Goal: Task Accomplishment & Management: Complete application form

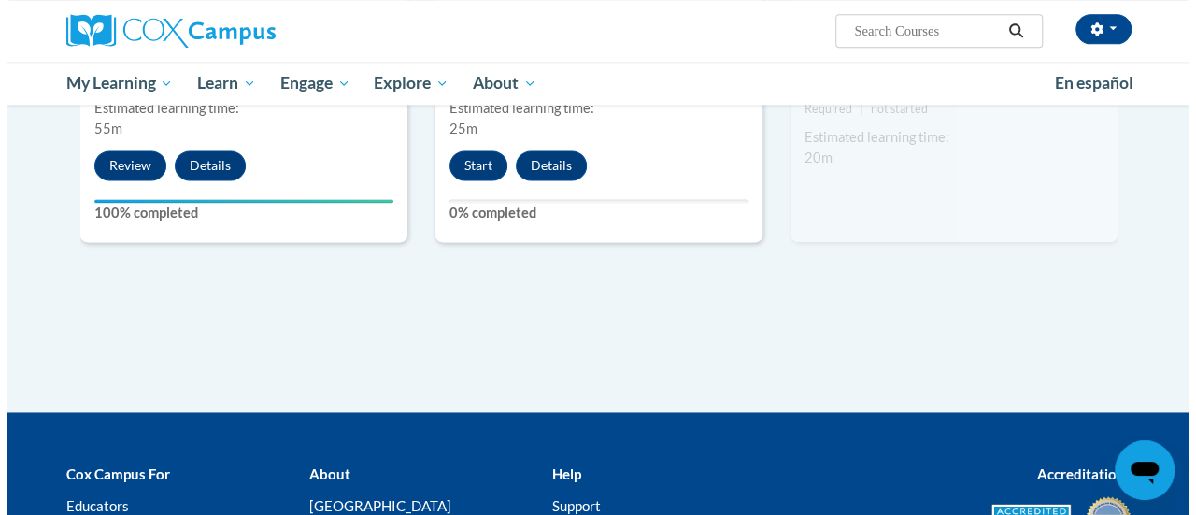
scroll to position [1221, 0]
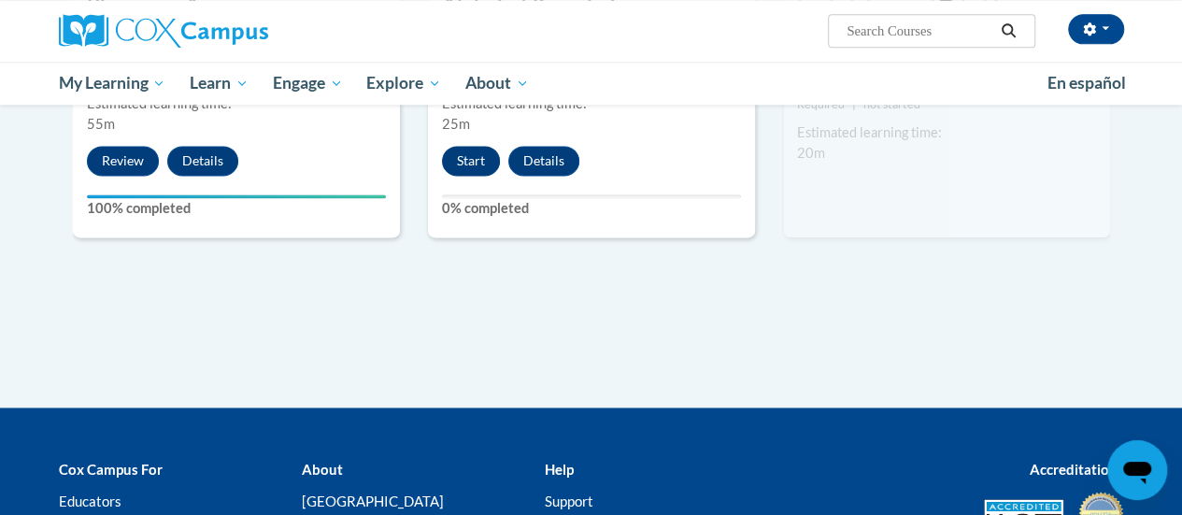
click at [473, 150] on div "5 Alphabet Knowledge Type Lesson Required | not started Estimated learning time…" at bounding box center [591, 10] width 327 height 454
click at [473, 150] on button "Start" at bounding box center [471, 161] width 58 height 30
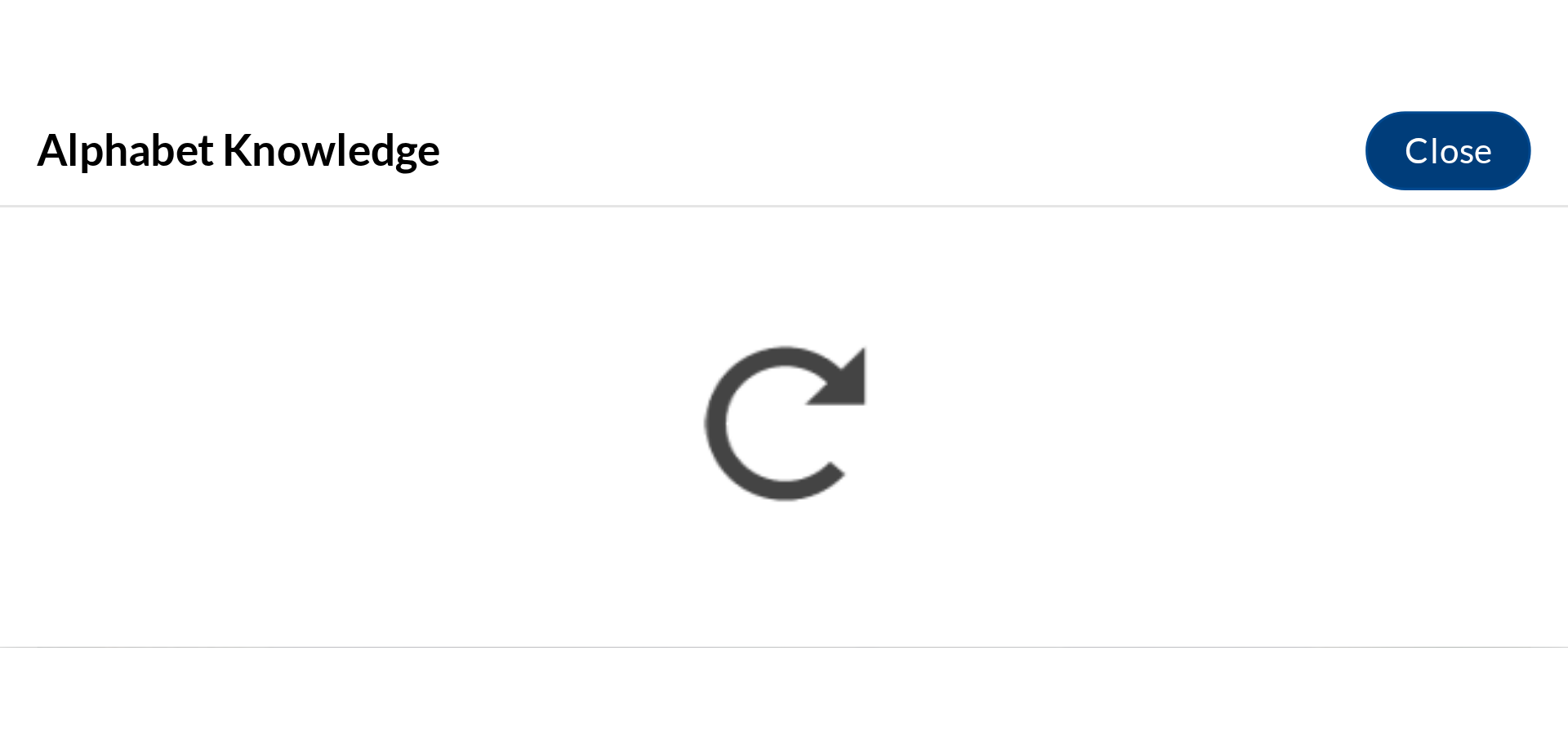
scroll to position [947, 0]
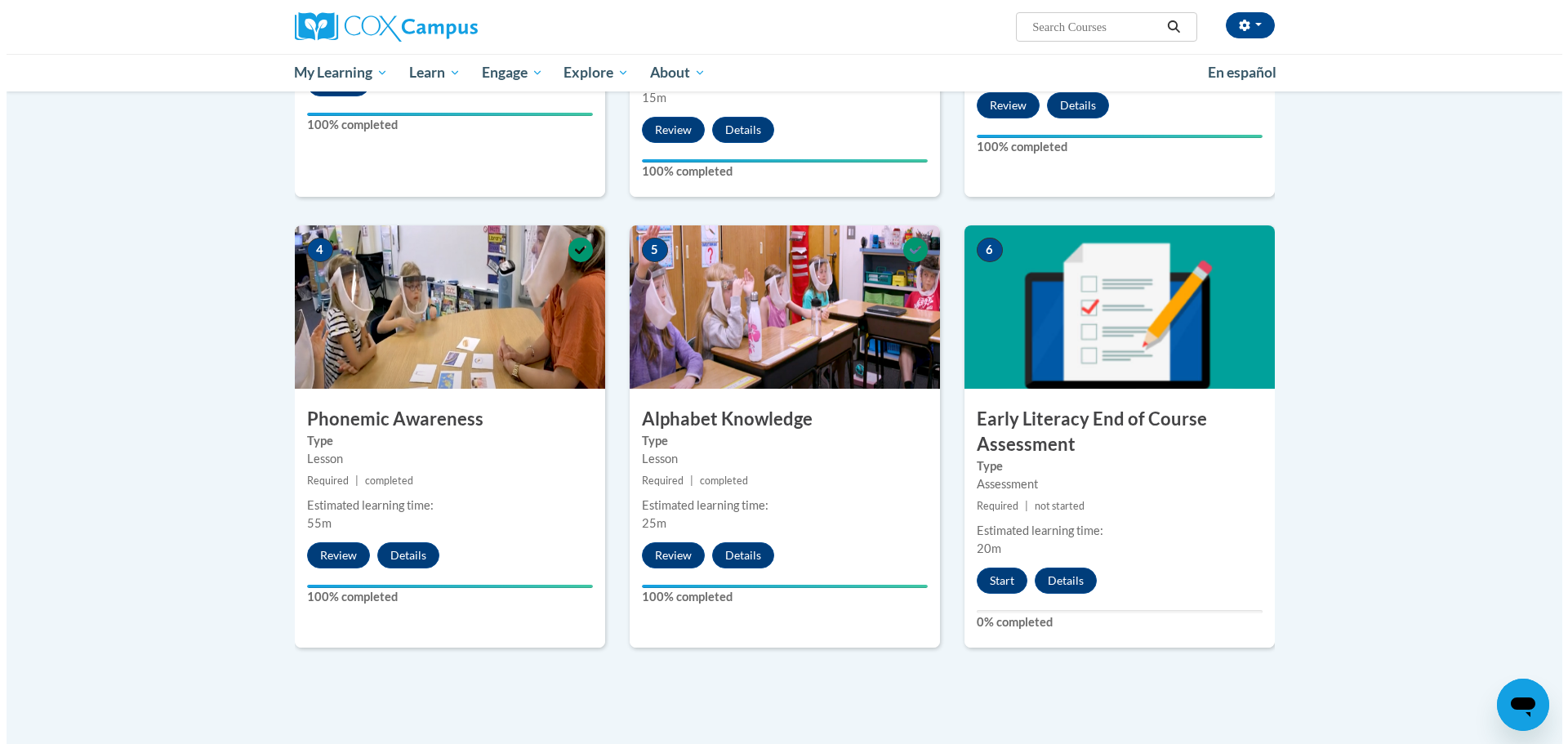
scroll to position [651, 0]
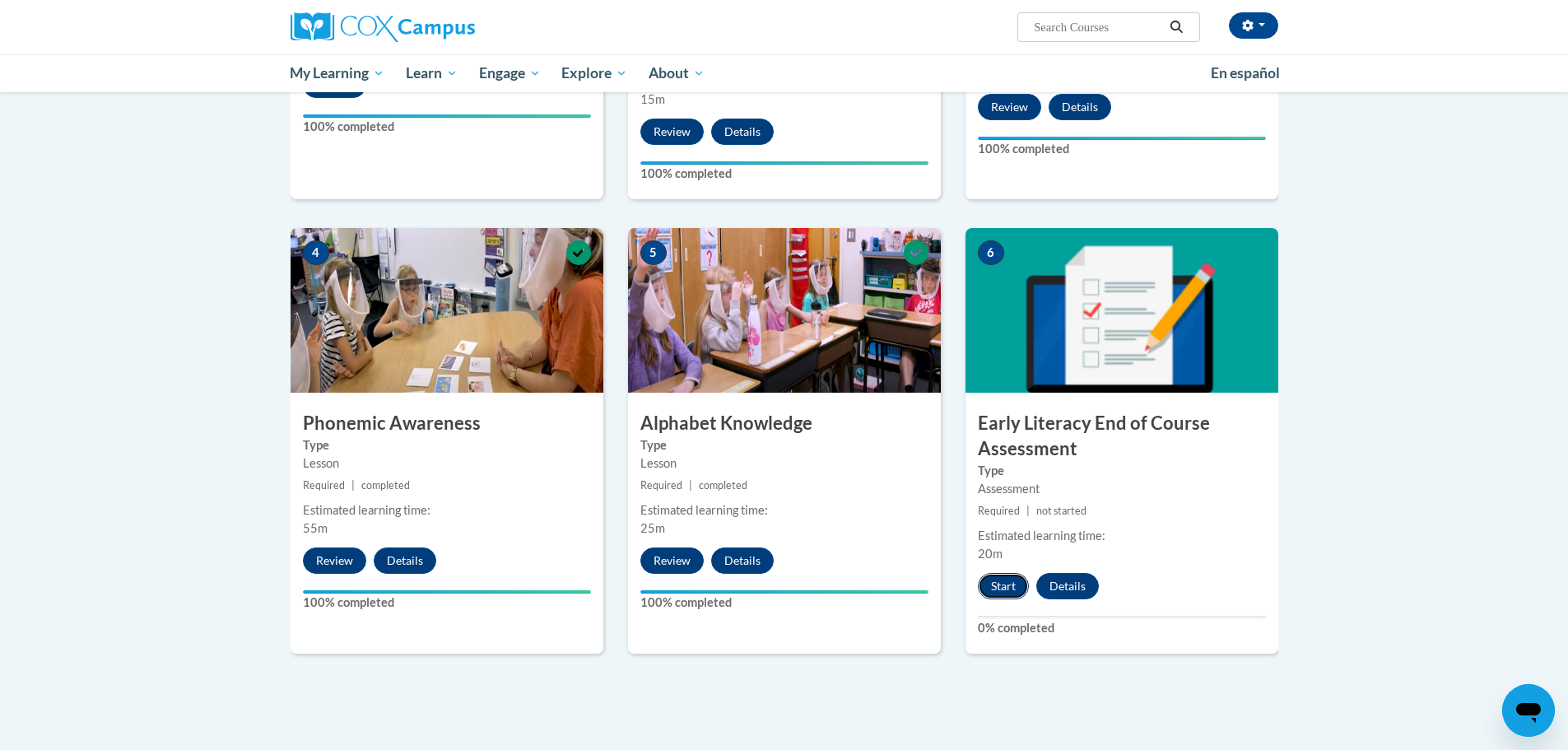
click at [1005, 590] on button "Start" at bounding box center [1003, 586] width 51 height 26
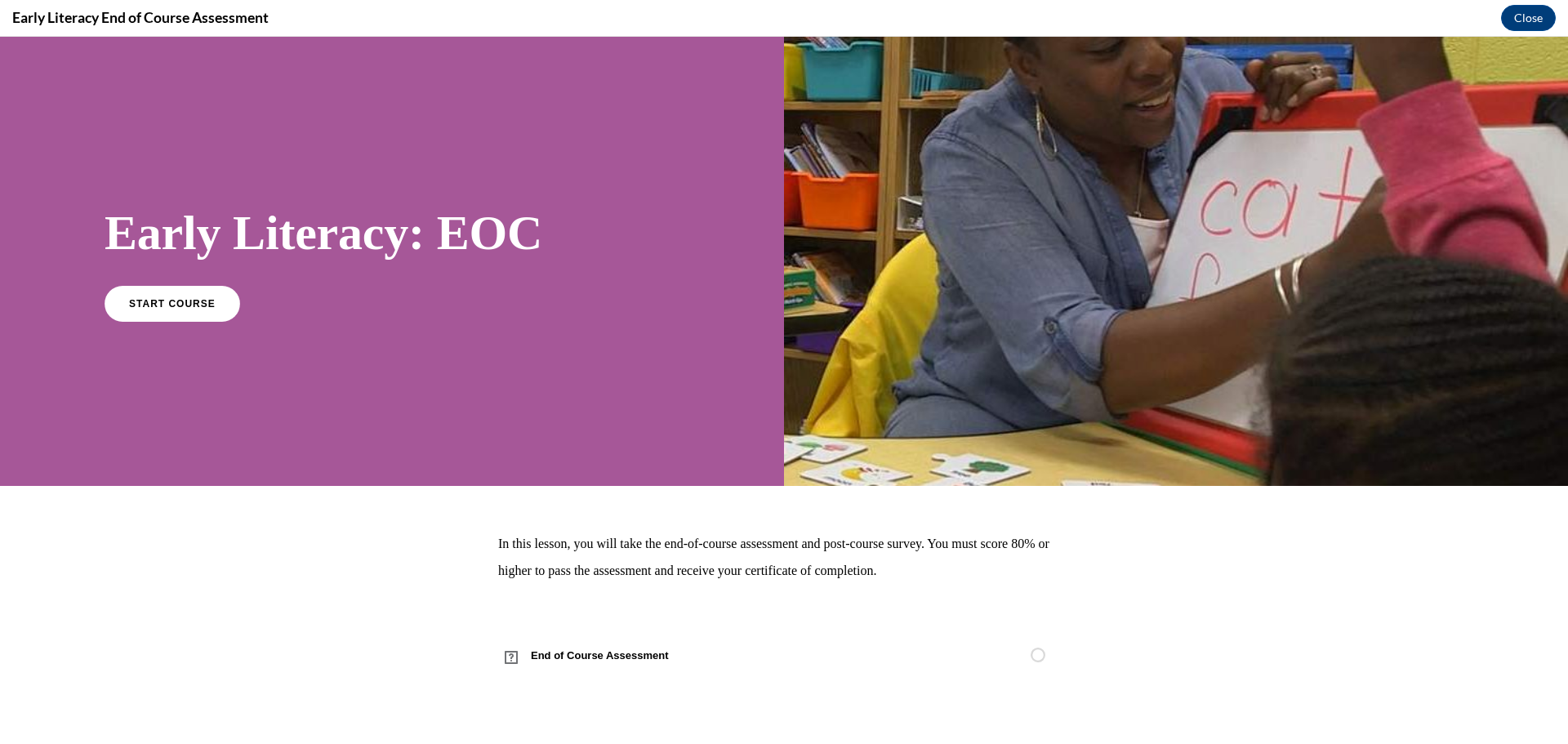
scroll to position [0, 0]
click at [175, 299] on span "START COURSE" at bounding box center [172, 303] width 91 height 12
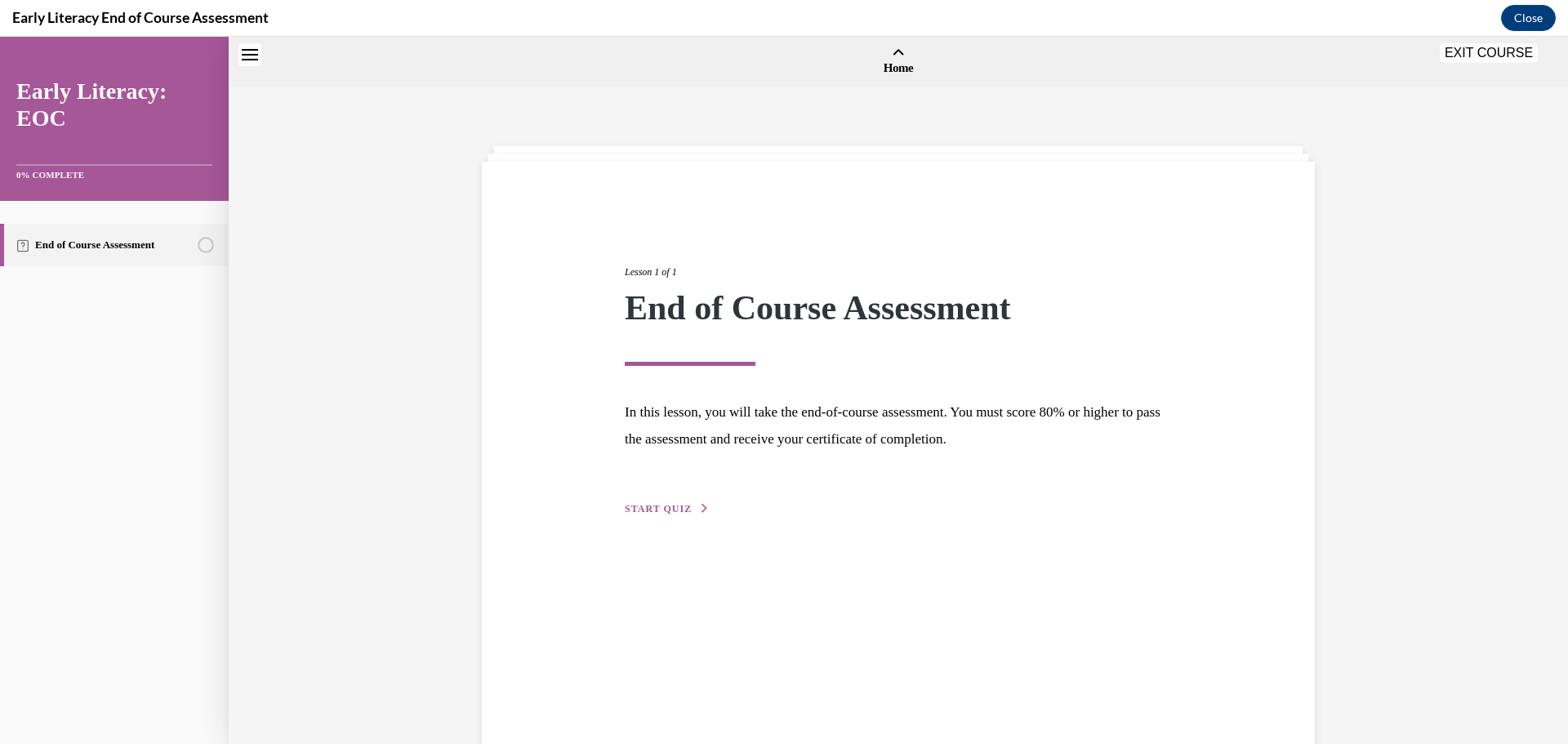
scroll to position [51, 0]
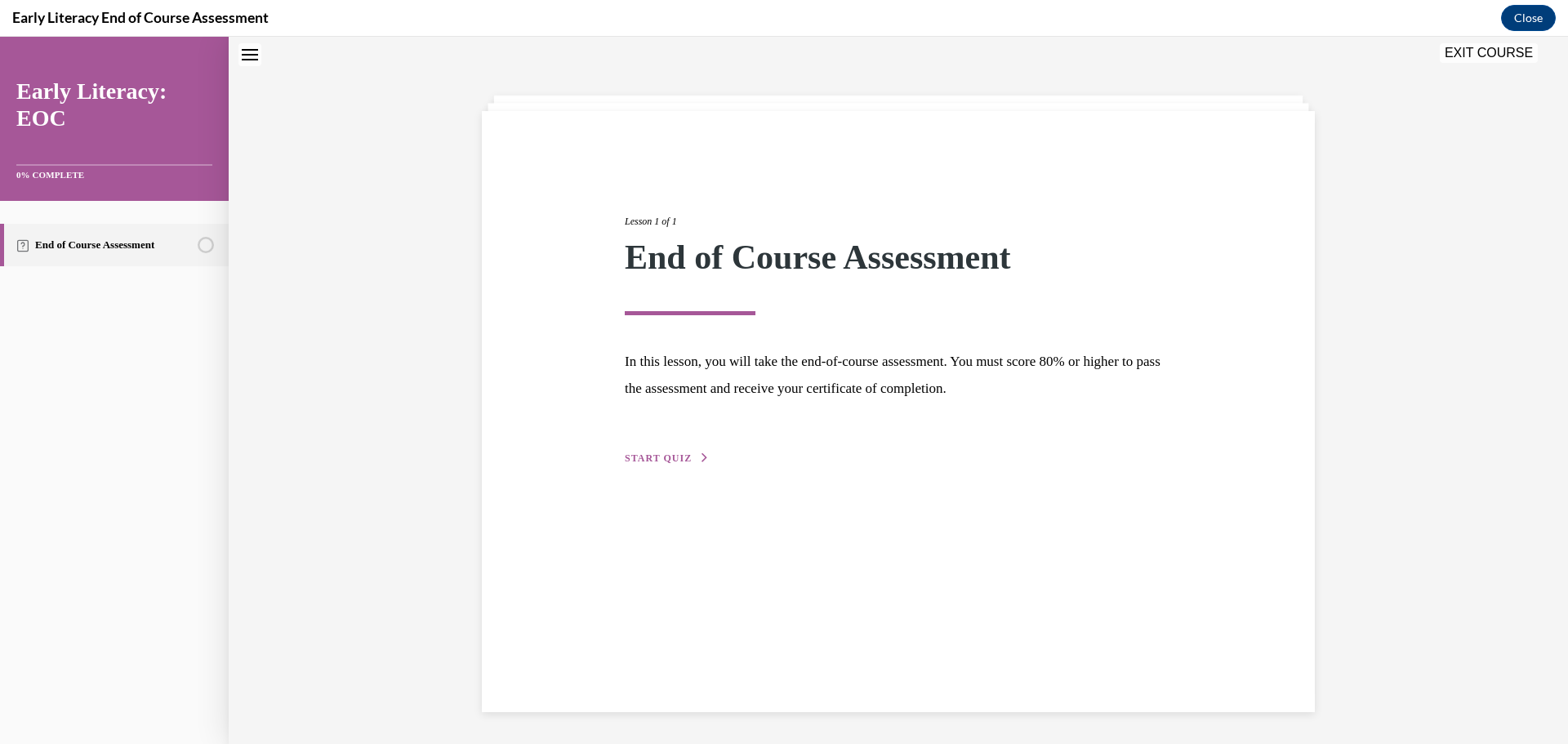
click at [669, 446] on div "Lesson 1 of 1 End of Course Assessment In this lesson, you will take the end-of…" at bounding box center [898, 321] width 571 height 291
click at [671, 458] on span "START QUIZ" at bounding box center [658, 458] width 67 height 11
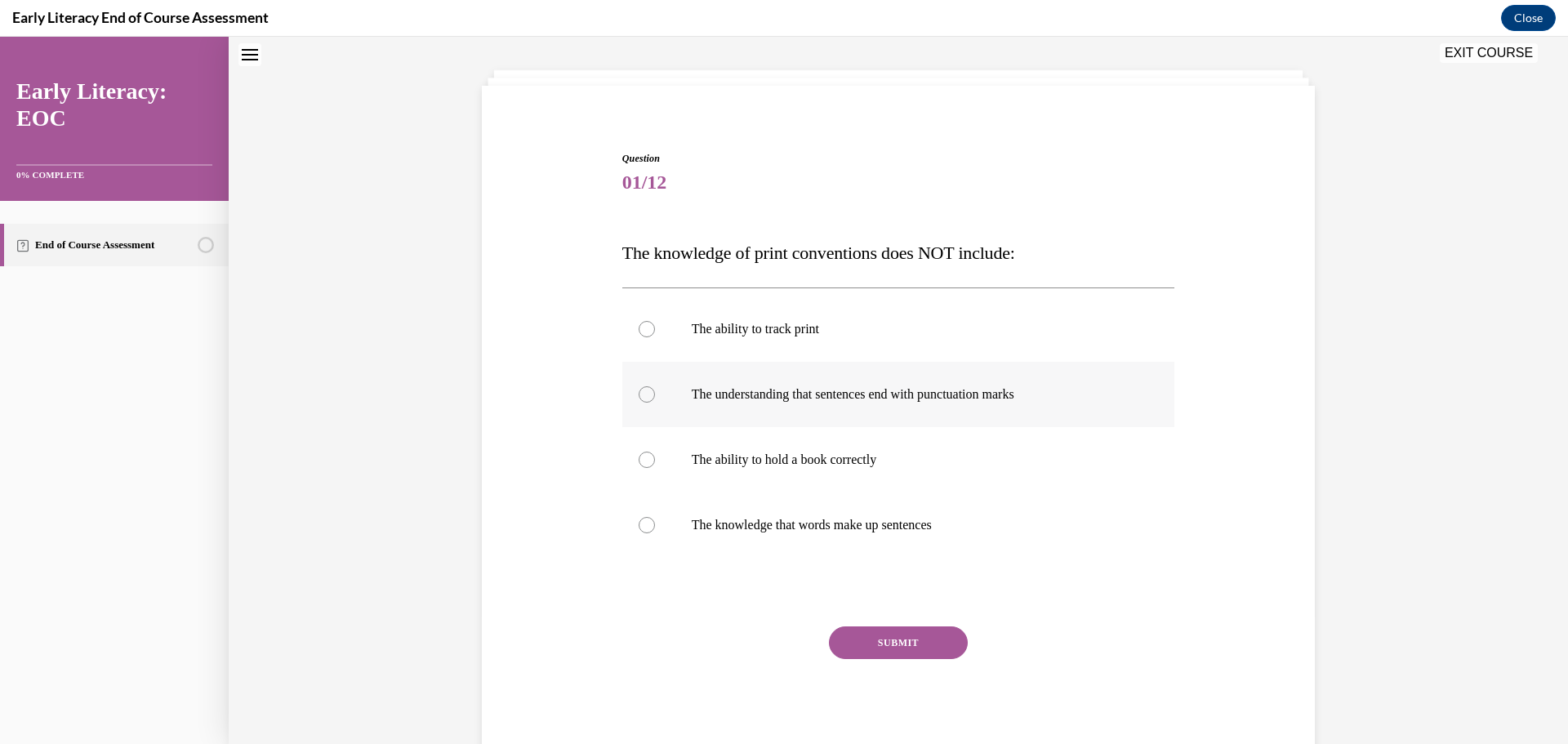
scroll to position [0, 0]
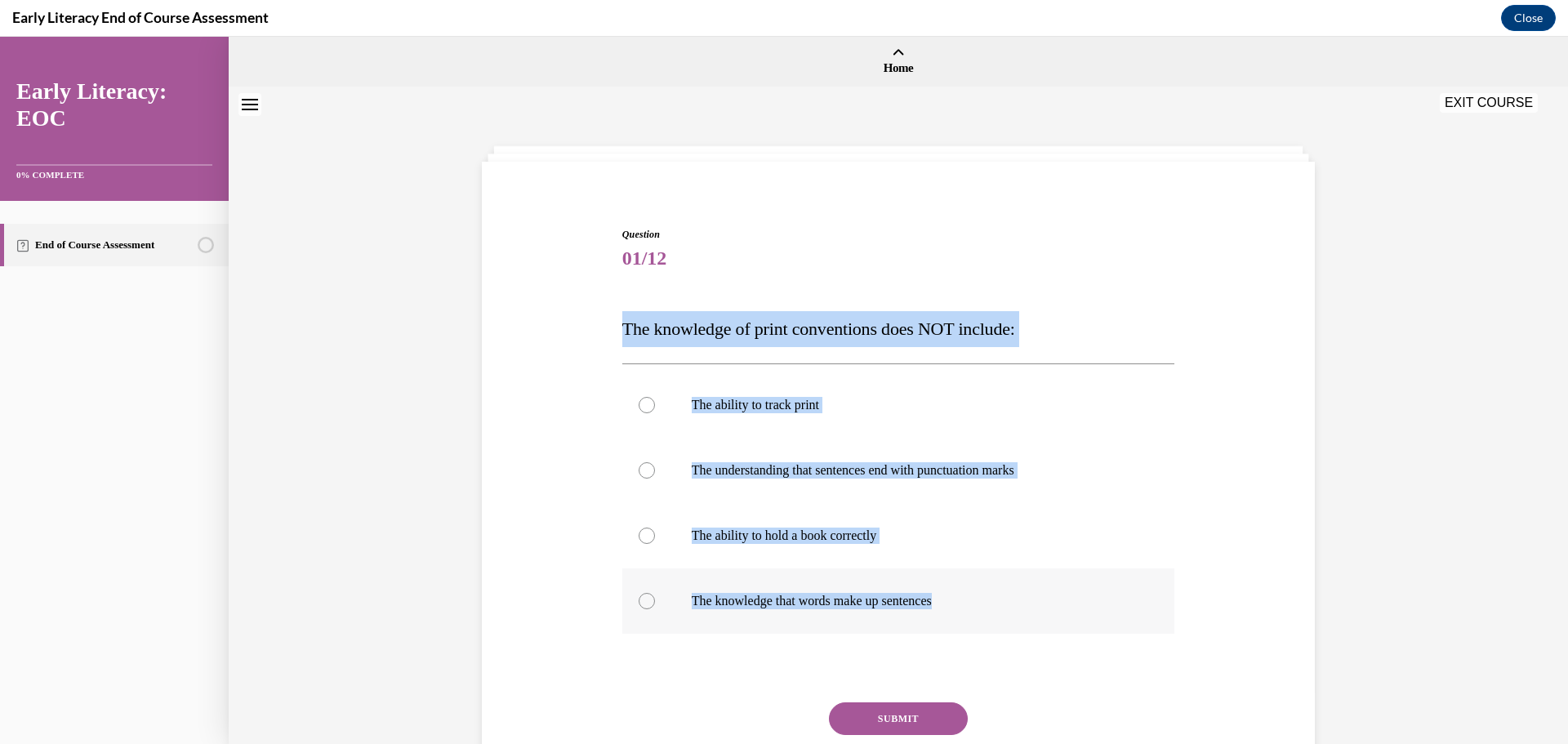
drag, startPoint x: 611, startPoint y: 311, endPoint x: 1009, endPoint y: 607, distance: 496.0
click at [1009, 607] on div "Question 01/12 The knowledge of print conventions does NOT include: The ability…" at bounding box center [898, 506] width 841 height 658
copy div "The knowledge of print conventions does NOT include: The ability to track print…"
click at [639, 532] on div at bounding box center [646, 535] width 17 height 17
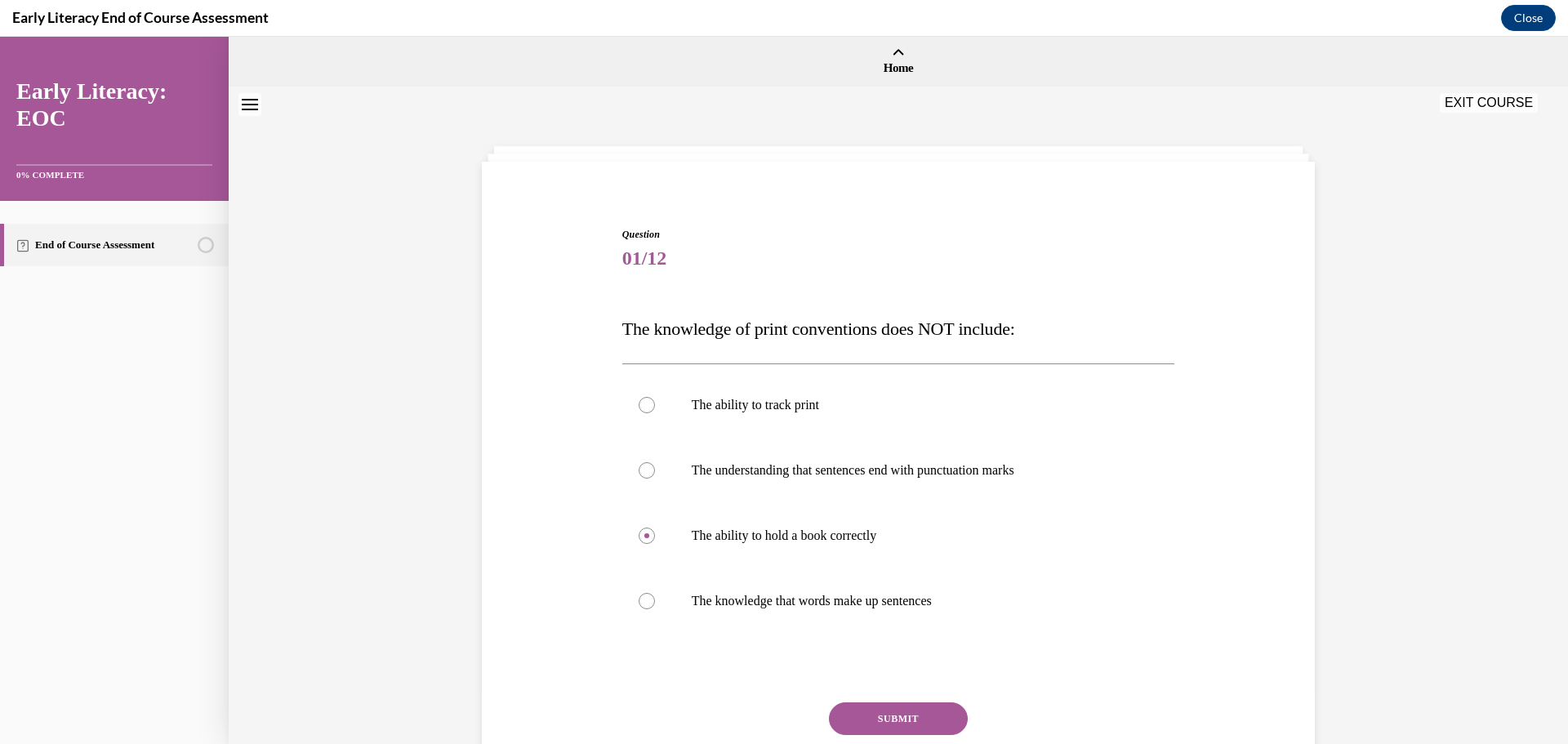
click at [885, 714] on button "SUBMIT" at bounding box center [898, 718] width 139 height 32
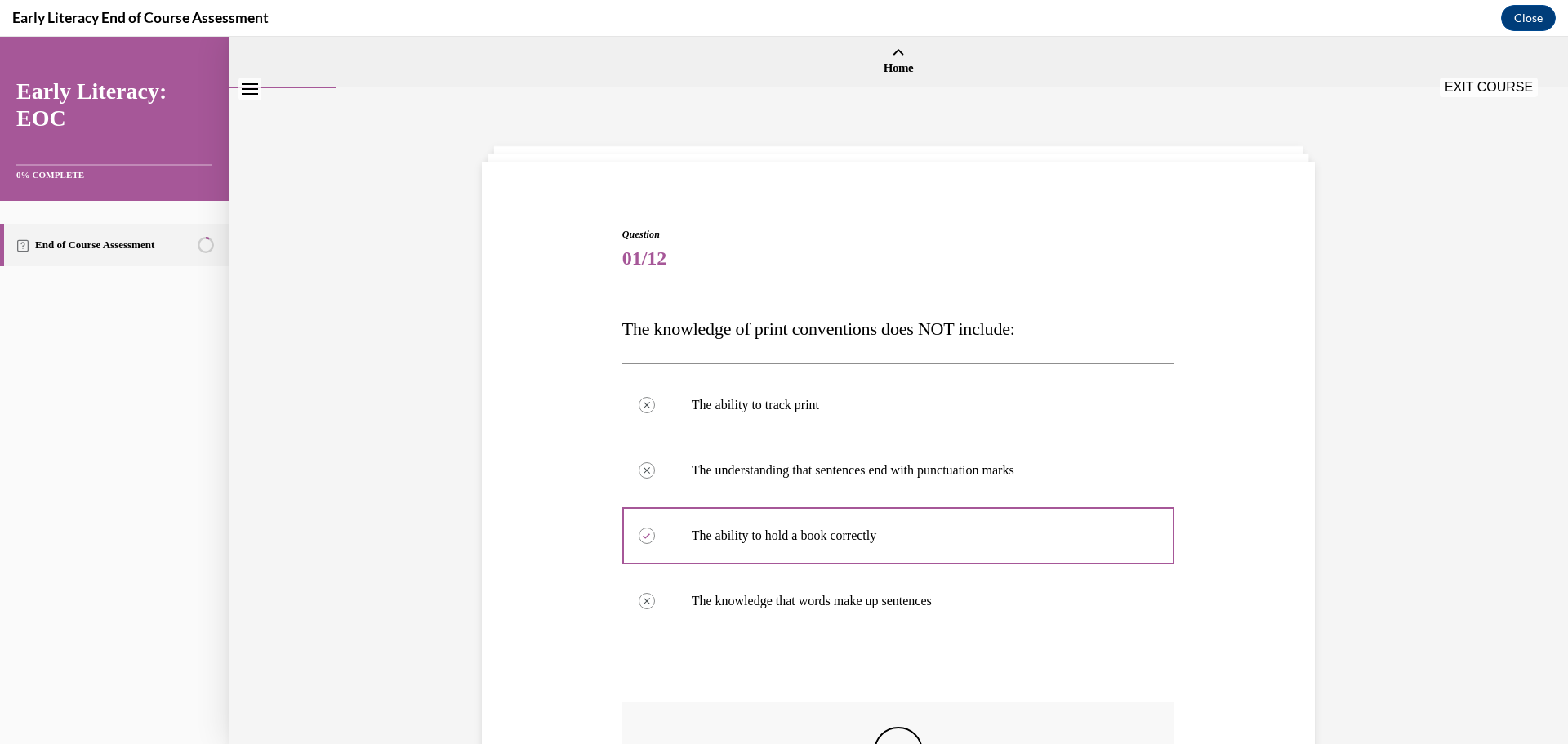
scroll to position [257, 0]
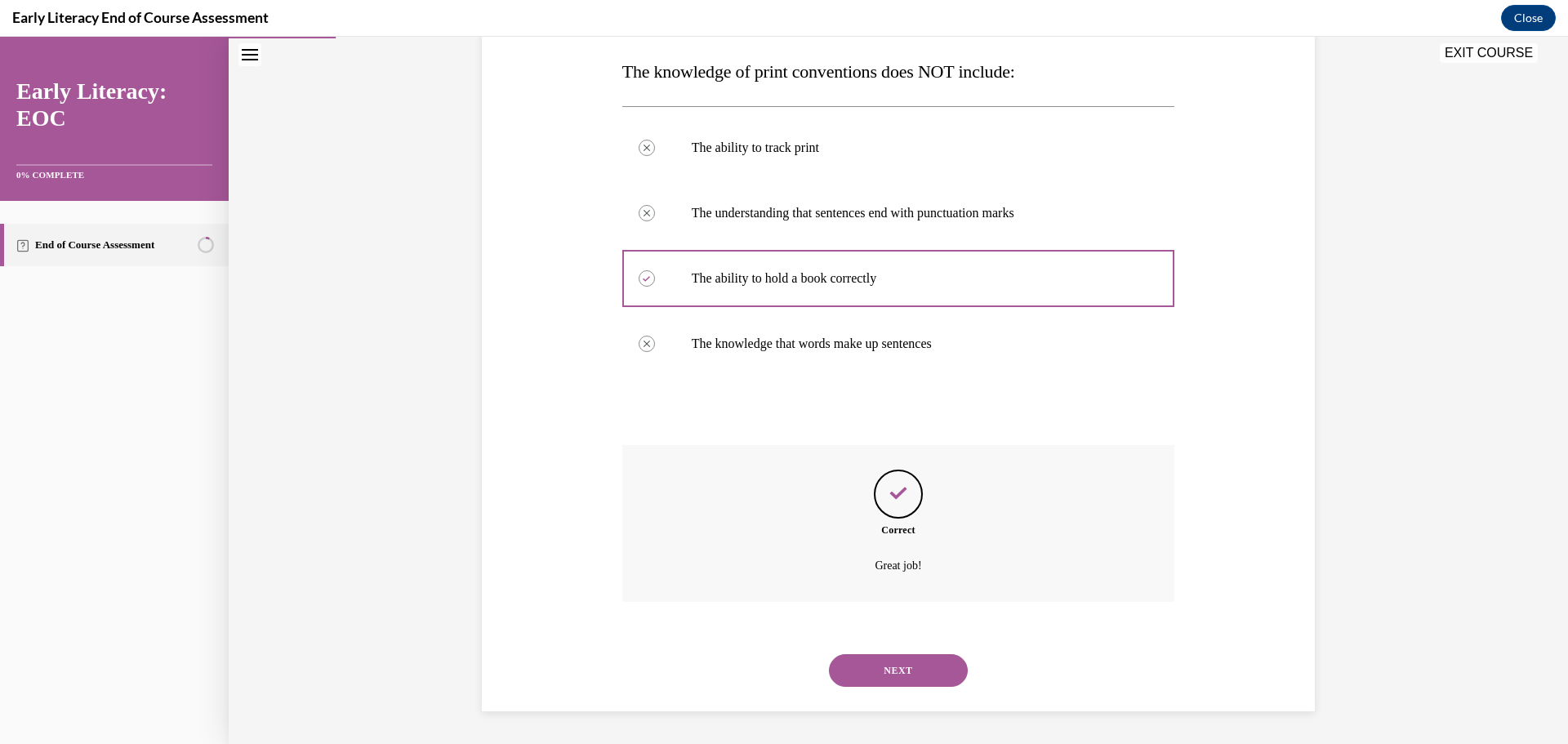
click at [893, 665] on button "NEXT" at bounding box center [898, 670] width 139 height 32
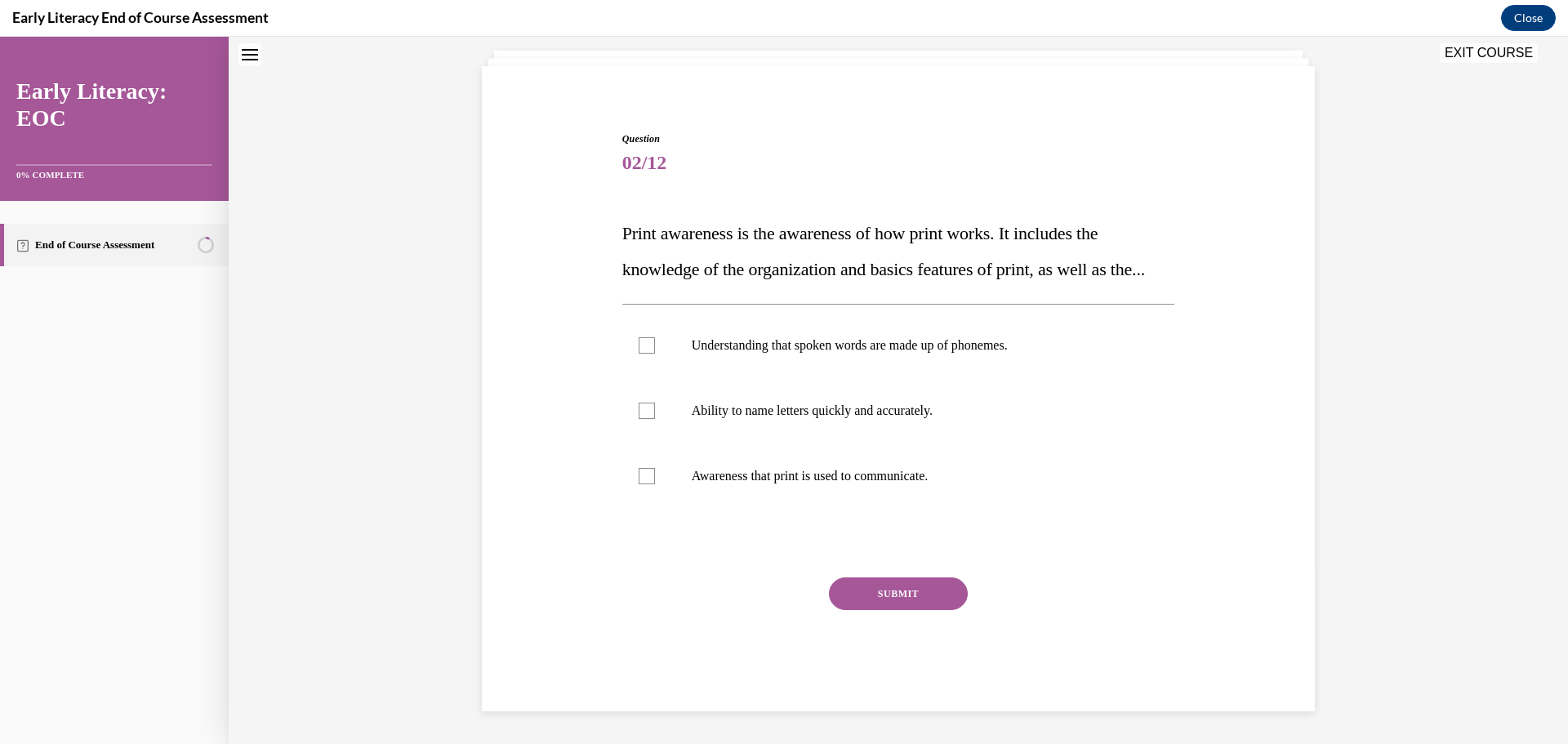
scroll to position [50, 0]
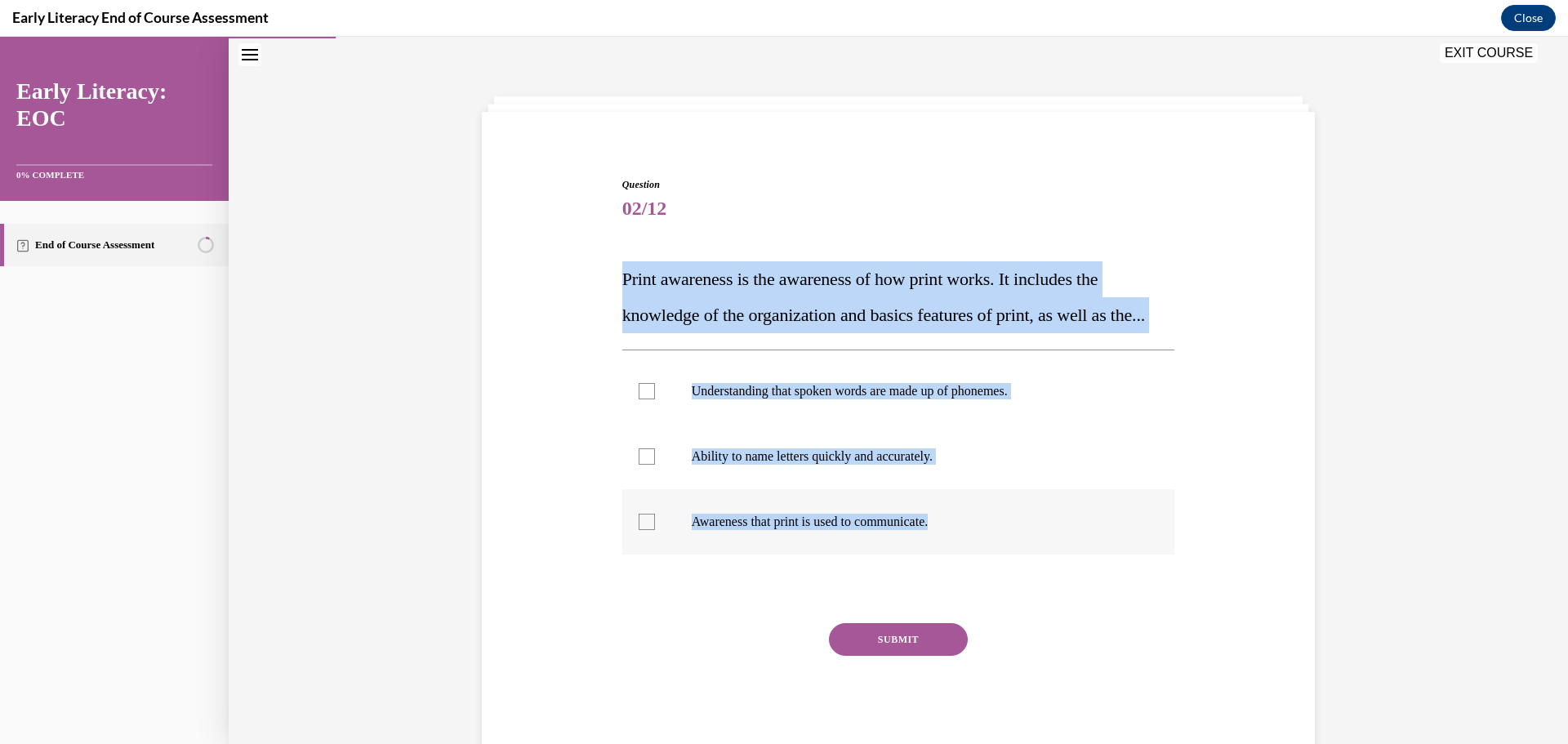
drag, startPoint x: 609, startPoint y: 275, endPoint x: 949, endPoint y: 559, distance: 443.0
click at [949, 559] on div "Question 02/12 Print awareness is the awareness of how print works. It includes…" at bounding box center [898, 443] width 841 height 629
copy div "Print awareness is the awareness of how print works. It includes the knowledge …"
click at [632, 555] on div at bounding box center [898, 521] width 553 height 65
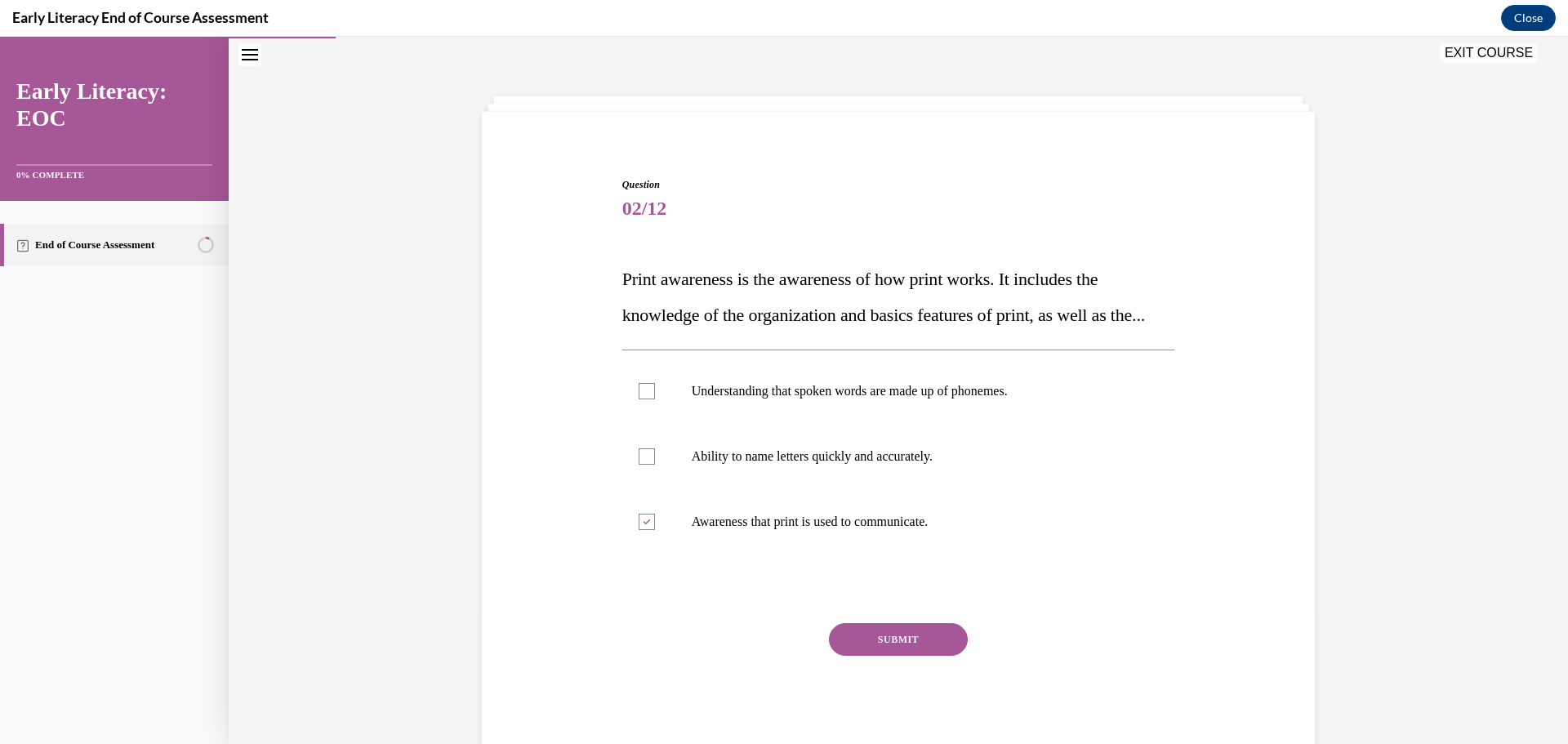
click at [907, 656] on button "SUBMIT" at bounding box center [898, 638] width 139 height 32
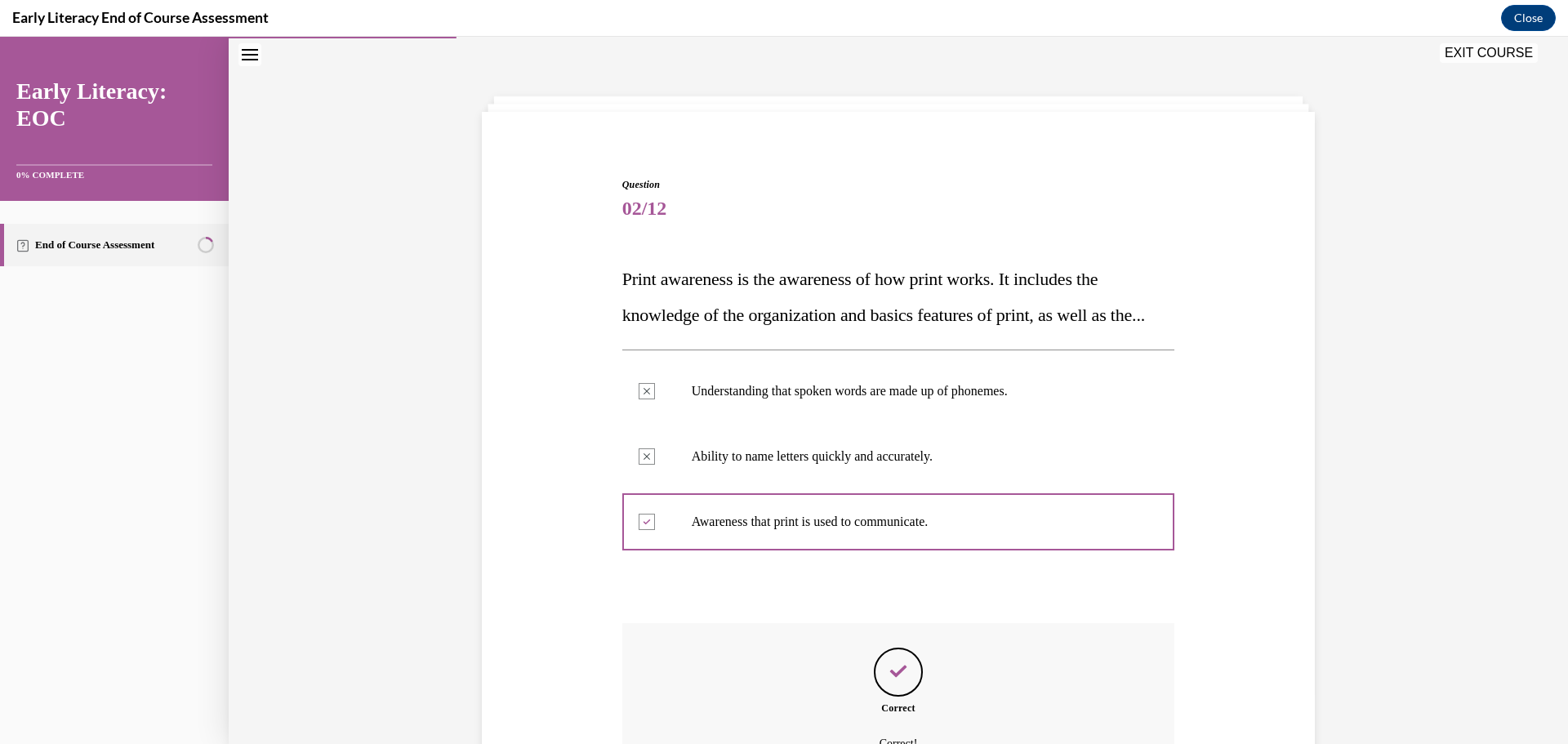
scroll to position [264, 0]
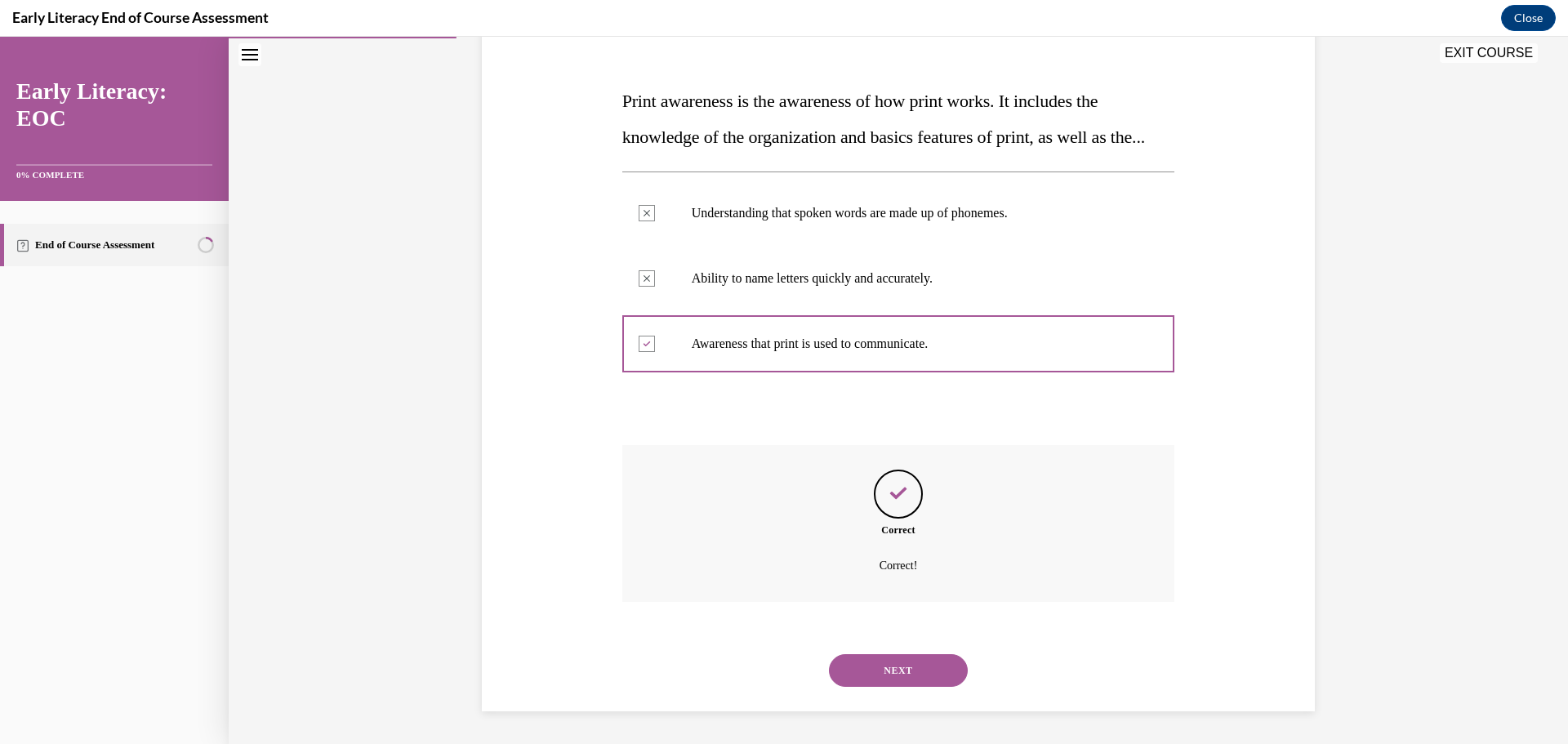
click at [916, 669] on button "NEXT" at bounding box center [898, 670] width 139 height 32
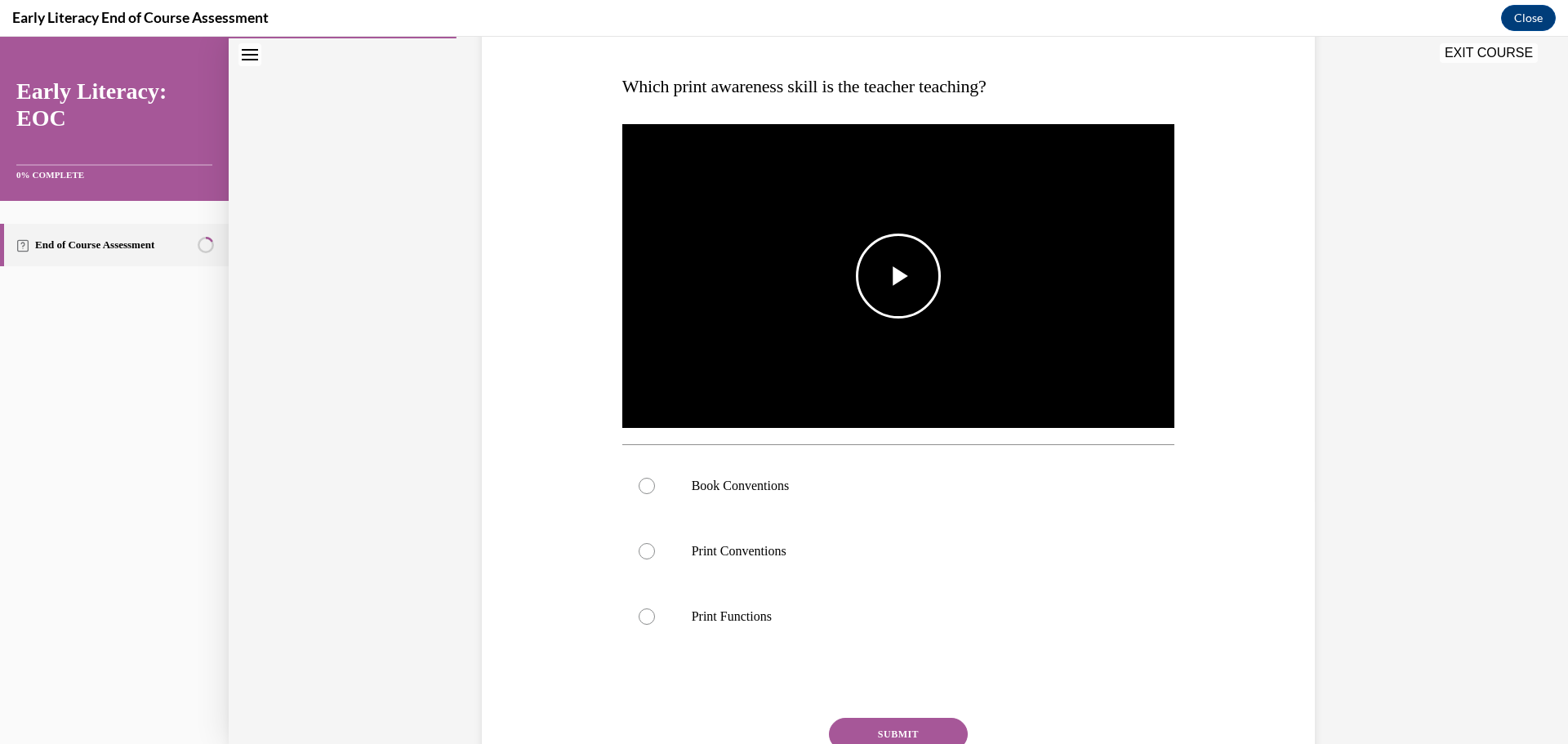
scroll to position [242, 0]
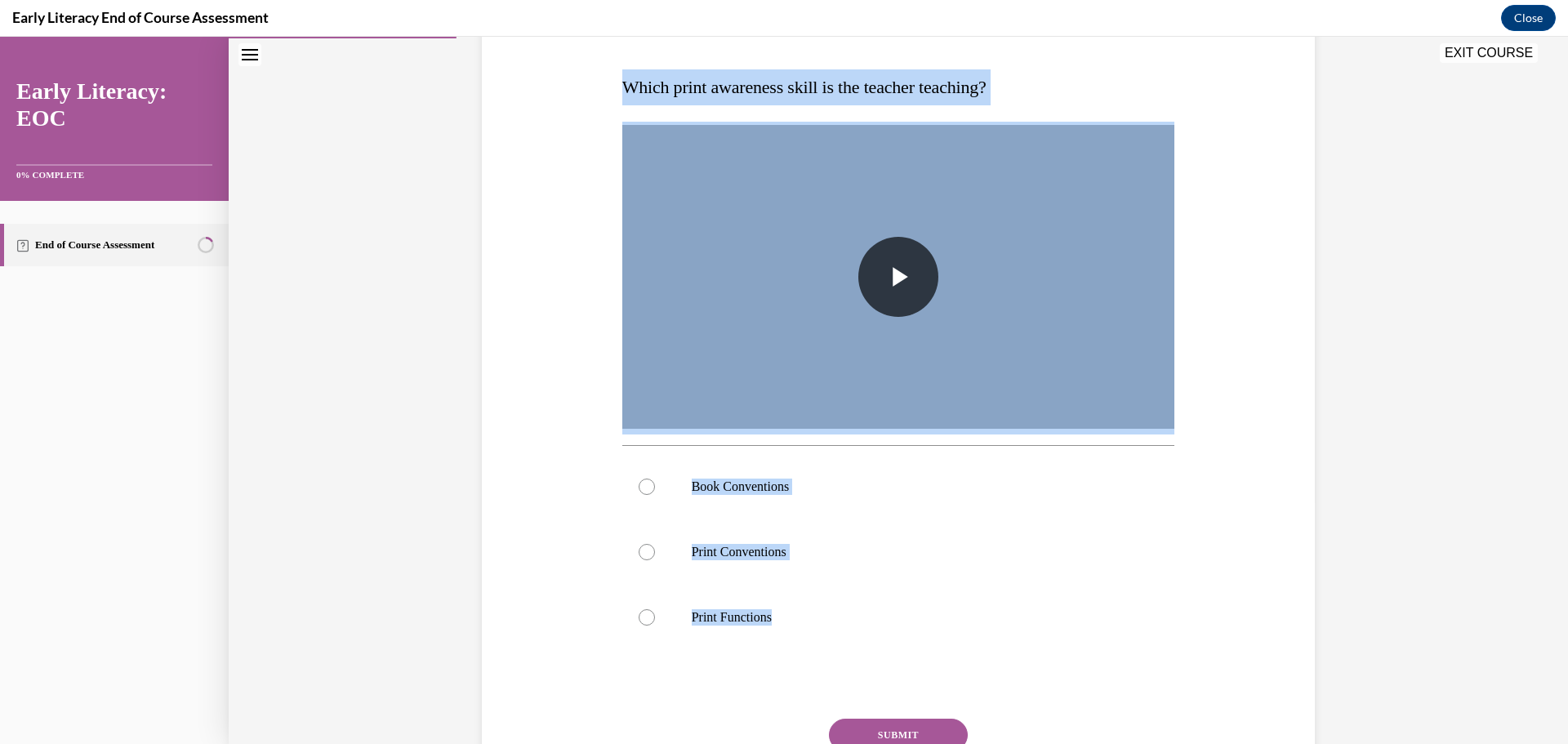
drag, startPoint x: 618, startPoint y: 79, endPoint x: 949, endPoint y: 711, distance: 713.4
click at [949, 711] on div "Question 03/12 Which print awareness skill is the teacher teaching? Video Playe…" at bounding box center [898, 418] width 553 height 867
copy div "Which print awareness skill is the teacher teaching? Video Player is loading. P…"
click at [643, 481] on div at bounding box center [646, 486] width 17 height 17
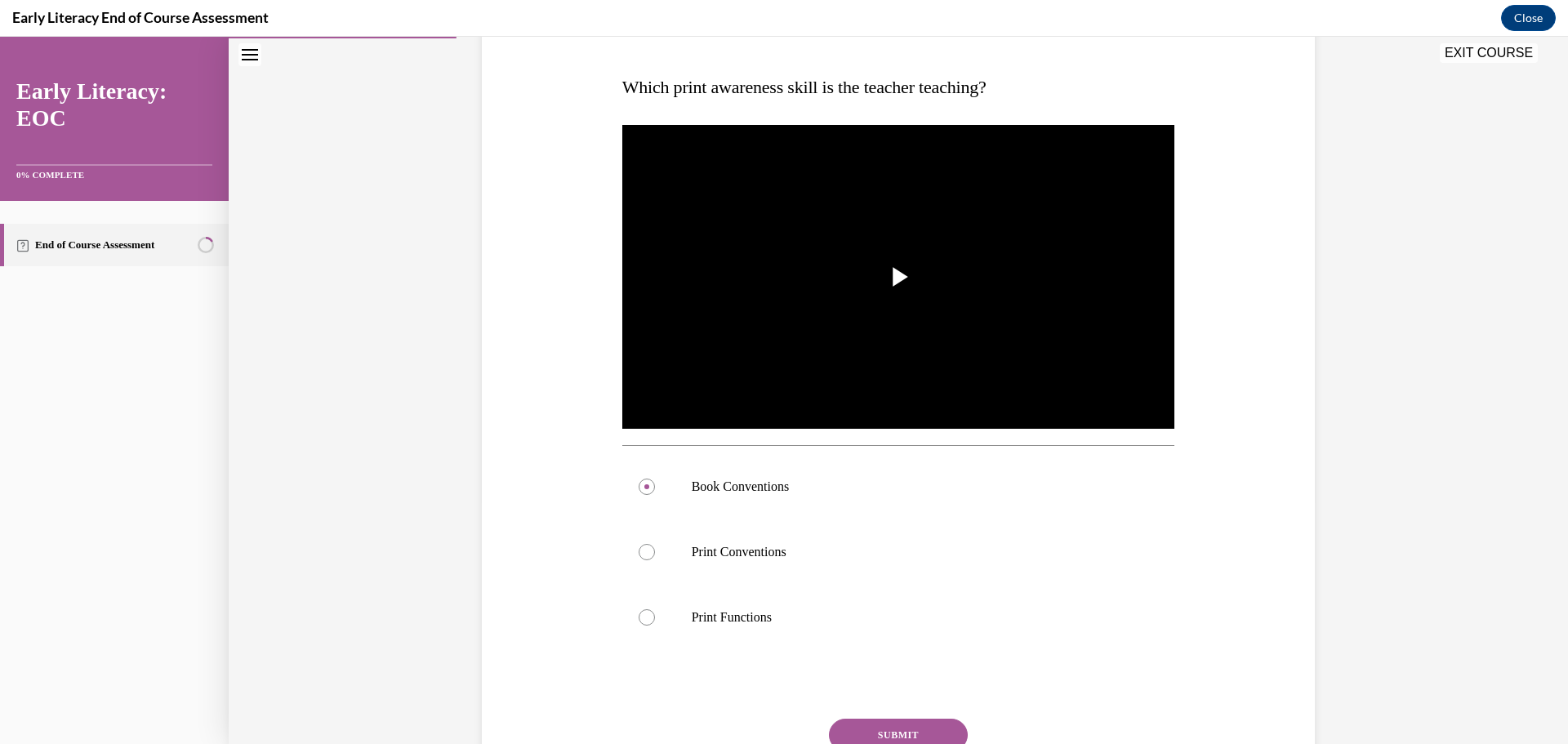
click at [856, 735] on button "SUBMIT" at bounding box center [898, 734] width 139 height 32
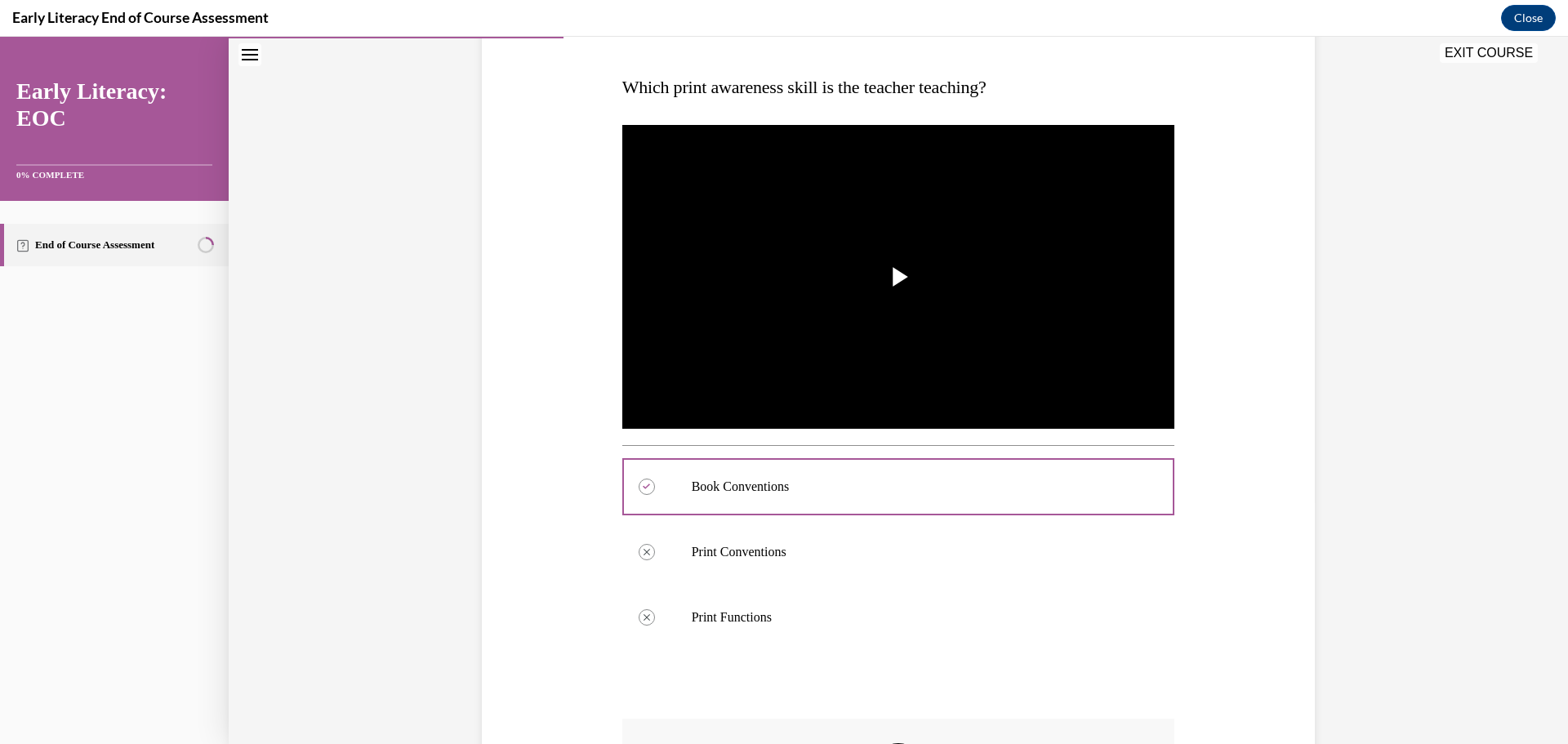
scroll to position [514, 0]
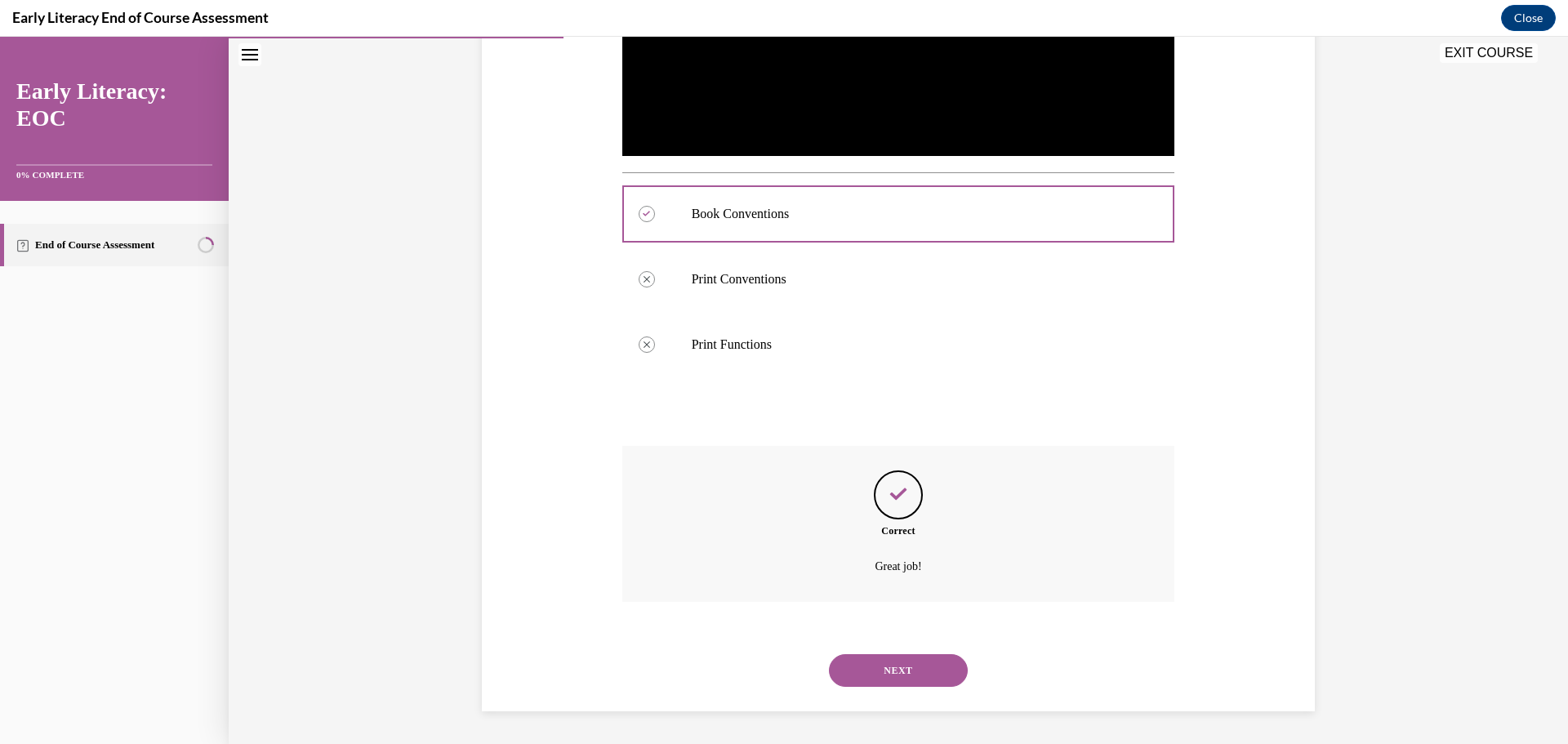
click at [884, 657] on button "NEXT" at bounding box center [898, 670] width 139 height 32
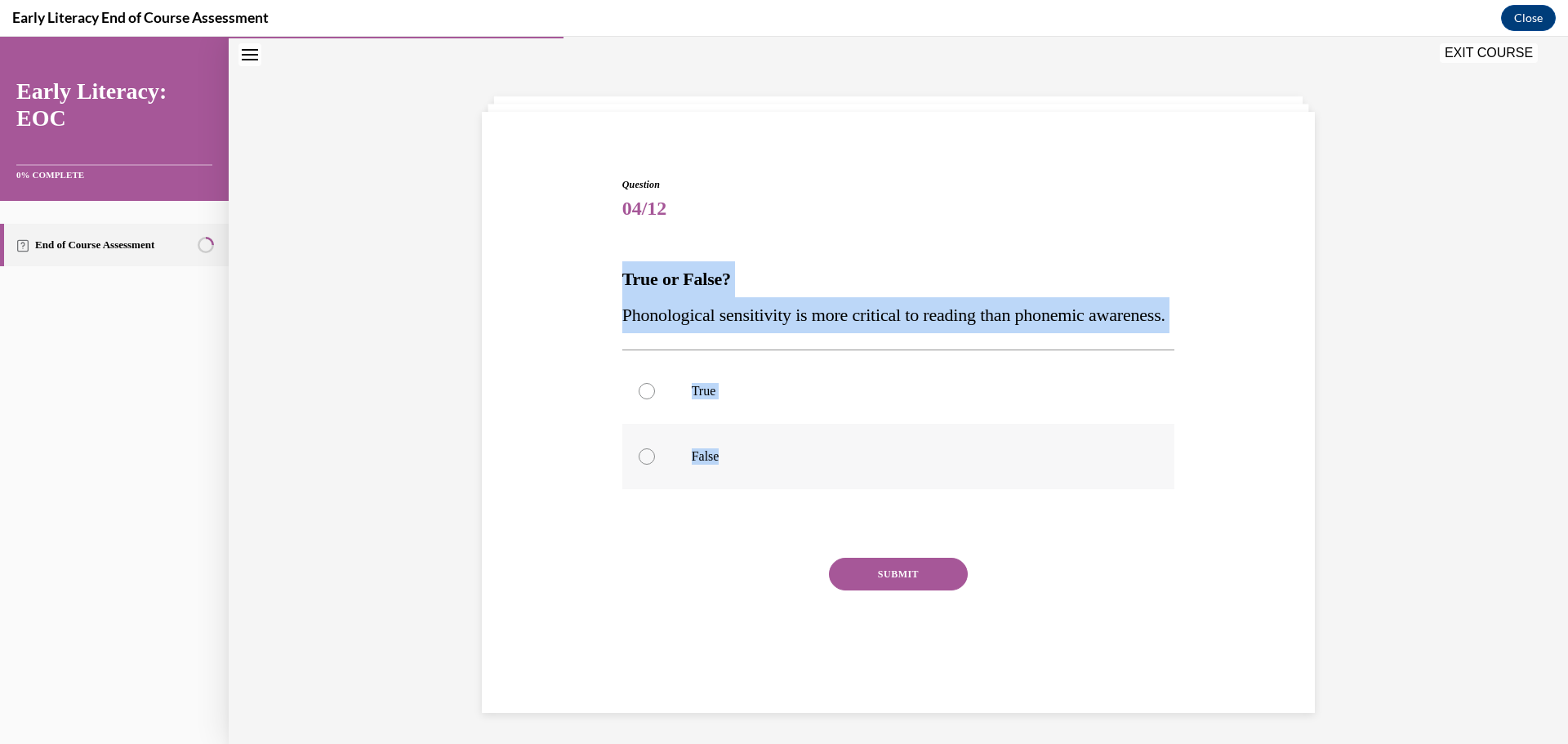
drag, startPoint x: 619, startPoint y: 268, endPoint x: 734, endPoint y: 497, distance: 256.3
click at [734, 497] on div "Question 04/12 True or False? Phonological sensitivity is more critical to read…" at bounding box center [898, 434] width 553 height 514
copy div "True or False? Phonological sensitivity is more critical to reading than phonem…"
click at [642, 465] on div at bounding box center [646, 456] width 17 height 17
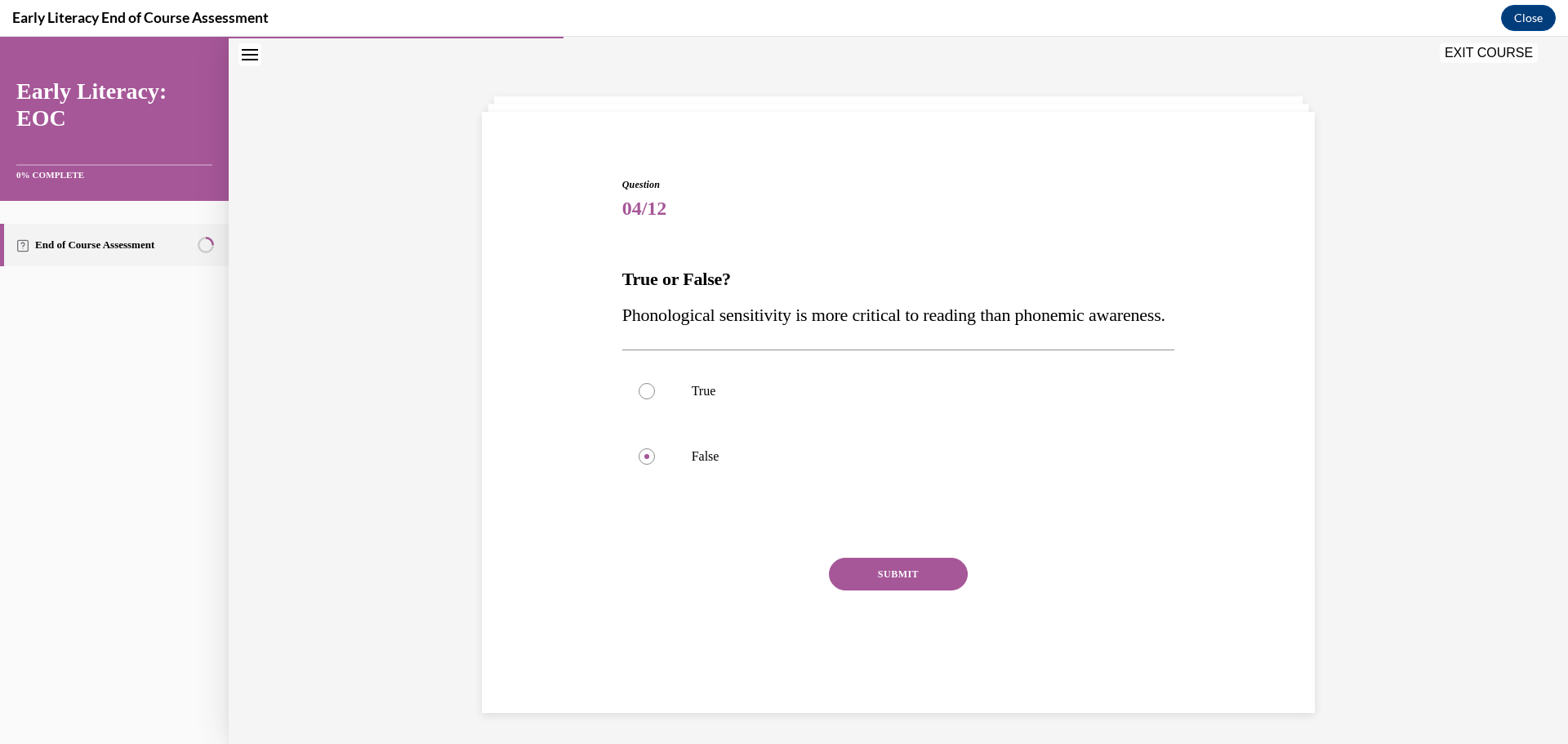
click at [881, 590] on button "SUBMIT" at bounding box center [898, 573] width 139 height 32
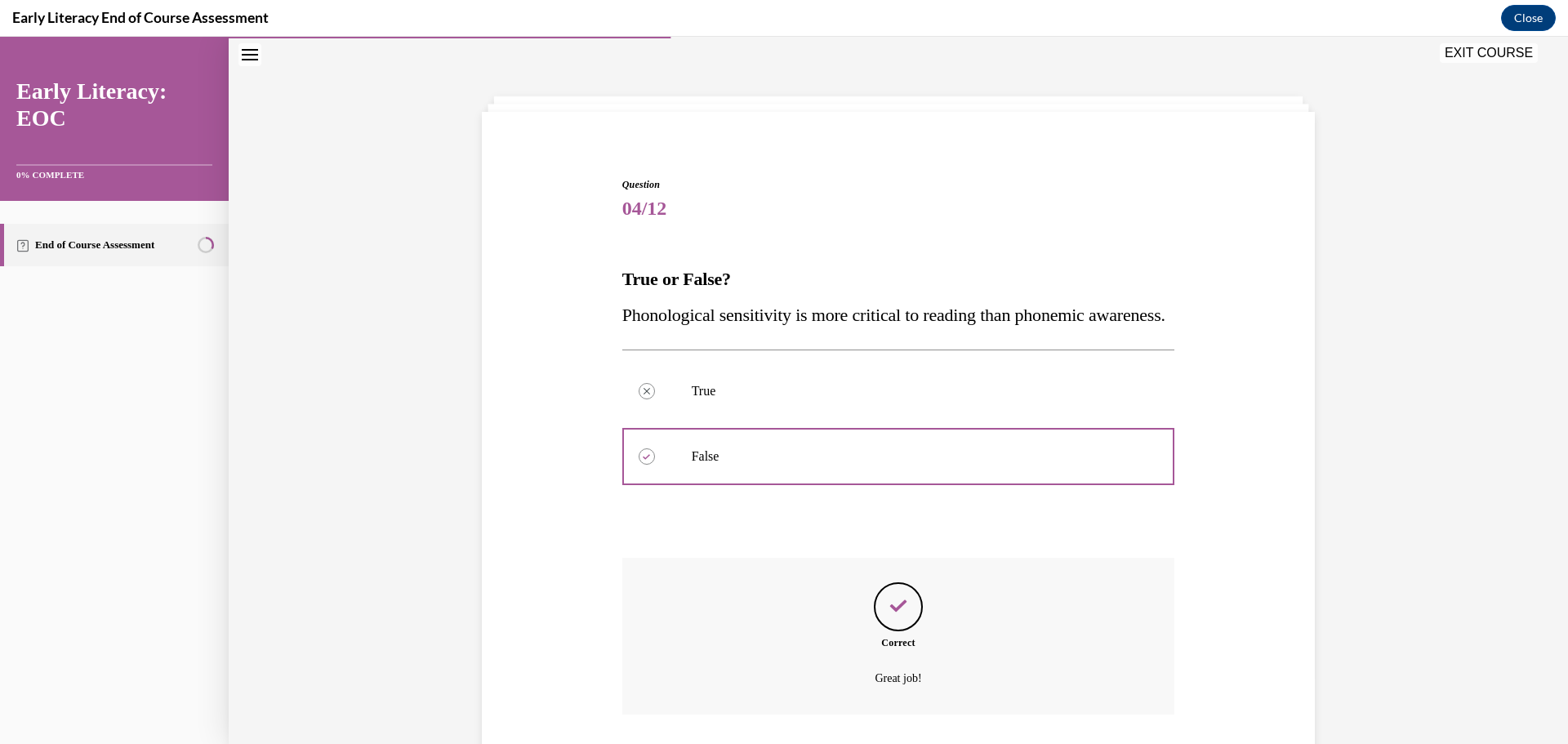
scroll to position [198, 0]
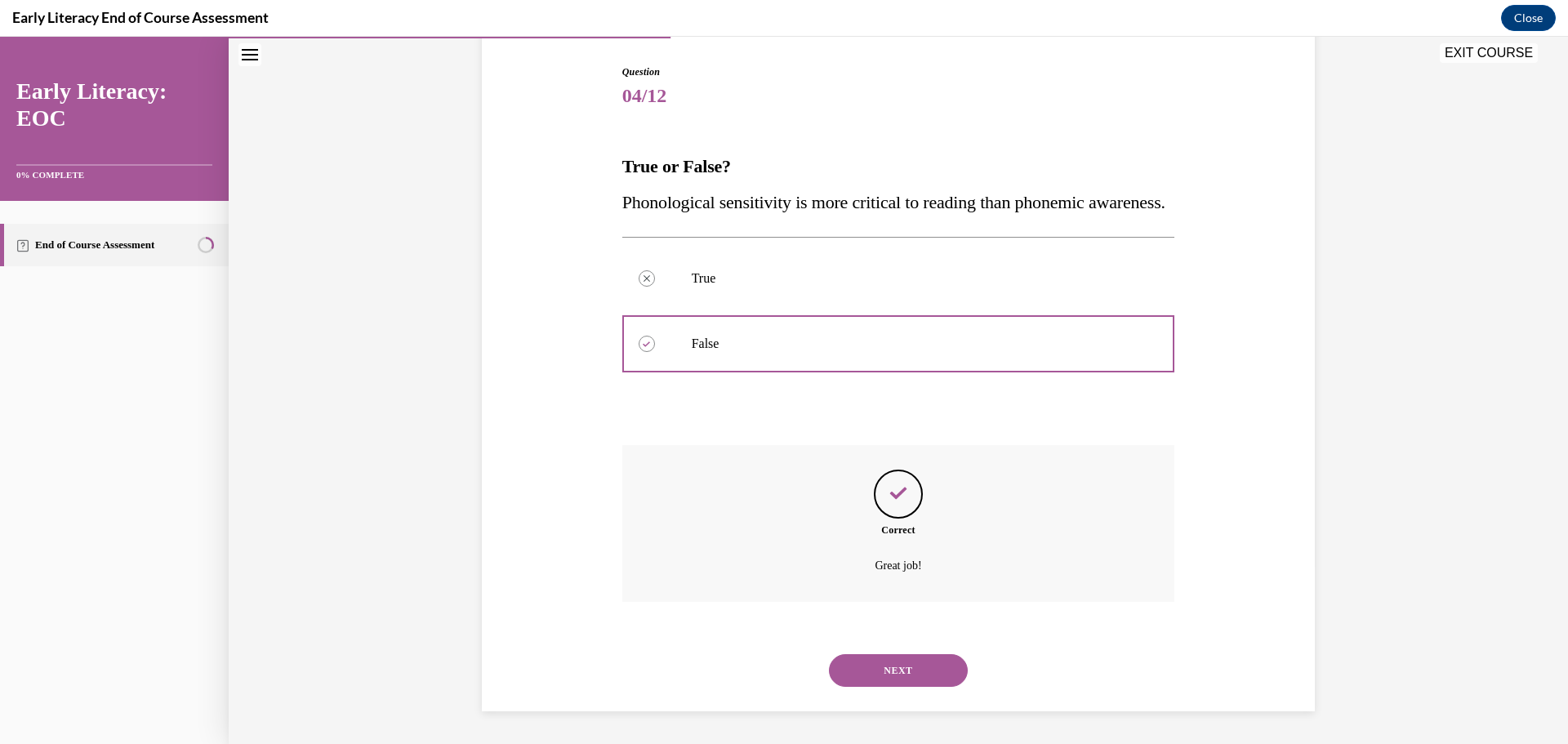
click at [881, 667] on button "NEXT" at bounding box center [898, 670] width 139 height 32
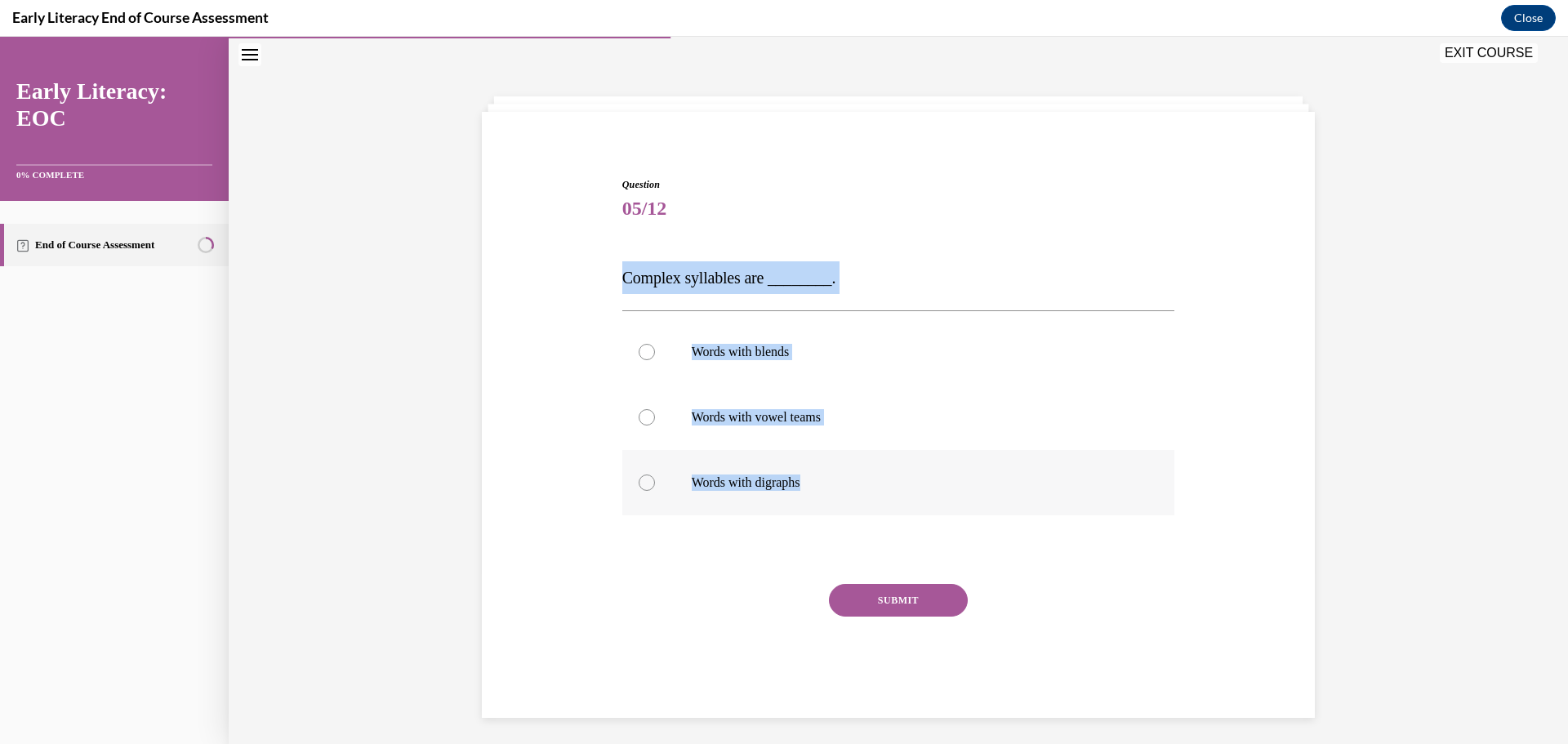
drag, startPoint x: 614, startPoint y: 276, endPoint x: 839, endPoint y: 487, distance: 308.5
click at [839, 487] on div "Question 05/12 Complex syllables are ________. Words with blends Words with vow…" at bounding box center [899, 435] width 561 height 565
copy div "Complex syllables are ________. Words with blends Words with vowel teams Words …"
click at [640, 366] on div at bounding box center [898, 351] width 553 height 65
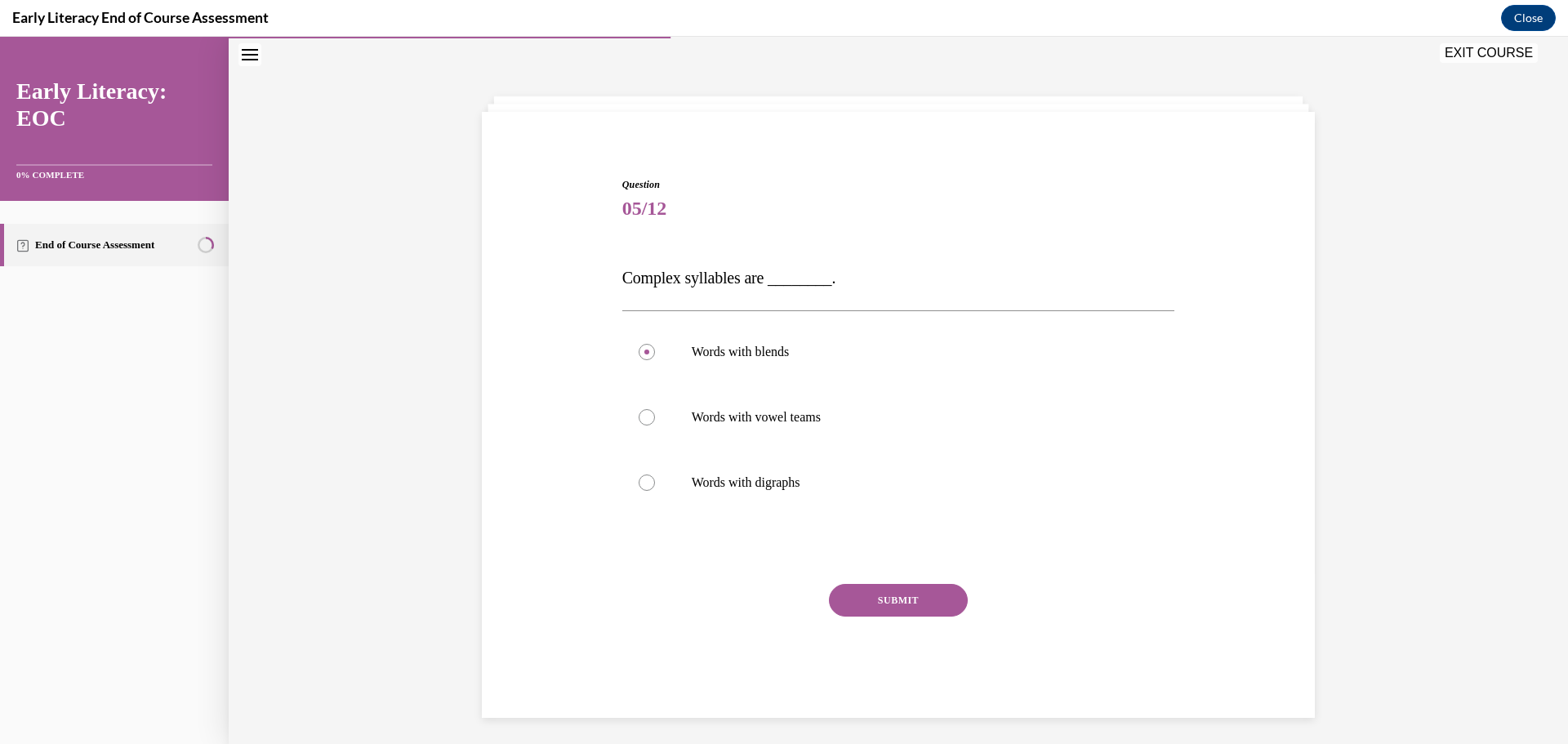
click at [893, 604] on button "SUBMIT" at bounding box center [898, 599] width 139 height 32
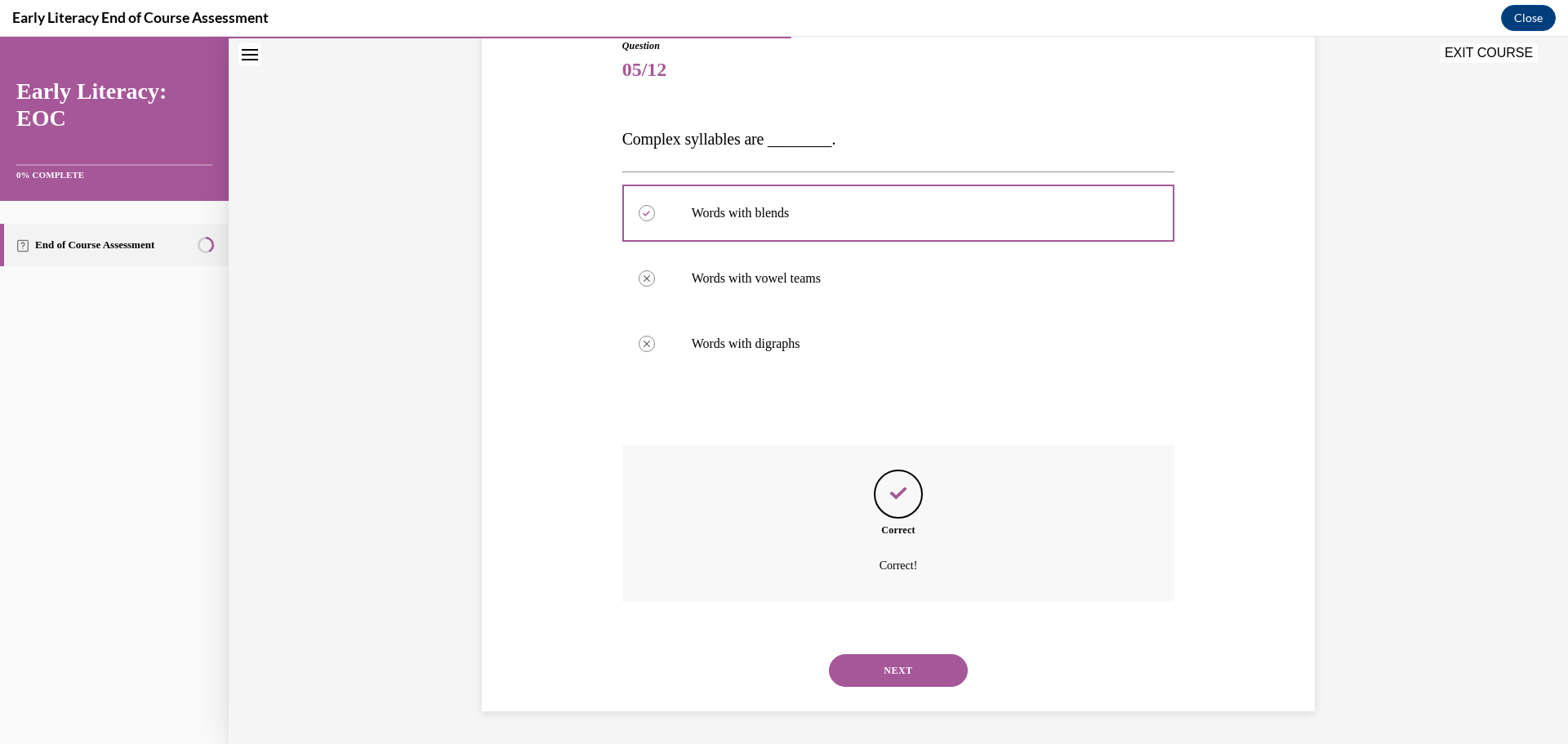
click at [881, 665] on button "NEXT" at bounding box center [898, 670] width 139 height 32
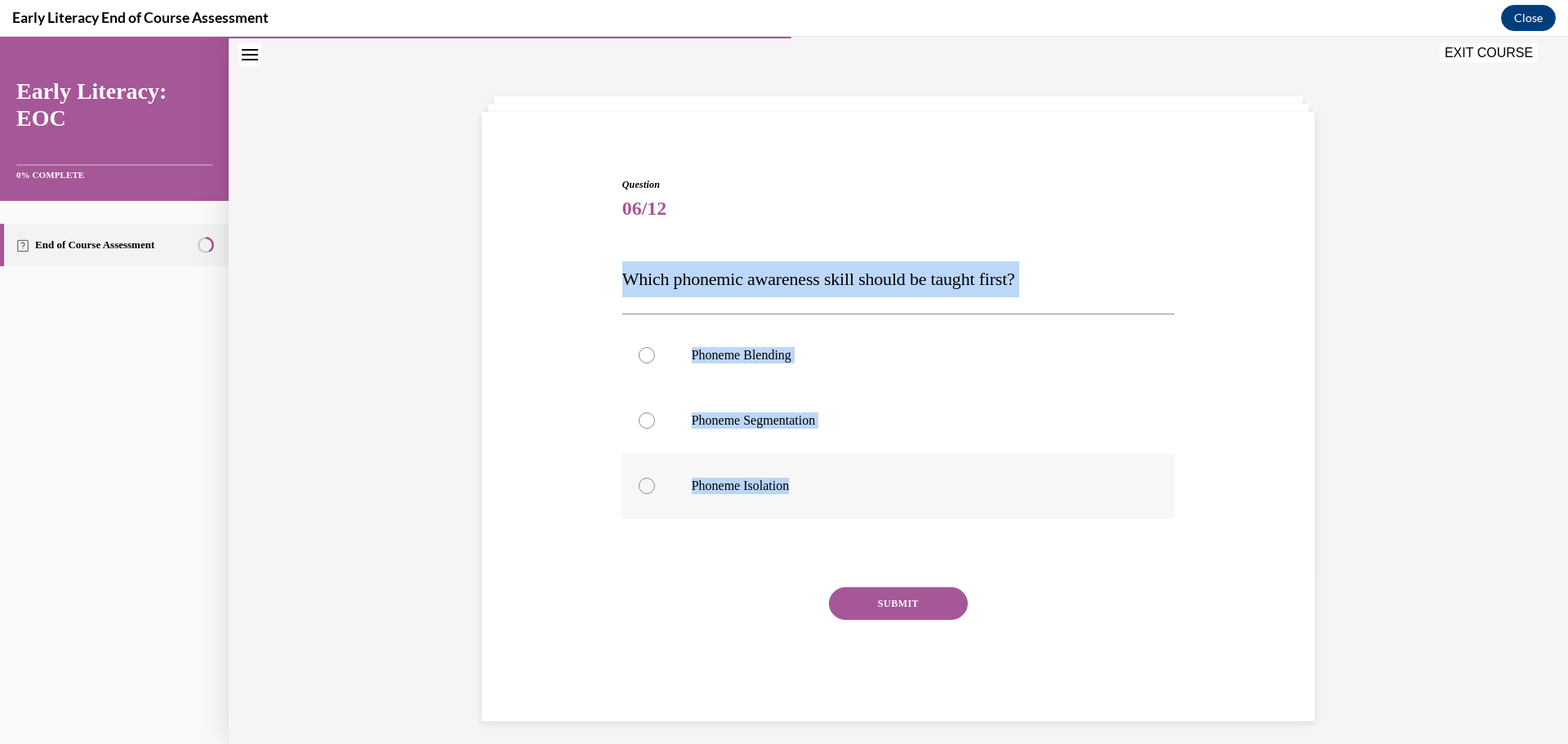
drag, startPoint x: 619, startPoint y: 279, endPoint x: 805, endPoint y: 486, distance: 278.3
click at [805, 486] on div "Question 06/12 Which phonemic awareness skill should be taught first? Phoneme B…" at bounding box center [898, 449] width 553 height 544
copy div "Which phonemic awareness skill should be taught first? Phoneme Blending Phoneme…"
click at [657, 494] on div at bounding box center [898, 486] width 553 height 65
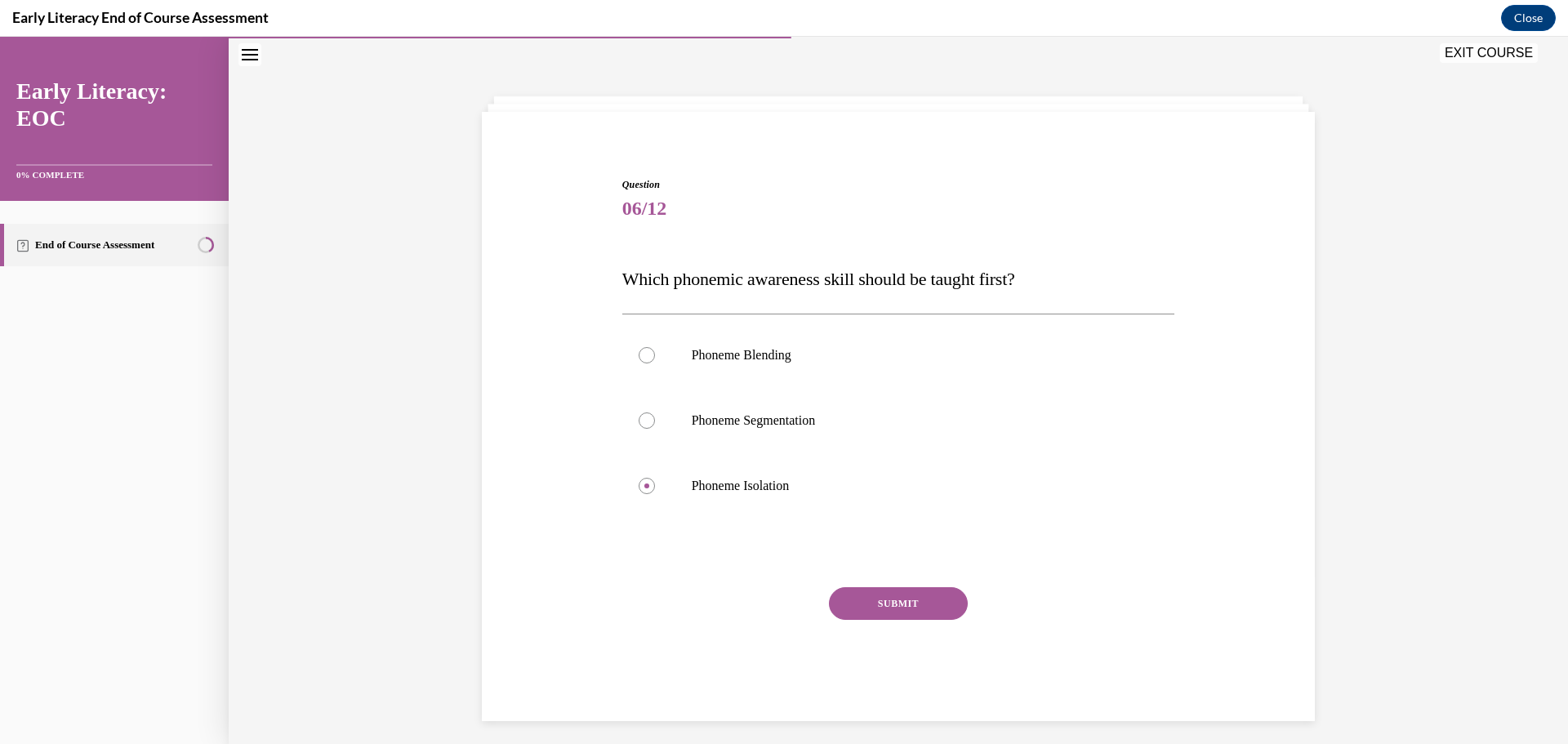
click at [895, 613] on button "SUBMIT" at bounding box center [898, 603] width 139 height 32
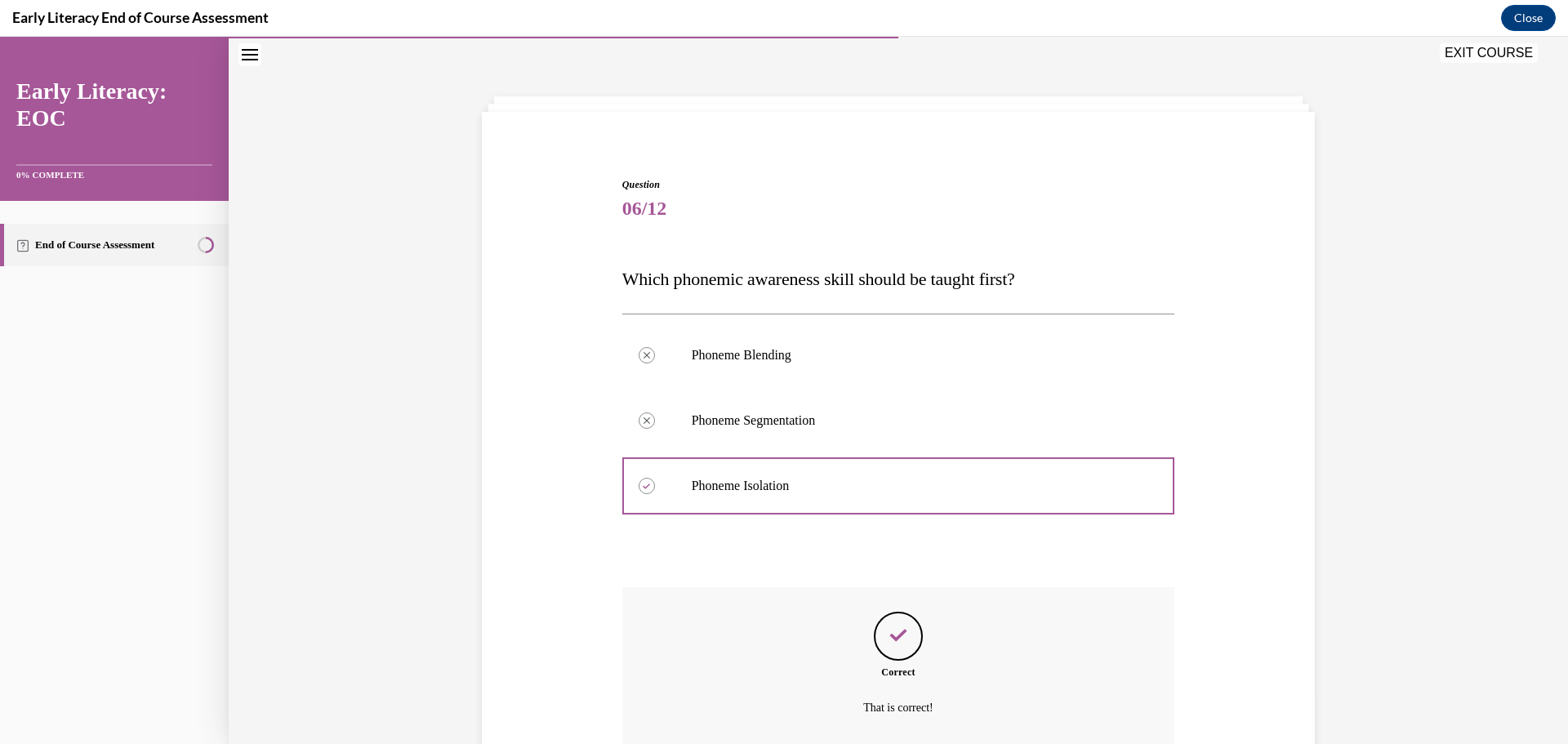
scroll to position [192, 0]
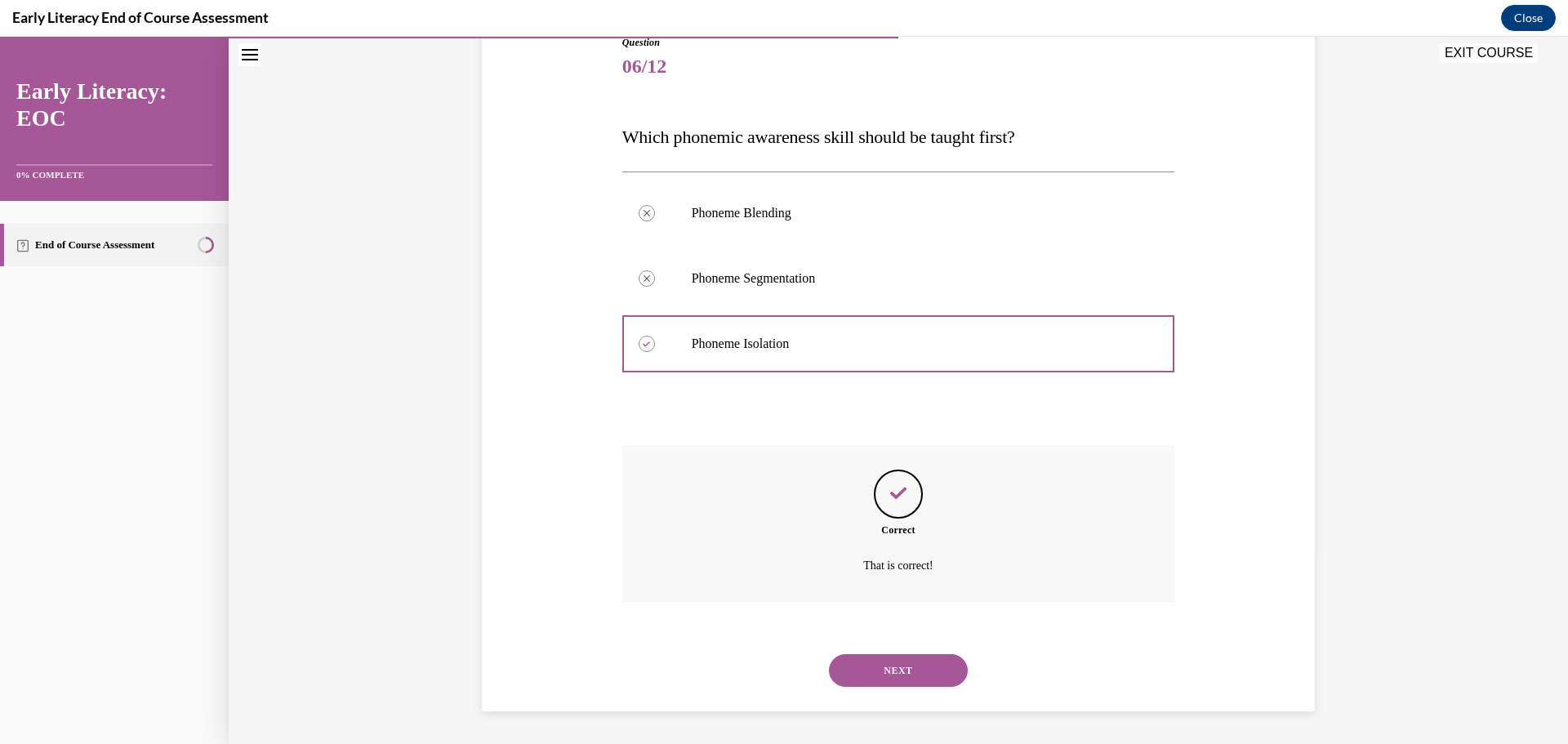
click at [874, 671] on button "NEXT" at bounding box center [898, 670] width 139 height 32
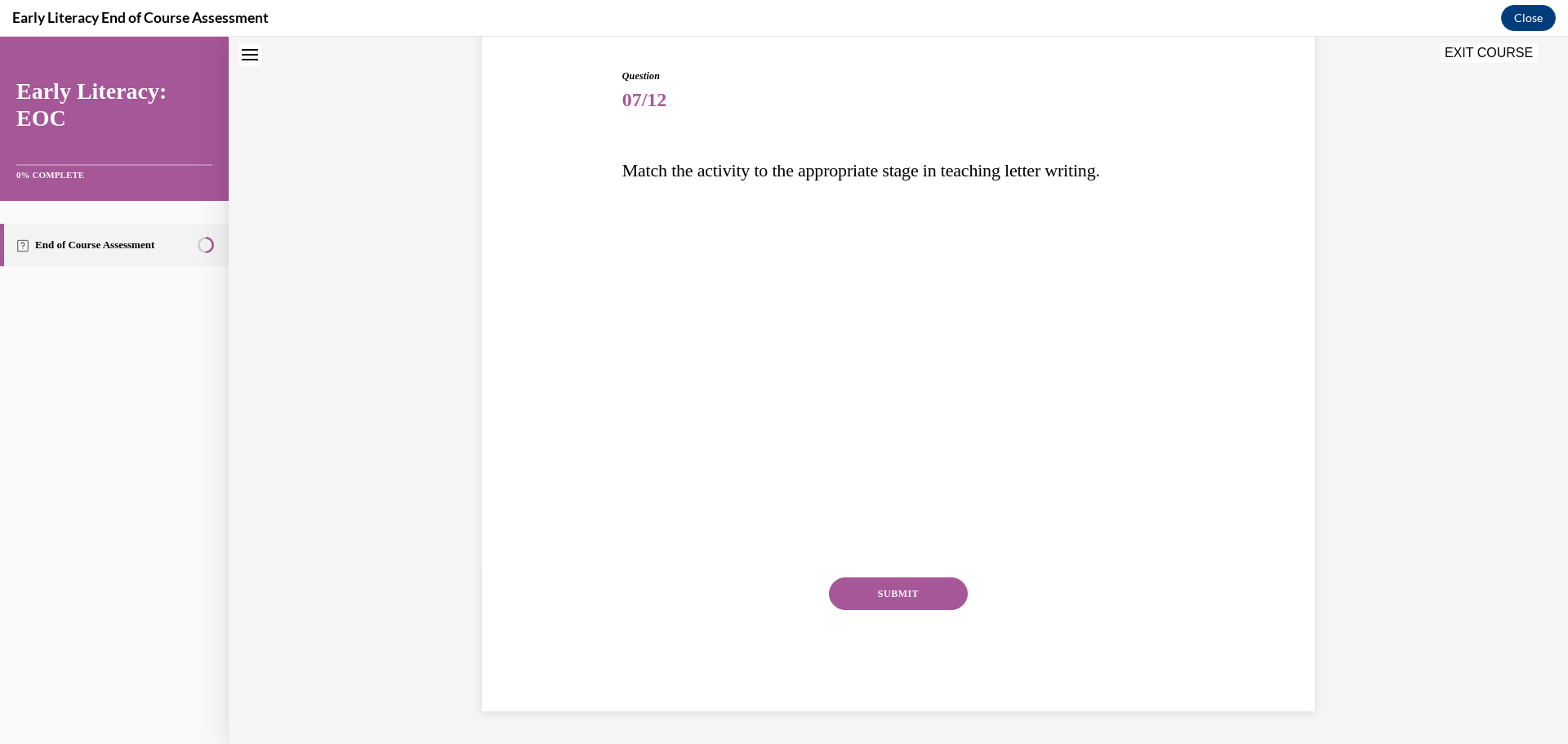
scroll to position [50, 0]
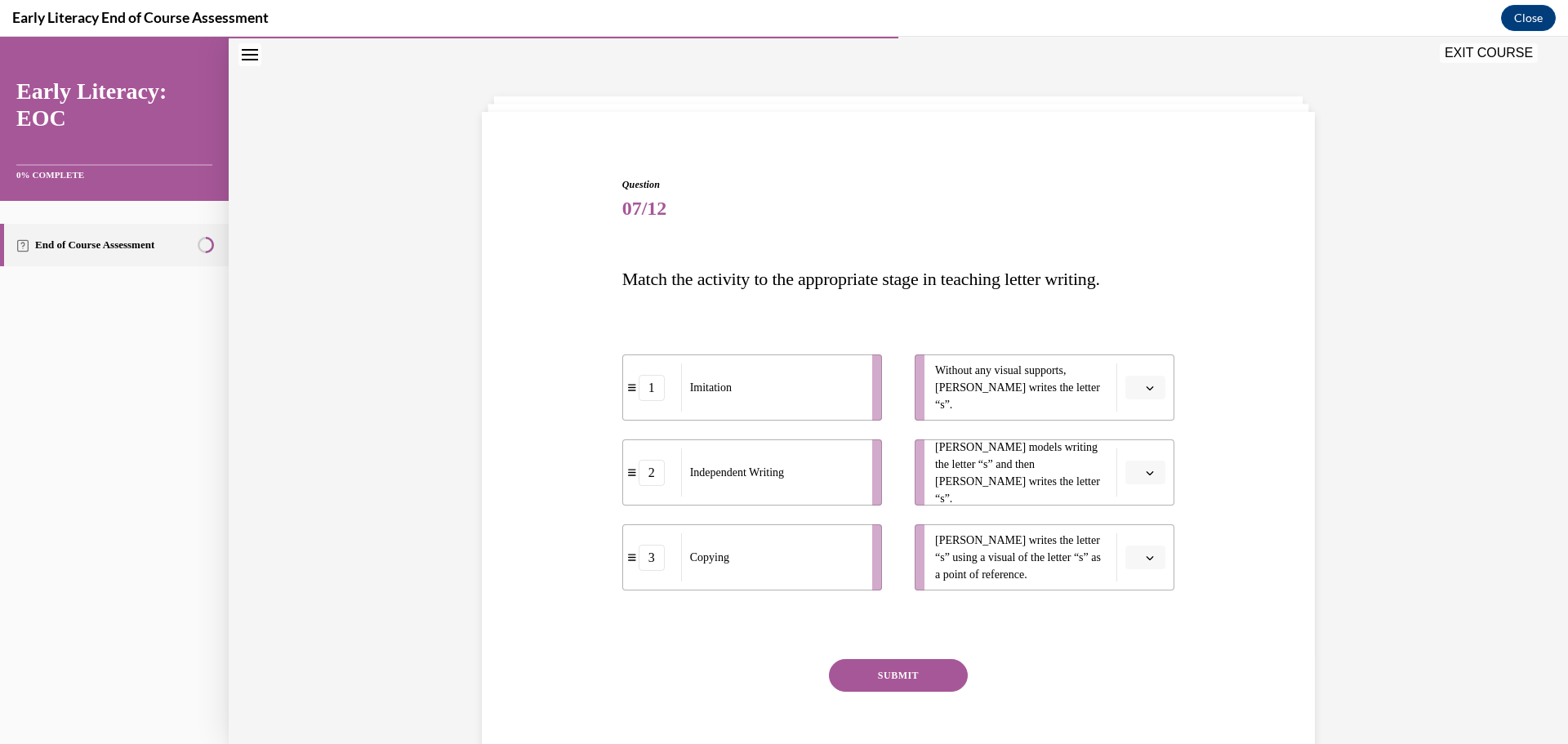
click at [1136, 472] on button "button" at bounding box center [1145, 472] width 40 height 24
click at [1137, 603] on div "3" at bounding box center [1137, 606] width 41 height 32
click at [1136, 571] on li "Tina writes the letter “s” using a visual of the letter “s” as a point of refer…" at bounding box center [1044, 557] width 259 height 66
click at [1141, 544] on li "Tina writes the letter “s” using a visual of the letter “s” as a point of refer…" at bounding box center [1044, 557] width 259 height 66
click at [1145, 554] on icon "button" at bounding box center [1149, 557] width 8 height 8
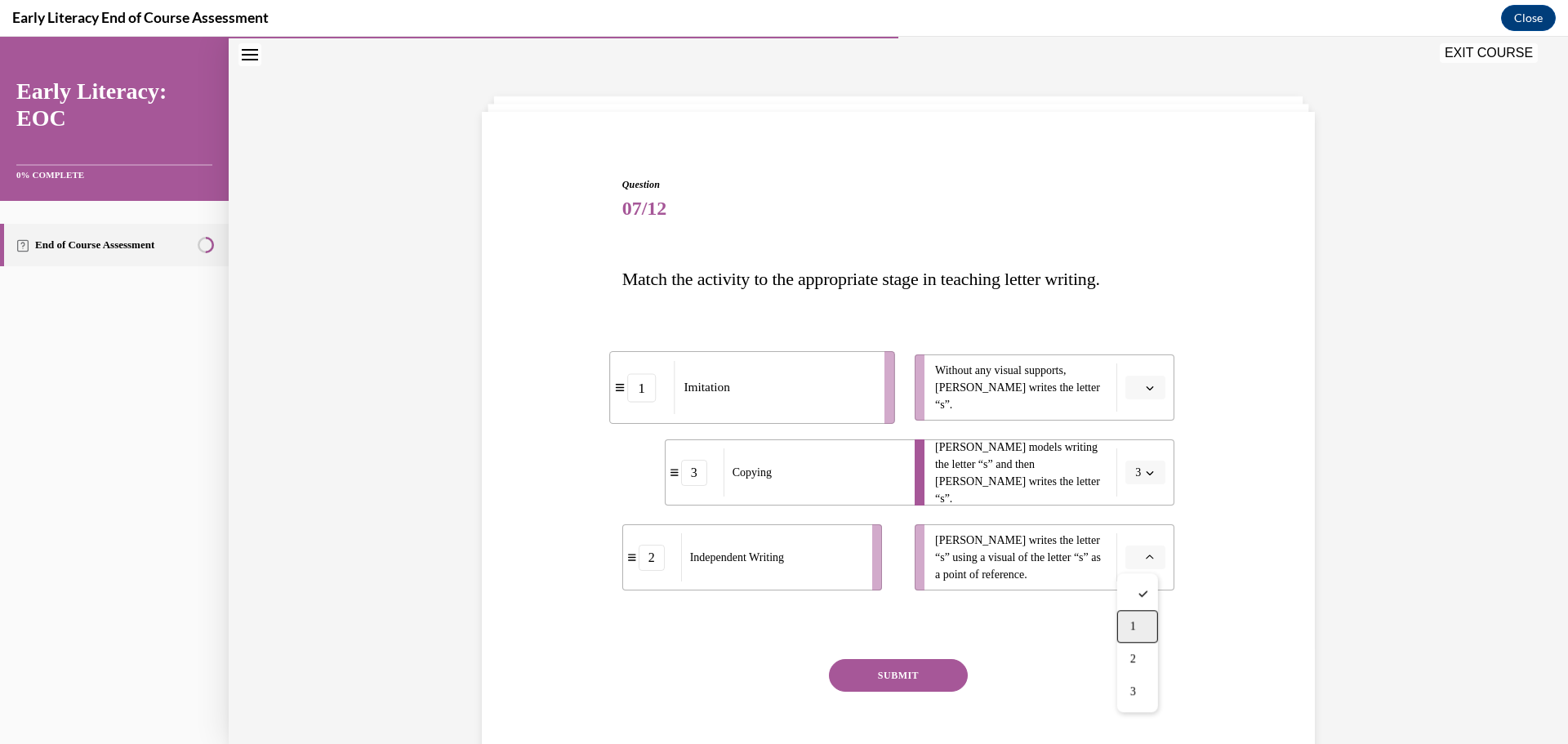
click at [1140, 617] on div "1" at bounding box center [1137, 625] width 41 height 32
click at [1145, 383] on icon "button" at bounding box center [1149, 387] width 8 height 8
click at [1128, 491] on div "2" at bounding box center [1137, 488] width 41 height 32
click at [888, 680] on button "SUBMIT" at bounding box center [898, 674] width 139 height 32
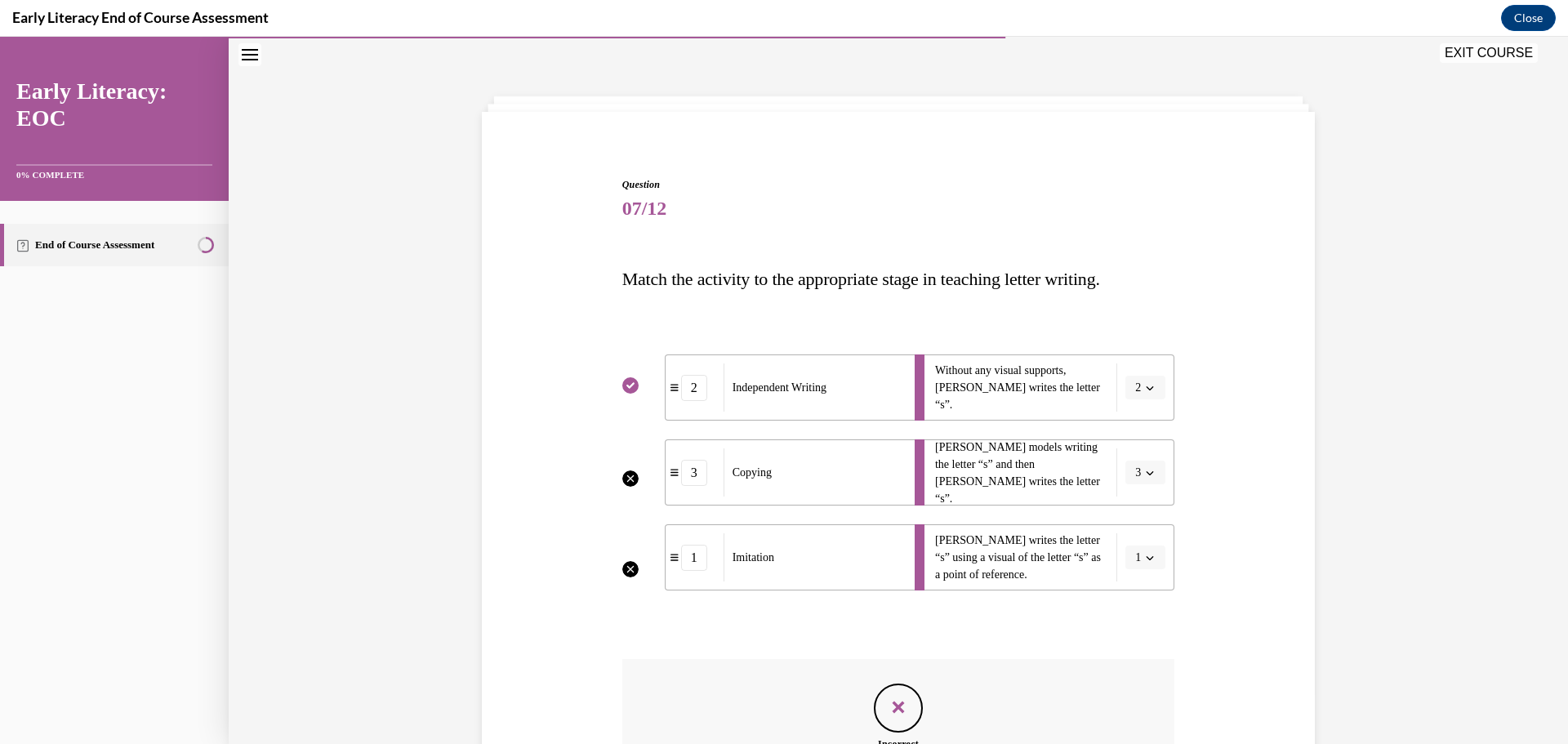
scroll to position [264, 0]
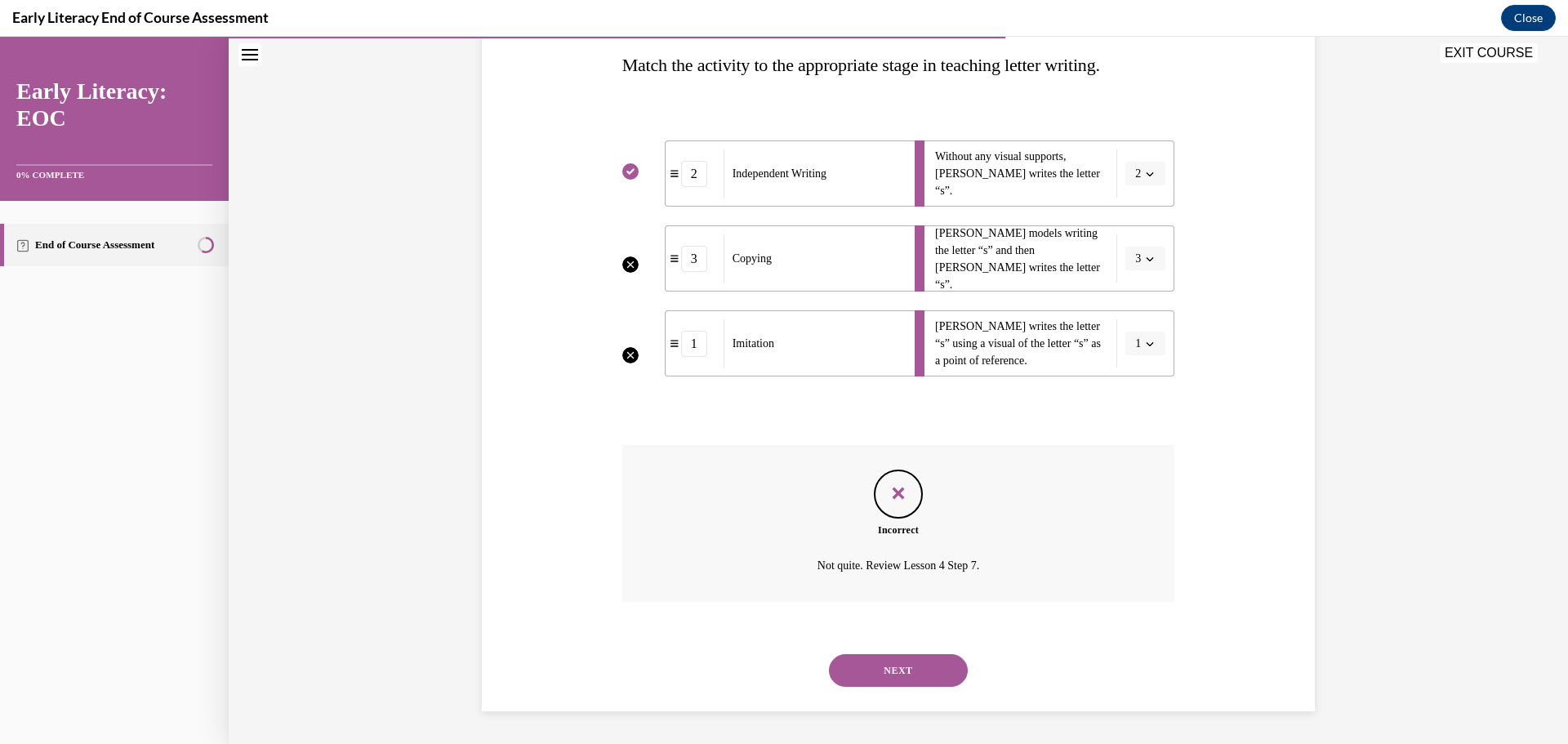
click at [895, 657] on button "NEXT" at bounding box center [898, 670] width 139 height 32
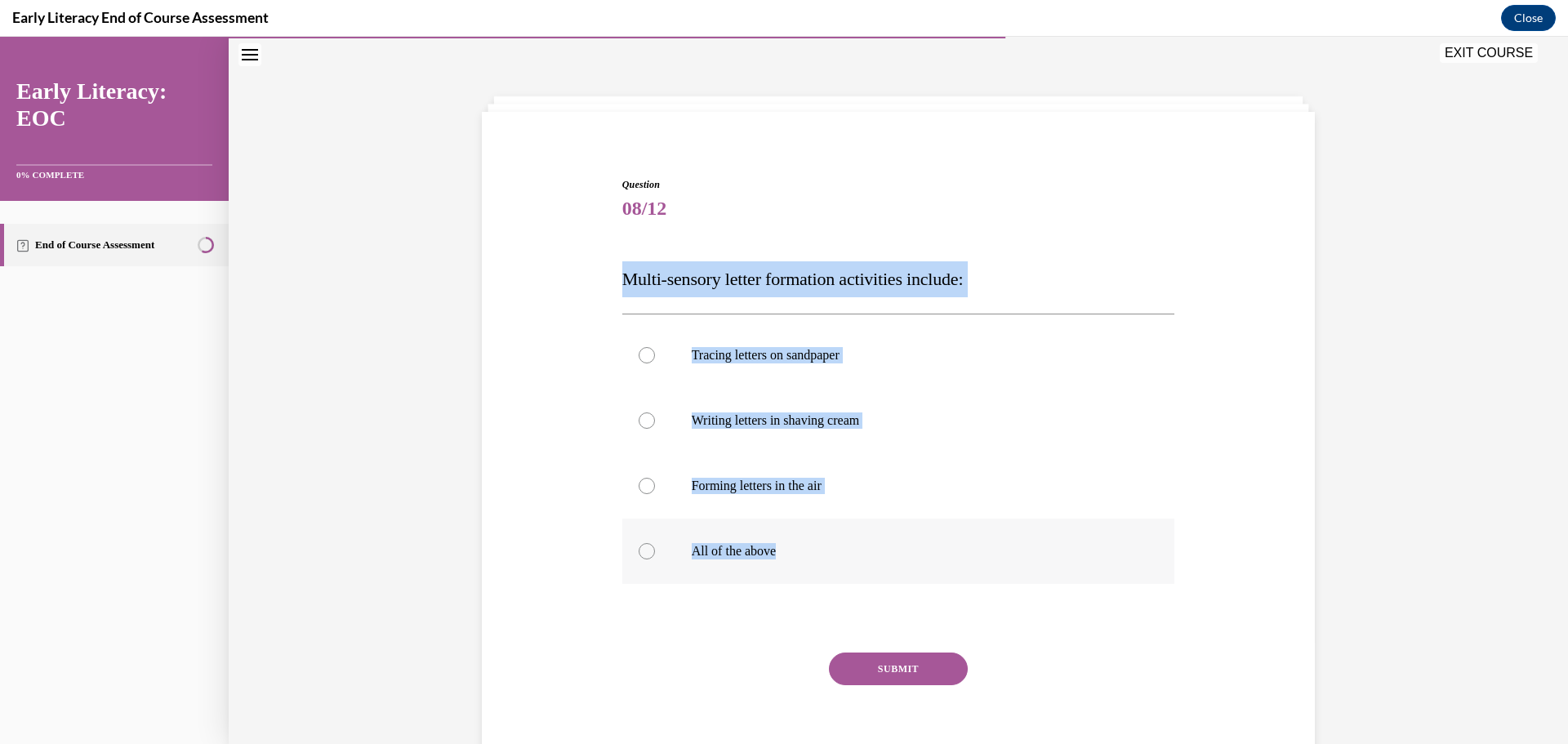
drag, startPoint x: 616, startPoint y: 267, endPoint x: 807, endPoint y: 556, distance: 346.4
click at [807, 556] on div "Question 08/12 Multi-sensory letter formation activities include: Tracing lette…" at bounding box center [898, 481] width 553 height 609
copy div "Multi-sensory letter formation activities include: Tracing letters on sandpaper…"
click at [645, 554] on div at bounding box center [646, 551] width 17 height 17
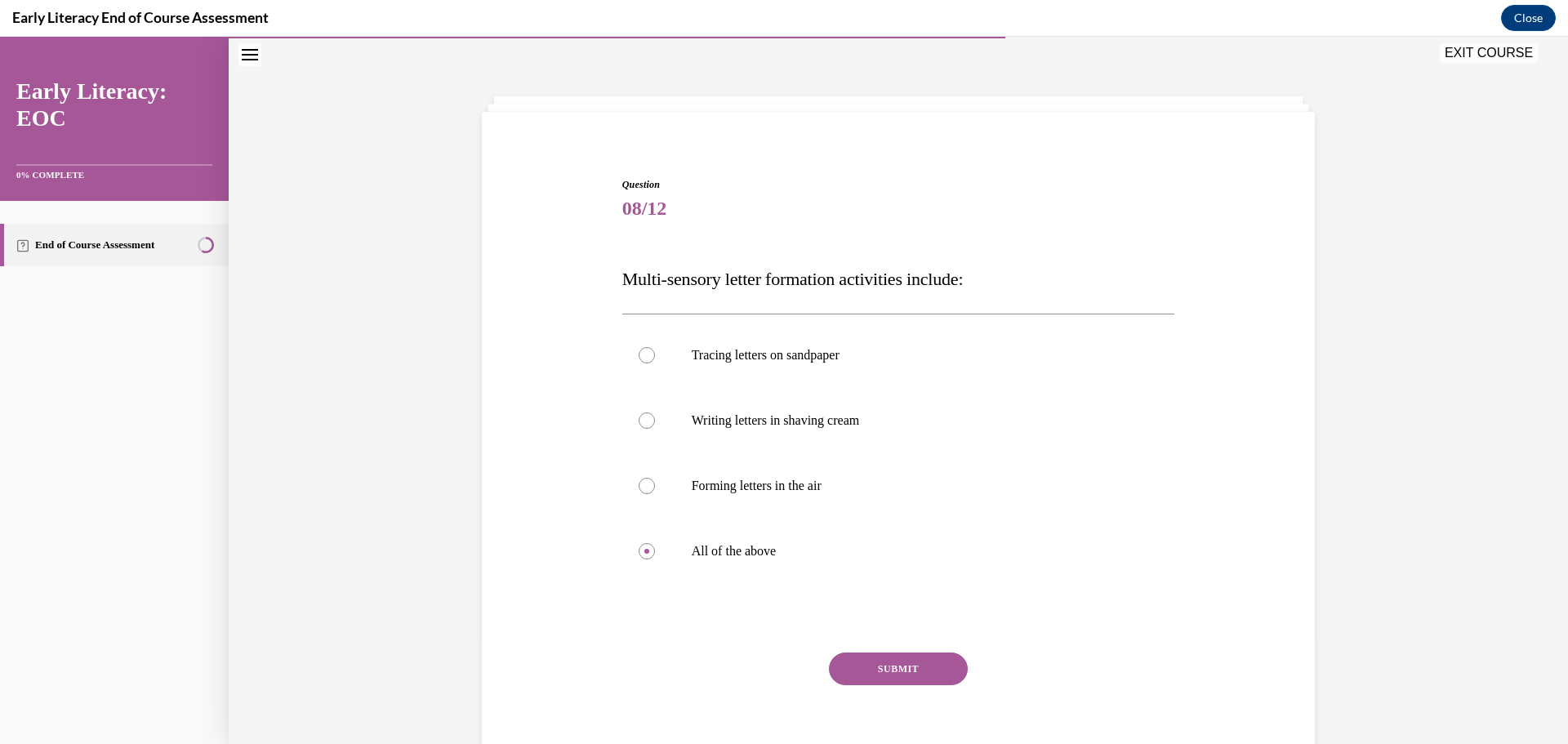
click at [898, 675] on button "SUBMIT" at bounding box center [898, 668] width 139 height 32
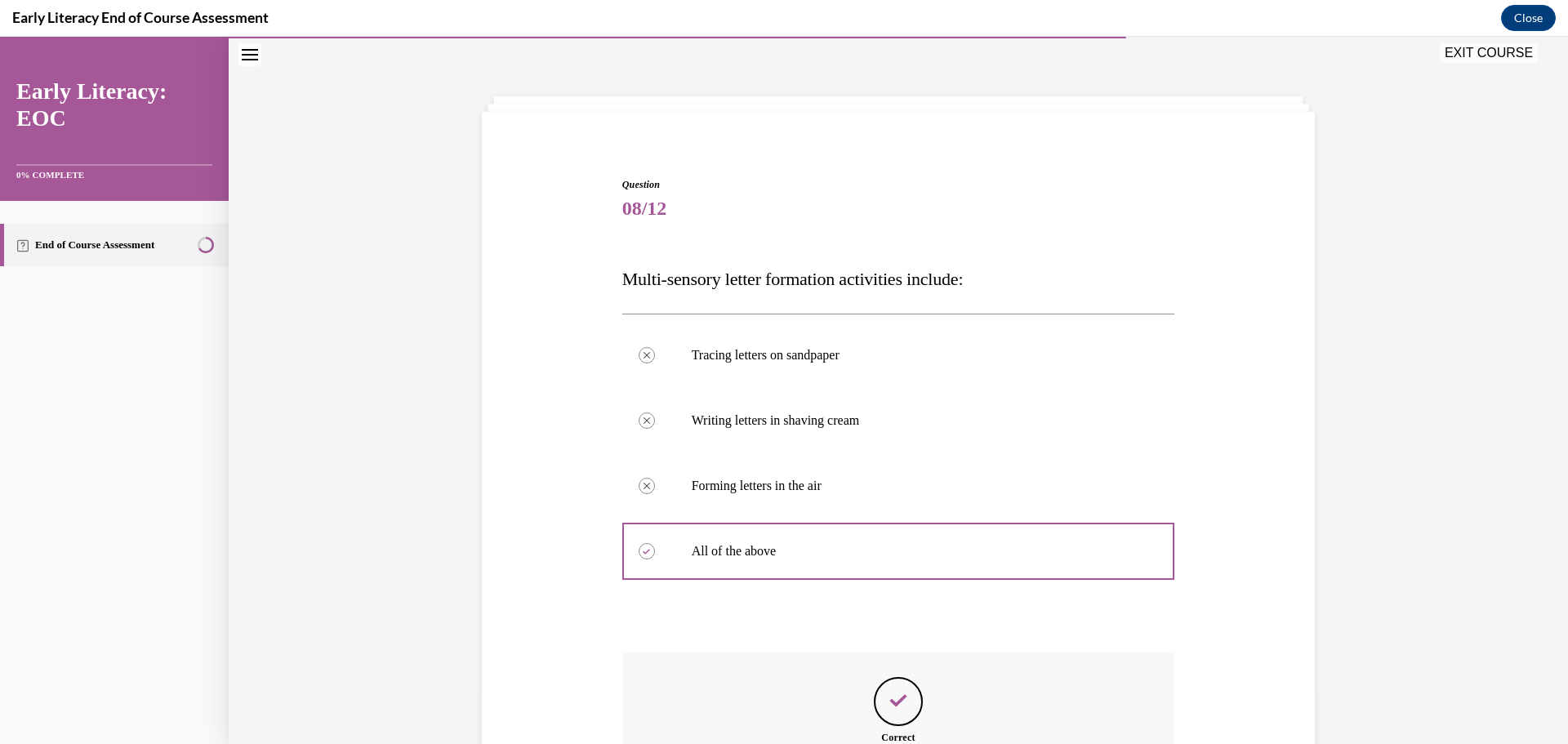
scroll to position [257, 0]
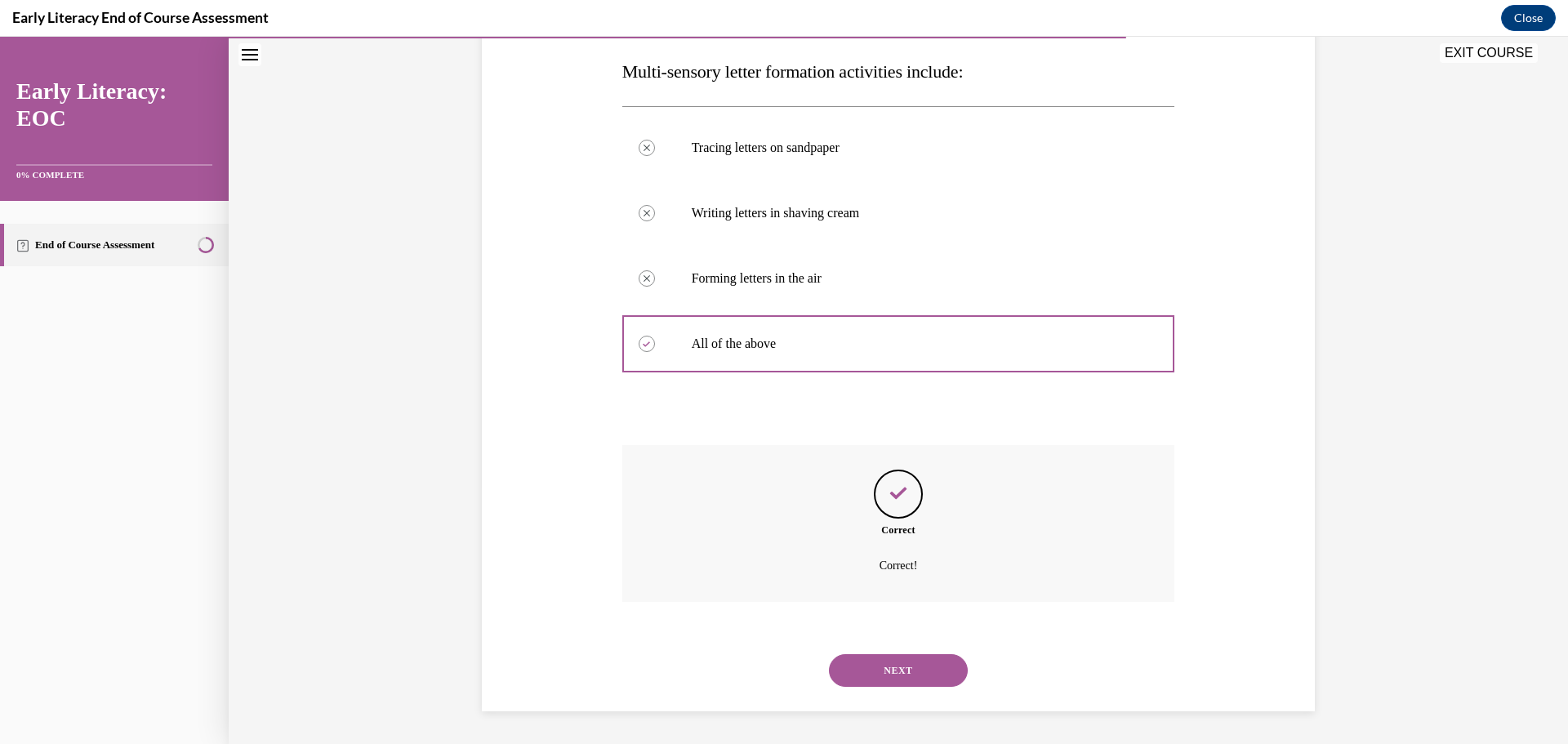
click at [895, 669] on button "NEXT" at bounding box center [898, 670] width 139 height 32
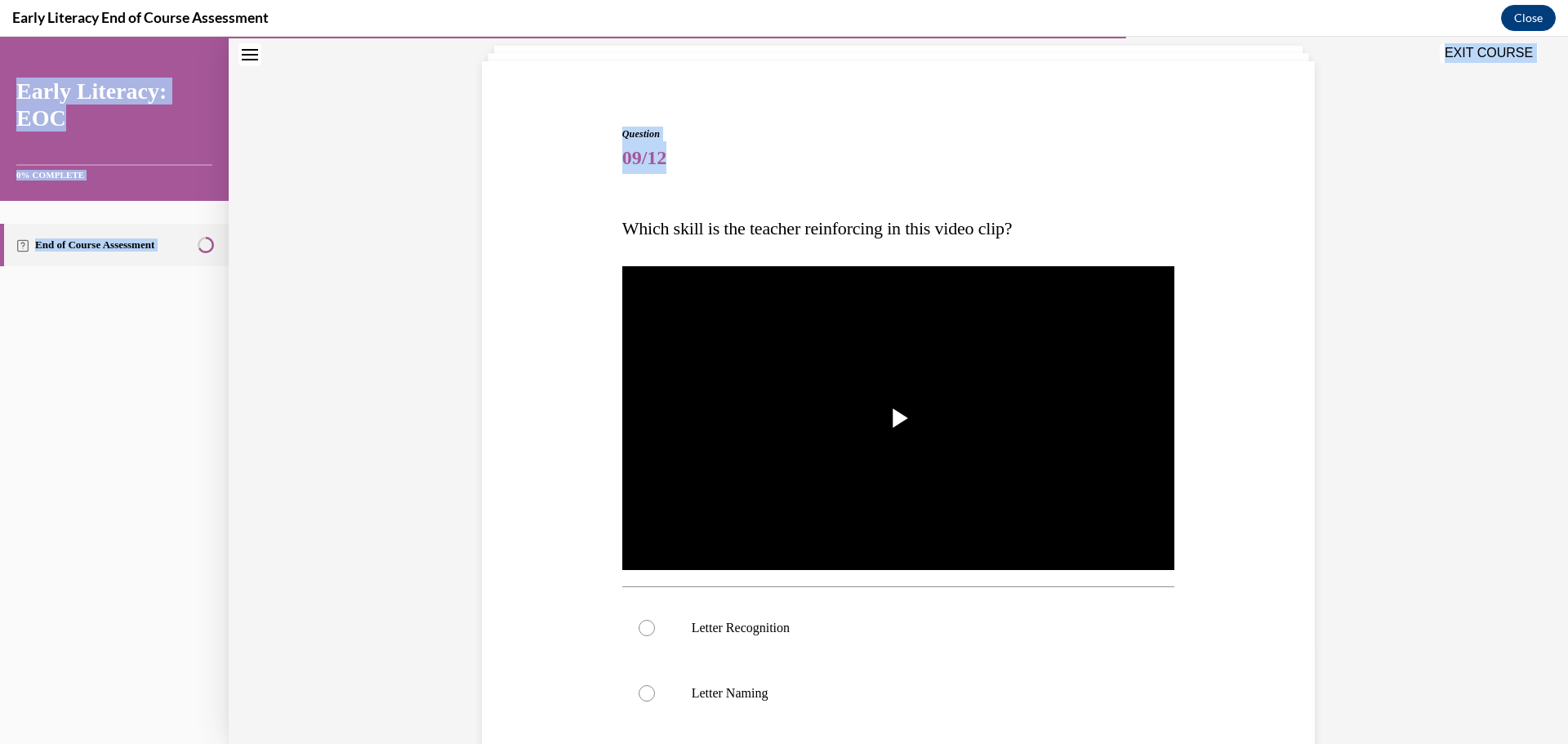
scroll to position [399, 0]
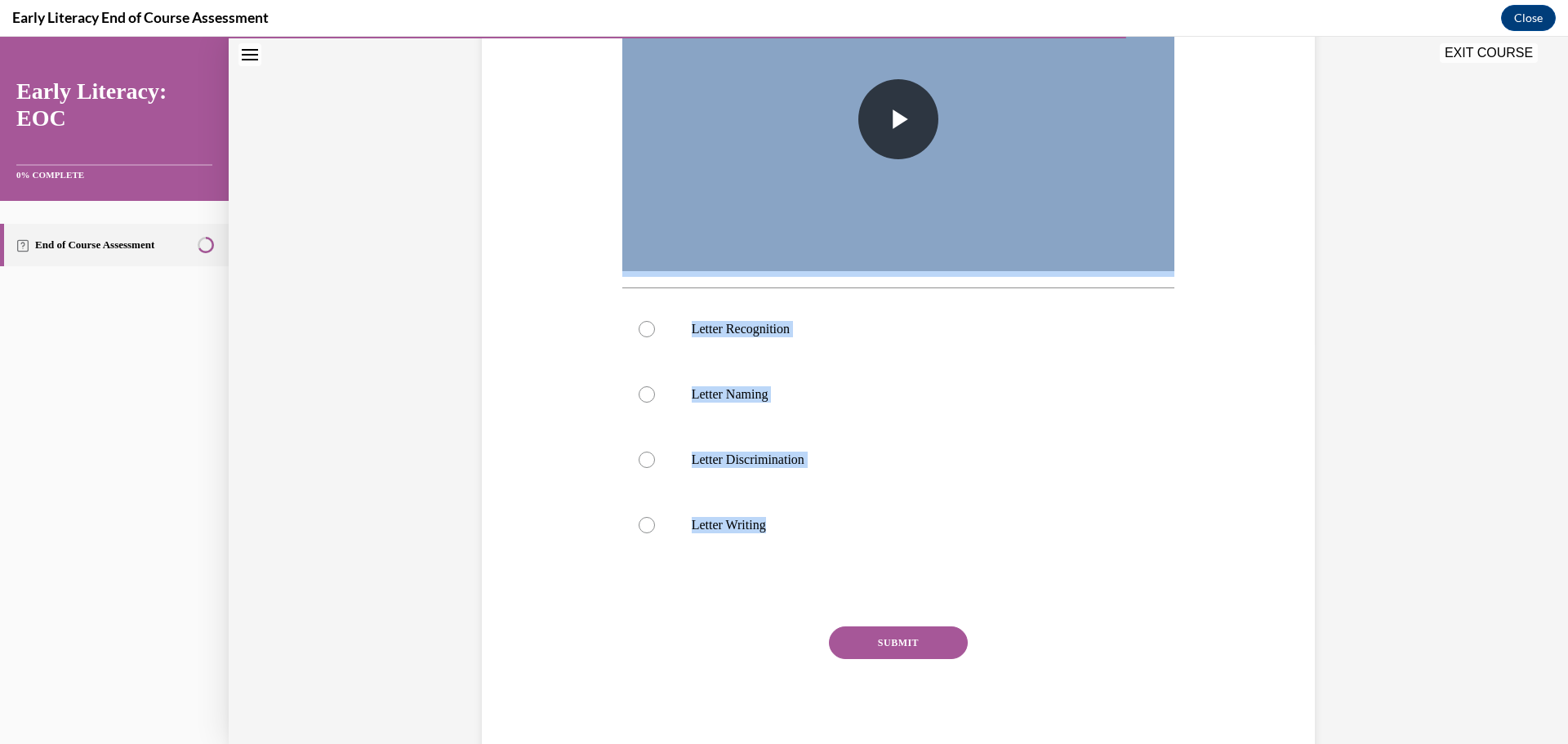
drag, startPoint x: 612, startPoint y: 258, endPoint x: 899, endPoint y: 562, distance: 418.1
click at [899, 562] on div "Question 09/12 Which skill is the teacher reinforcing in this video clip? Video…" at bounding box center [899, 281] width 561 height 956
copy div "Which skill is the teacher reinforcing in this video clip? Video Player is load…"
click at [639, 391] on div at bounding box center [646, 394] width 17 height 17
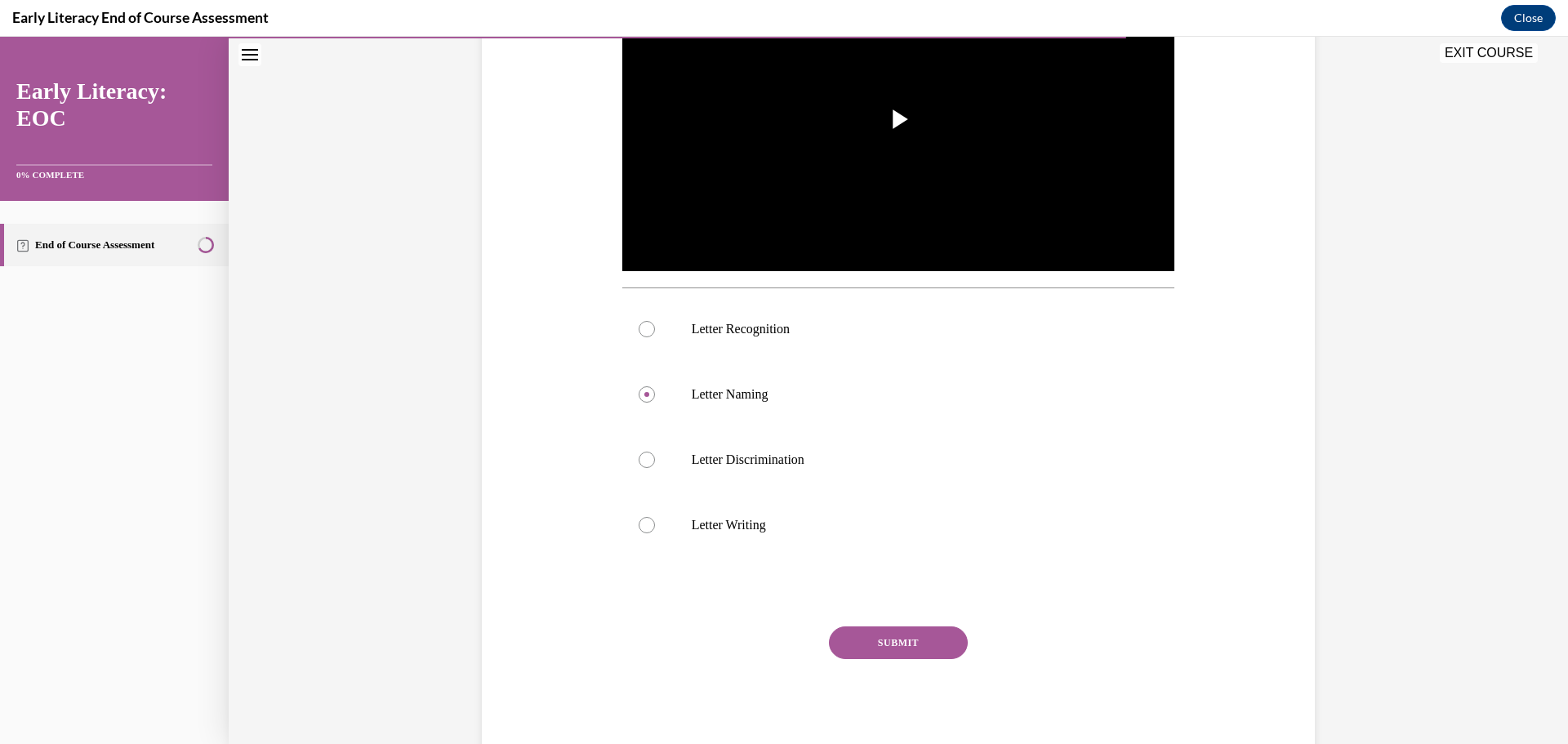
click at [889, 633] on button "SUBMIT" at bounding box center [898, 642] width 139 height 32
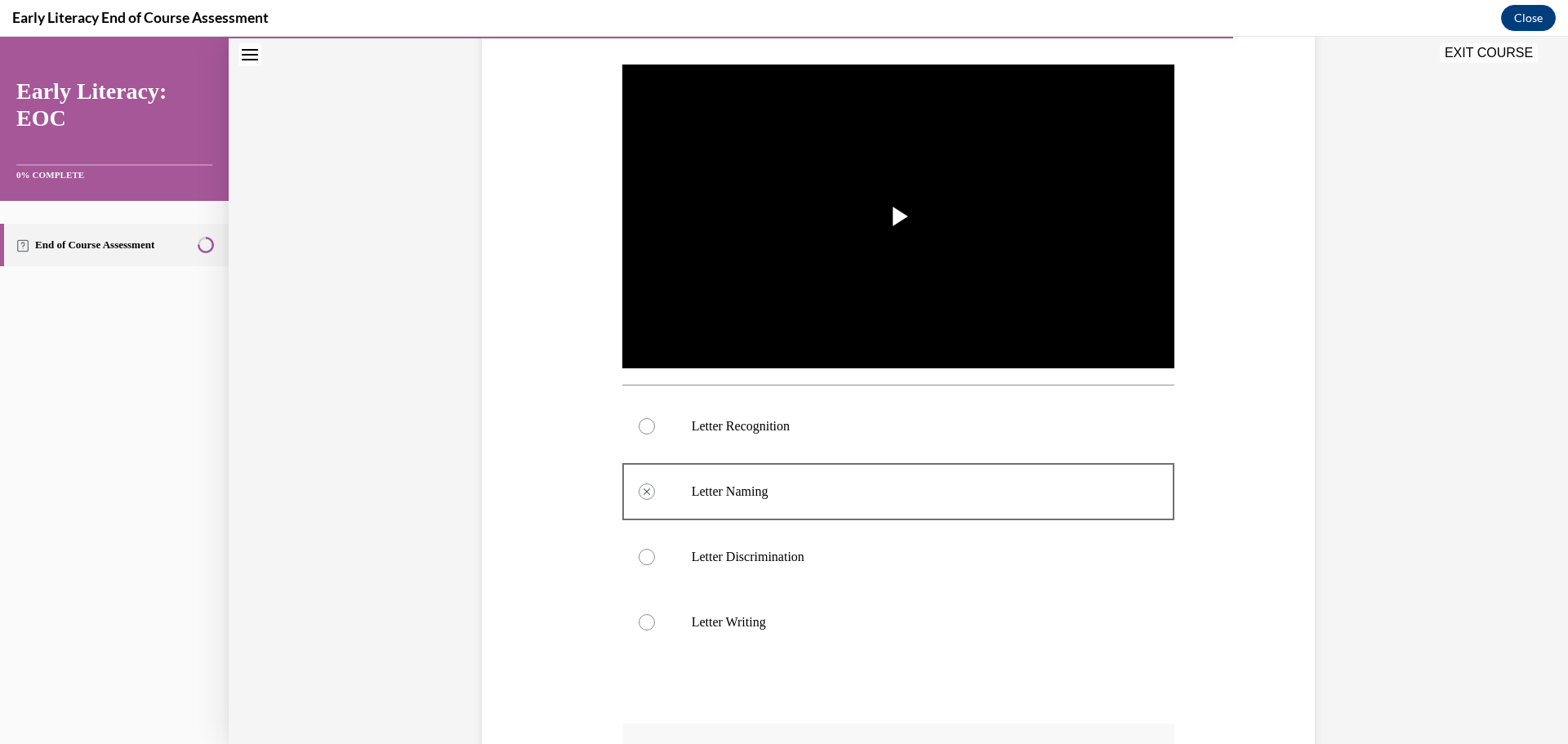
scroll to position [580, 0]
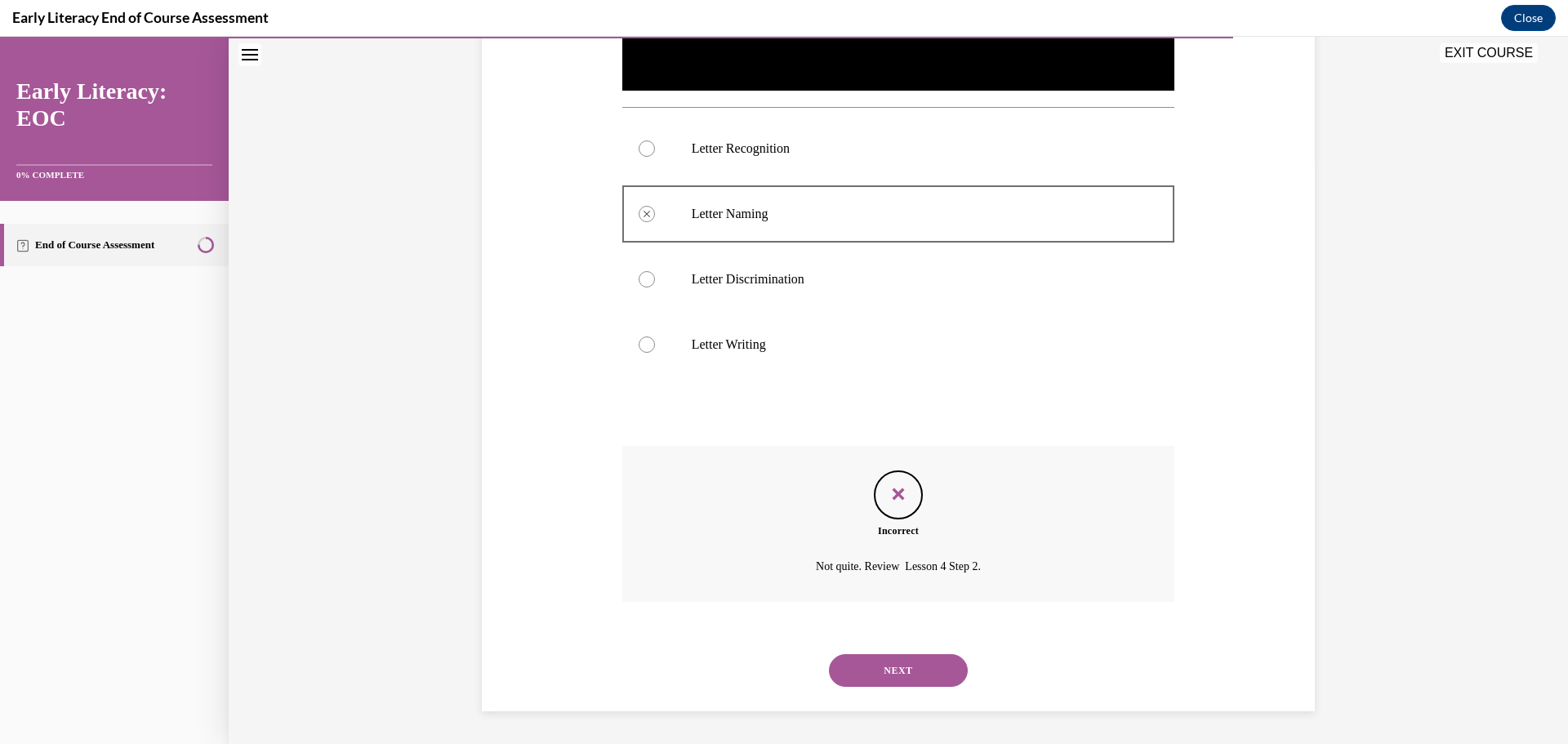
click at [921, 685] on button "NEXT" at bounding box center [898, 670] width 139 height 32
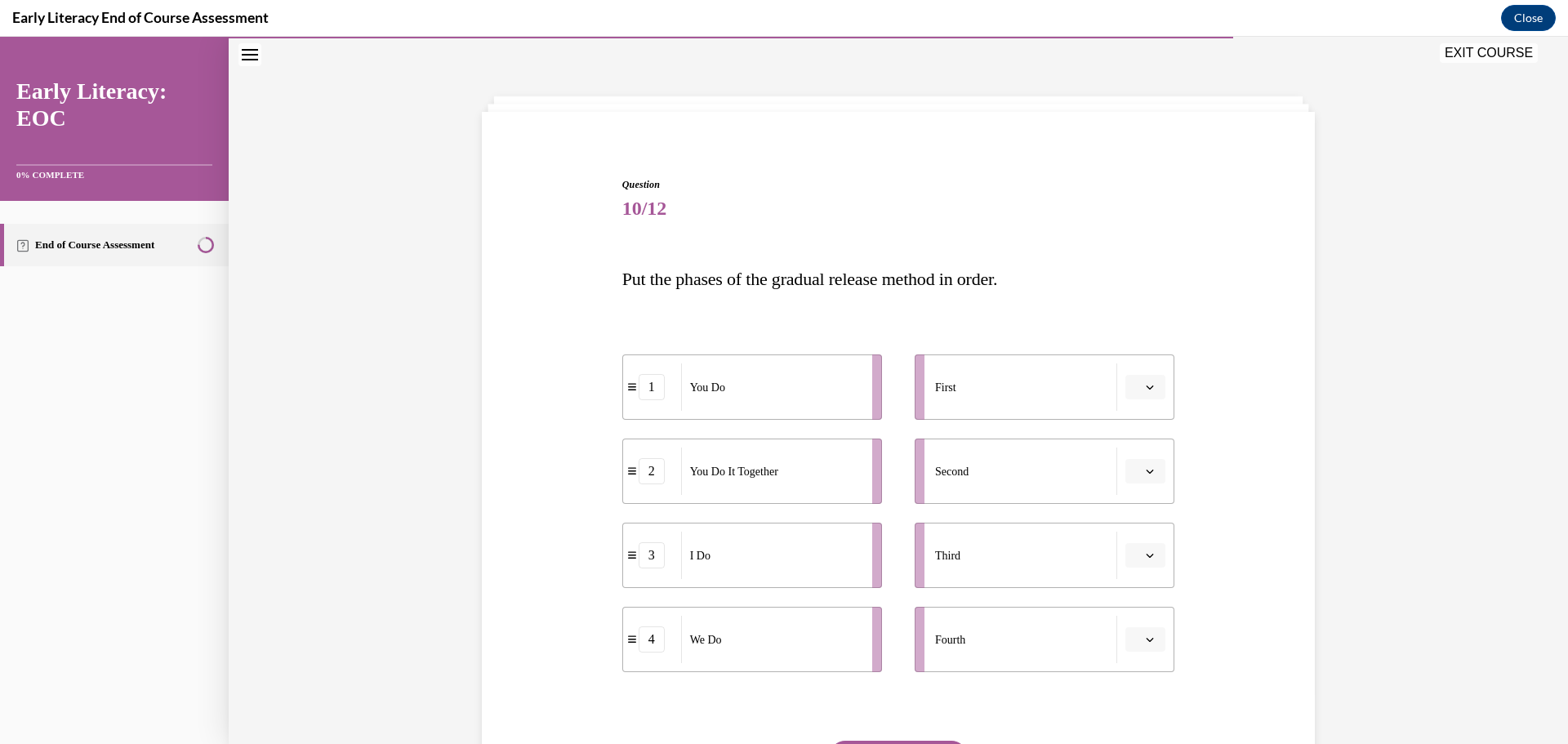
click at [1151, 382] on button "button" at bounding box center [1145, 387] width 40 height 24
click at [1150, 527] on div "3" at bounding box center [1137, 521] width 41 height 32
click at [1149, 637] on span "button" at bounding box center [1150, 638] width 11 height 11
click at [1148, 599] on div "4" at bounding box center [1137, 602] width 41 height 32
click at [1145, 463] on button "button" at bounding box center [1145, 471] width 40 height 24
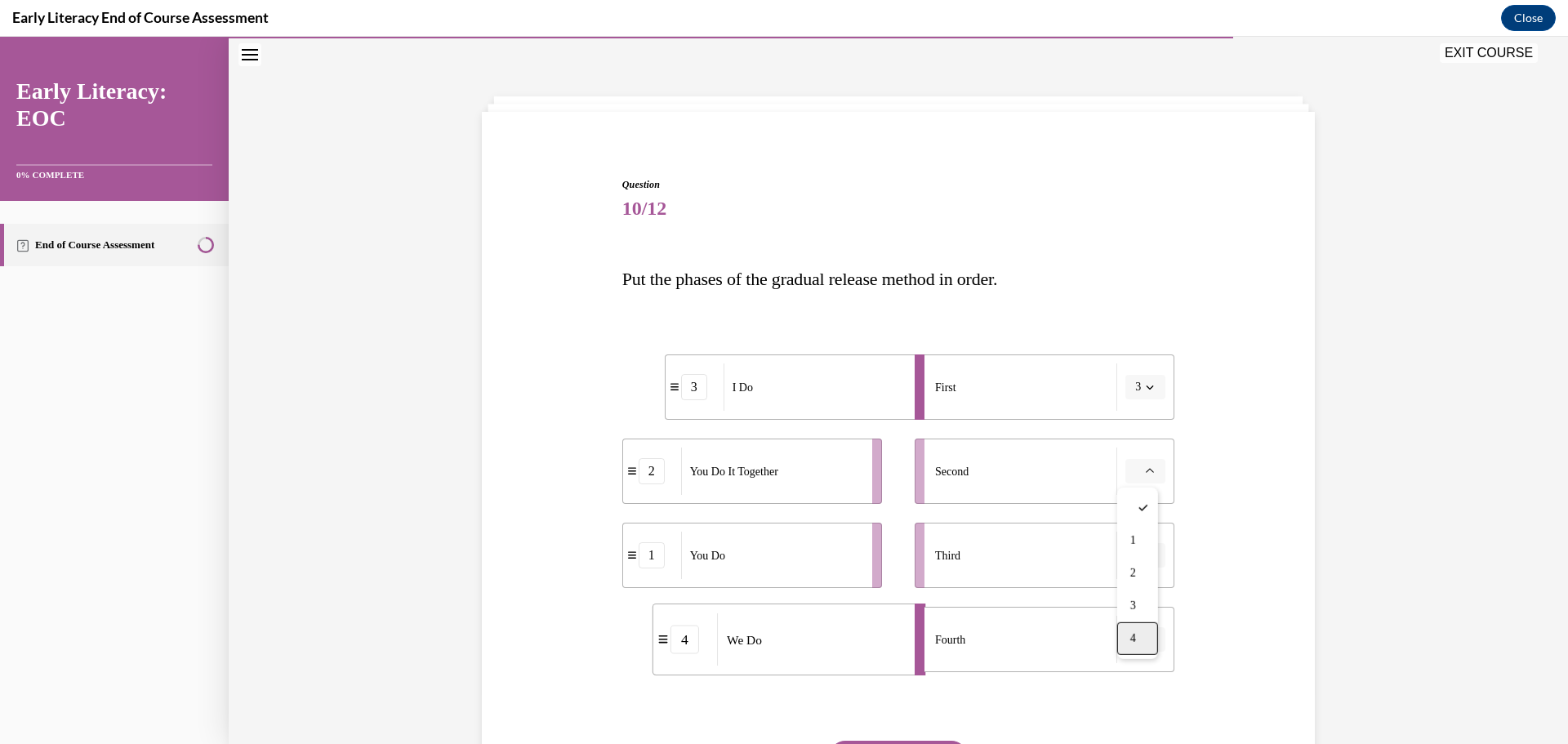
click at [1136, 632] on span "4" at bounding box center [1133, 637] width 6 height 13
click at [1145, 554] on icon "button" at bounding box center [1149, 555] width 8 height 8
click at [1141, 658] on div "2" at bounding box center [1137, 657] width 41 height 32
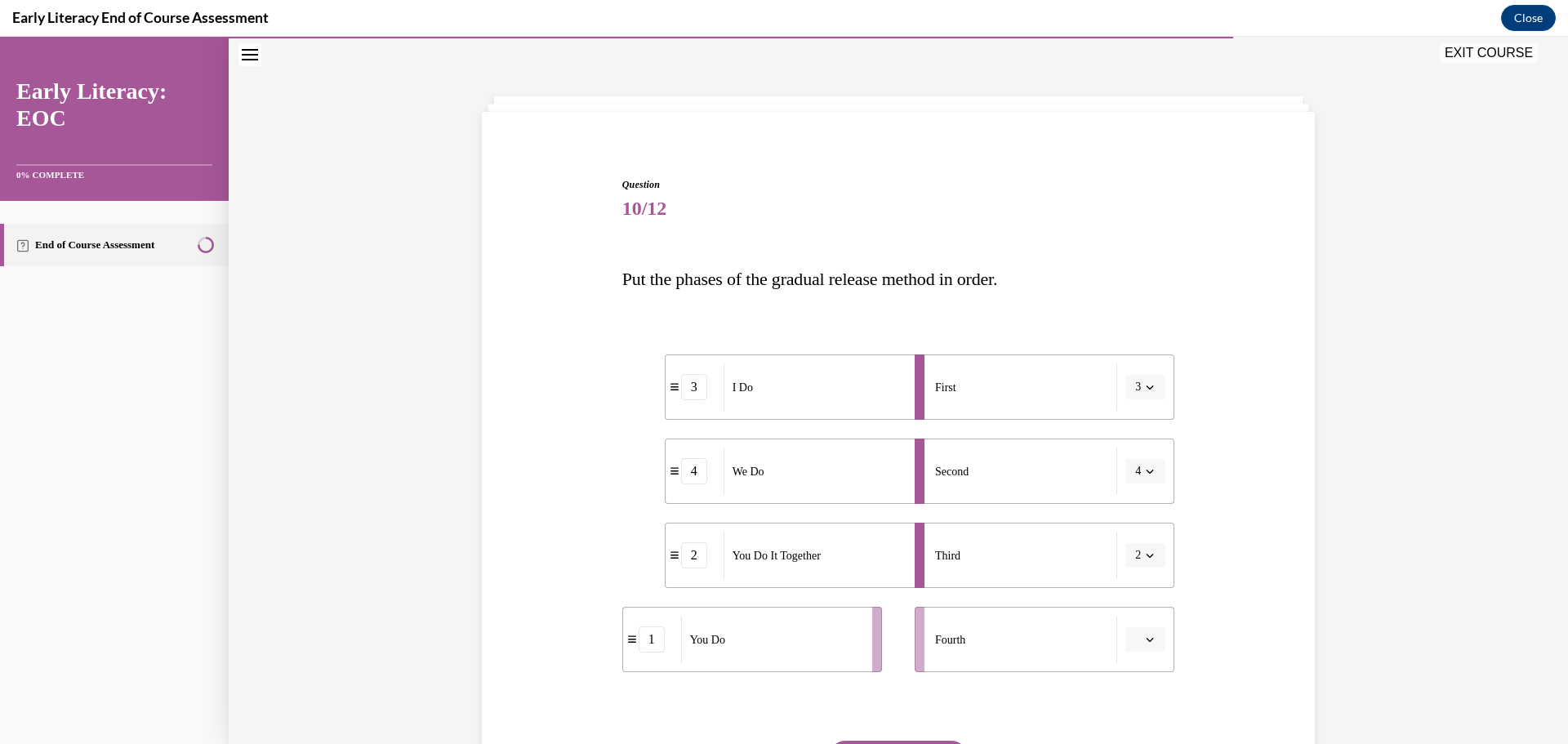
click at [1143, 632] on button "button" at bounding box center [1145, 639] width 40 height 24
click at [1135, 502] on span "1" at bounding box center [1133, 504] width 6 height 13
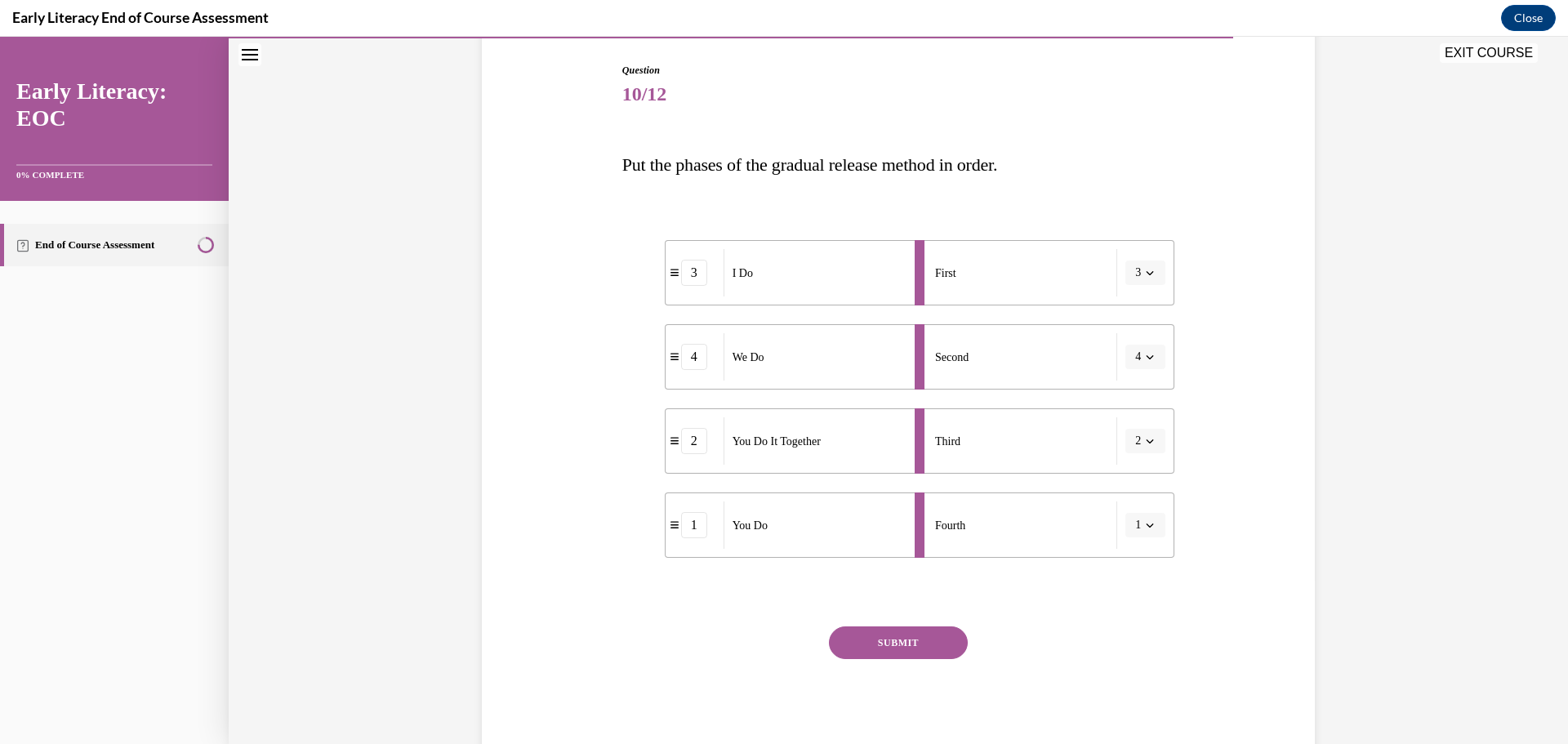
click at [917, 635] on button "SUBMIT" at bounding box center [898, 642] width 139 height 32
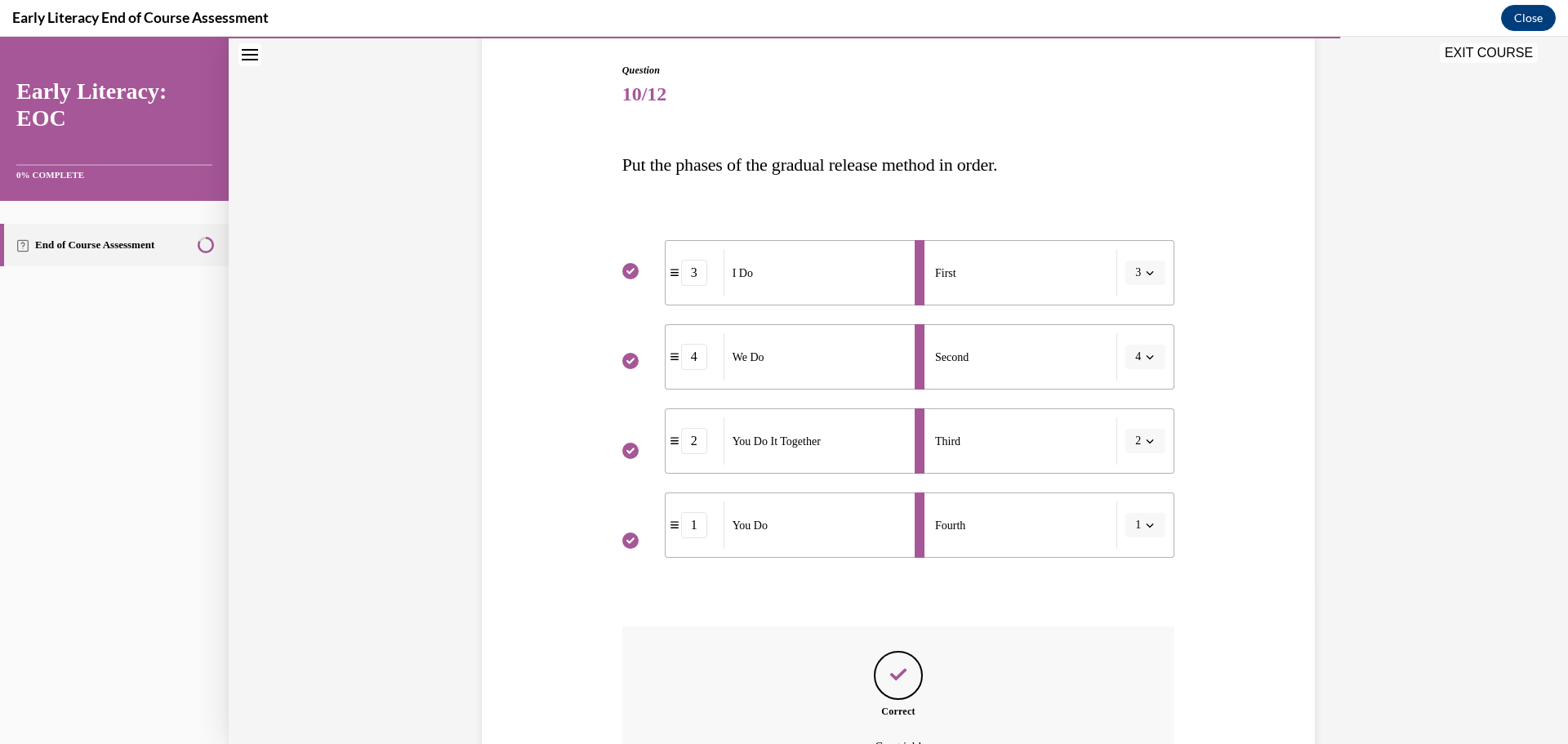
scroll to position [345, 0]
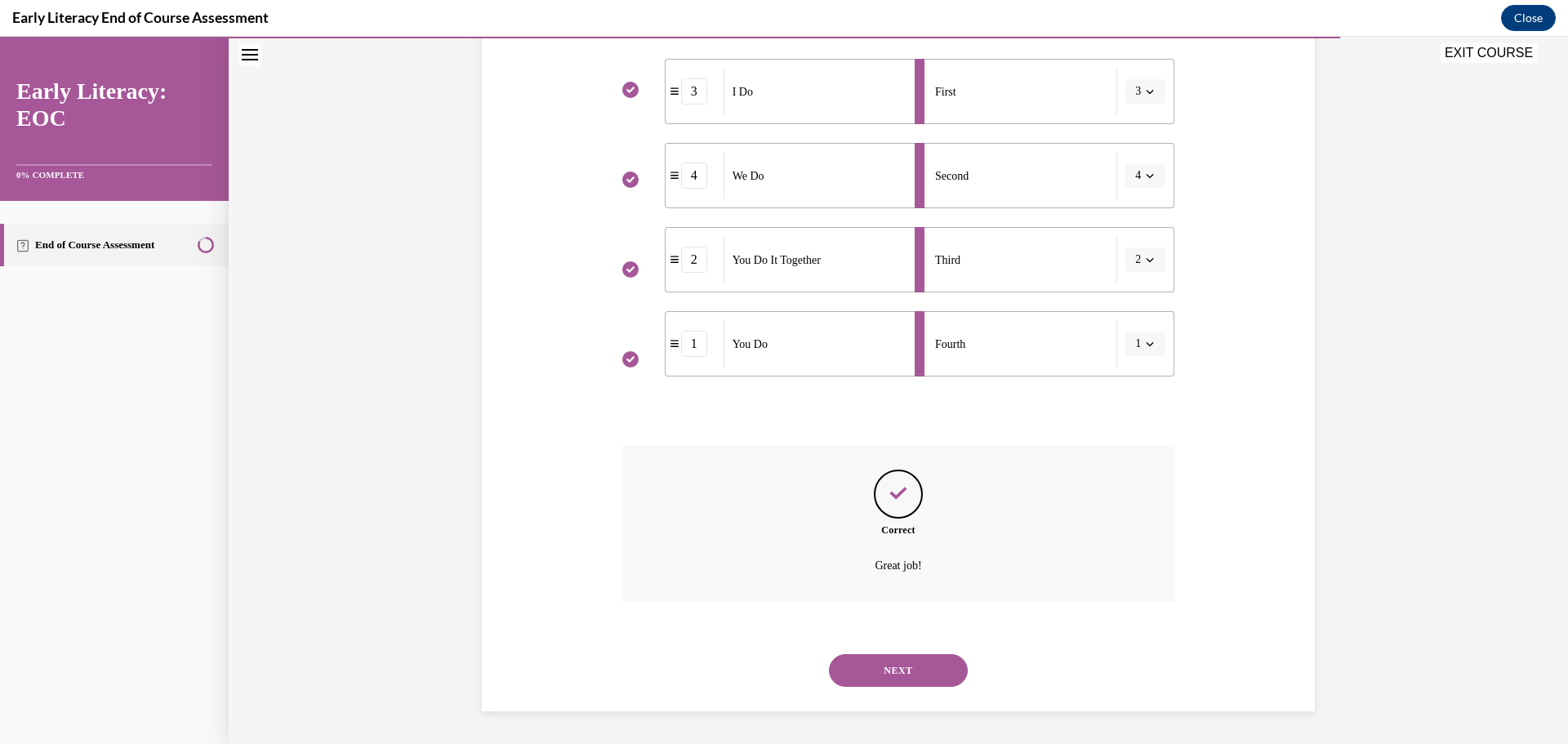
click at [879, 665] on button "NEXT" at bounding box center [898, 670] width 139 height 32
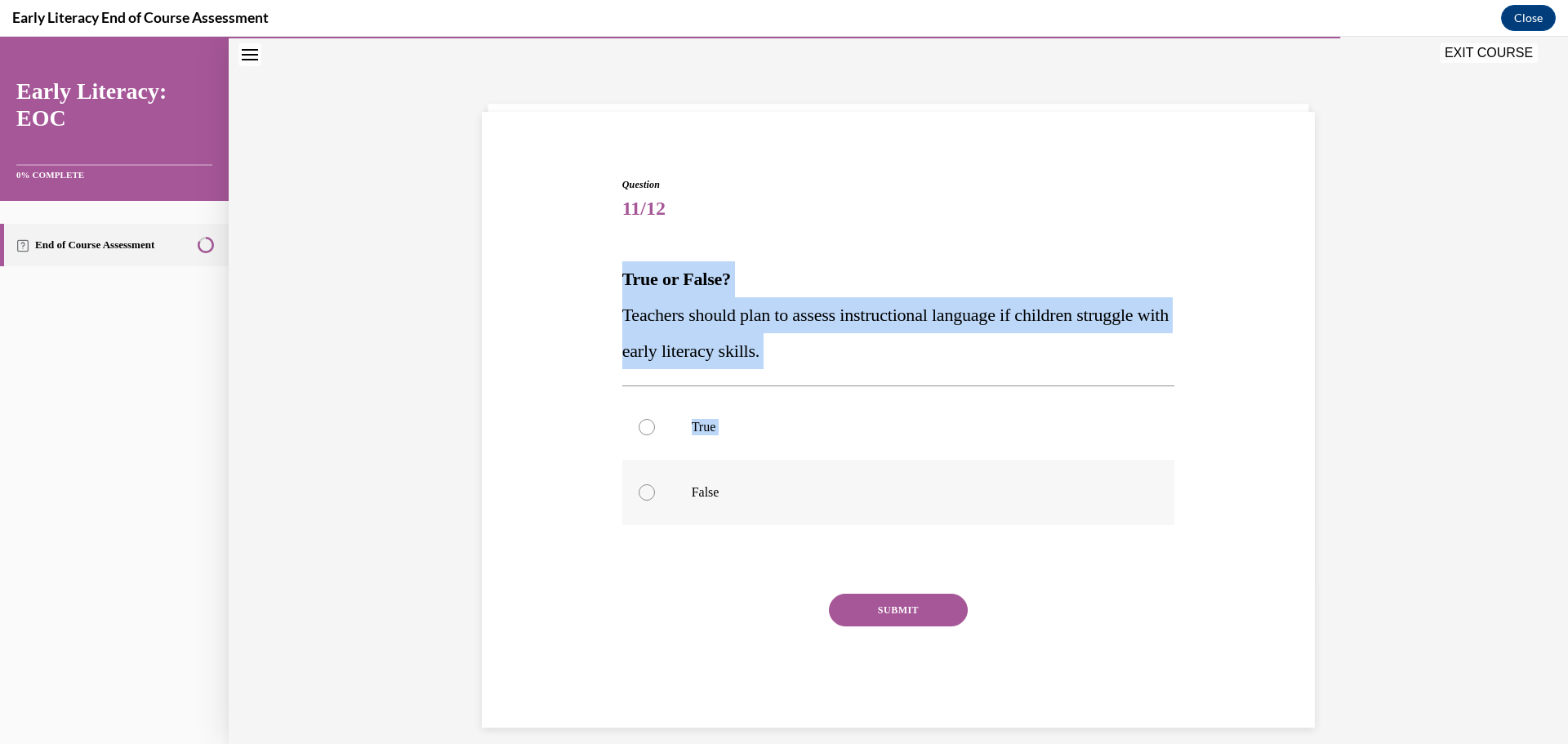
drag, startPoint x: 611, startPoint y: 261, endPoint x: 763, endPoint y: 505, distance: 287.5
click at [763, 505] on div "Question 11/12 True or False? Teachers should plan to assess instructional lang…" at bounding box center [898, 428] width 841 height 599
click at [514, 341] on div "Question 11/12 True or False? Teachers should plan to assess instructional lang…" at bounding box center [898, 428] width 841 height 599
drag, startPoint x: 607, startPoint y: 274, endPoint x: 732, endPoint y: 488, distance: 247.8
click at [732, 488] on div "Question 11/12 True or False? Teachers should plan to assess instructional lang…" at bounding box center [898, 428] width 841 height 599
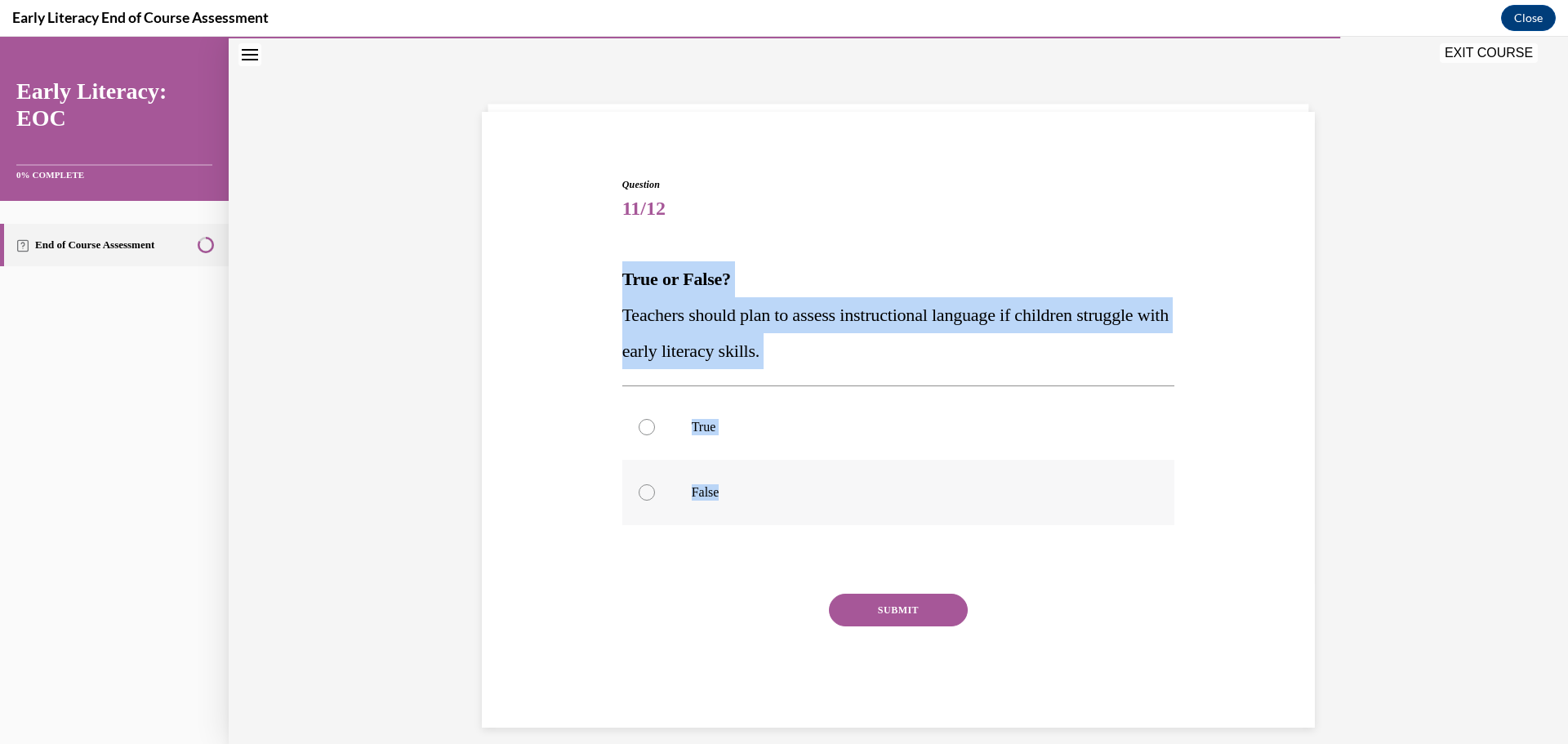
copy div "True or False? Teachers should plan to assess instructional language if childre…"
click at [644, 425] on div at bounding box center [646, 427] width 17 height 17
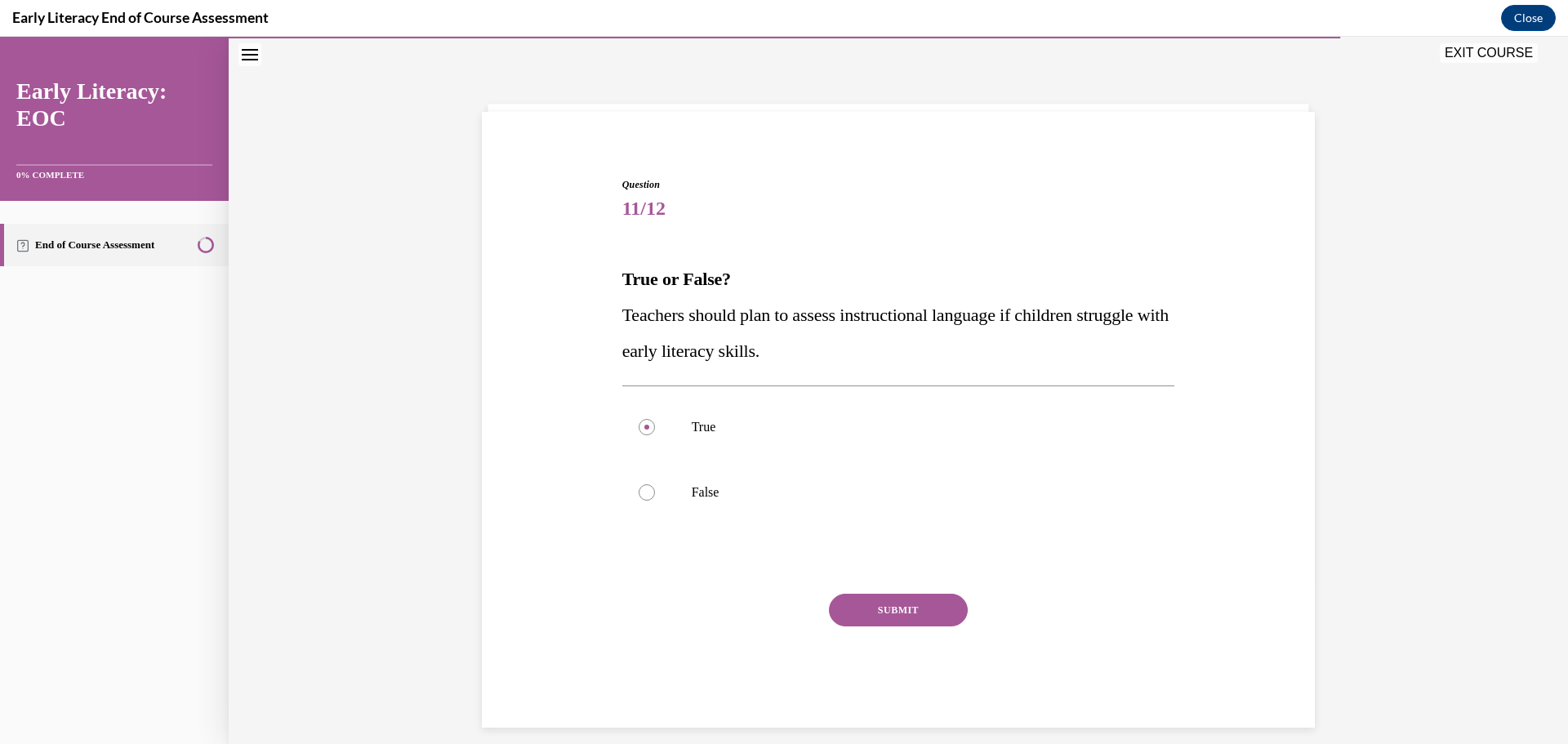
click at [901, 594] on button "SUBMIT" at bounding box center [898, 610] width 139 height 32
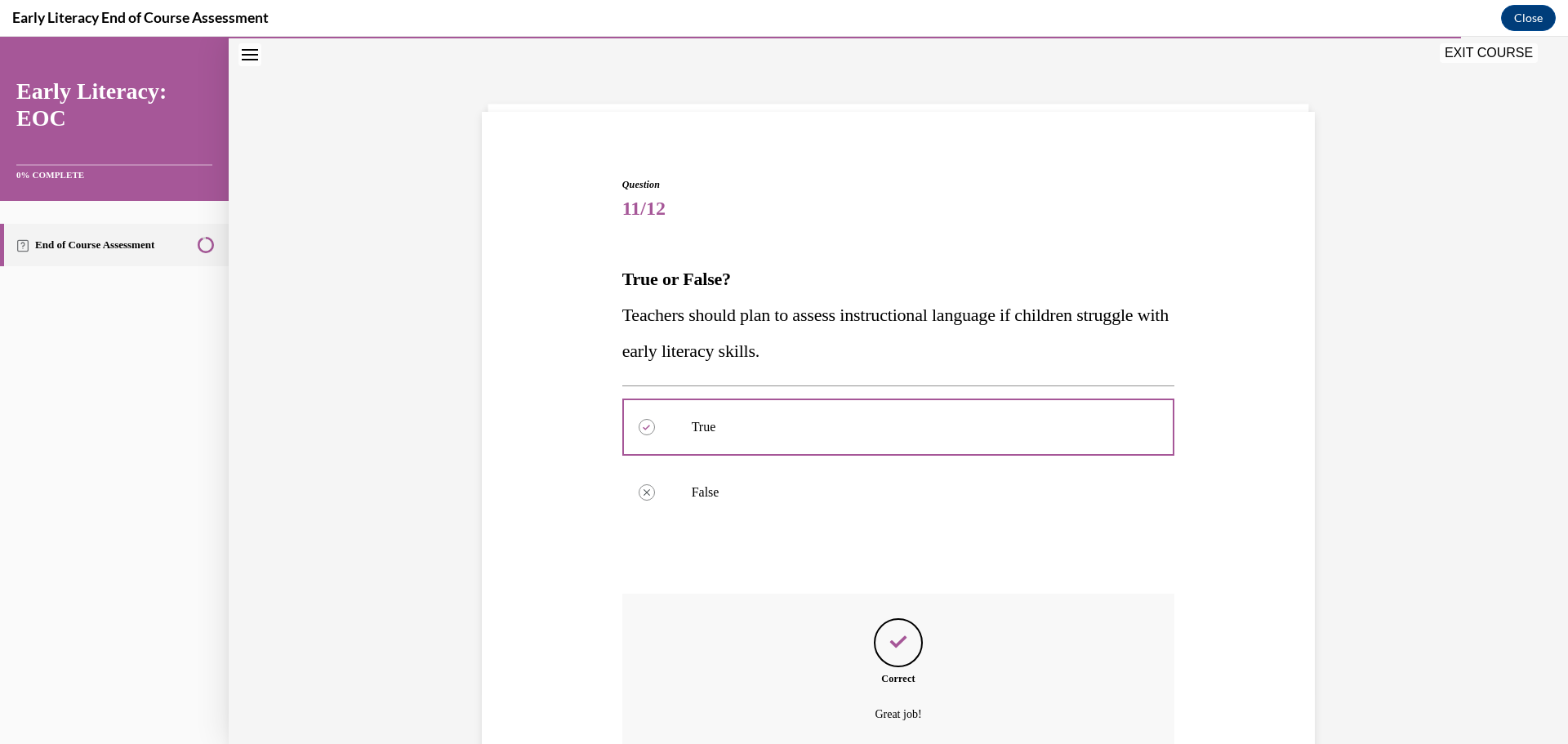
scroll to position [198, 0]
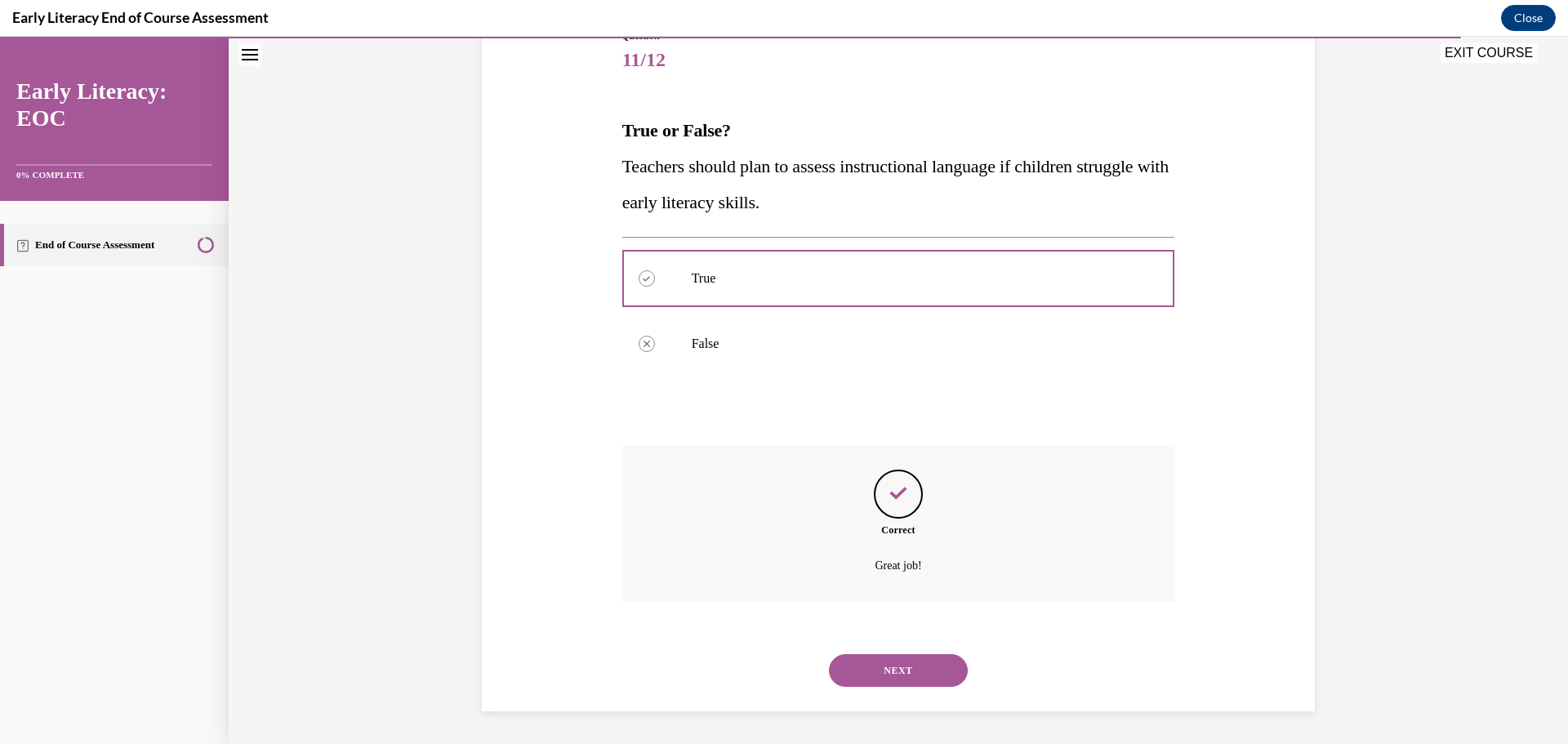
click at [888, 665] on button "NEXT" at bounding box center [898, 670] width 139 height 32
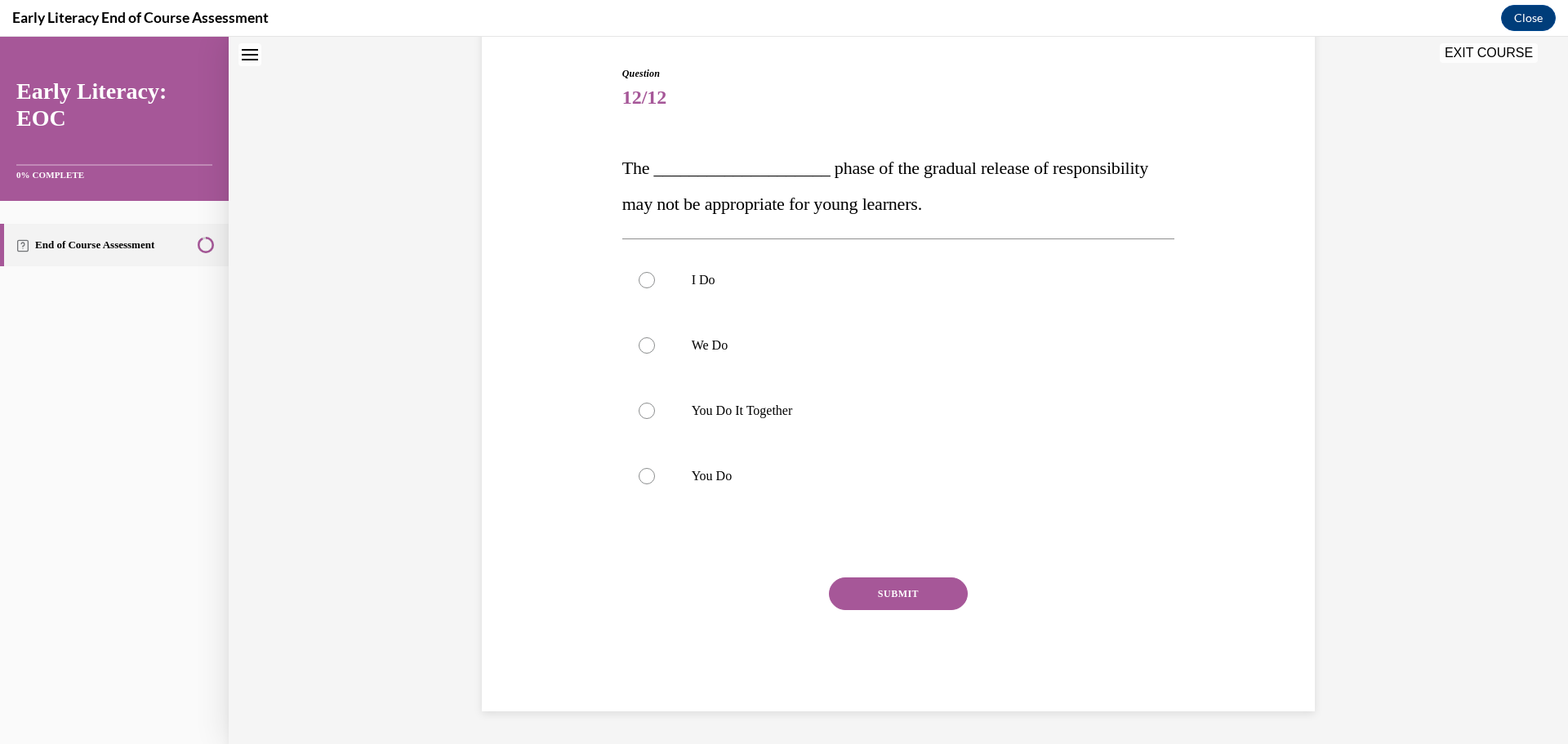
scroll to position [50, 0]
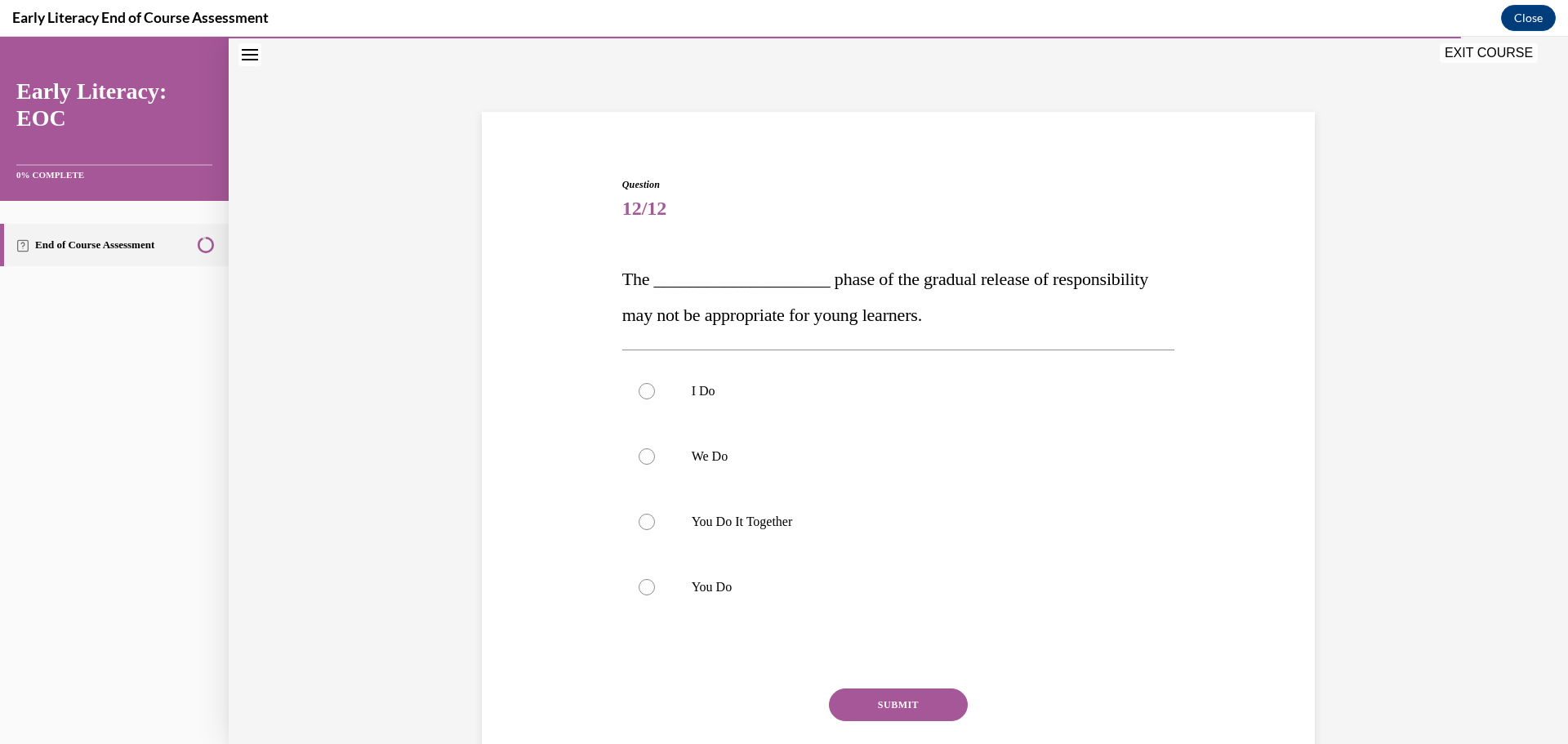
click at [594, 296] on div "Question 12/12 The ____________________ phase of the gradual release of respons…" at bounding box center [898, 475] width 841 height 694
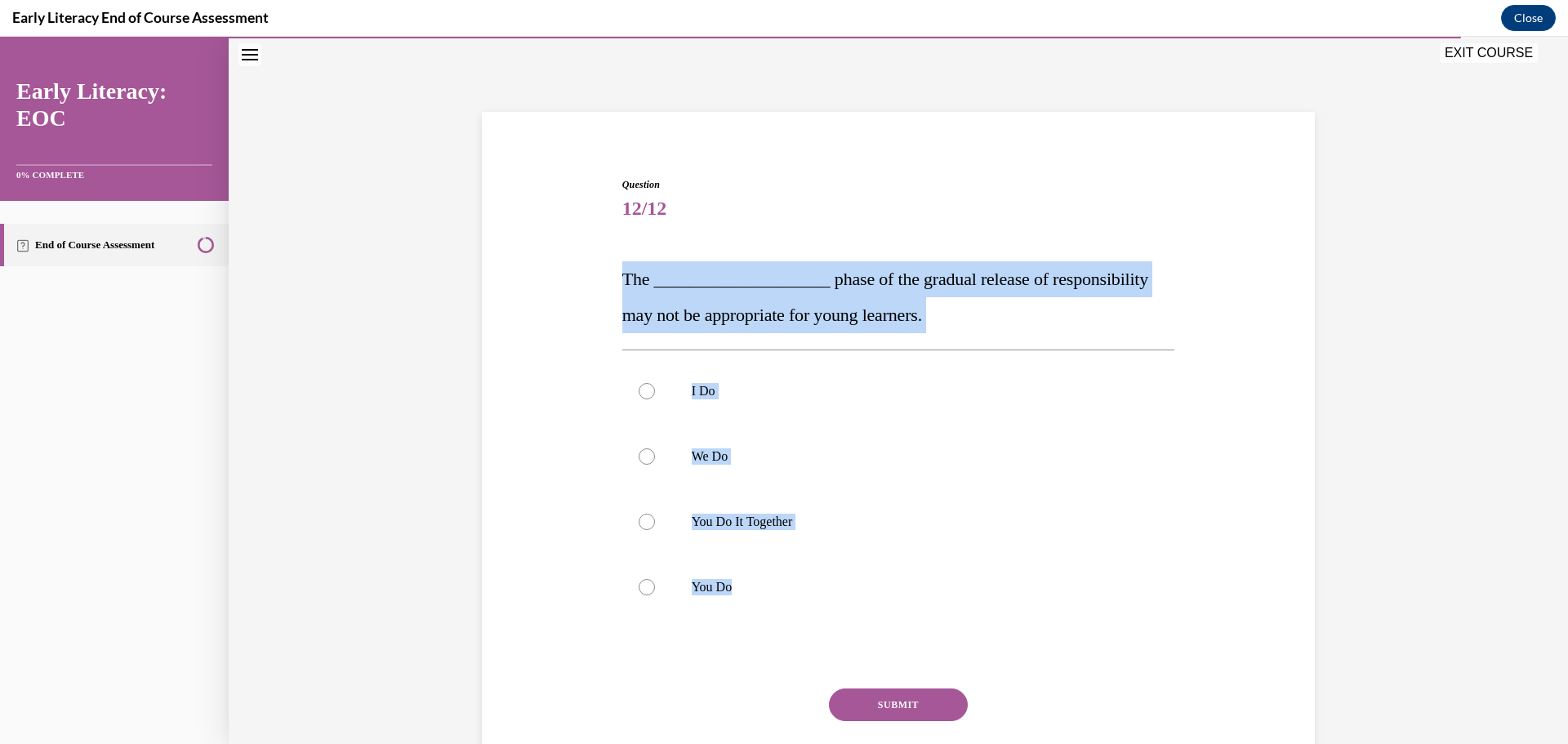
drag, startPoint x: 611, startPoint y: 272, endPoint x: 791, endPoint y: 623, distance: 394.5
click at [791, 623] on div "Question 12/12 The ____________________ phase of the gradual release of respons…" at bounding box center [899, 487] width 561 height 669
copy div "The ____________________ phase of the gradual release of responsibility may not…"
click at [658, 594] on div at bounding box center [898, 587] width 553 height 65
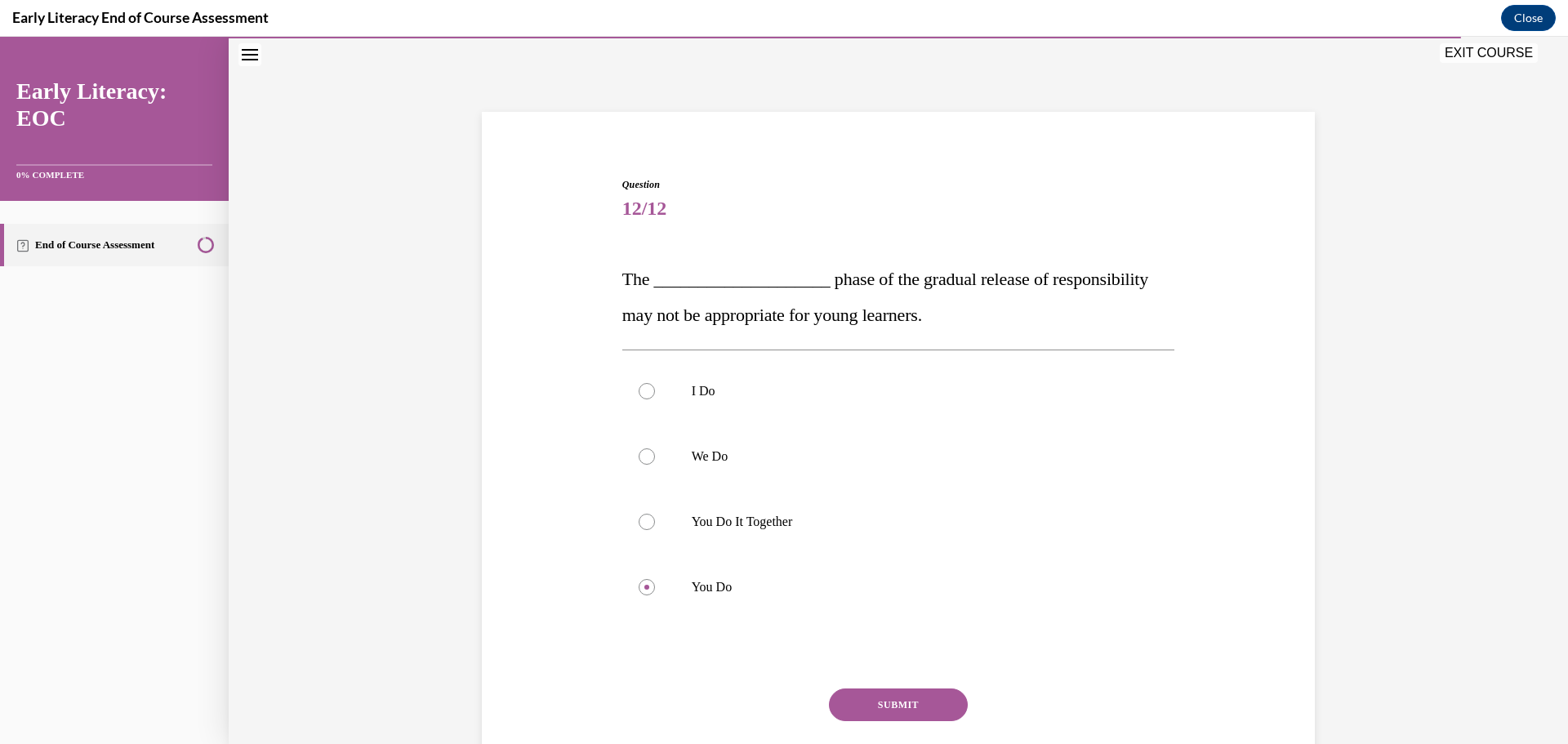
click at [904, 707] on button "SUBMIT" at bounding box center [898, 704] width 139 height 32
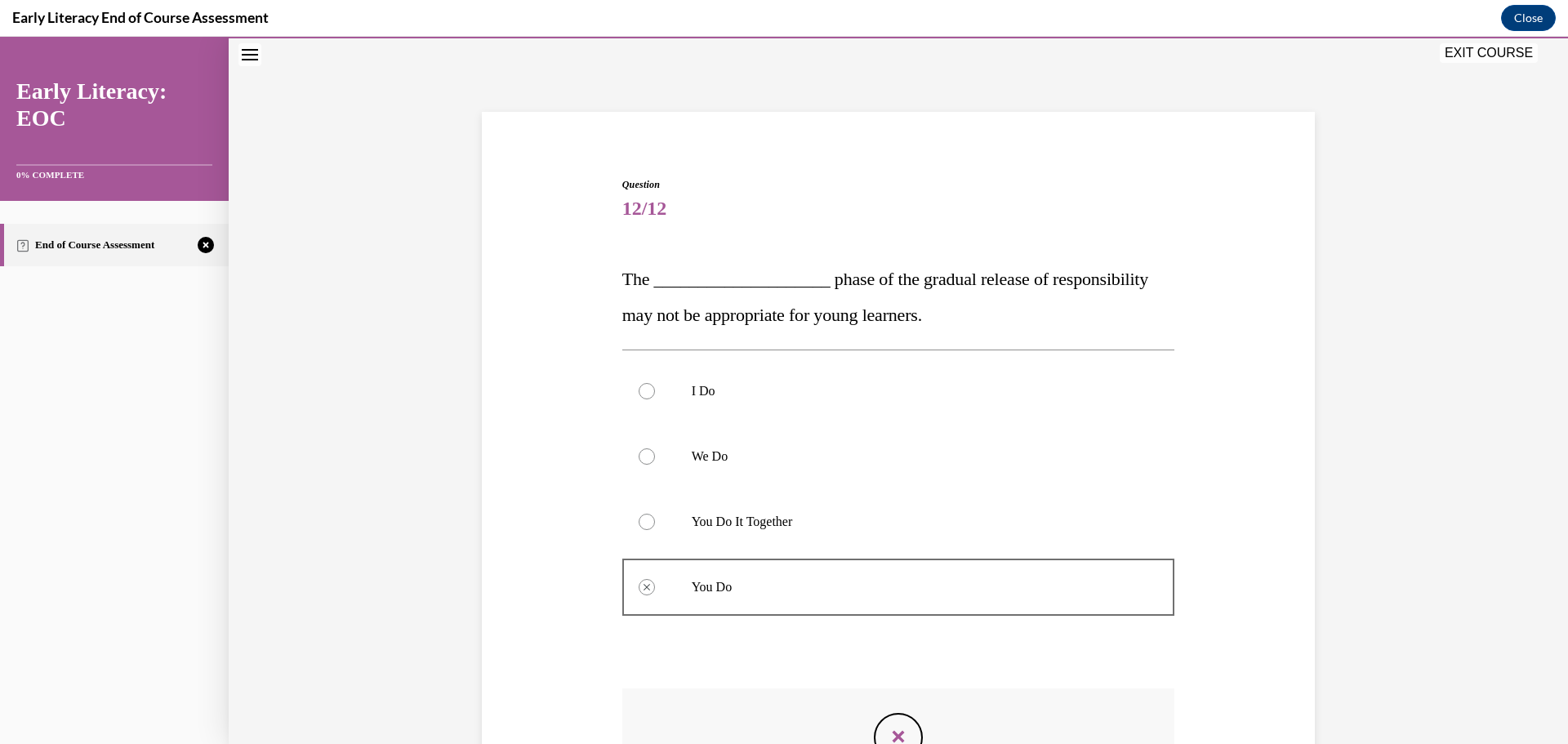
scroll to position [293, 0]
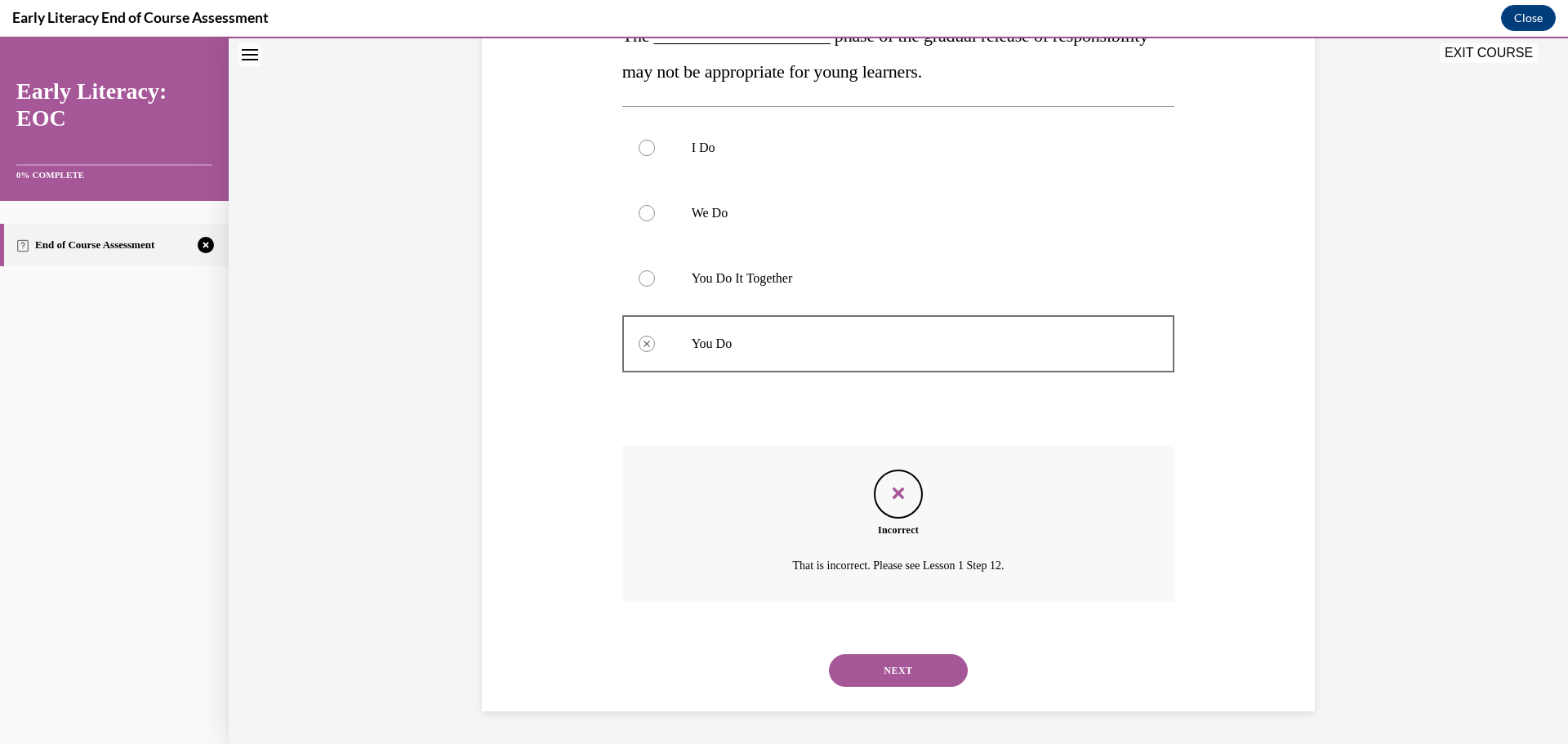
click at [930, 671] on button "NEXT" at bounding box center [898, 670] width 139 height 32
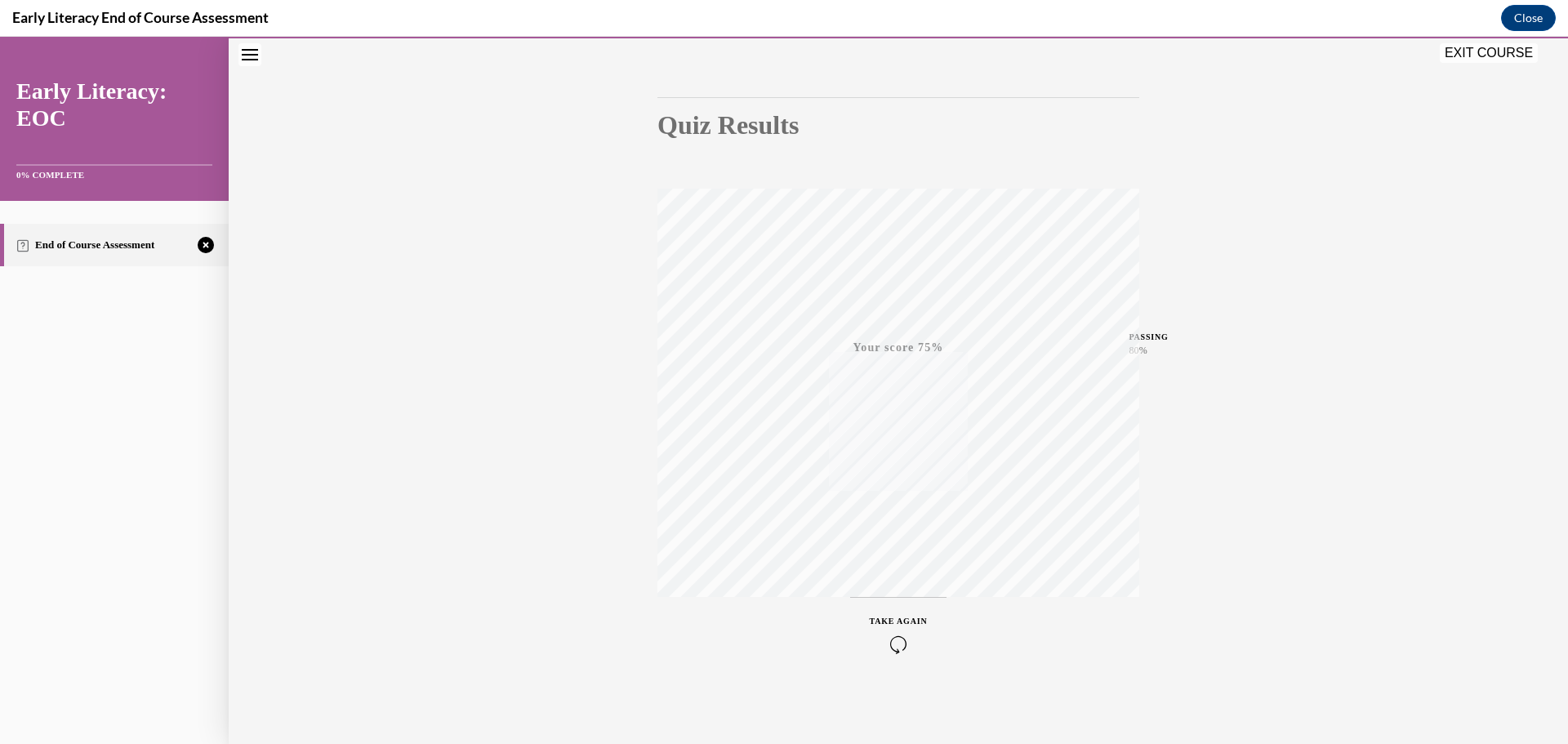
click at [900, 622] on span "TAKE AGAIN" at bounding box center [898, 621] width 58 height 9
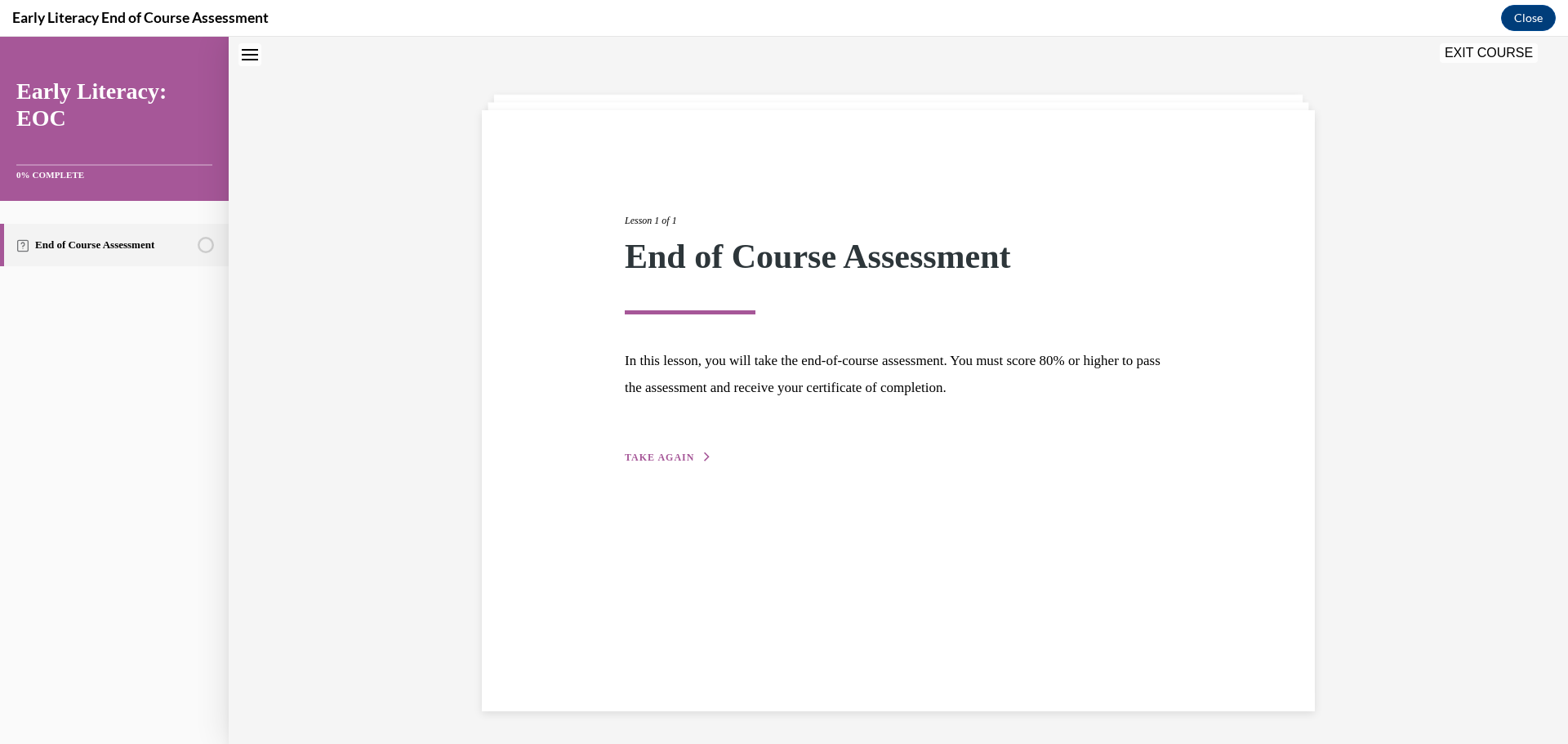
scroll to position [52, 0]
click at [638, 448] on div "Lesson 1 of 1 End of Course Assessment In this lesson, you will take the end-of…" at bounding box center [898, 320] width 571 height 291
click at [641, 453] on span "TAKE AGAIN" at bounding box center [659, 457] width 69 height 11
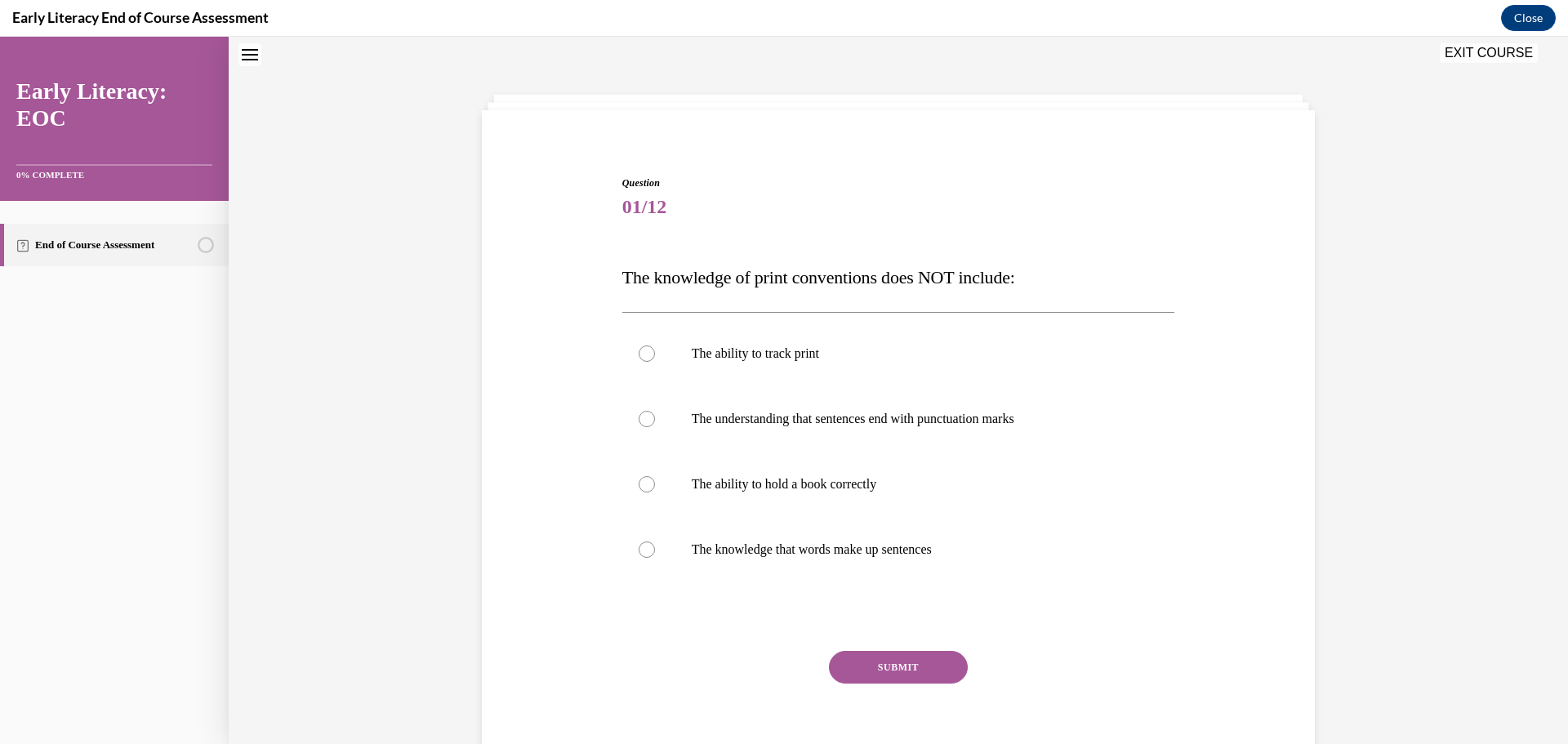
scroll to position [50, 0]
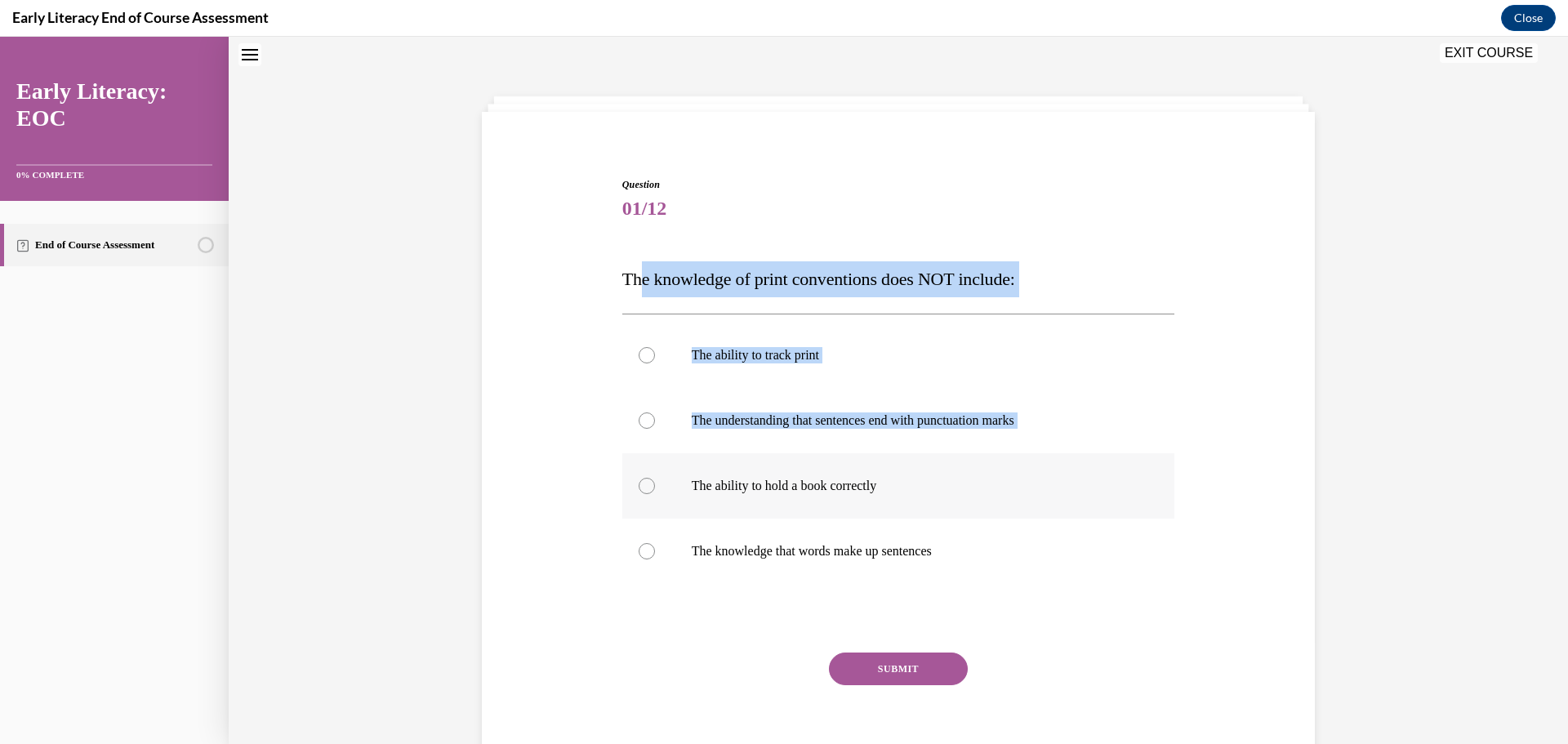
drag, startPoint x: 636, startPoint y: 231, endPoint x: 1009, endPoint y: 512, distance: 467.0
click at [1009, 512] on div "Question 01/12 The knowledge of print conventions does NOT include: The ability…" at bounding box center [898, 481] width 553 height 609
click at [1244, 365] on div "Question 01/12 The knowledge of print conventions does NOT include: The ability…" at bounding box center [898, 457] width 841 height 658
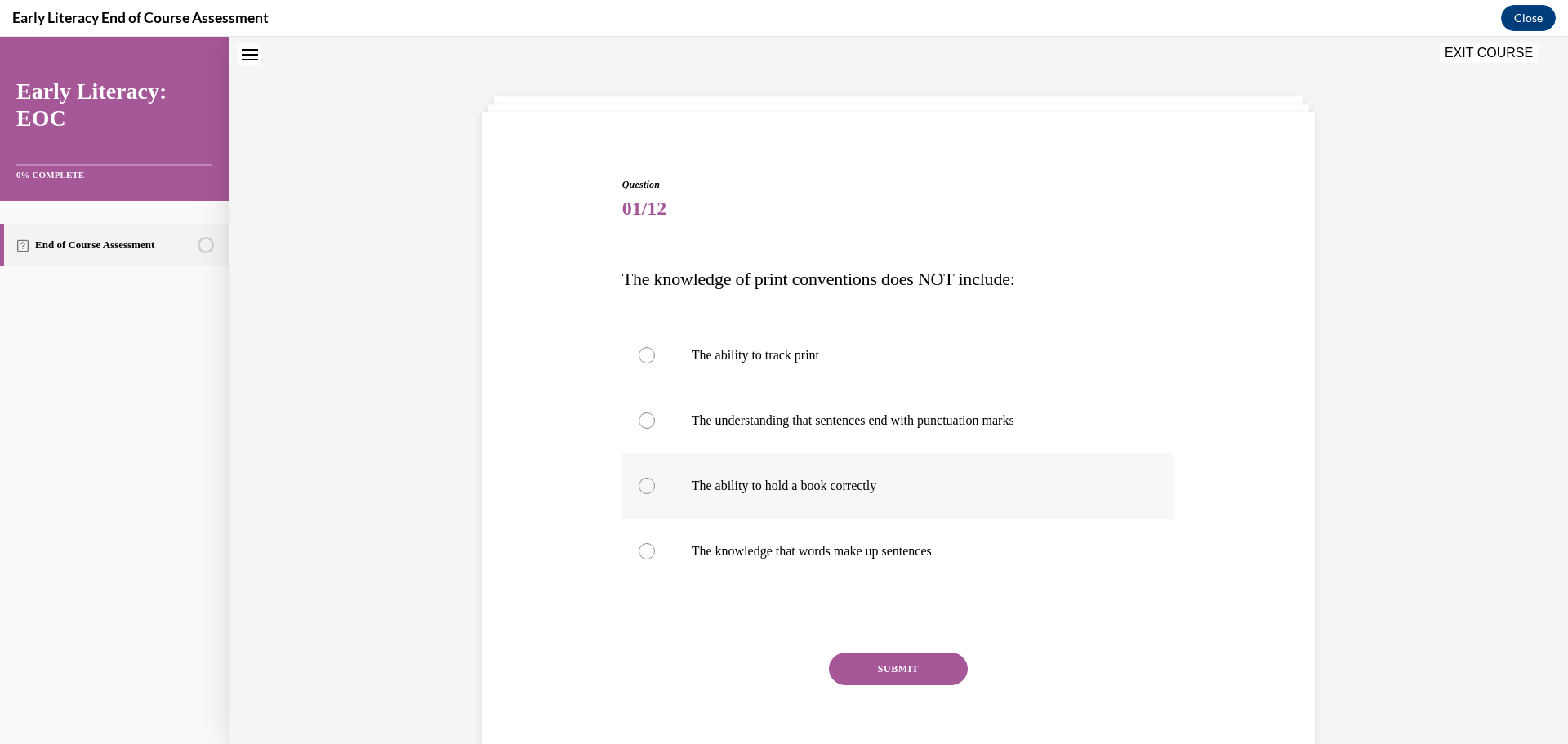
click at [808, 490] on p "The ability to hold a book correctly" at bounding box center [913, 486] width 443 height 17
click at [909, 664] on button "SUBMIT" at bounding box center [898, 668] width 139 height 32
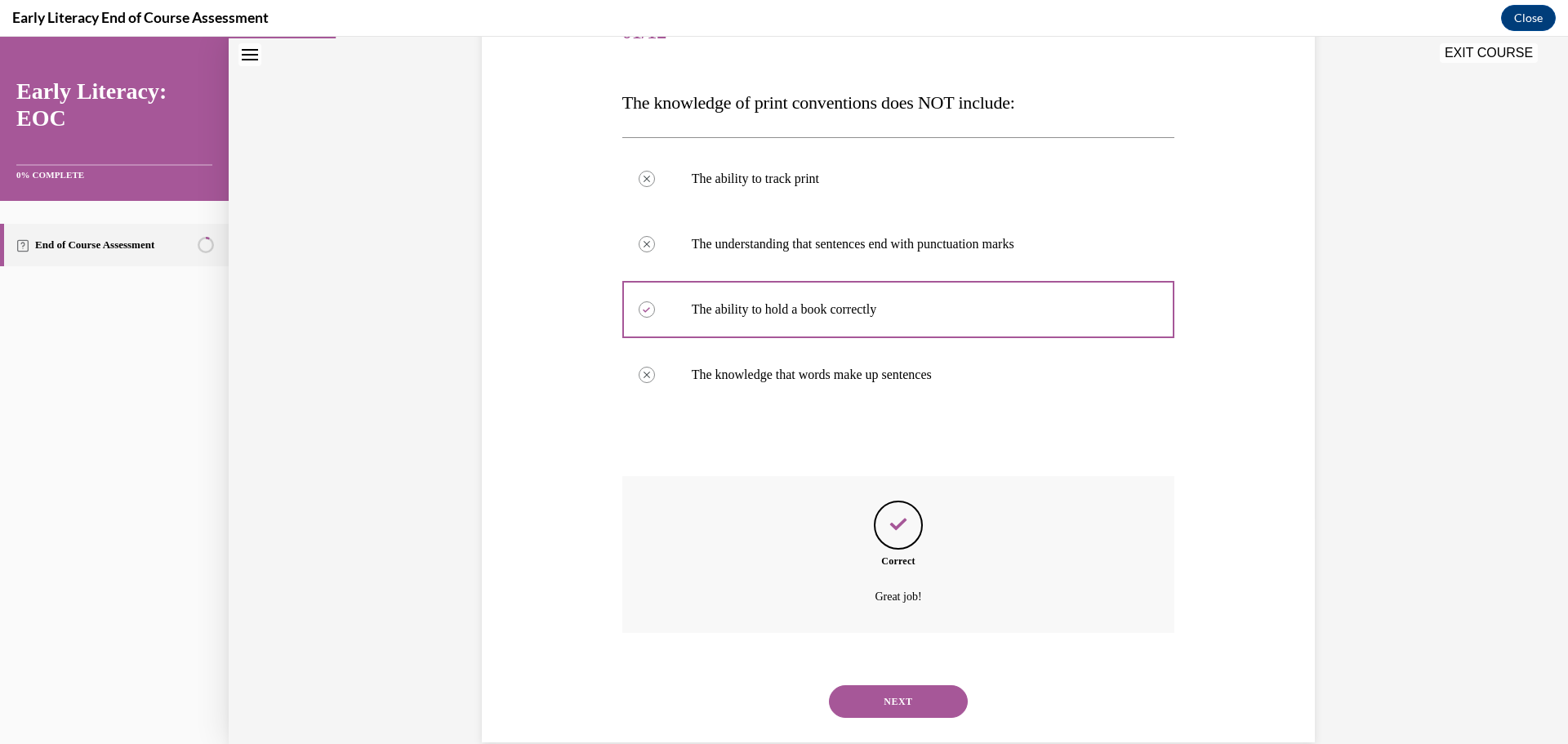
scroll to position [257, 0]
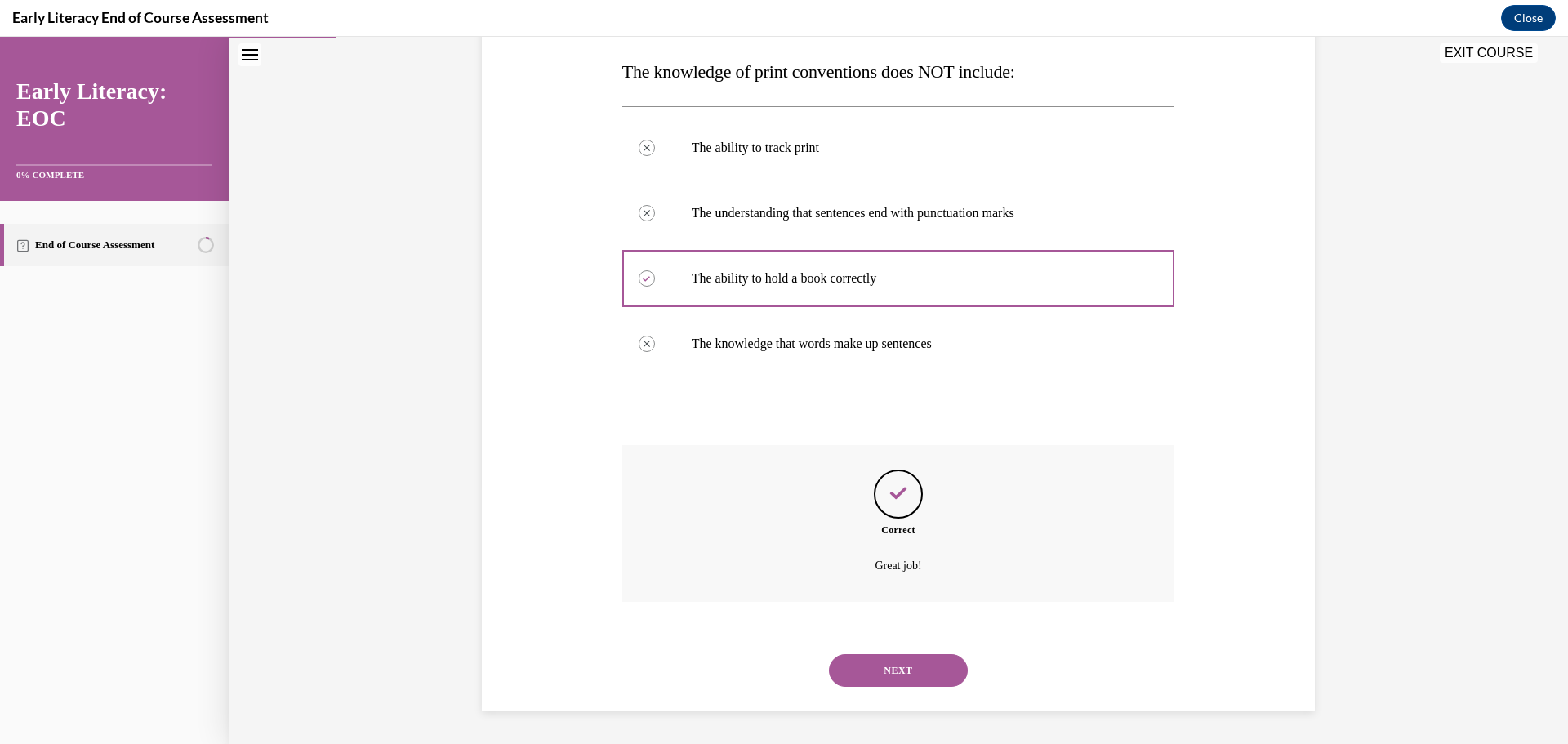
click at [893, 667] on button "NEXT" at bounding box center [898, 670] width 139 height 32
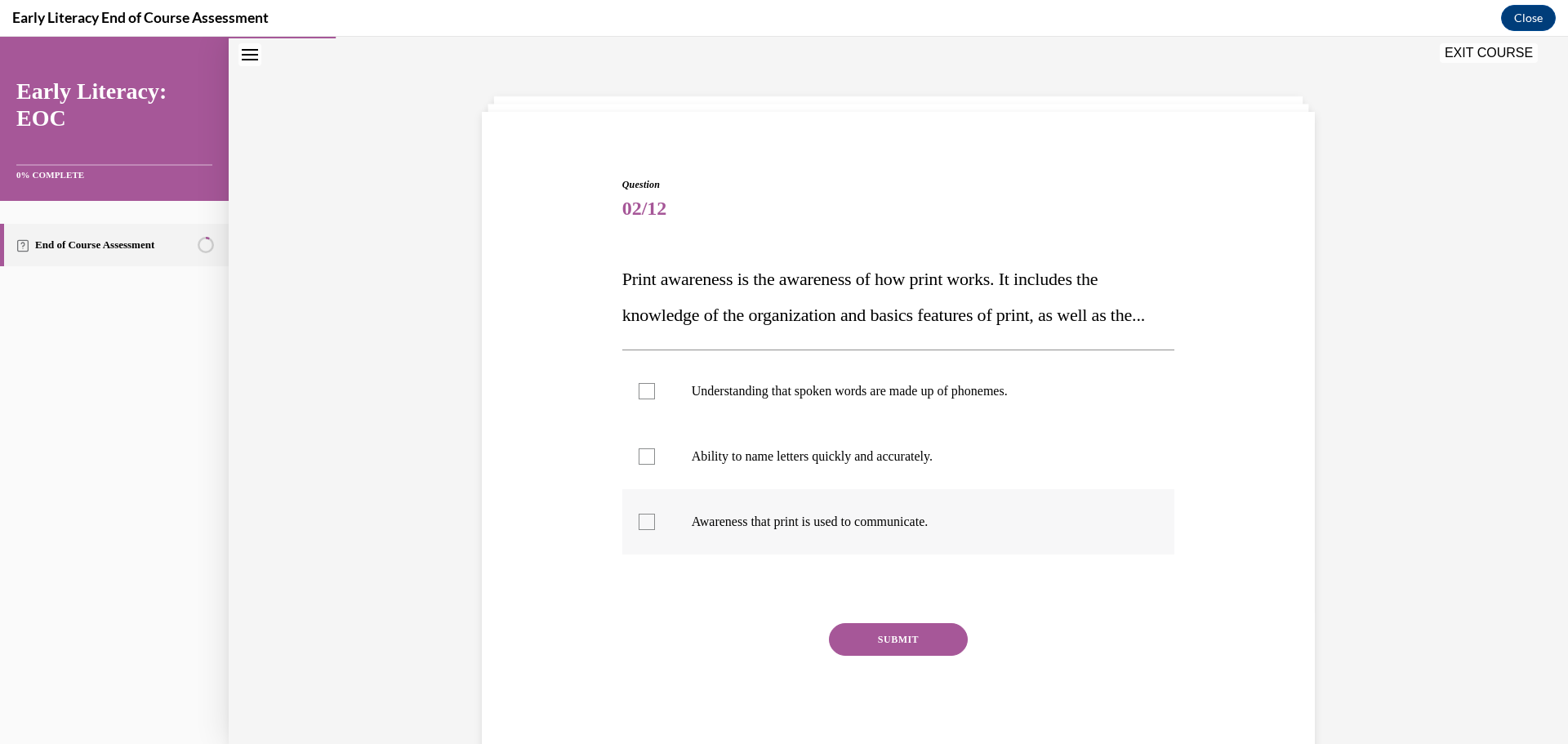
click at [646, 530] on div at bounding box center [646, 521] width 17 height 17
click at [891, 656] on button "SUBMIT" at bounding box center [898, 638] width 139 height 32
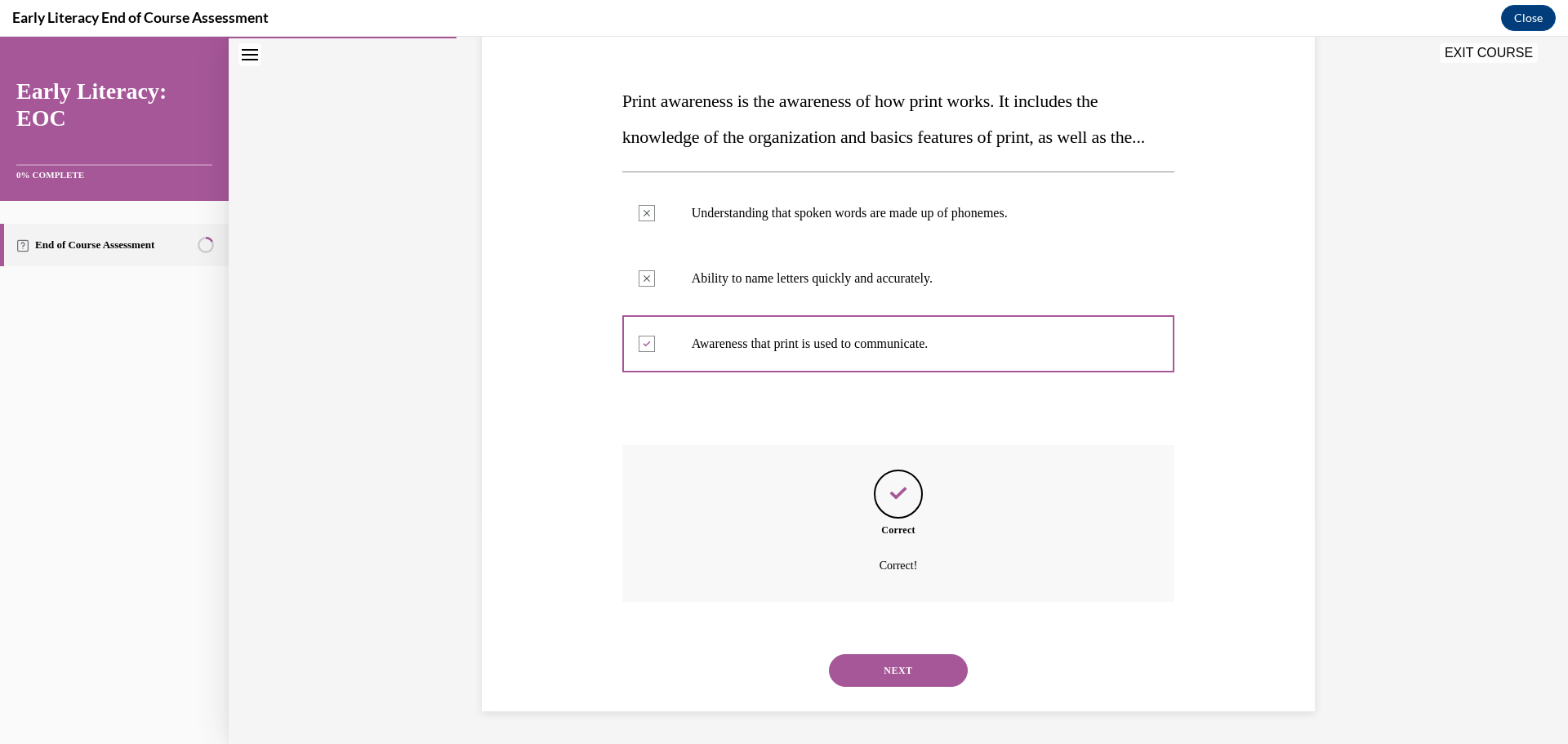
click at [877, 672] on button "NEXT" at bounding box center [898, 670] width 139 height 32
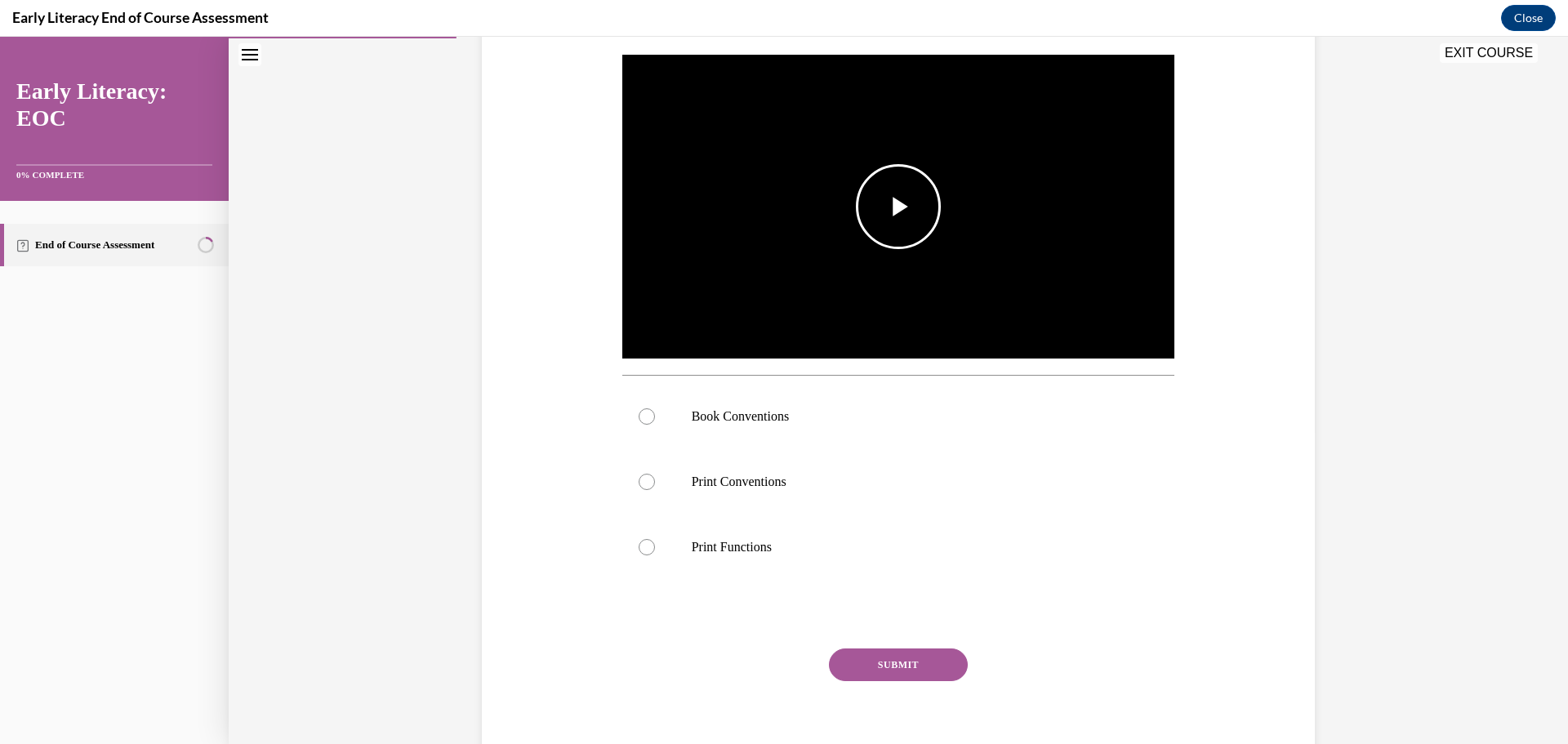
scroll to position [313, 0]
click at [756, 408] on p "Book Conventions" at bounding box center [913, 415] width 443 height 17
click at [874, 668] on button "SUBMIT" at bounding box center [898, 663] width 139 height 32
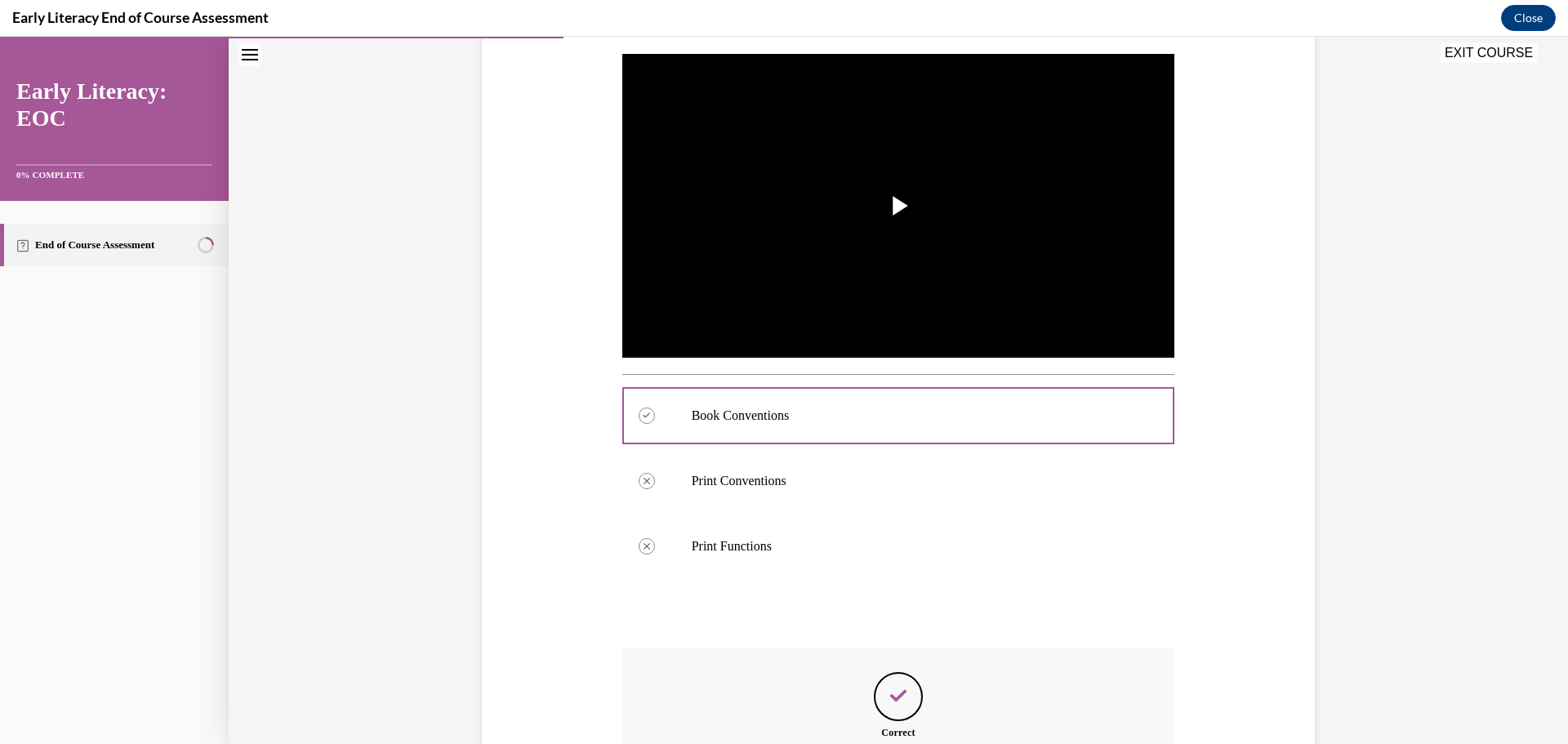
scroll to position [514, 0]
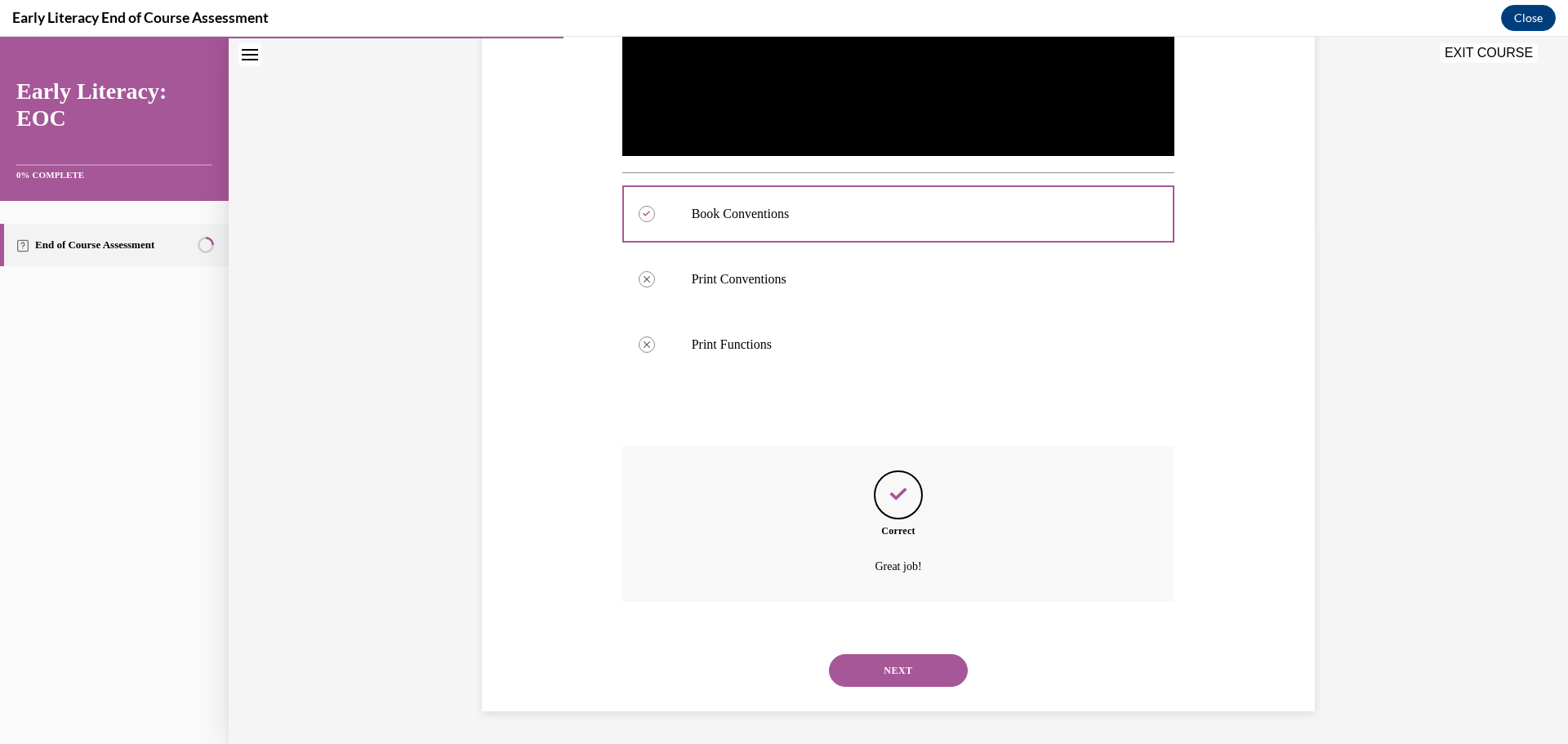
click at [911, 657] on button "NEXT" at bounding box center [898, 670] width 139 height 32
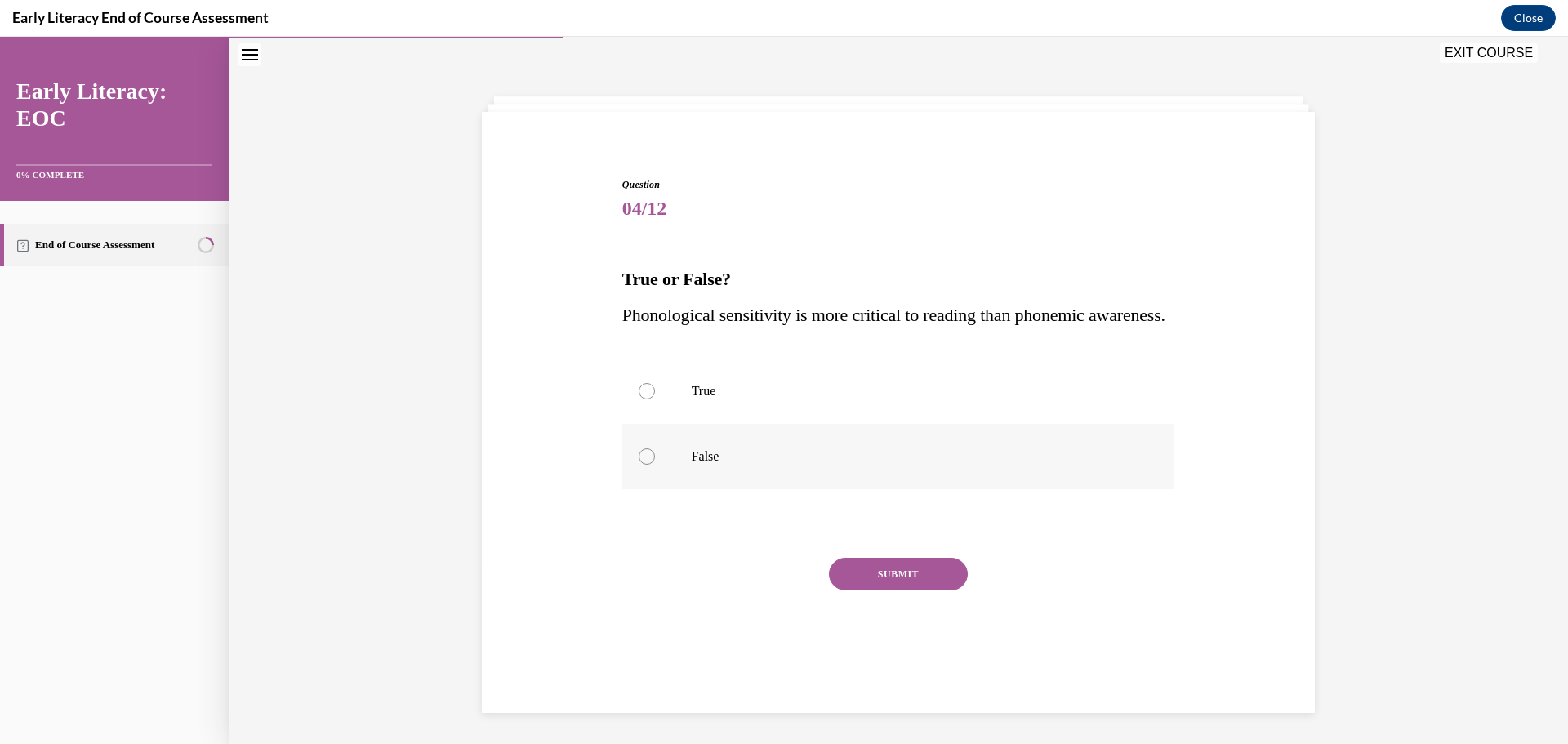
click at [696, 489] on div at bounding box center [898, 456] width 553 height 65
click at [901, 590] on button "SUBMIT" at bounding box center [898, 573] width 139 height 32
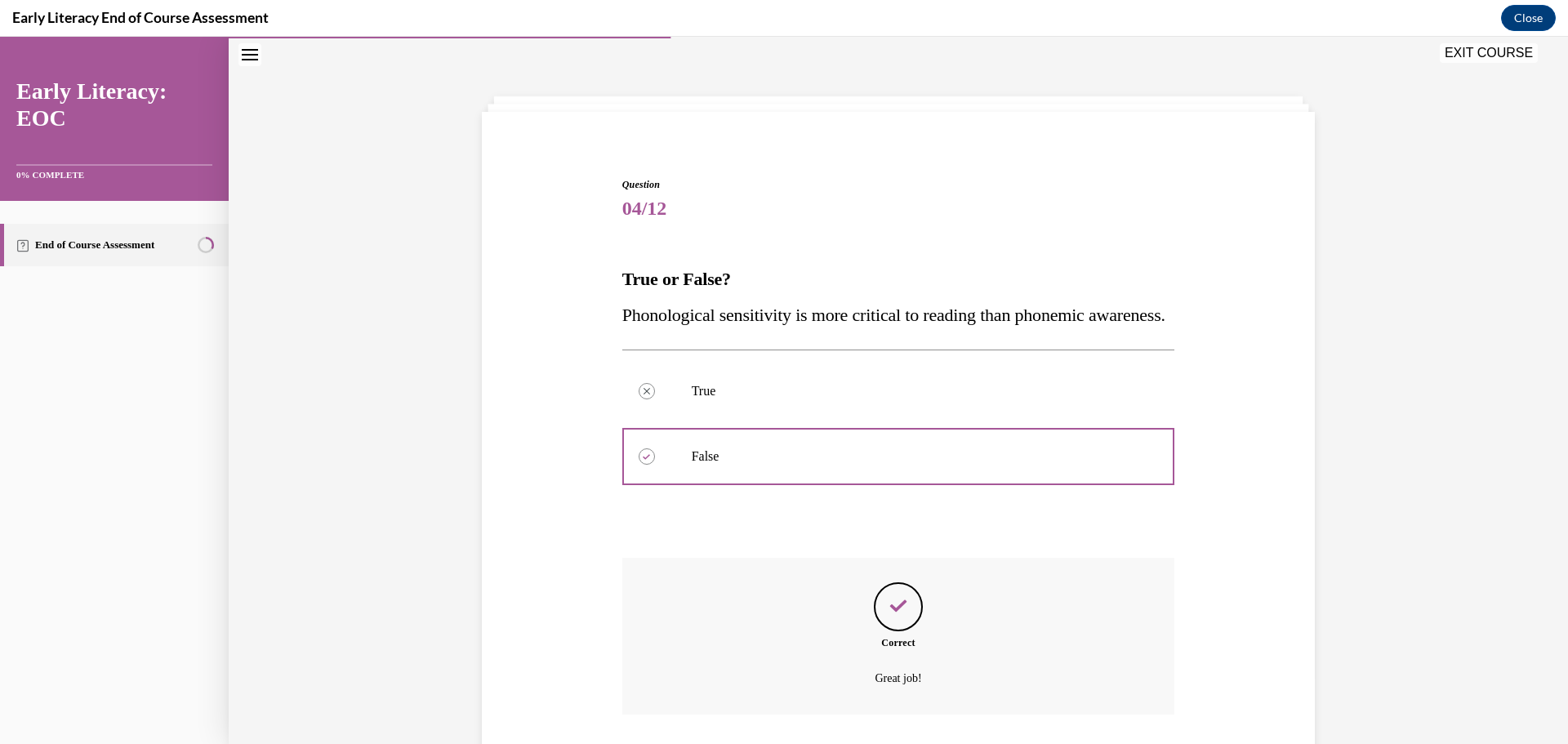
scroll to position [198, 0]
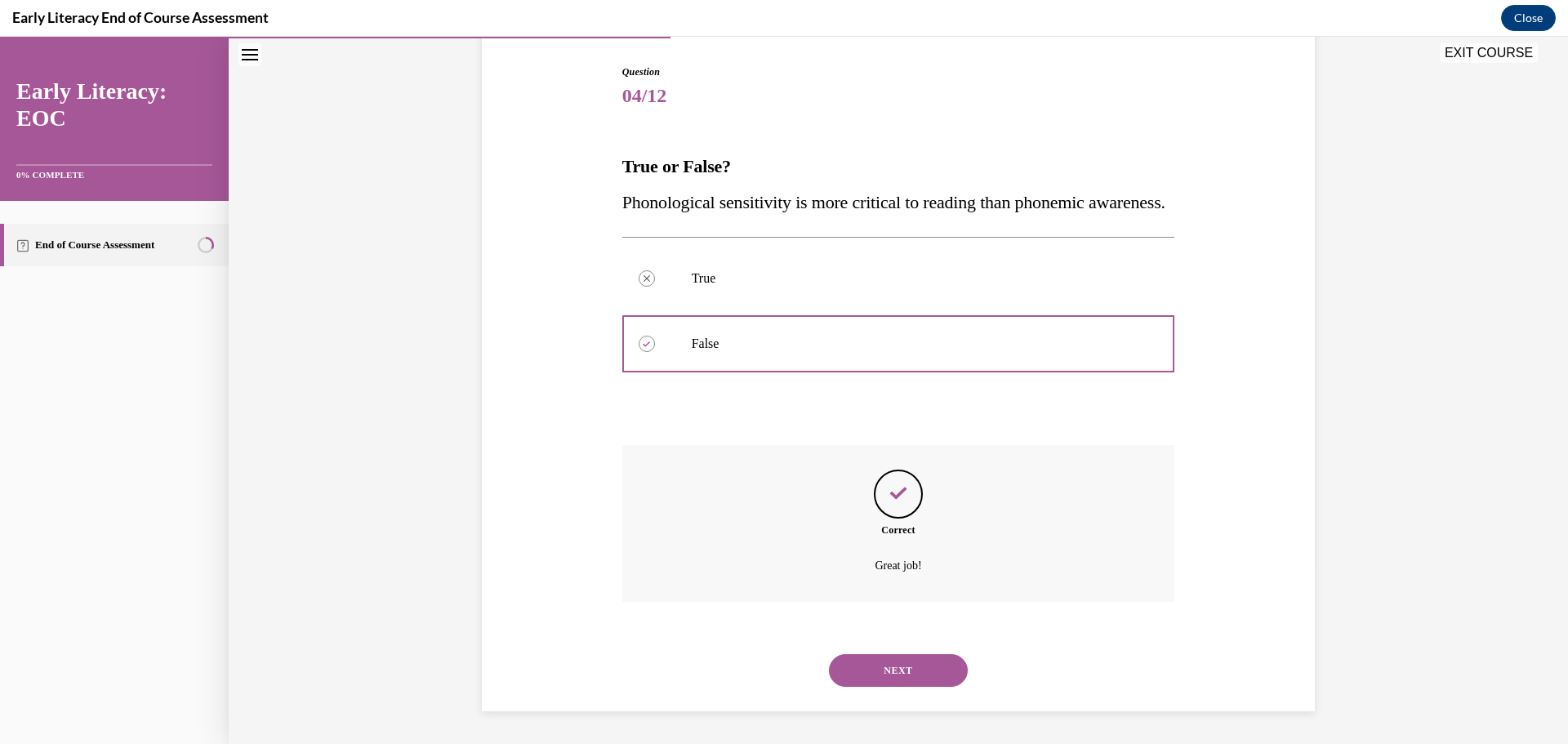
click at [915, 674] on button "NEXT" at bounding box center [898, 670] width 139 height 32
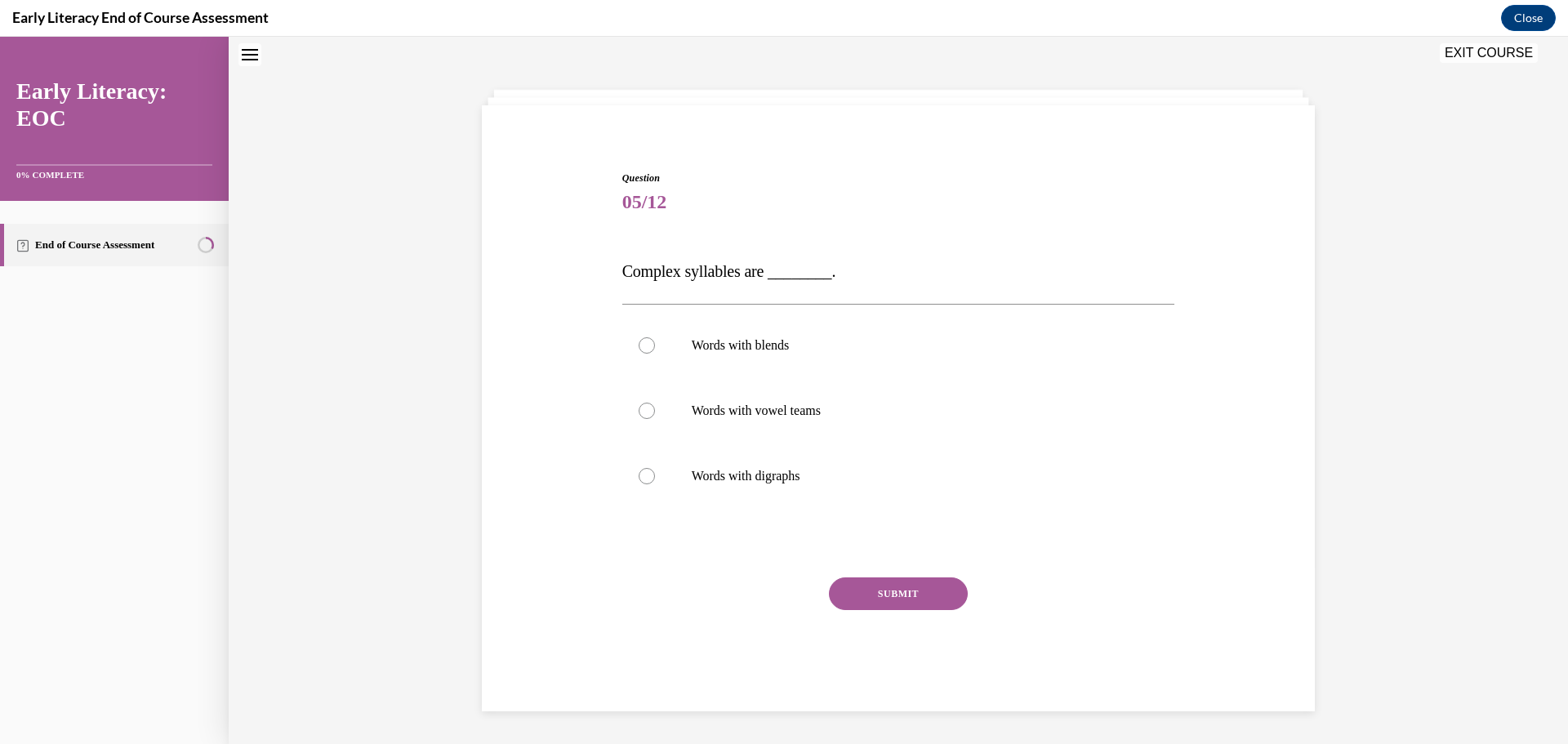
scroll to position [50, 0]
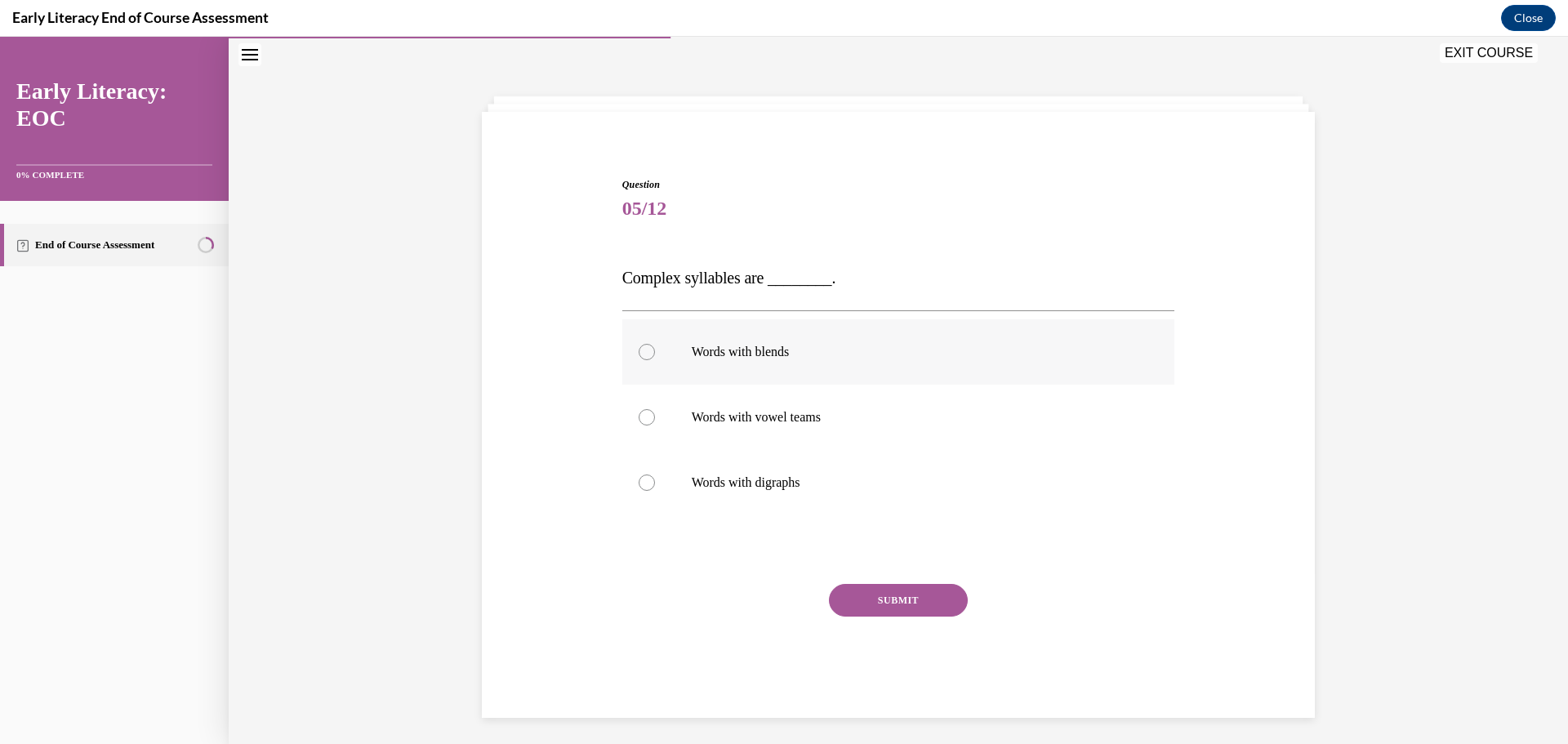
click at [719, 365] on div at bounding box center [898, 351] width 553 height 65
click at [894, 605] on button "SUBMIT" at bounding box center [898, 599] width 139 height 32
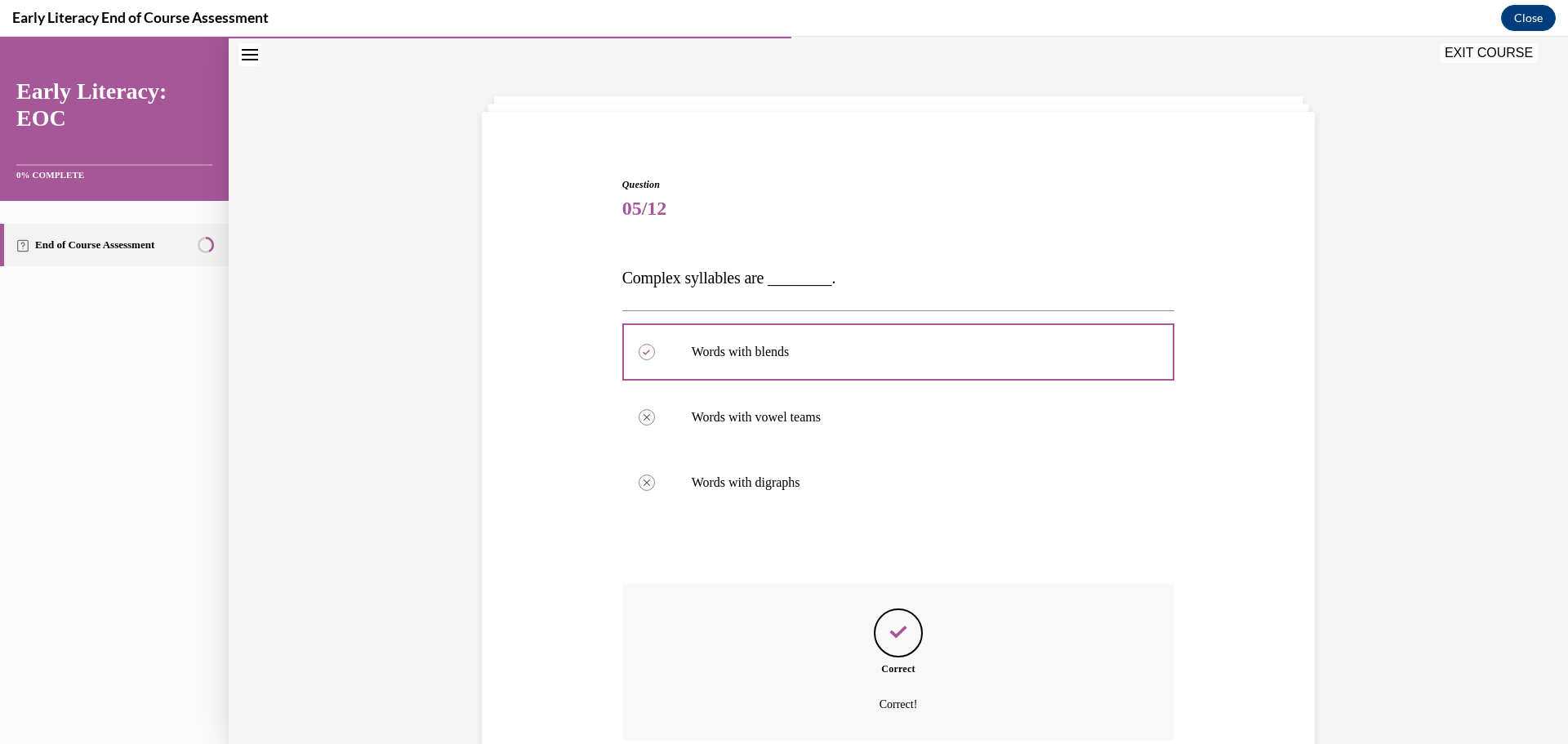
scroll to position [189, 0]
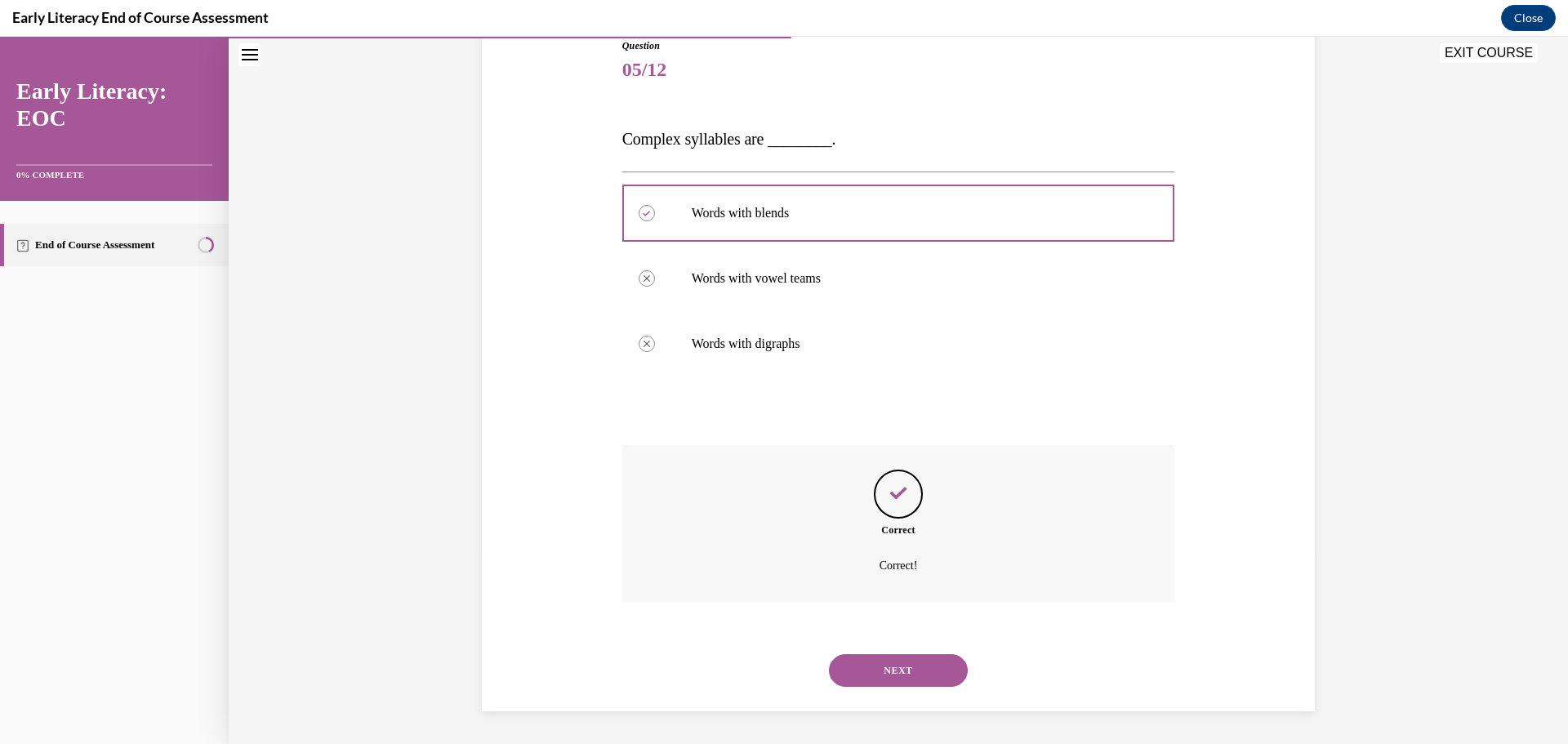
click at [881, 674] on button "NEXT" at bounding box center [898, 670] width 139 height 32
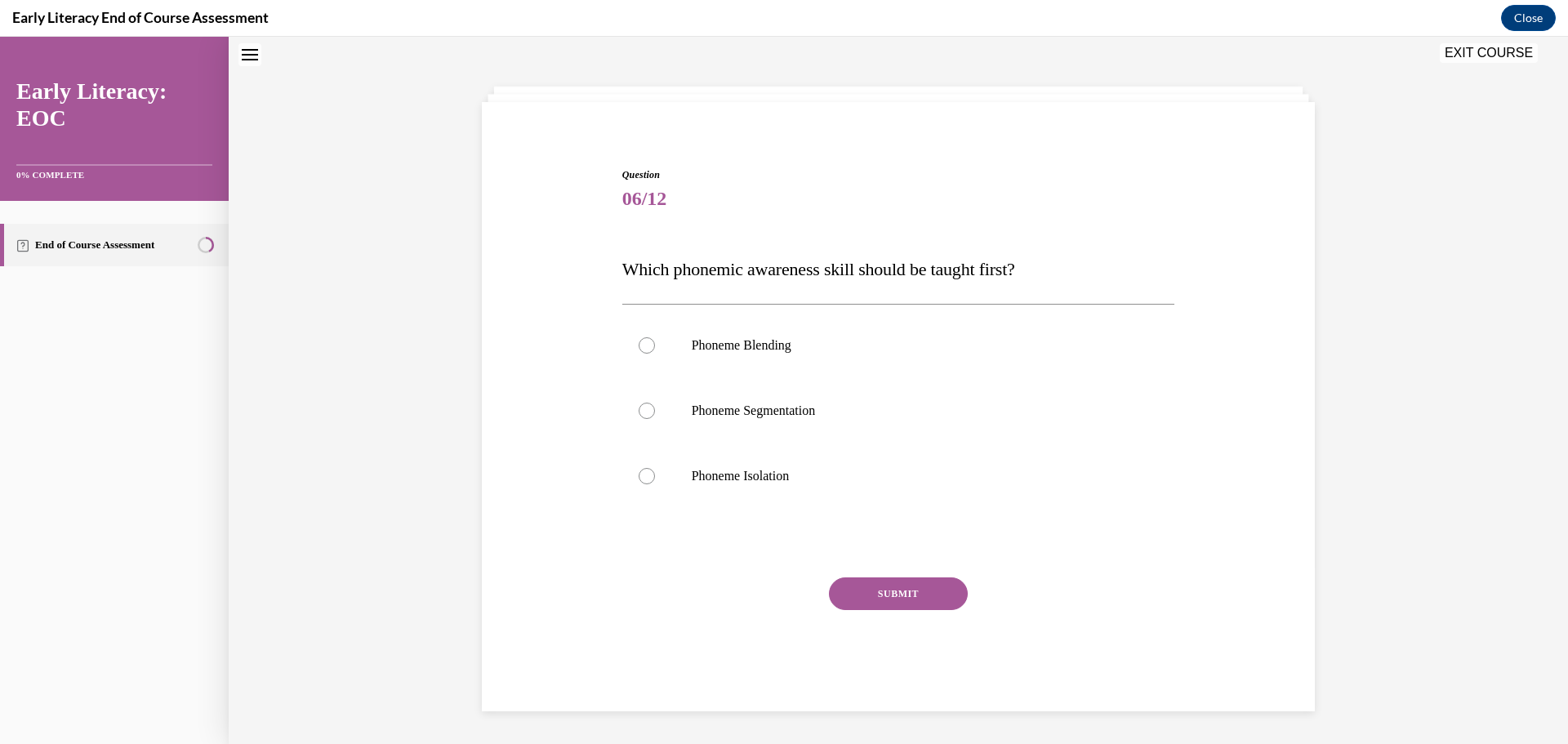
scroll to position [50, 0]
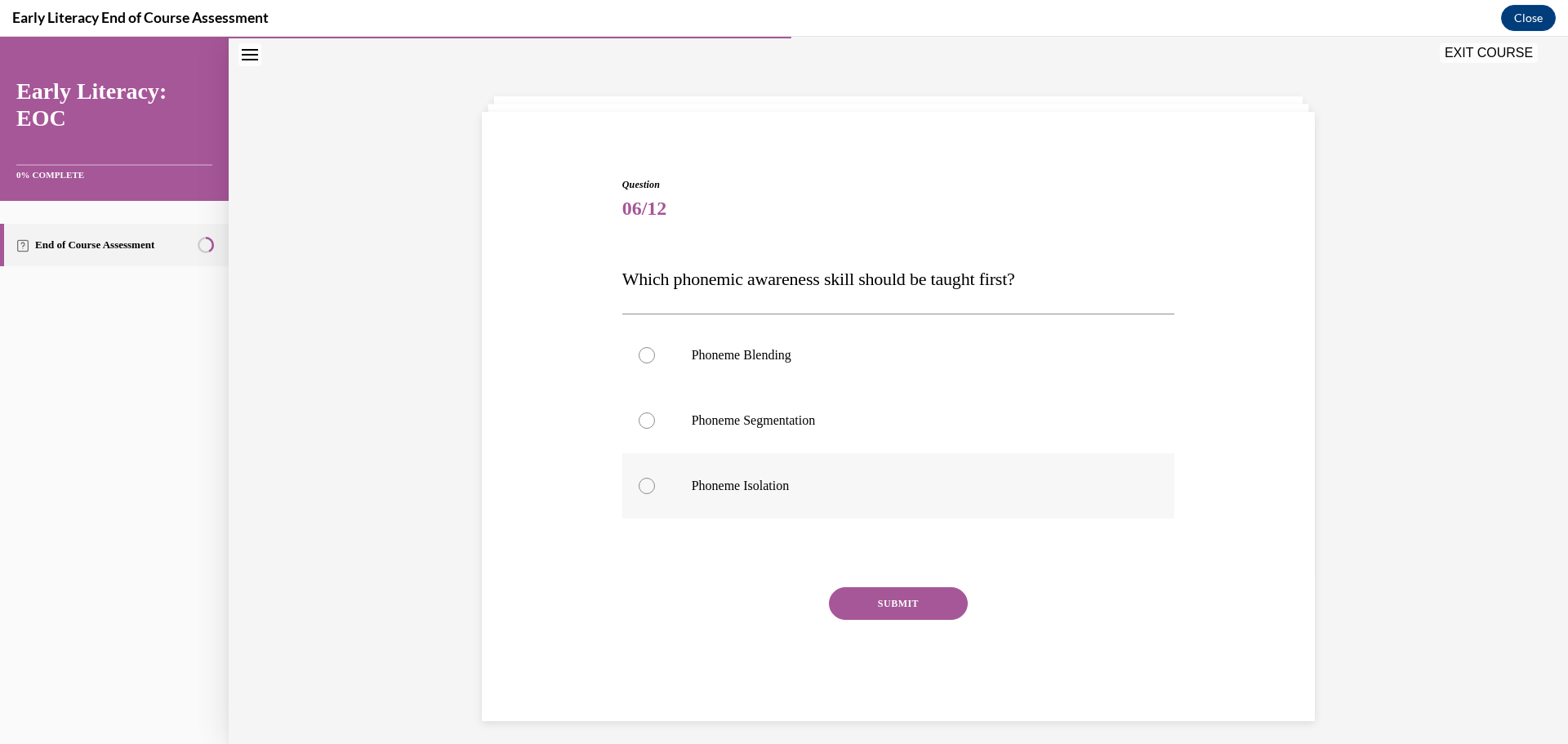
click at [668, 505] on div at bounding box center [898, 486] width 553 height 65
click at [892, 601] on button "SUBMIT" at bounding box center [898, 603] width 139 height 32
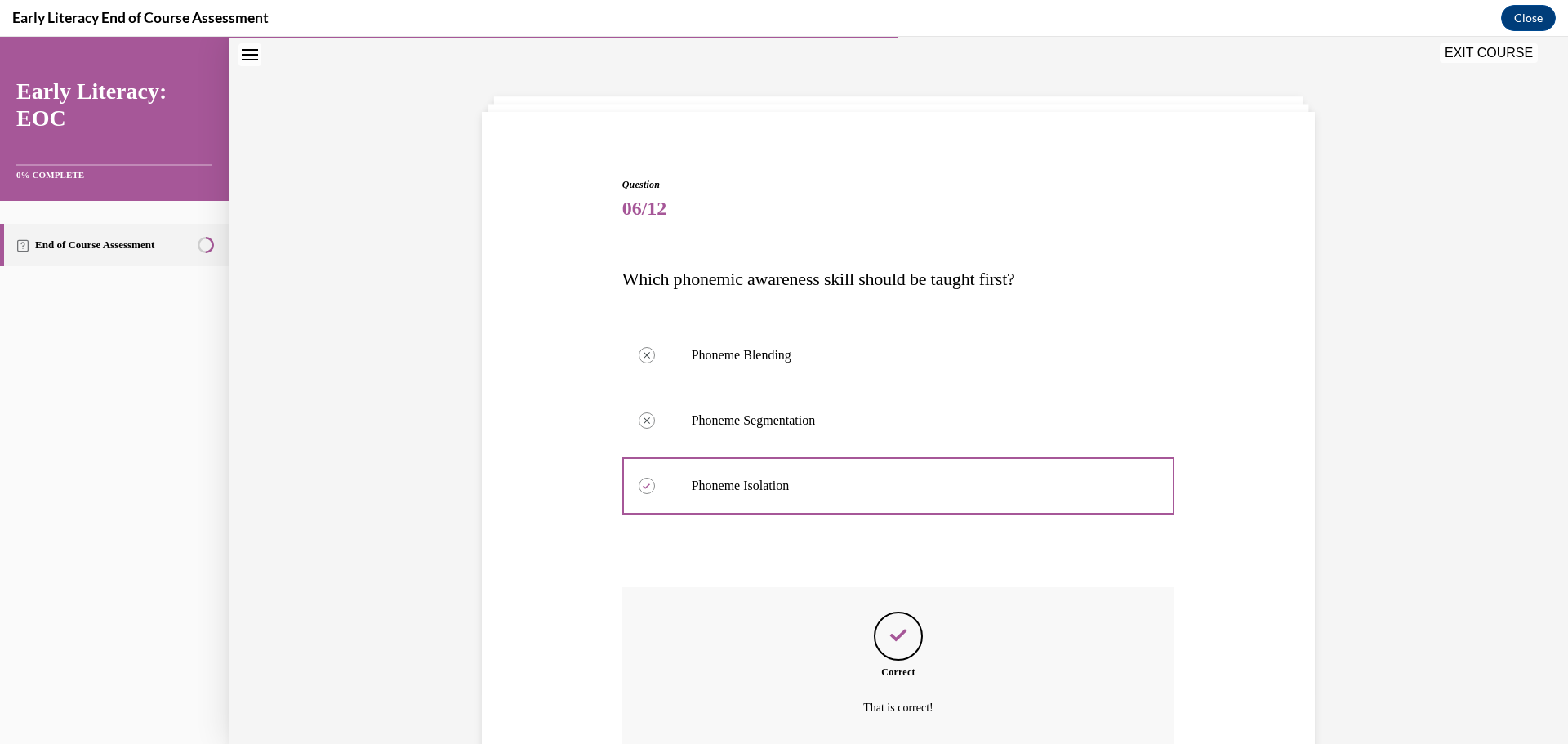
scroll to position [192, 0]
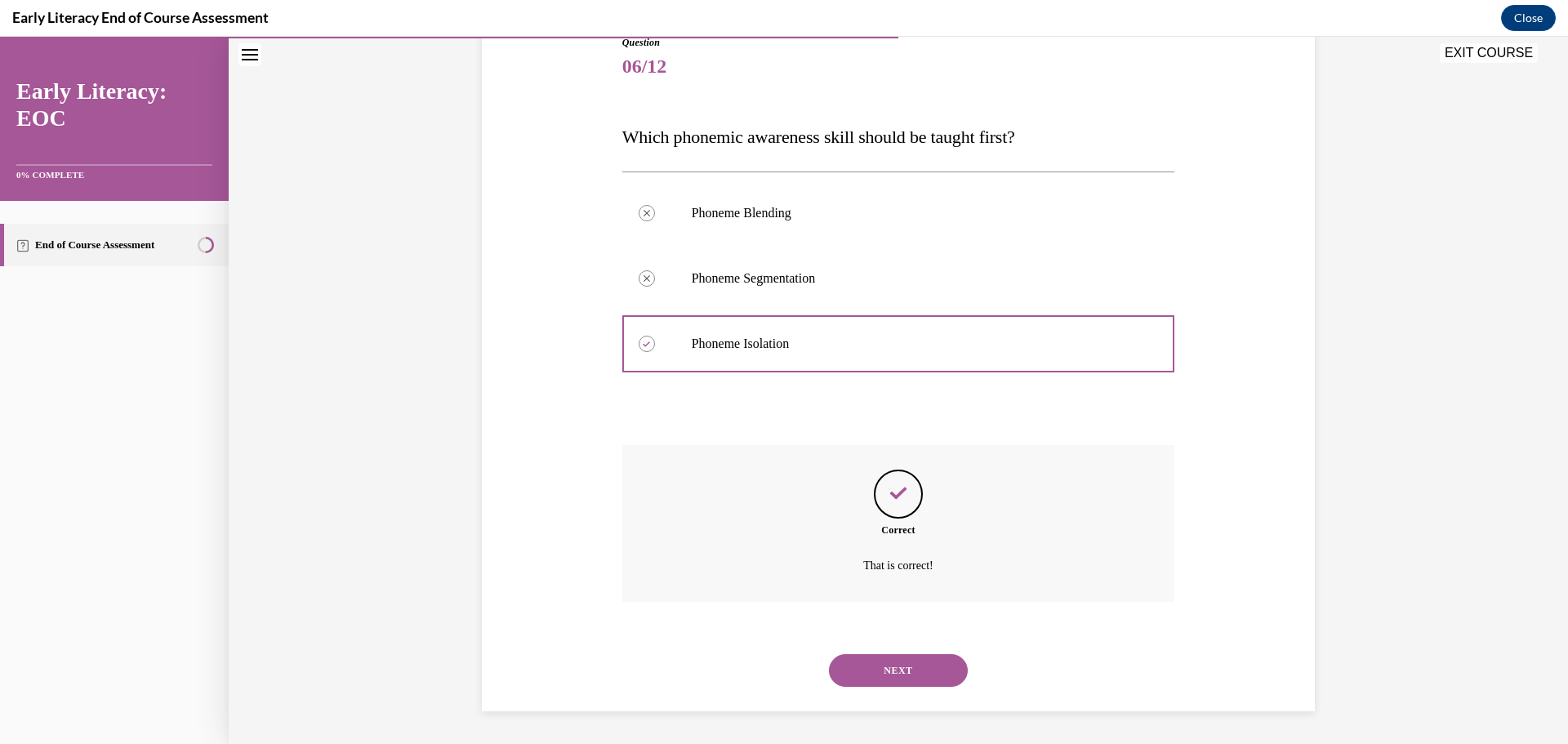
click at [887, 669] on button "NEXT" at bounding box center [898, 670] width 139 height 32
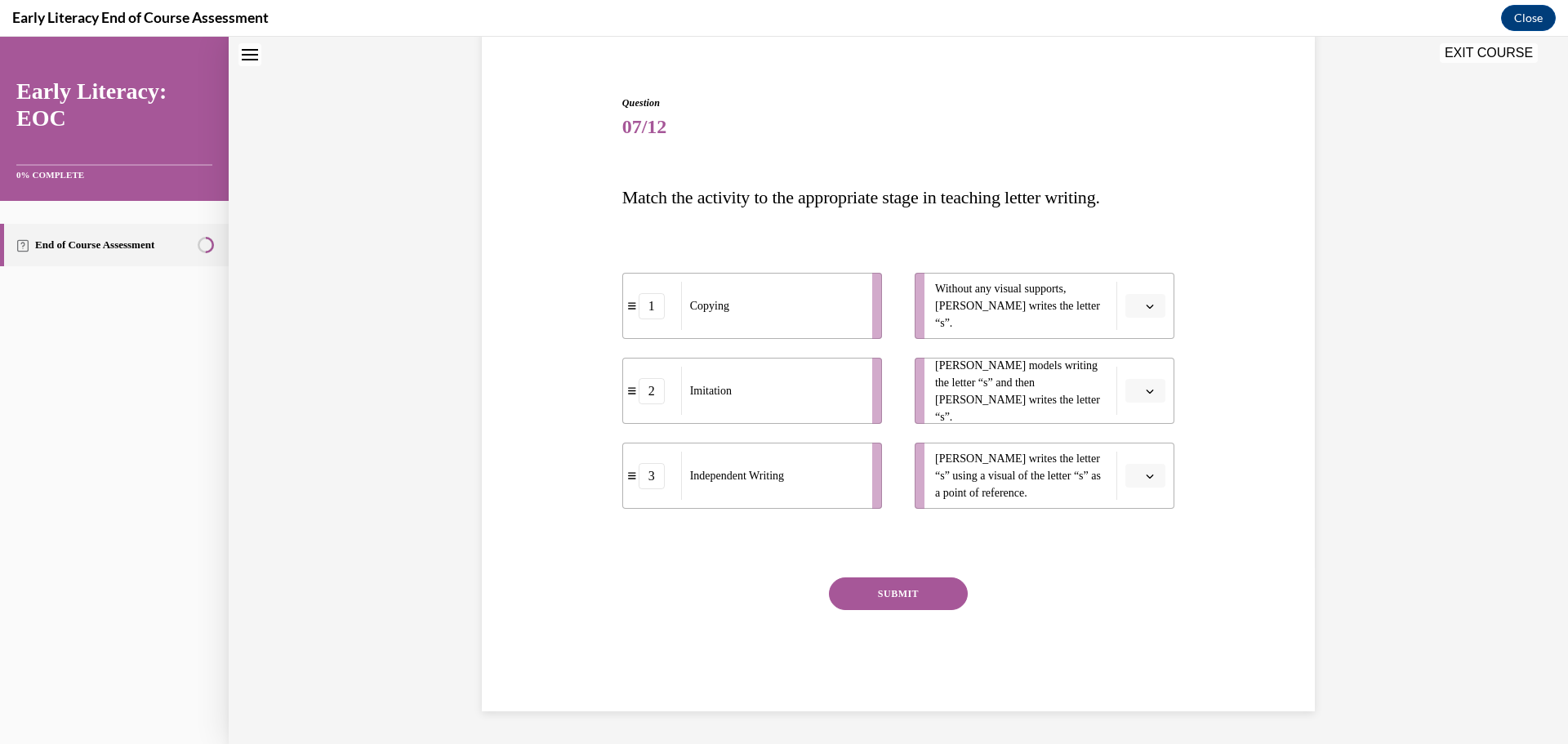
scroll to position [50, 0]
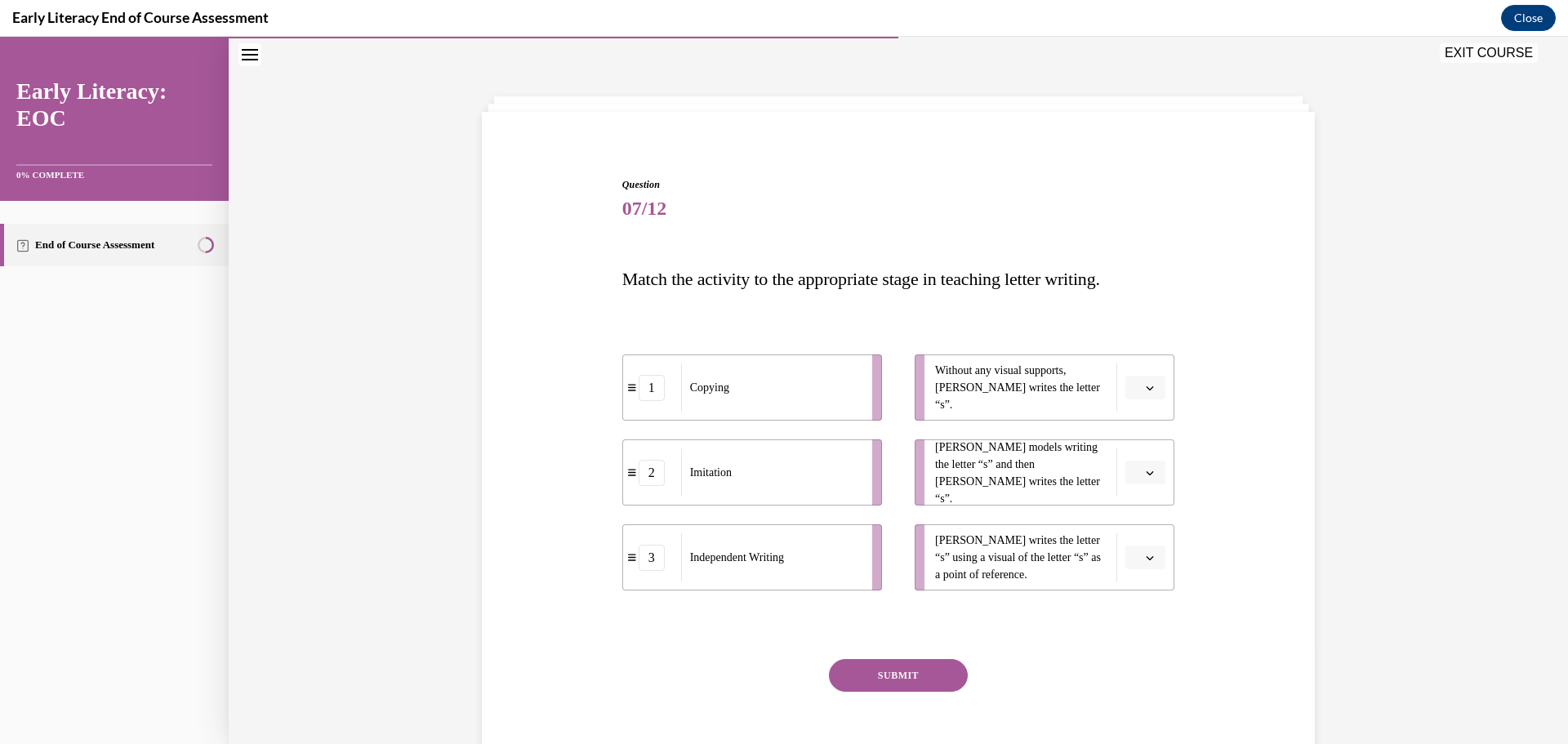
click at [1150, 380] on button "button" at bounding box center [1145, 388] width 40 height 24
click at [1143, 525] on div "3" at bounding box center [1137, 521] width 41 height 32
click at [1148, 474] on span "button" at bounding box center [1150, 472] width 11 height 11
click at [1146, 573] on div "2" at bounding box center [1137, 573] width 41 height 32
click at [1144, 552] on span "button" at bounding box center [1150, 557] width 11 height 11
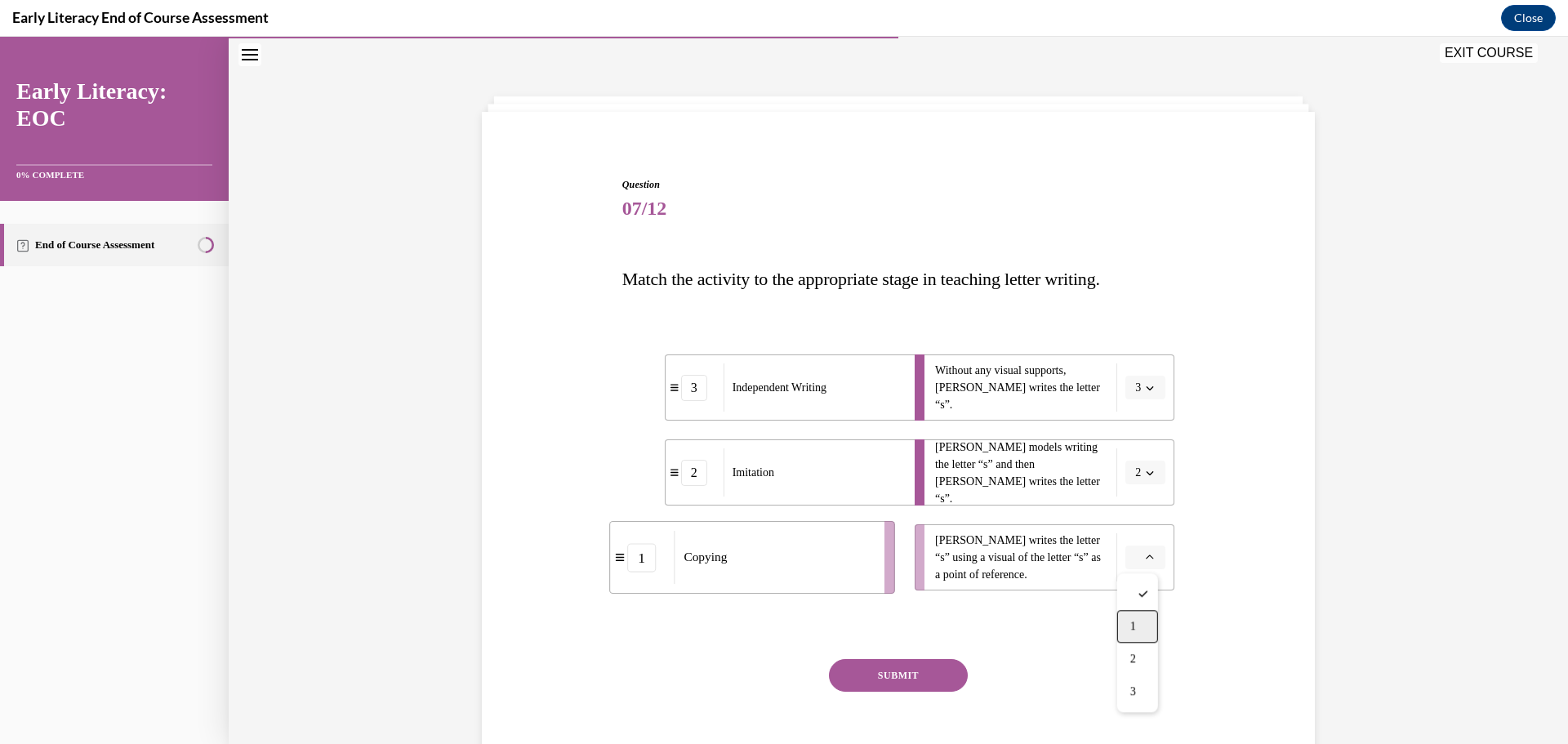
click at [1129, 634] on div "1" at bounding box center [1137, 625] width 41 height 32
click at [890, 685] on button "SUBMIT" at bounding box center [898, 674] width 139 height 32
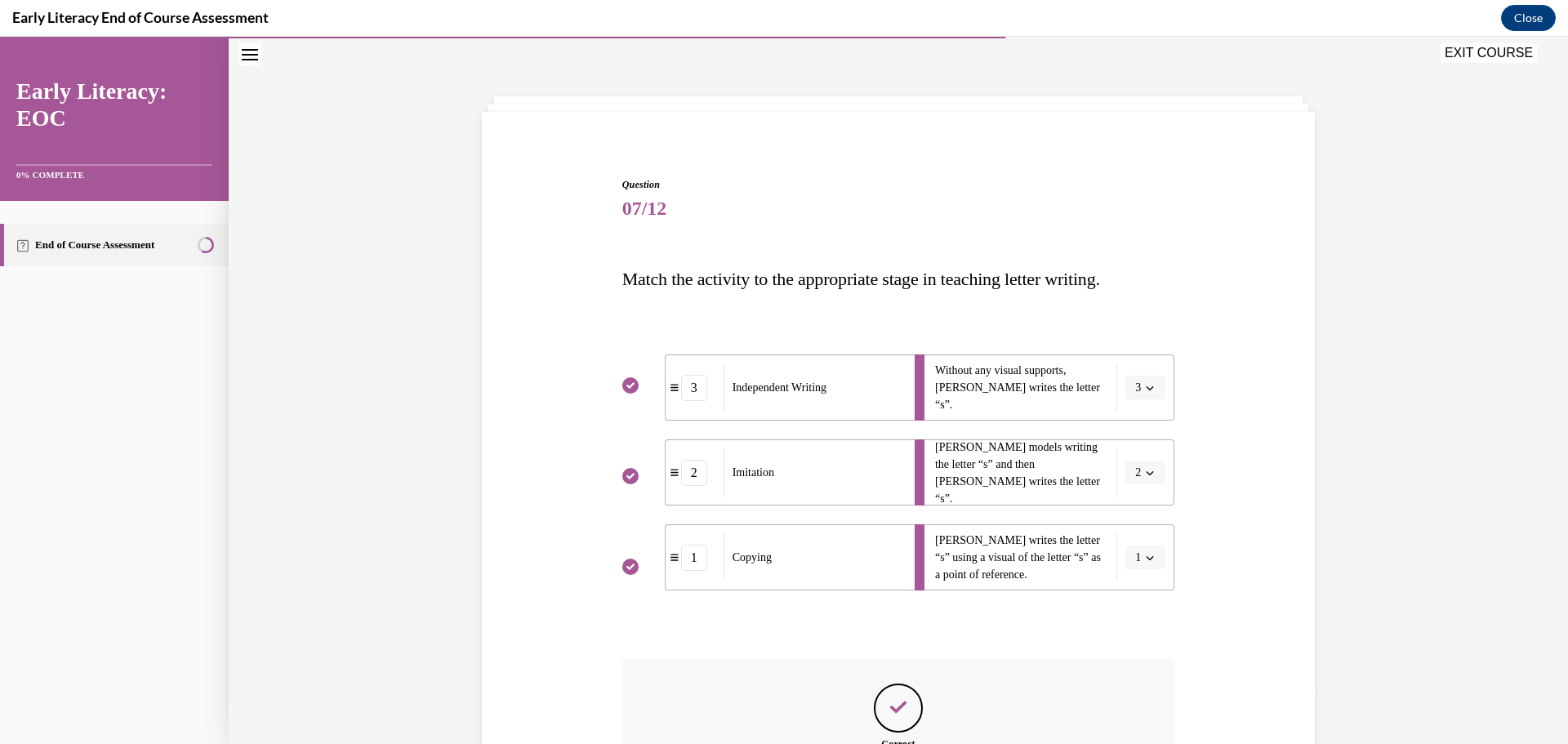
scroll to position [264, 0]
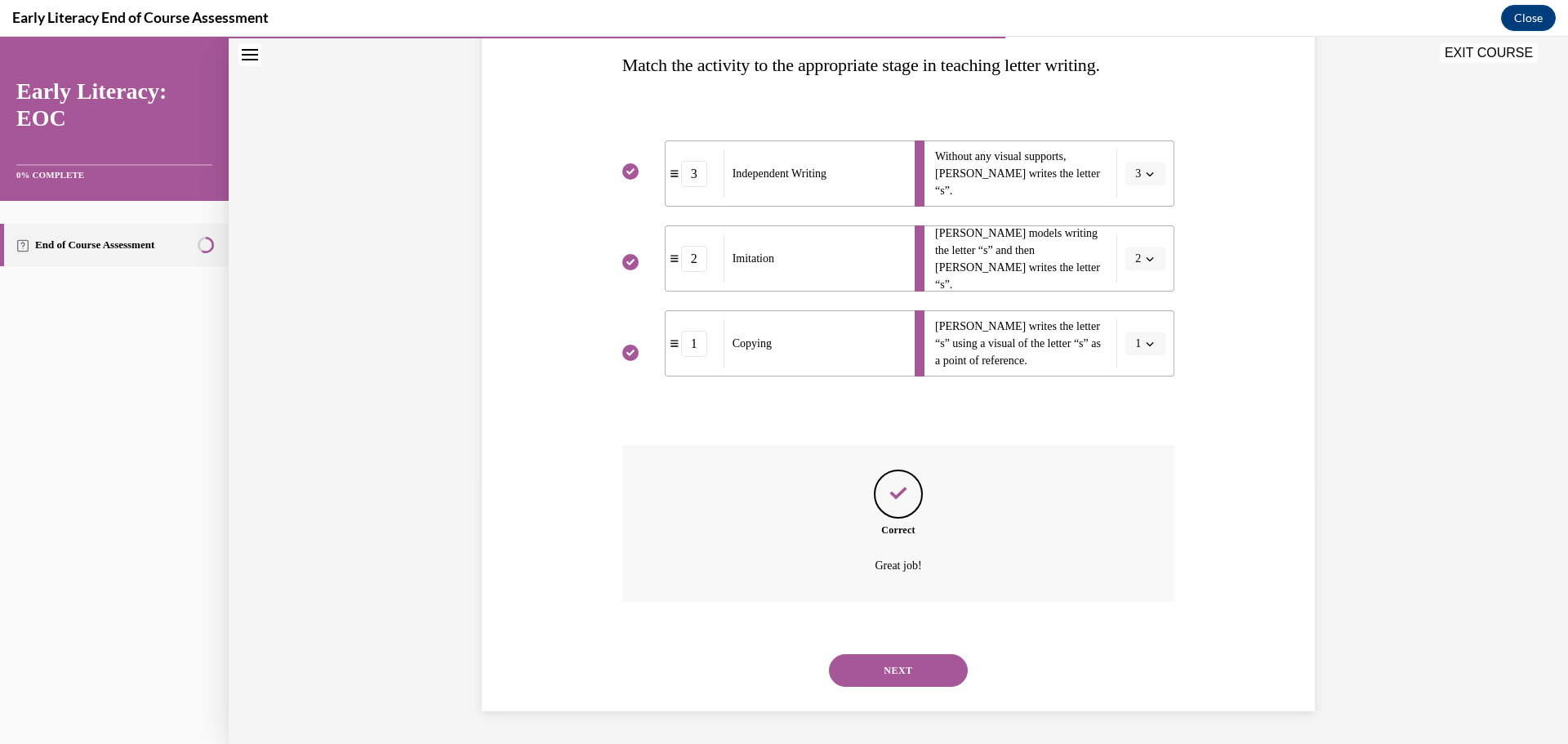
click at [895, 668] on button "NEXT" at bounding box center [898, 670] width 139 height 32
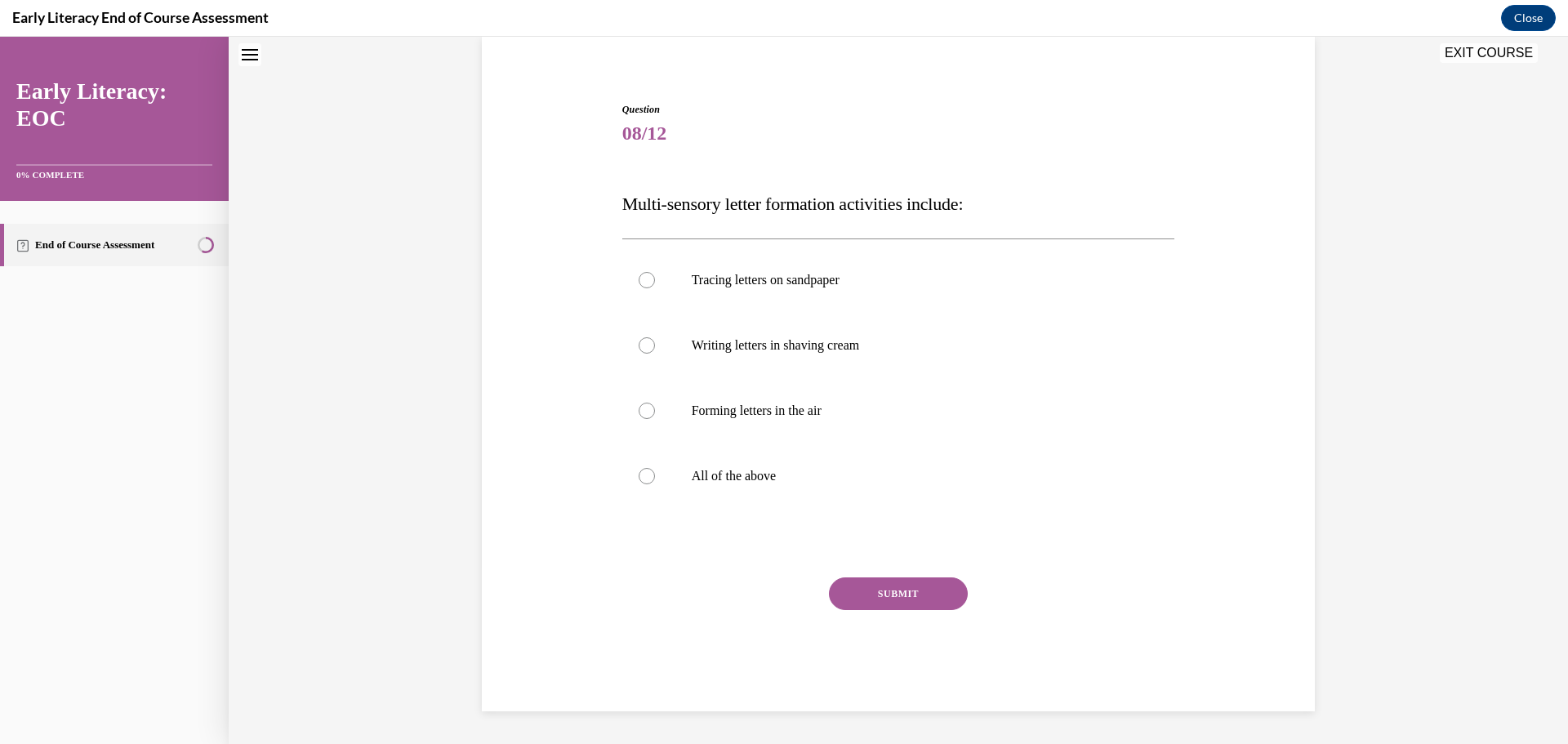
scroll to position [50, 0]
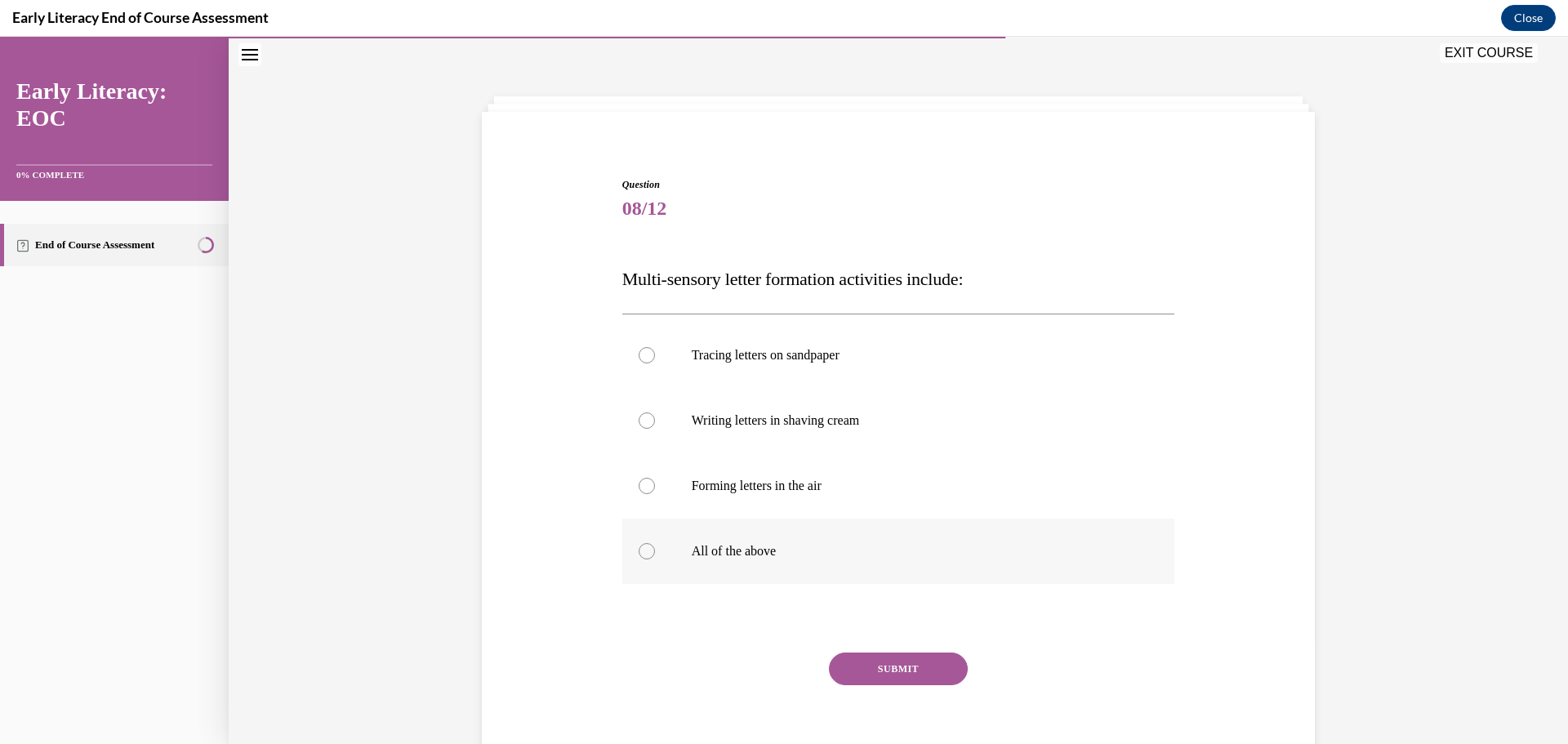
click at [696, 555] on p "All of the above" at bounding box center [913, 551] width 443 height 17
click at [878, 658] on button "SUBMIT" at bounding box center [898, 668] width 139 height 32
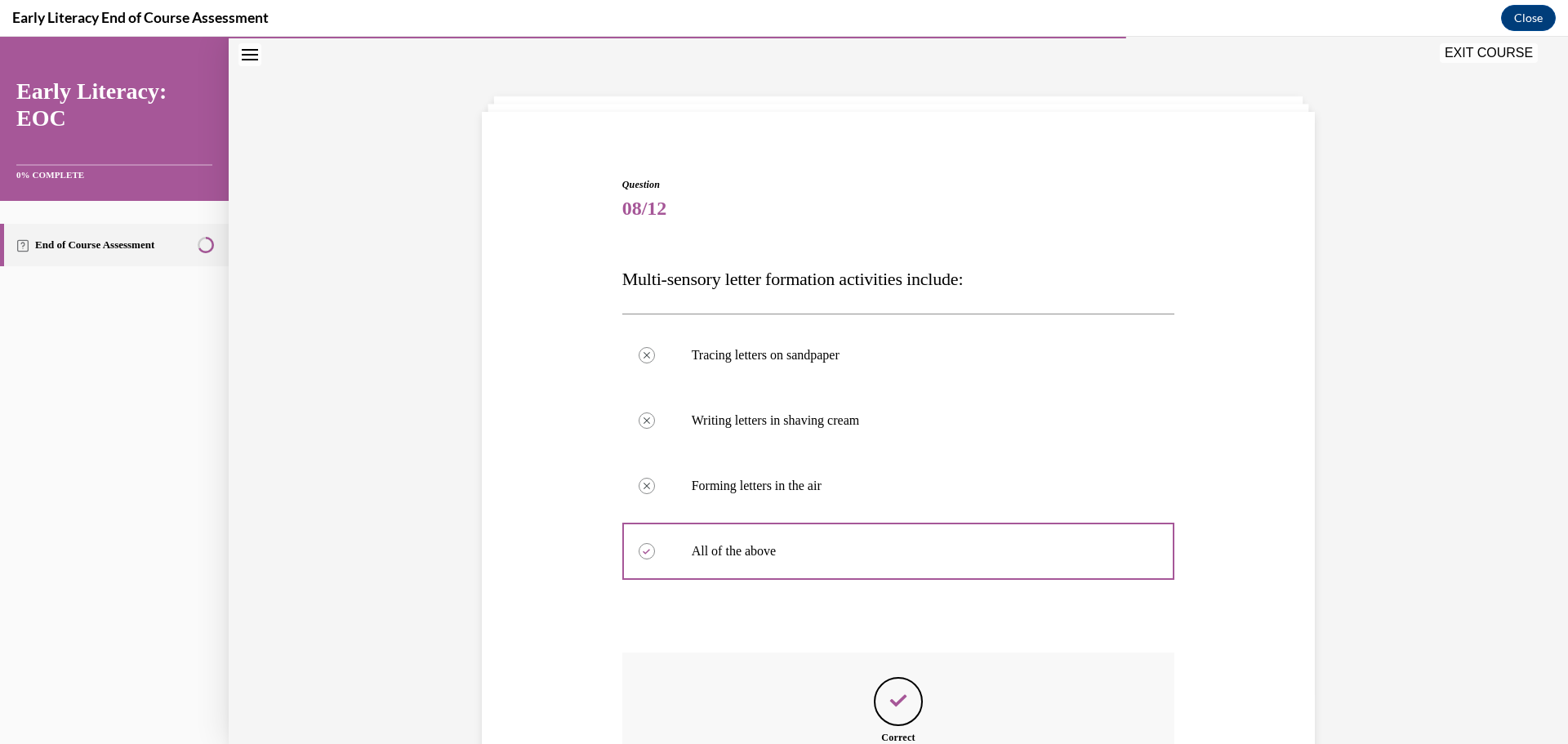
scroll to position [257, 0]
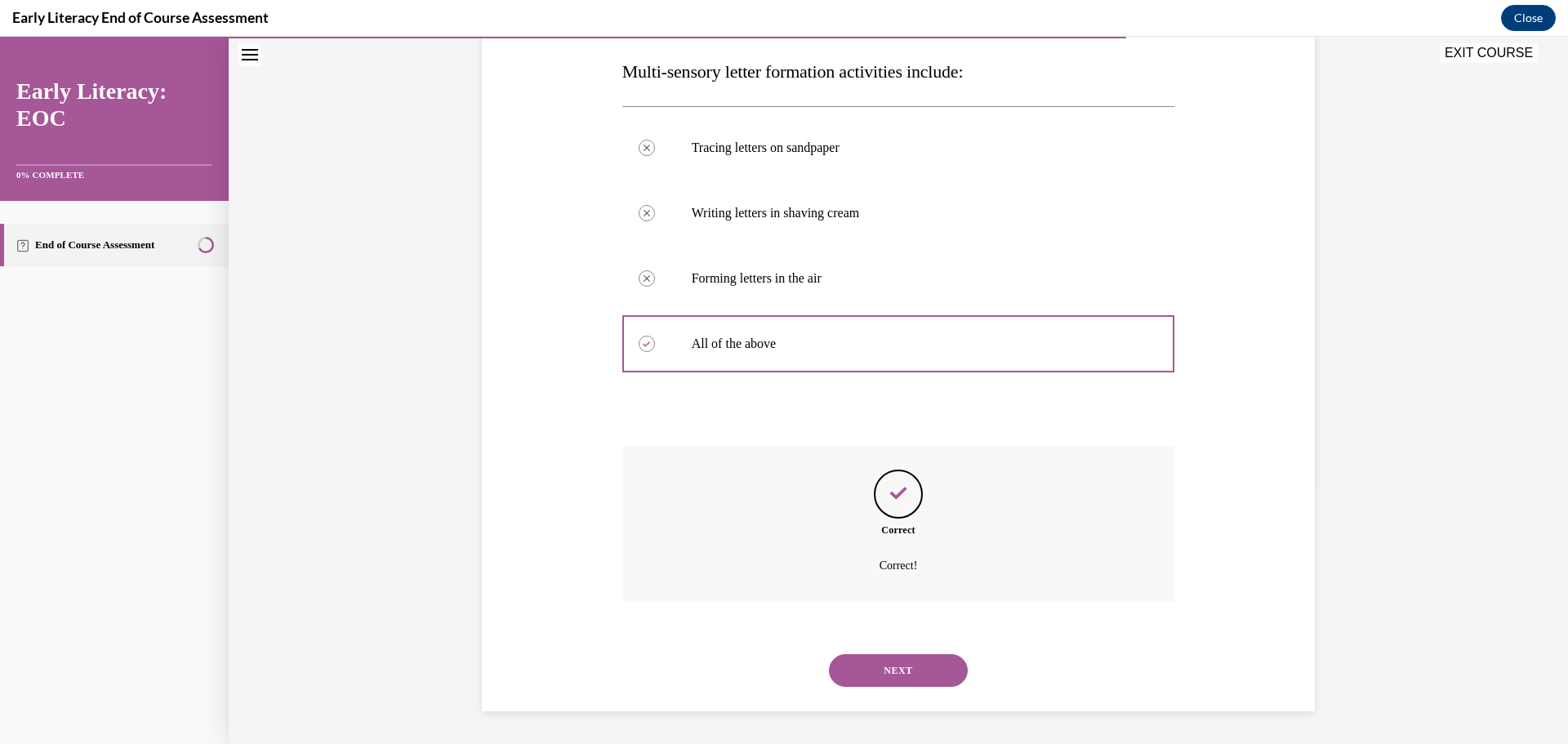
click at [892, 657] on button "NEXT" at bounding box center [898, 670] width 139 height 32
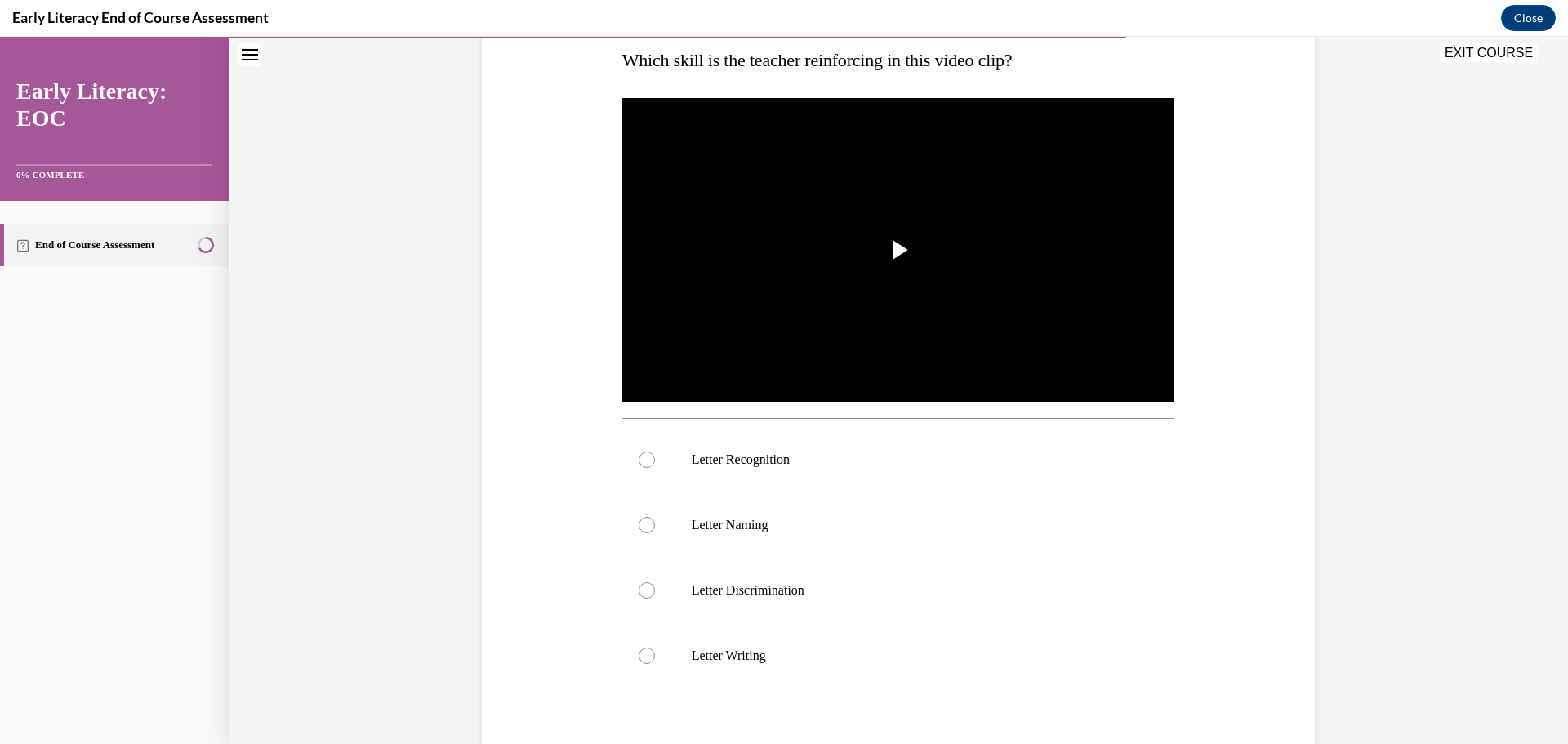
scroll to position [269, 0]
click at [732, 462] on p "Letter Recognition" at bounding box center [913, 459] width 443 height 17
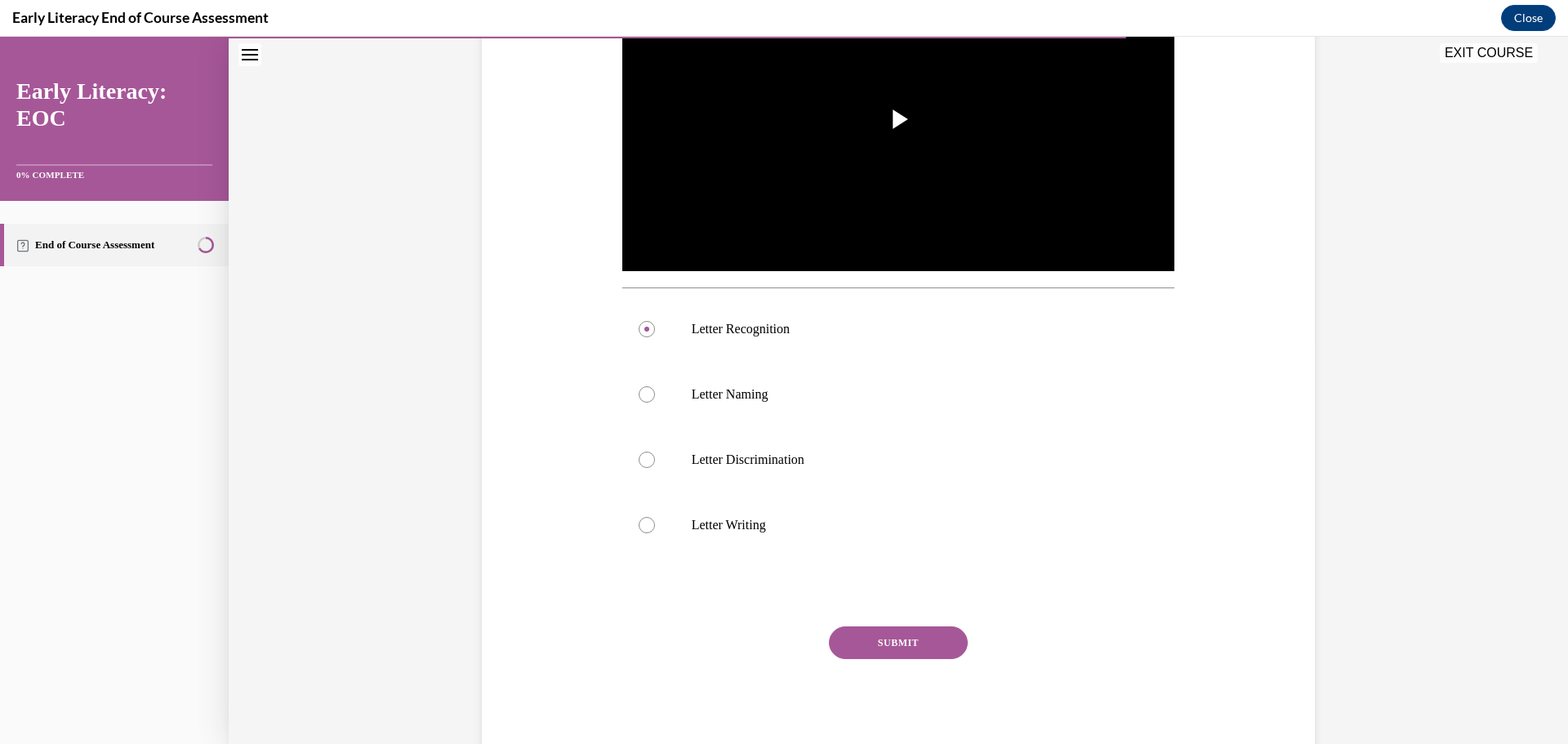
click at [905, 638] on button "SUBMIT" at bounding box center [898, 642] width 139 height 32
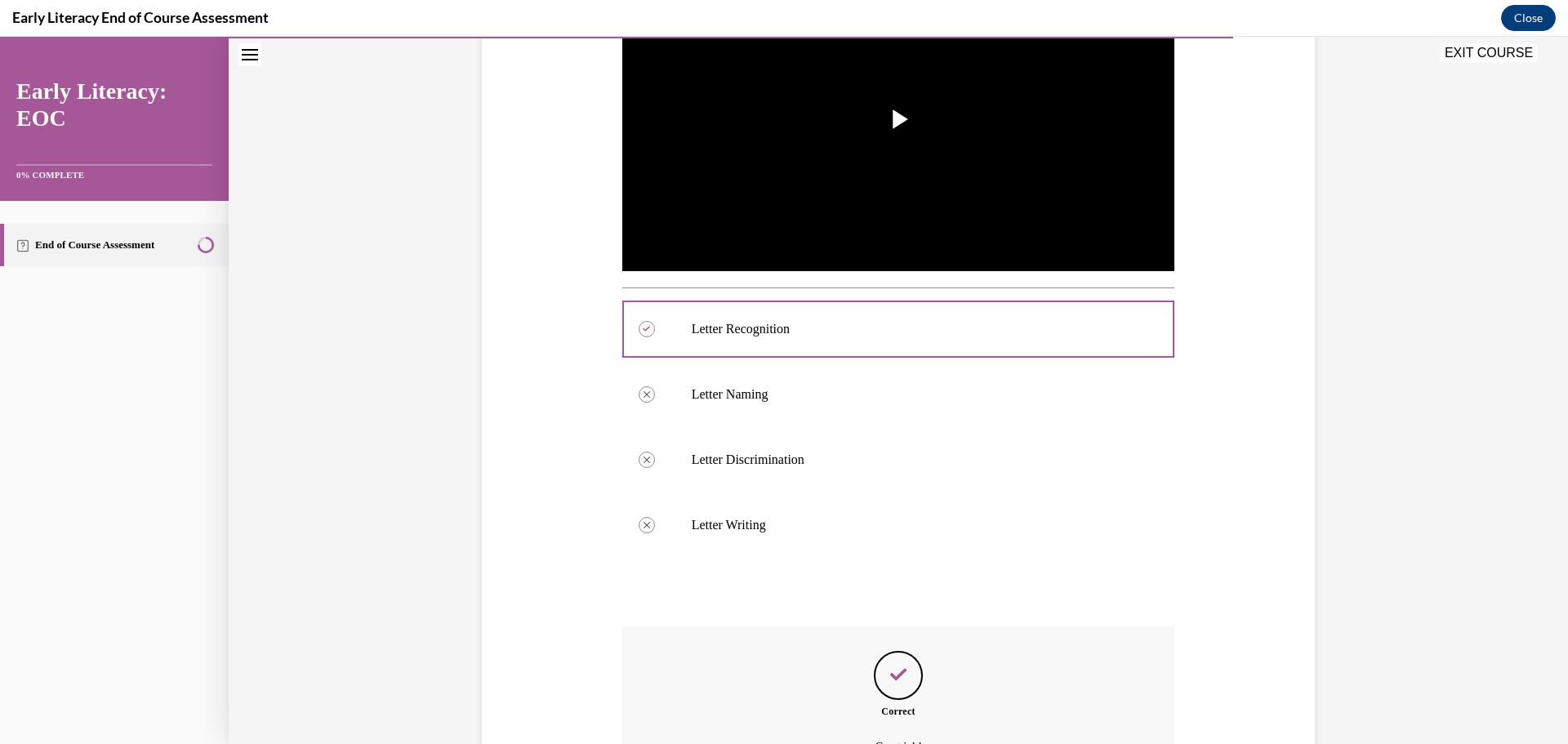
scroll to position [580, 0]
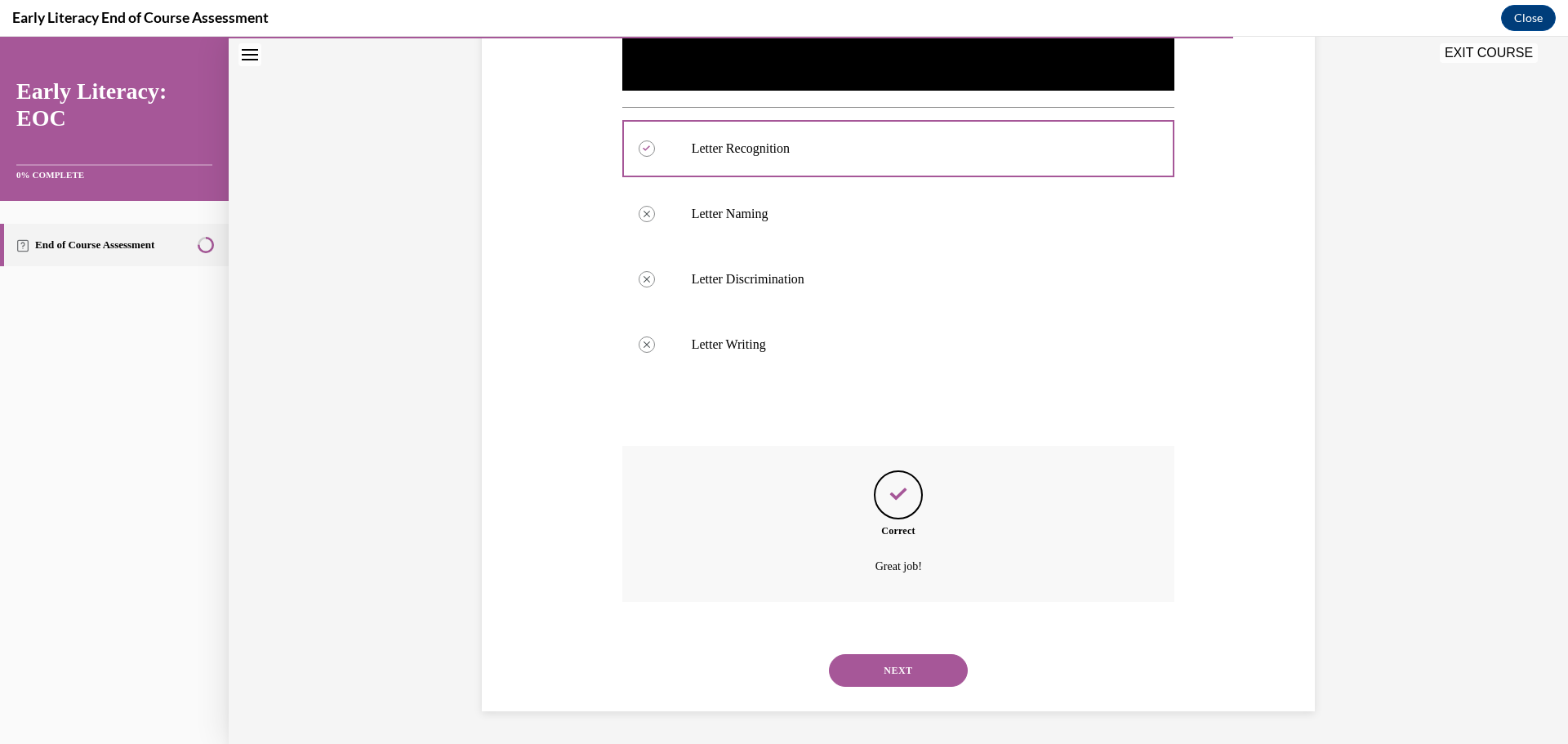
click at [890, 671] on button "NEXT" at bounding box center [898, 670] width 139 height 32
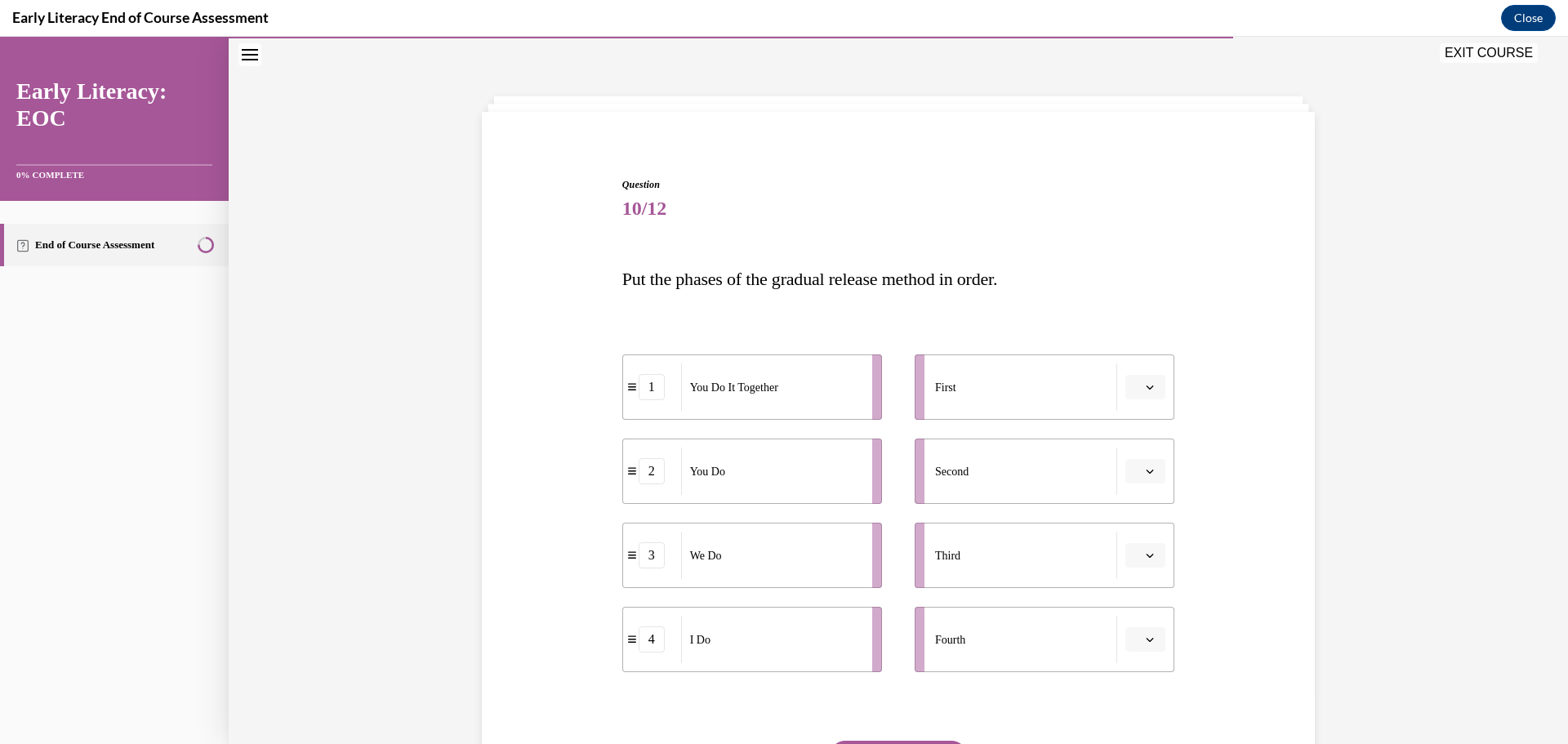
click at [1139, 379] on button "button" at bounding box center [1145, 387] width 40 height 24
click at [1146, 541] on div "4" at bounding box center [1137, 554] width 41 height 32
click at [1145, 470] on icon "button" at bounding box center [1149, 471] width 8 height 8
click at [1133, 601] on span "3" at bounding box center [1133, 605] width 6 height 13
click at [1156, 567] on button "button" at bounding box center [1145, 555] width 40 height 24
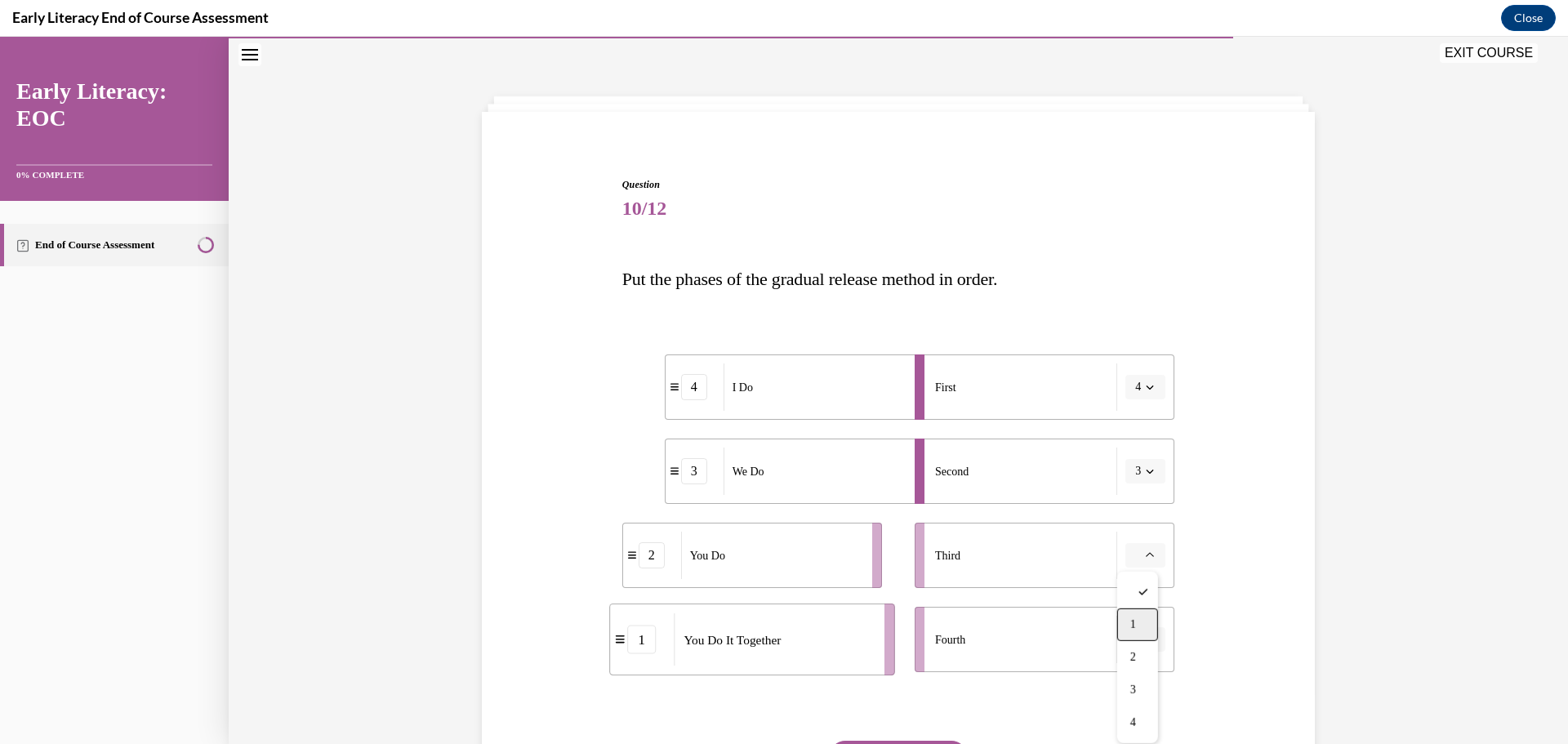
click at [1130, 627] on span "1" at bounding box center [1133, 624] width 6 height 13
click at [1135, 646] on span "Please select an option" at bounding box center [1137, 639] width 6 height 17
click at [1133, 542] on span "2" at bounding box center [1133, 537] width 6 height 13
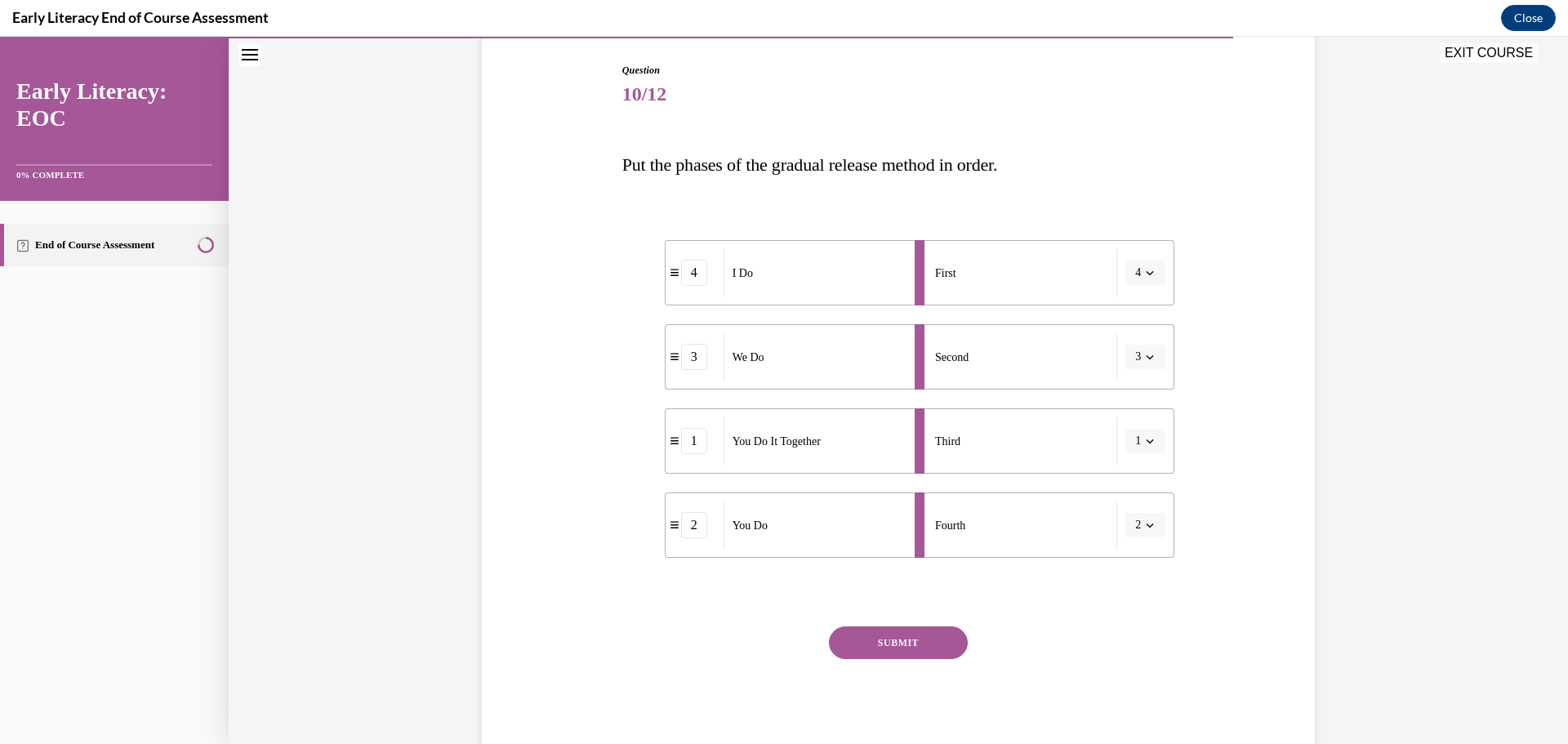
click at [908, 642] on button "SUBMIT" at bounding box center [898, 642] width 139 height 32
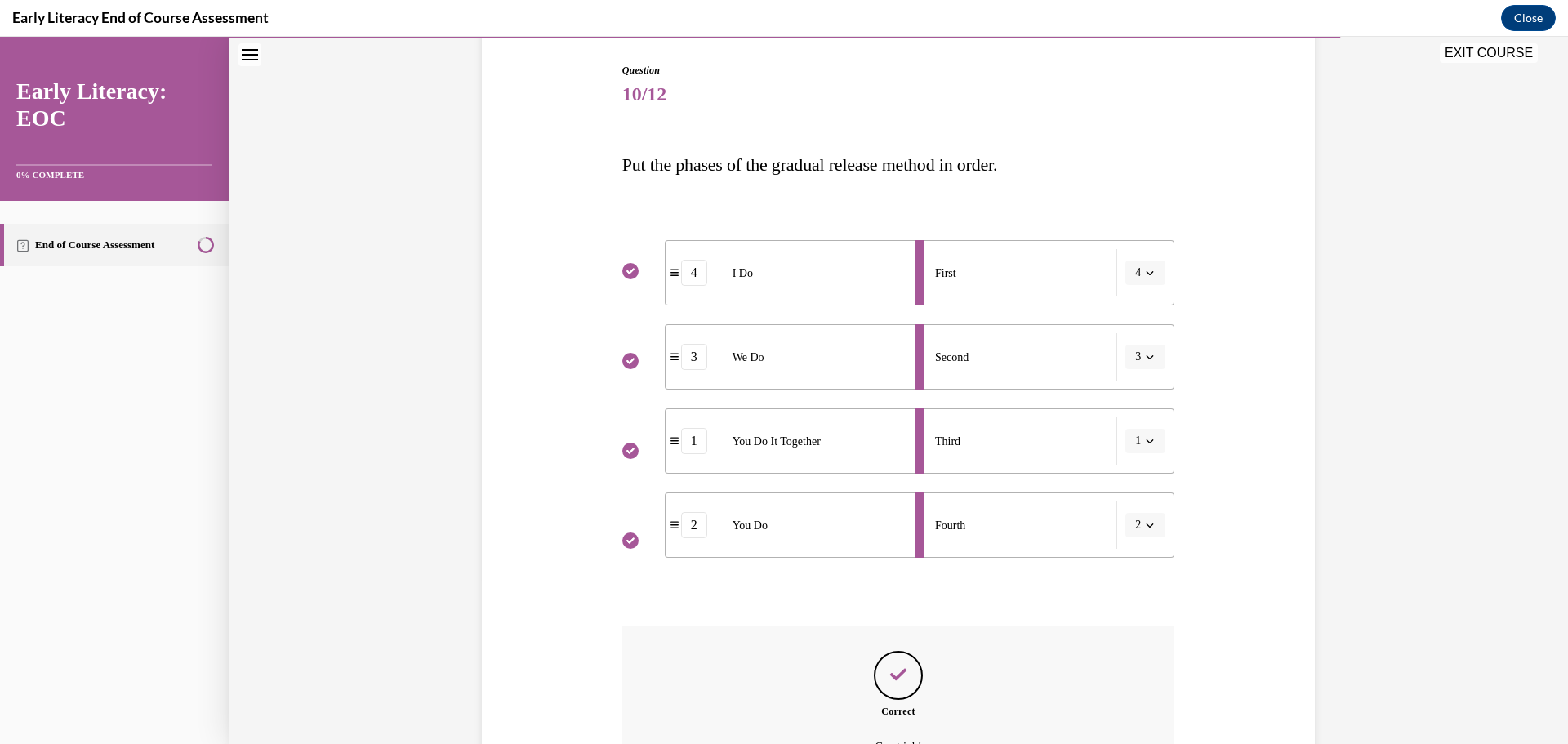
scroll to position [345, 0]
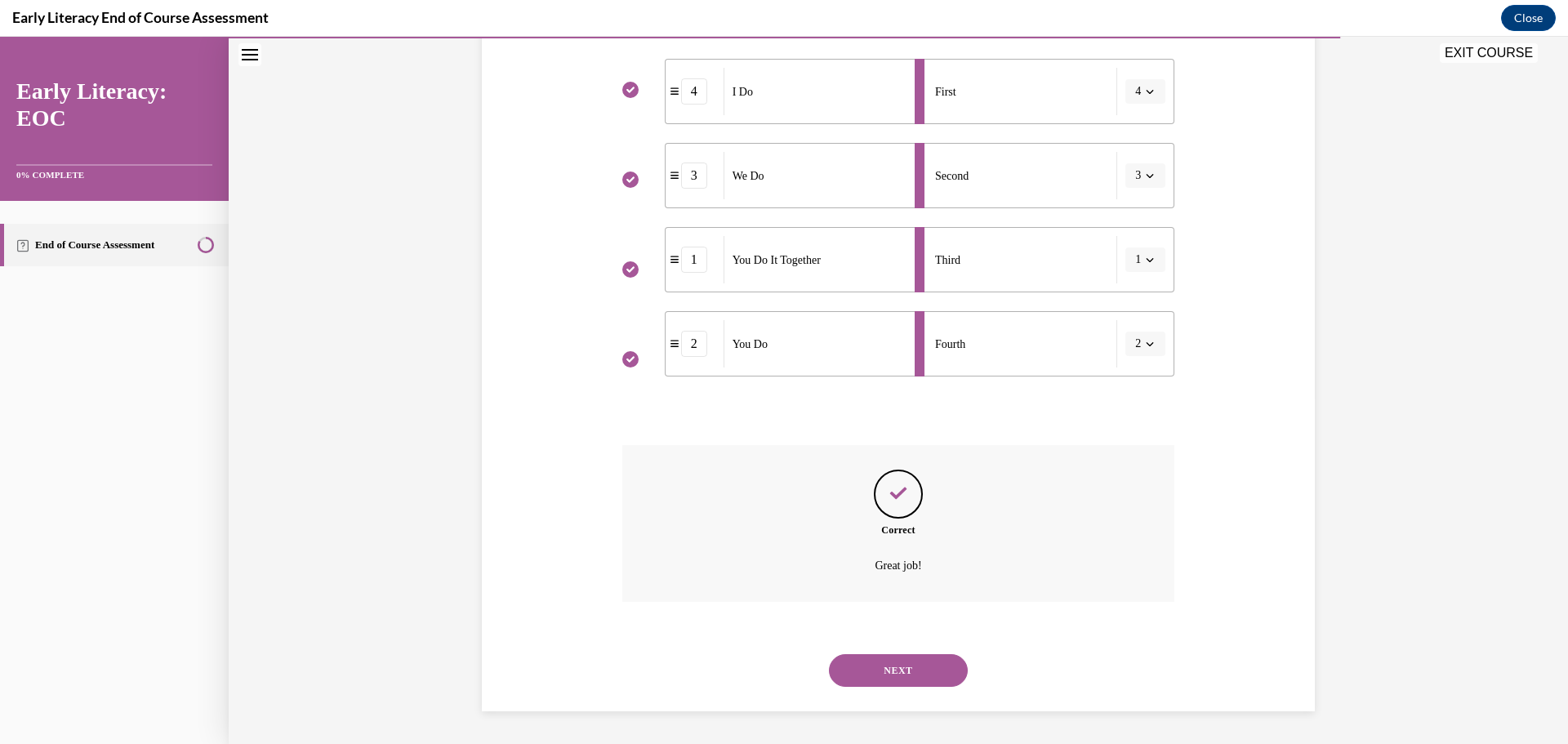
click at [896, 662] on button "NEXT" at bounding box center [898, 670] width 139 height 32
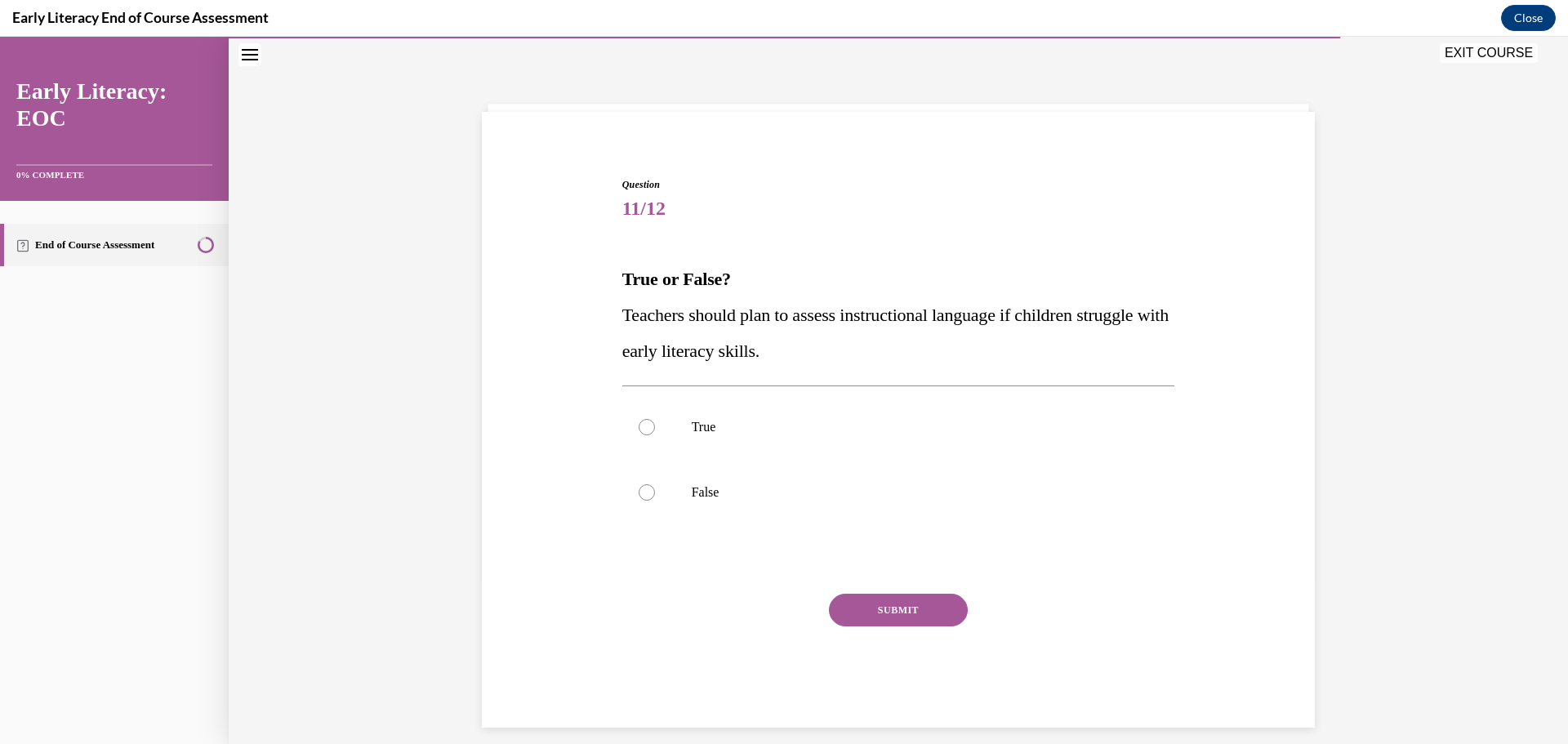
scroll to position [50, 0]
click at [677, 402] on div at bounding box center [898, 426] width 553 height 65
click at [874, 594] on button "SUBMIT" at bounding box center [898, 610] width 139 height 32
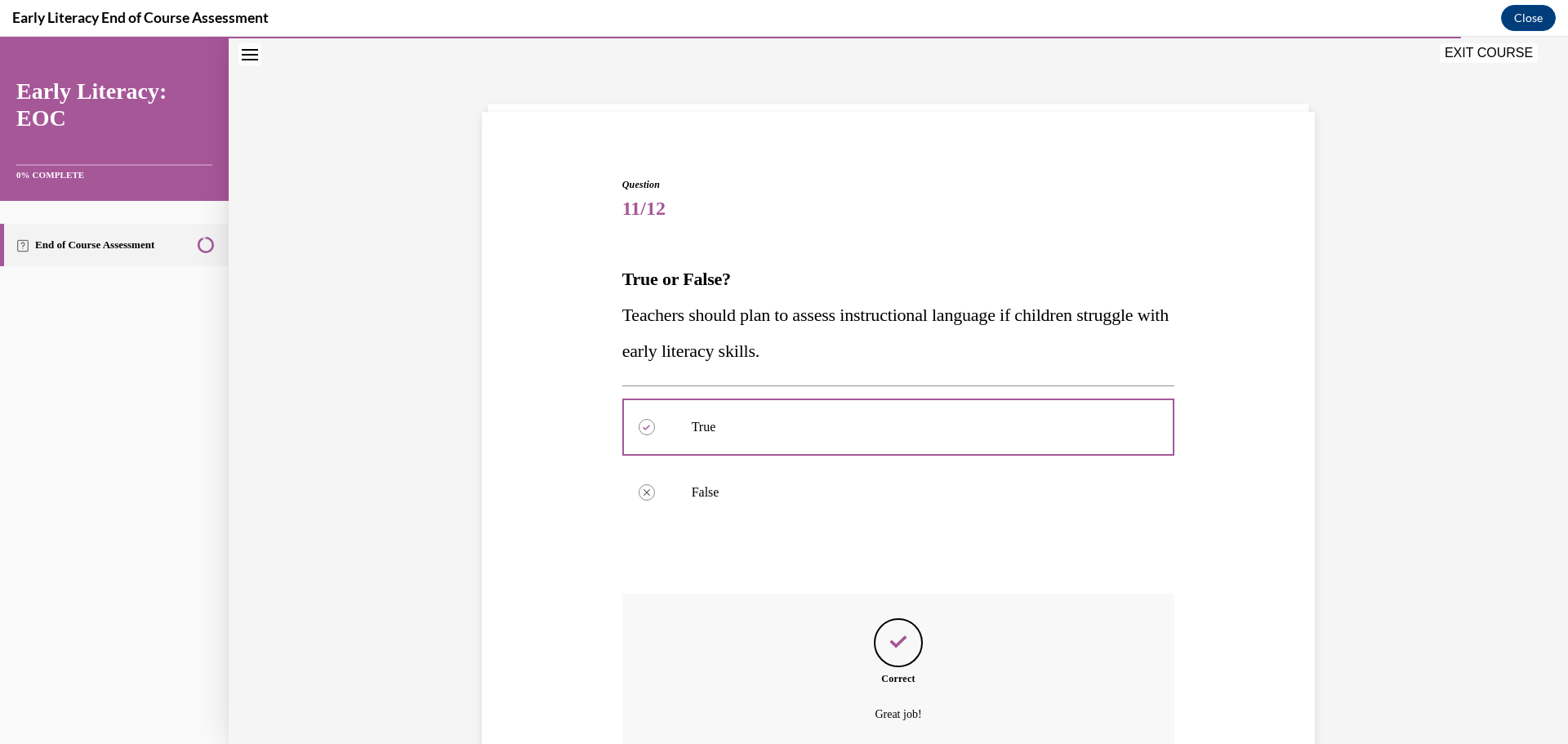
scroll to position [198, 0]
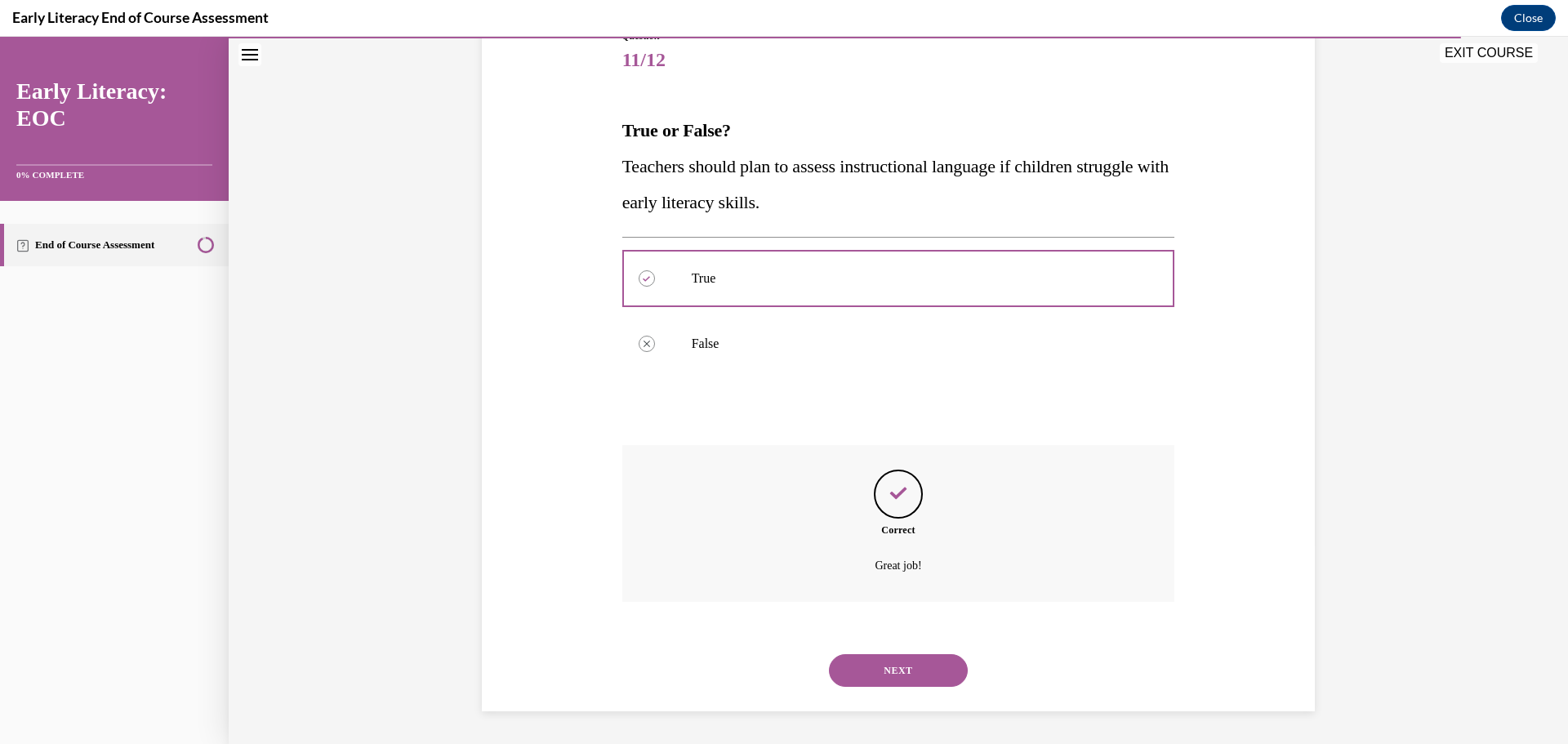
click at [873, 655] on button "NEXT" at bounding box center [898, 670] width 139 height 32
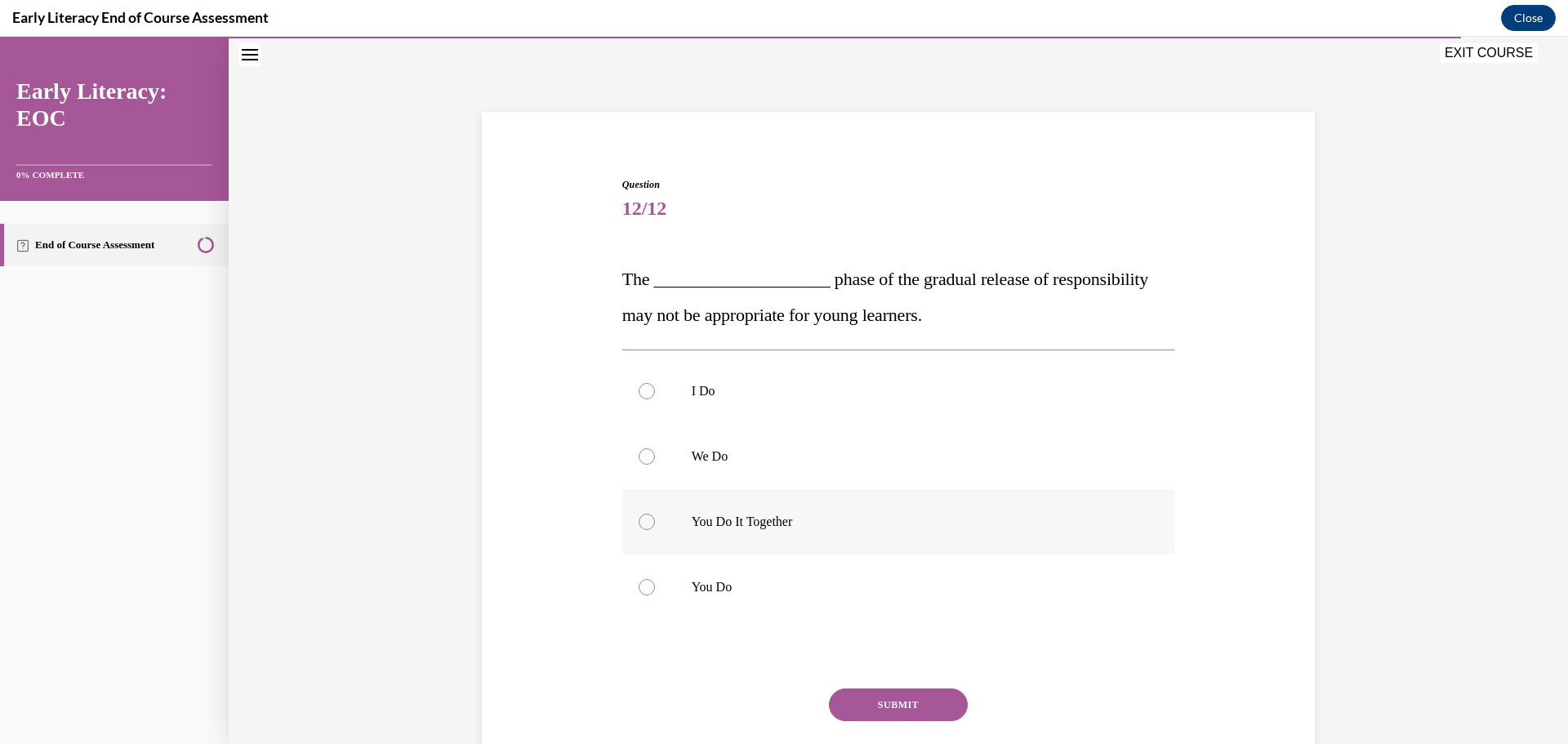
click at [756, 536] on div at bounding box center [898, 521] width 553 height 65
click at [869, 694] on button "SUBMIT" at bounding box center [898, 704] width 139 height 32
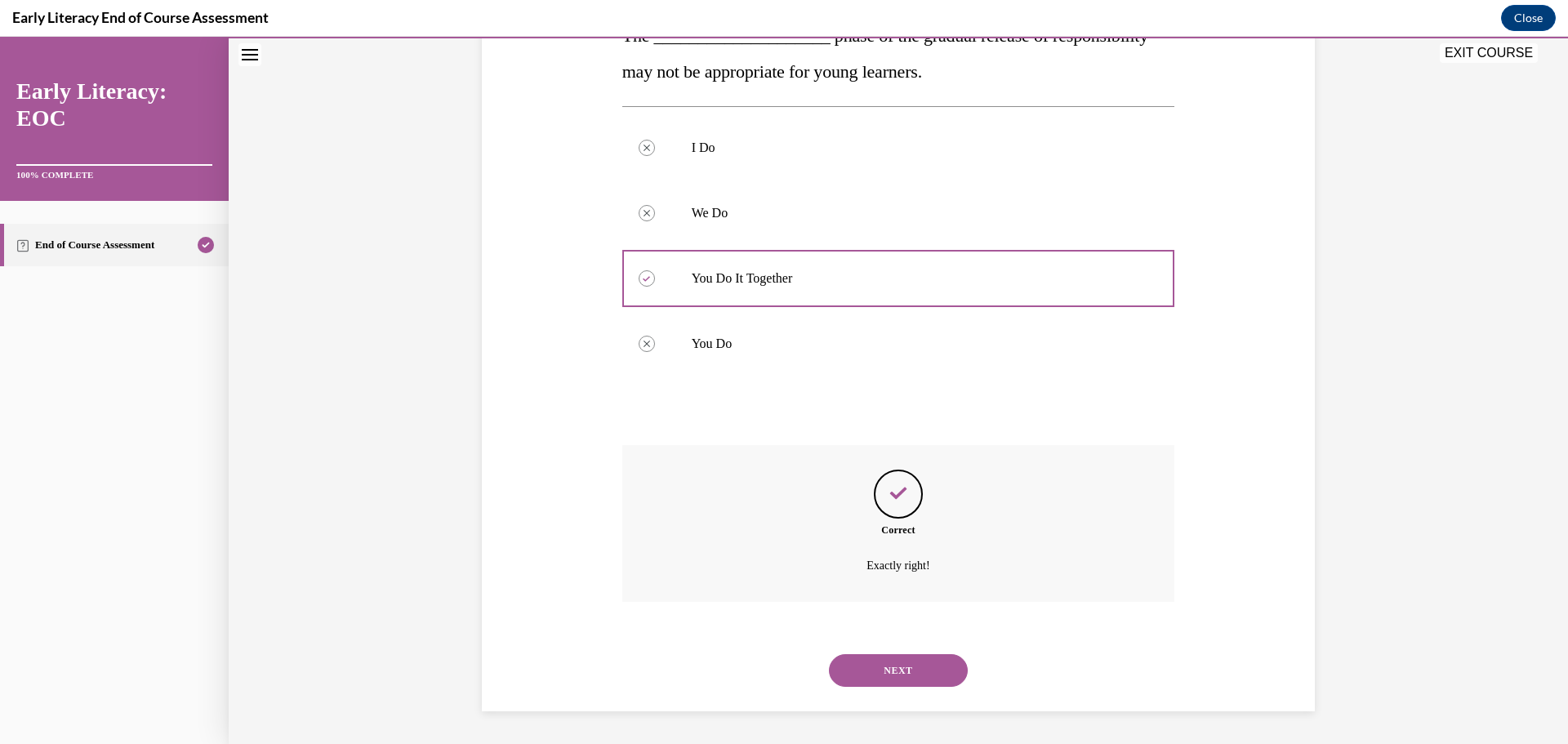
click at [883, 650] on div "NEXT" at bounding box center [898, 670] width 553 height 65
click at [888, 669] on button "NEXT" at bounding box center [898, 670] width 139 height 32
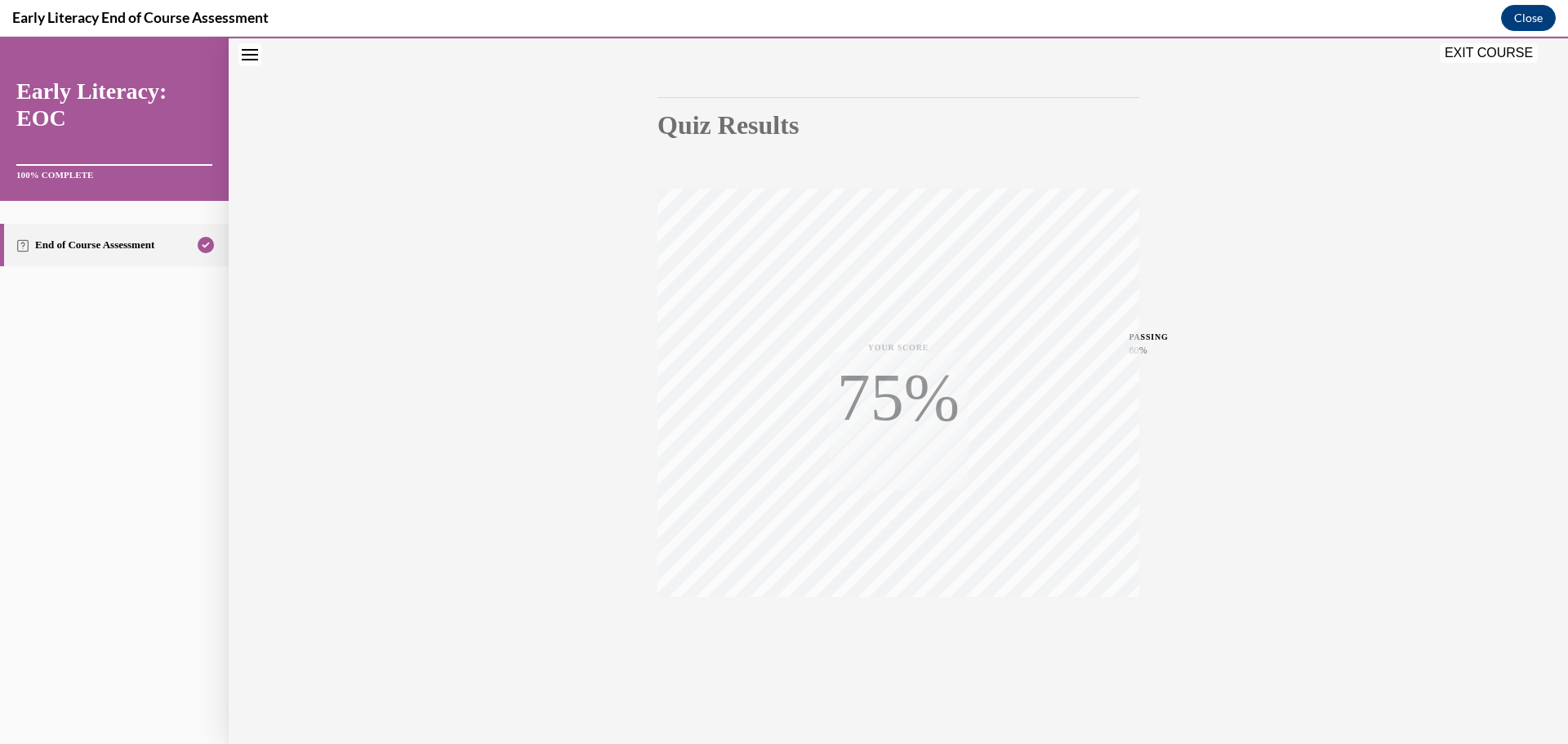
scroll to position [130, 0]
click at [1475, 54] on button "EXIT COURSE" at bounding box center [1489, 53] width 98 height 19
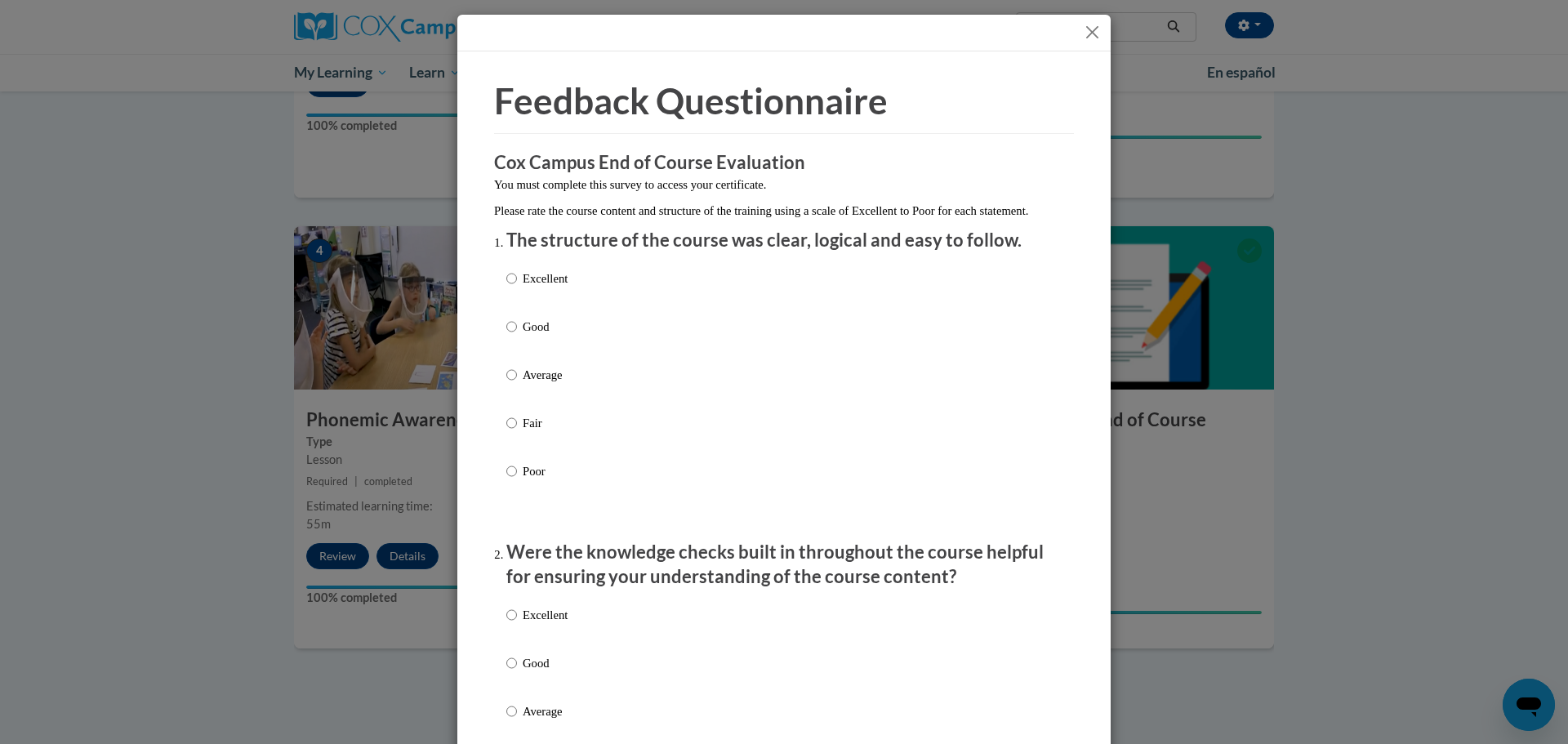
click at [552, 287] on p "Excellent" at bounding box center [544, 278] width 45 height 18
click at [517, 287] on input "Excellent" at bounding box center [512, 278] width 10 height 18
radio input "true"
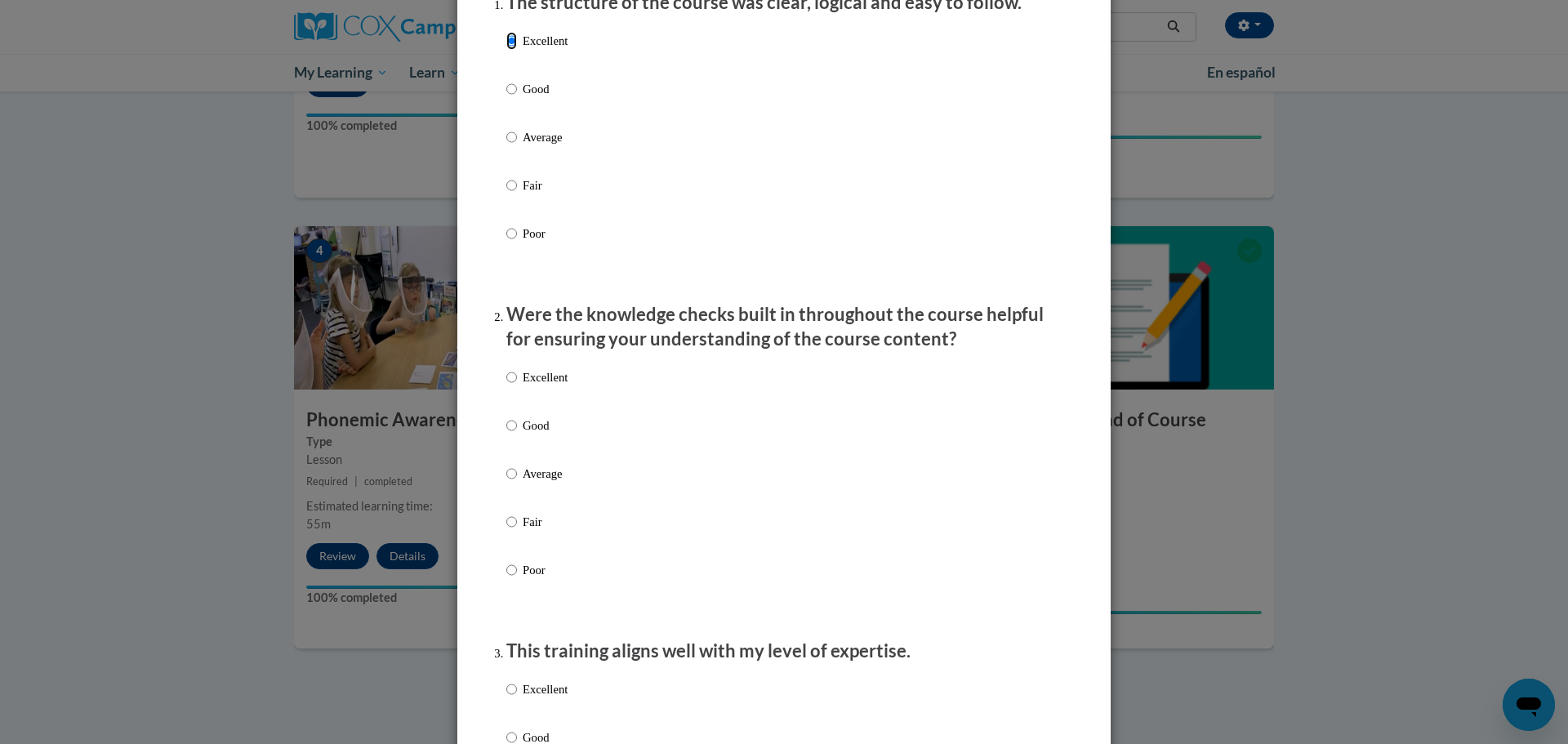
scroll to position [238, 0]
click at [529, 404] on label "Excellent" at bounding box center [537, 389] width 61 height 44
click at [517, 385] on input "Excellent" at bounding box center [512, 376] width 10 height 18
radio input "true"
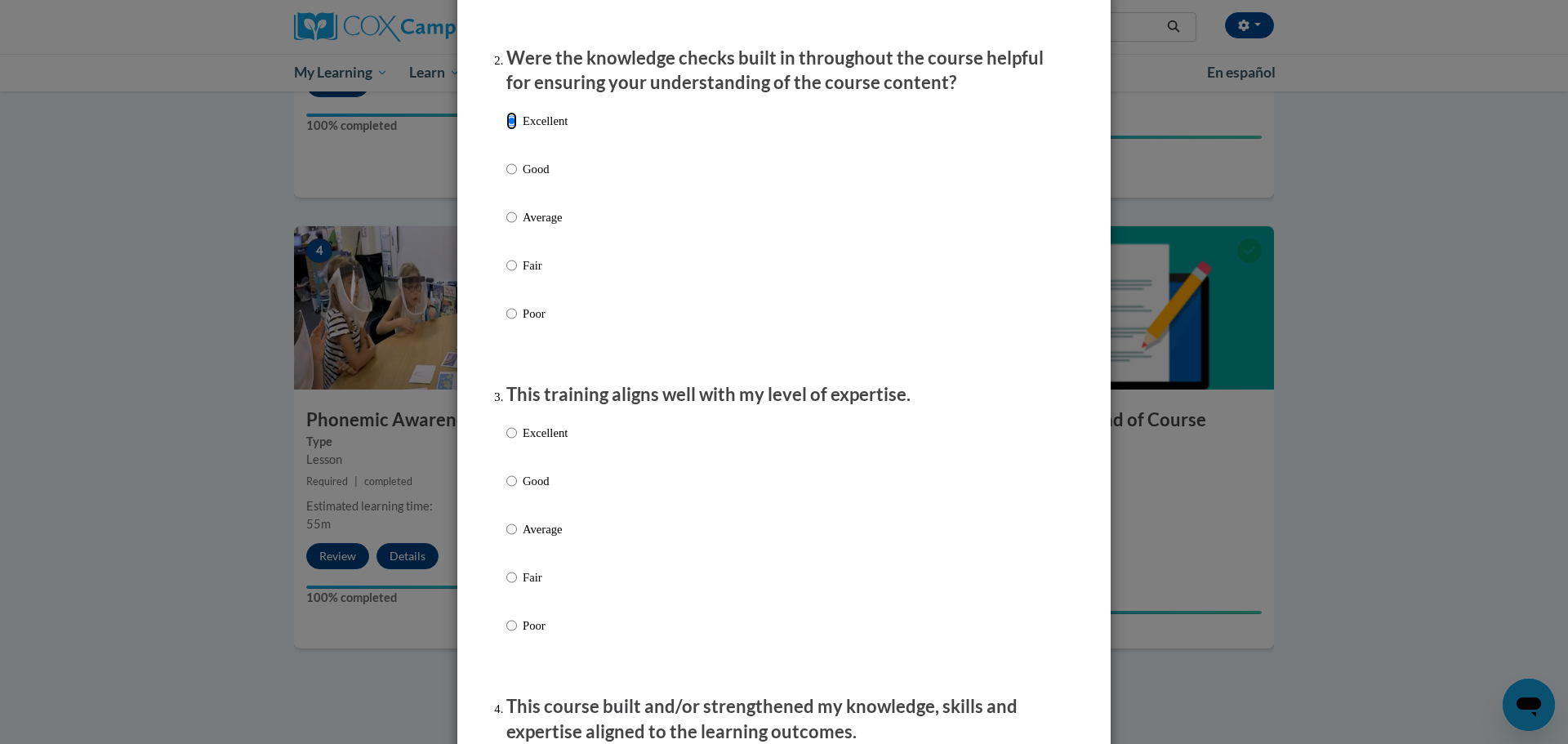
scroll to position [494, 0]
click at [525, 441] on p "Excellent" at bounding box center [544, 431] width 45 height 18
click at [517, 441] on input "Excellent" at bounding box center [512, 431] width 10 height 18
radio input "true"
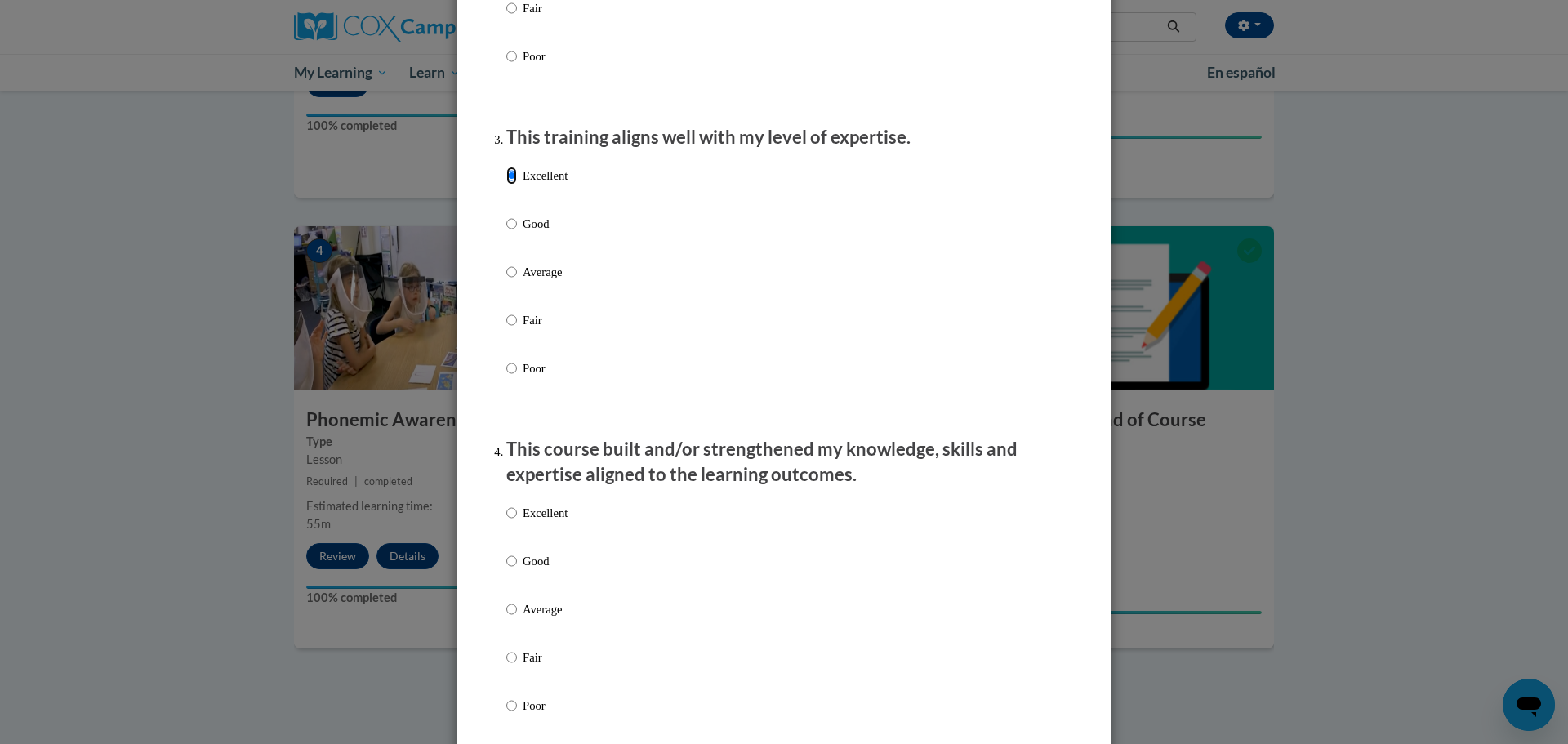
scroll to position [781, 0]
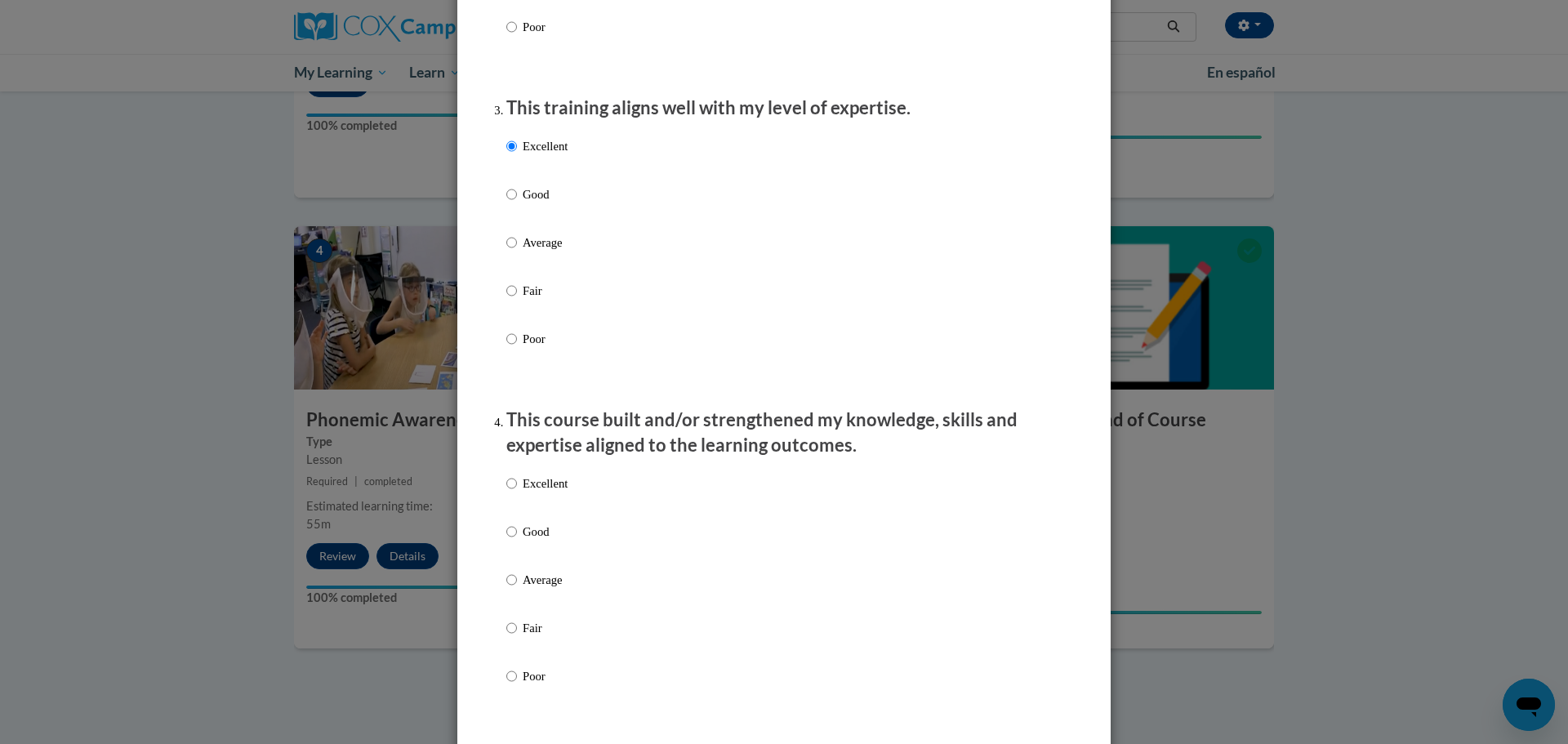
click at [528, 493] on p "Excellent" at bounding box center [544, 483] width 45 height 18
click at [517, 493] on input "Excellent" at bounding box center [512, 483] width 10 height 18
radio input "true"
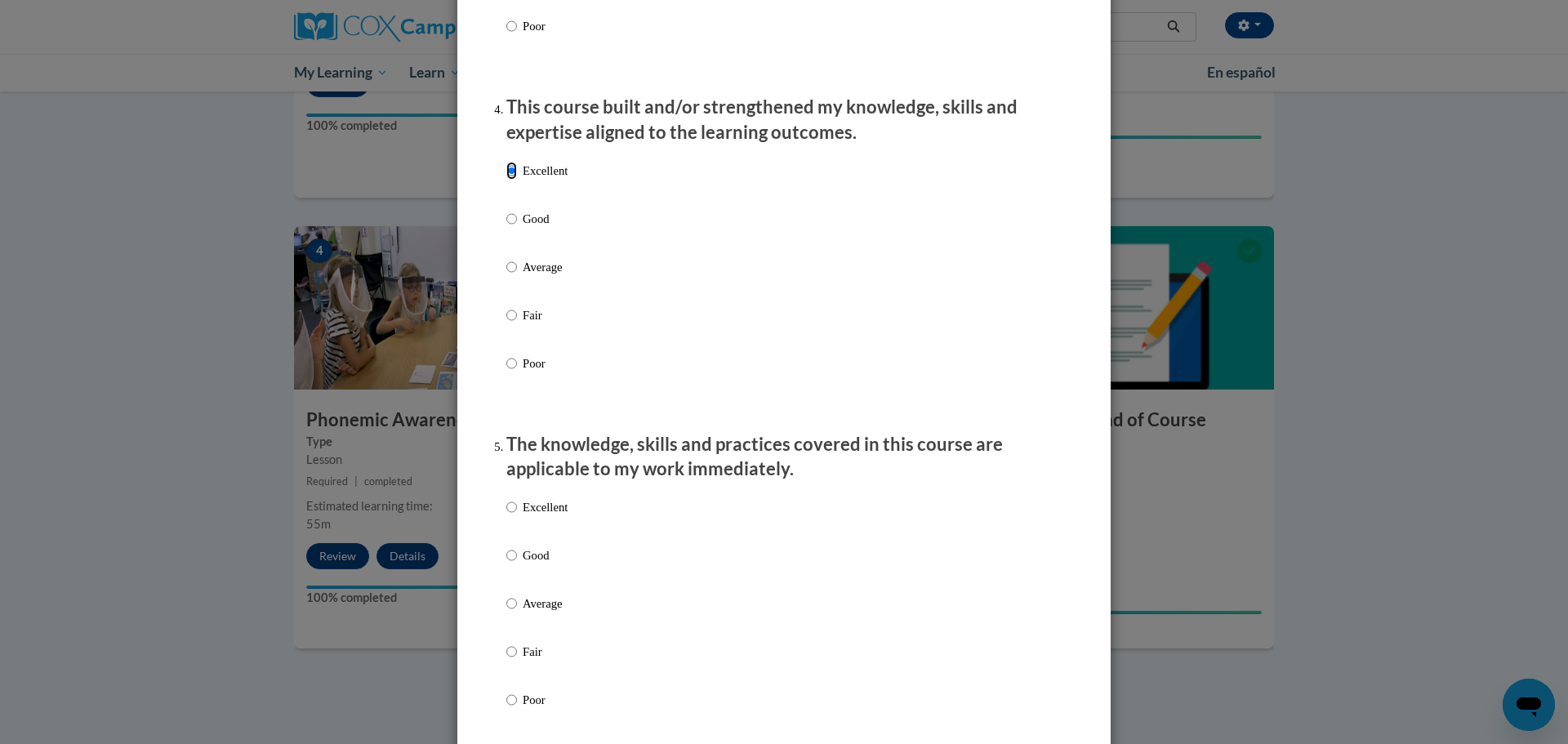
scroll to position [1094, 0]
click at [539, 515] on p "Excellent" at bounding box center [544, 506] width 45 height 18
click at [517, 515] on input "Excellent" at bounding box center [512, 506] width 10 height 18
radio input "true"
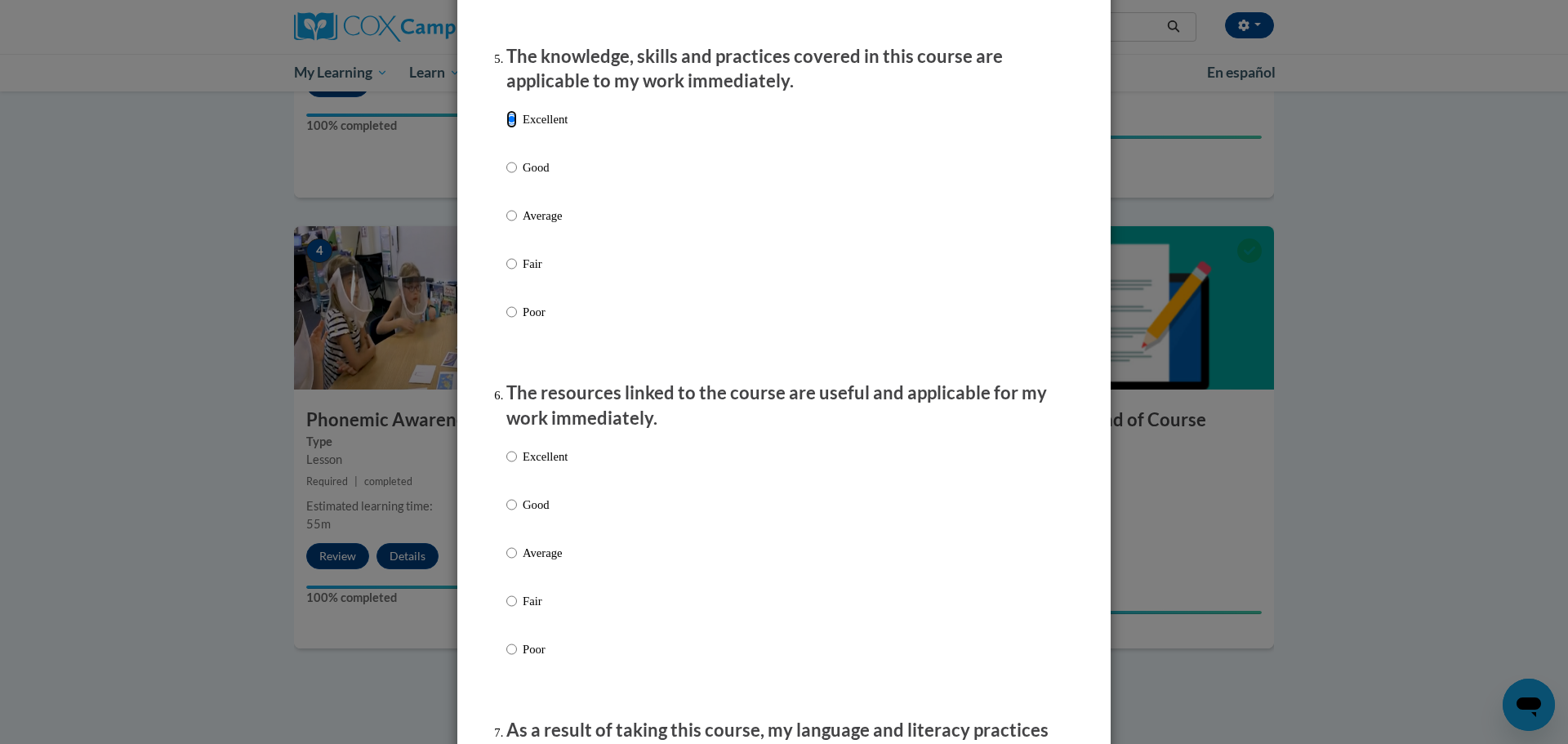
scroll to position [1575, 0]
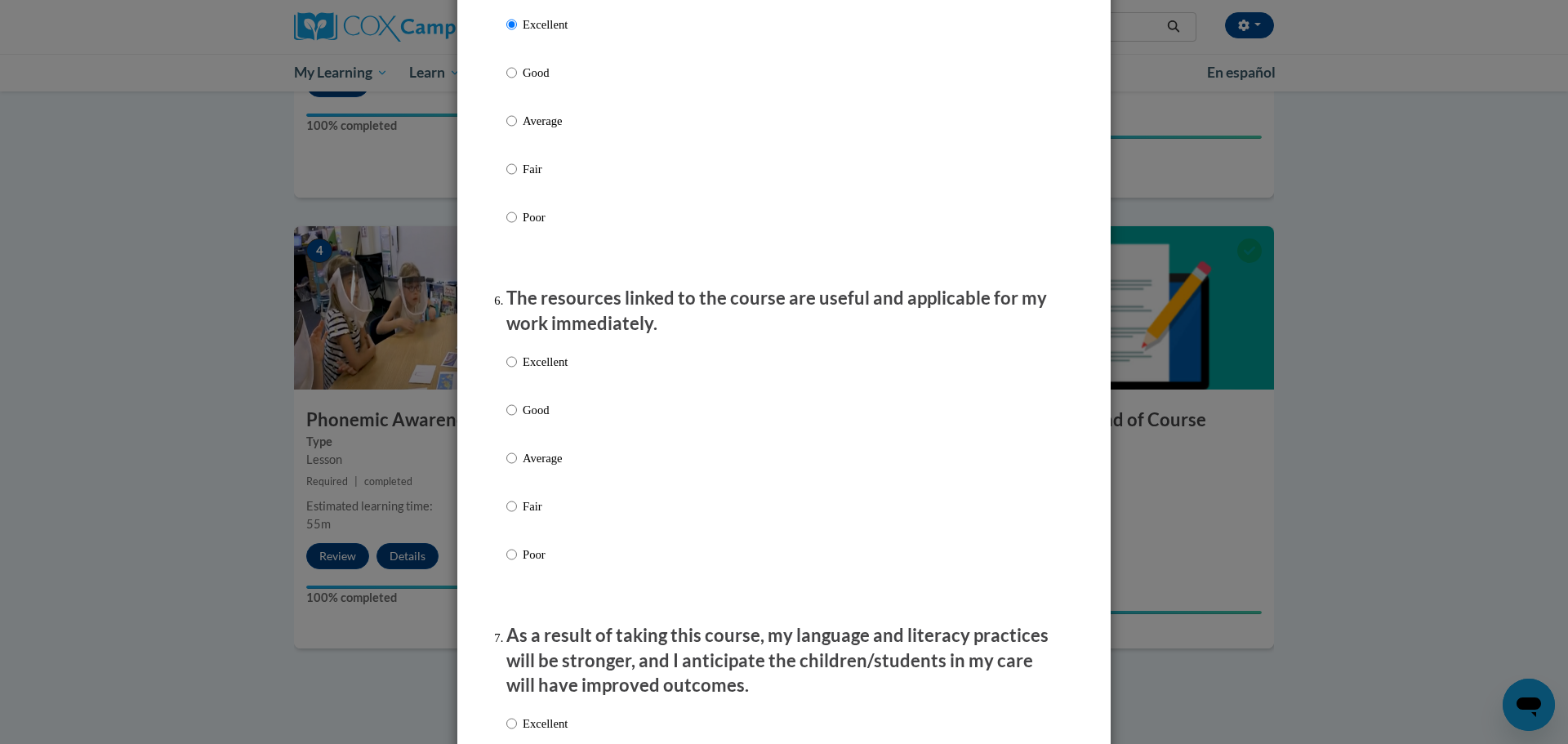
click at [536, 370] on p "Excellent" at bounding box center [544, 362] width 45 height 18
click at [517, 370] on input "Excellent" at bounding box center [512, 362] width 10 height 18
radio input "true"
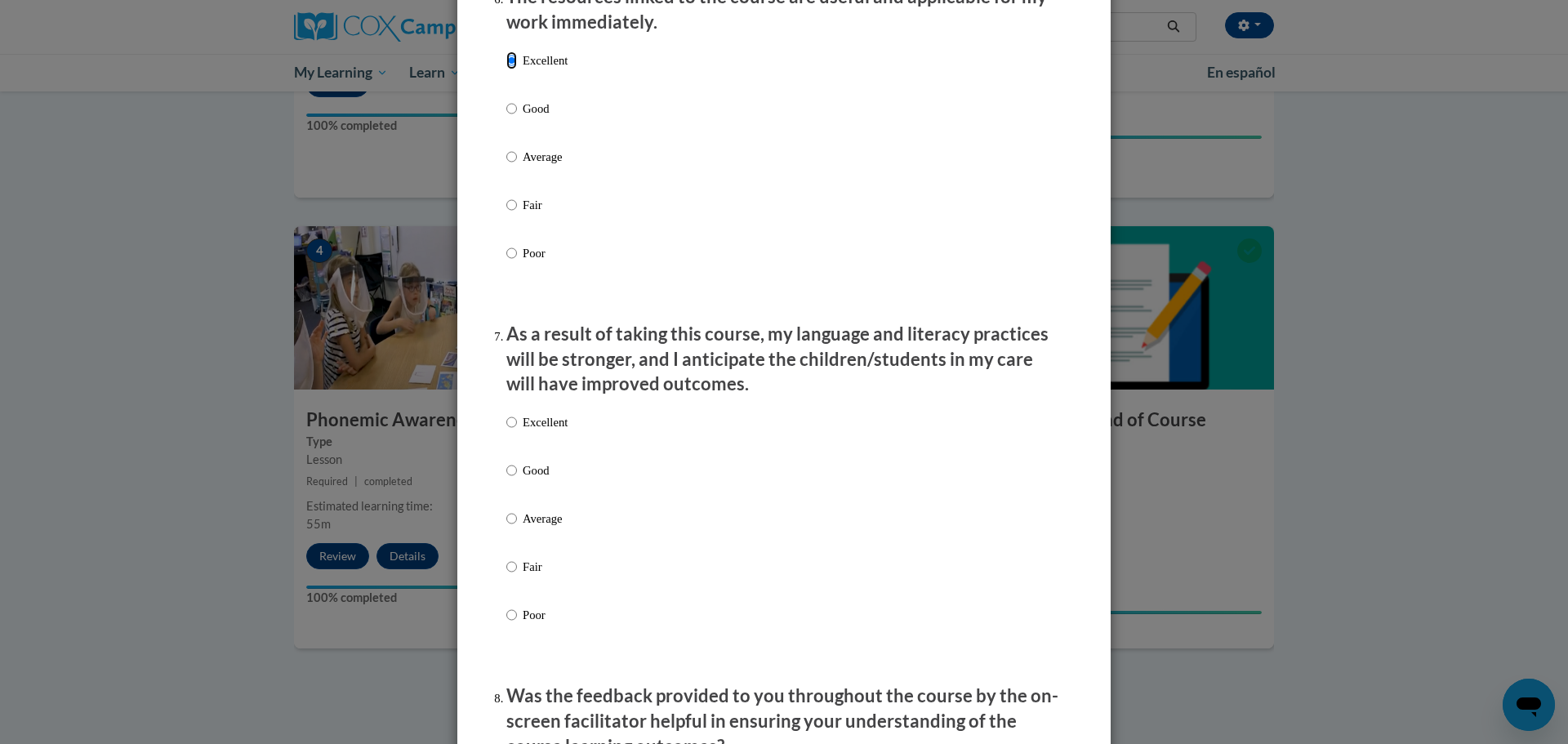
scroll to position [1925, 0]
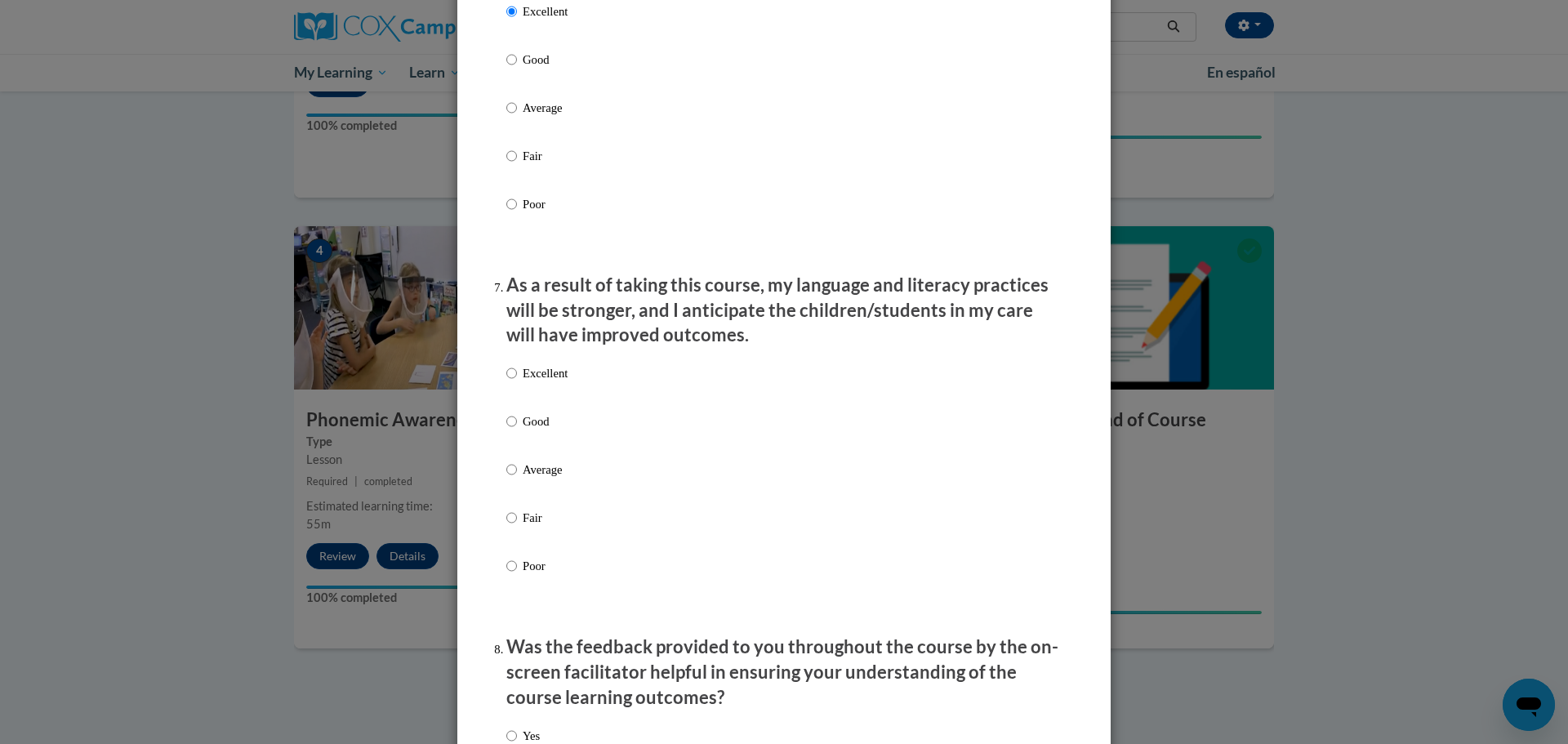
click at [536, 376] on div "Excellent Good Average Fair Poor" at bounding box center [537, 483] width 61 height 253
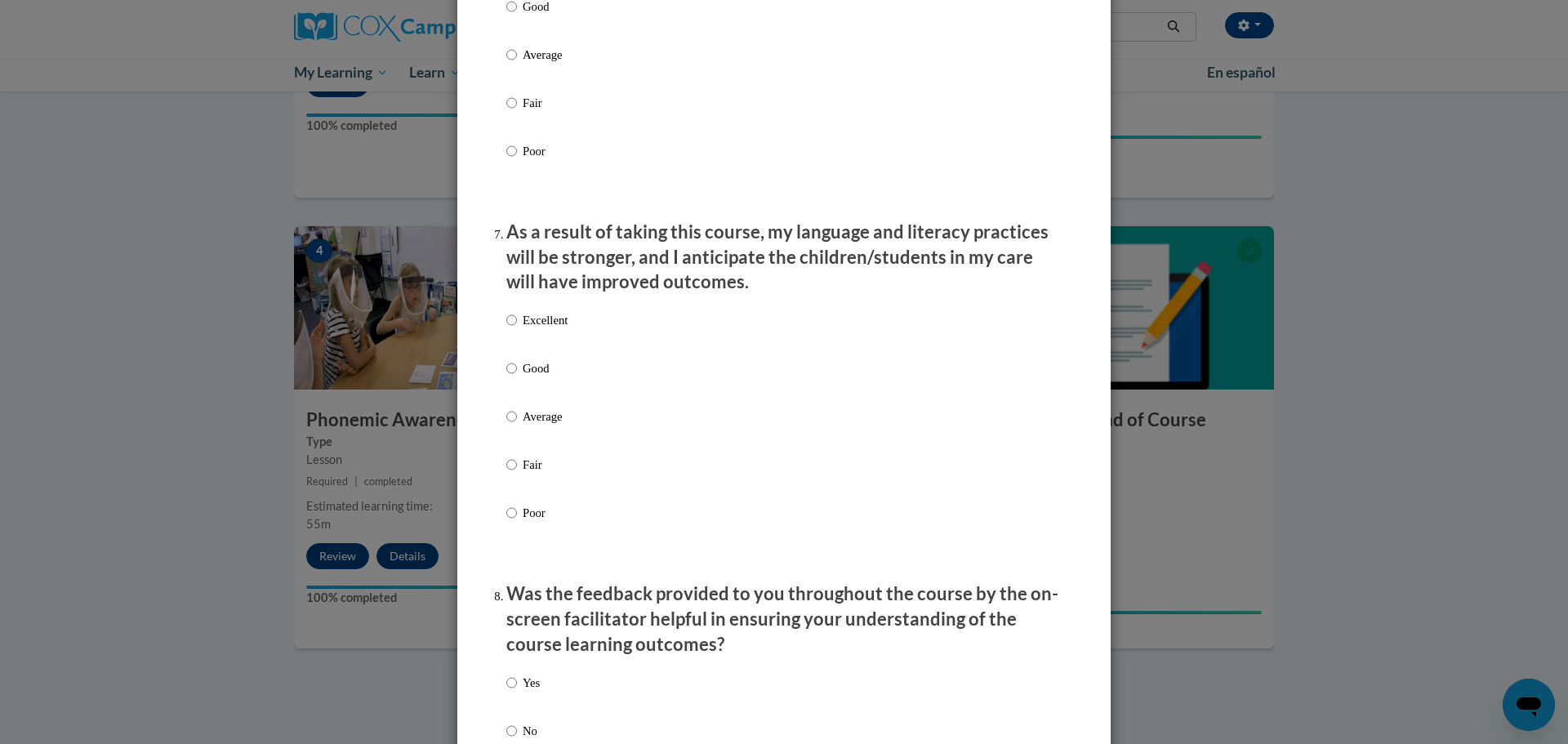
scroll to position [1957, 0]
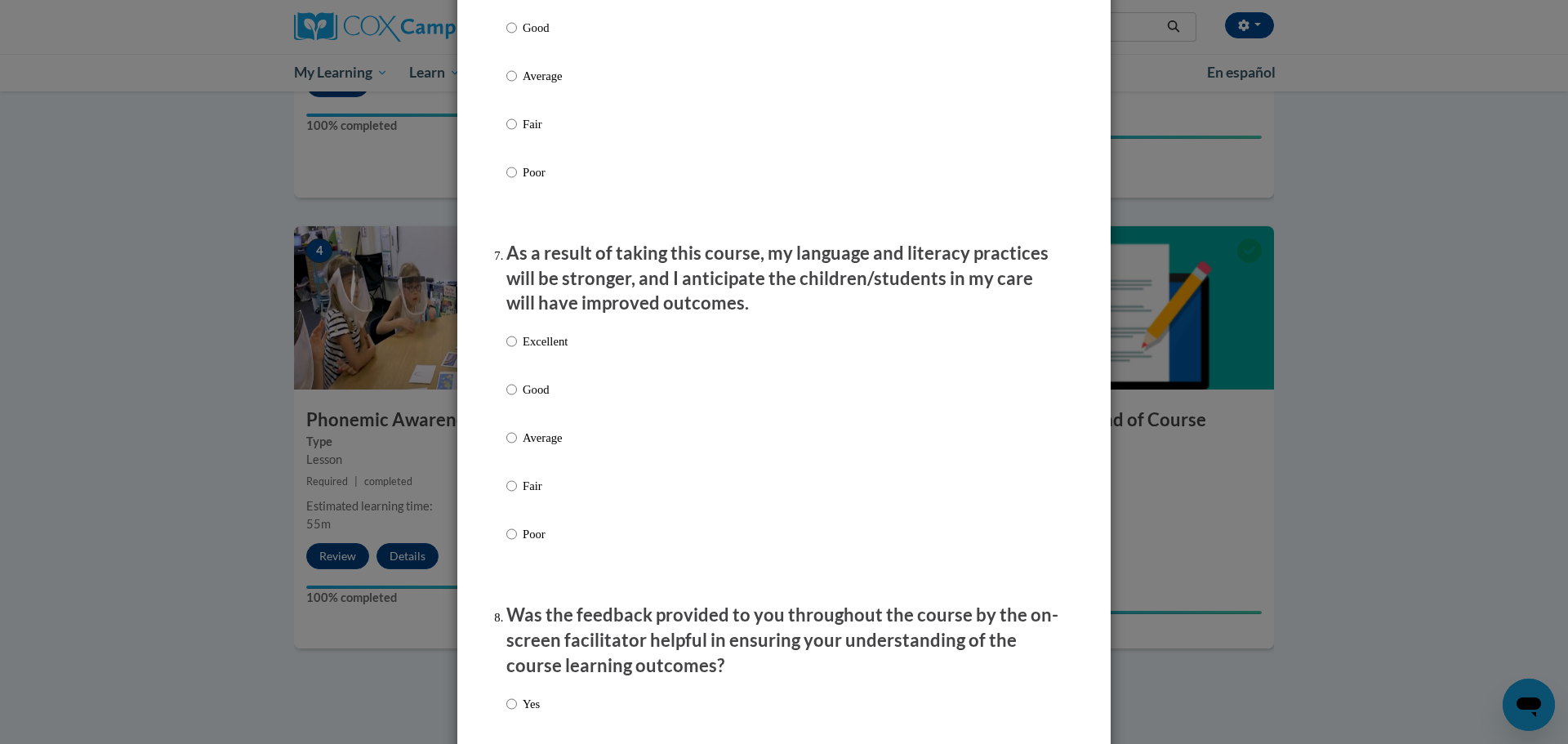
click at [531, 350] on p "Excellent" at bounding box center [544, 341] width 45 height 18
click at [517, 350] on input "Excellent" at bounding box center [512, 341] width 10 height 18
radio input "true"
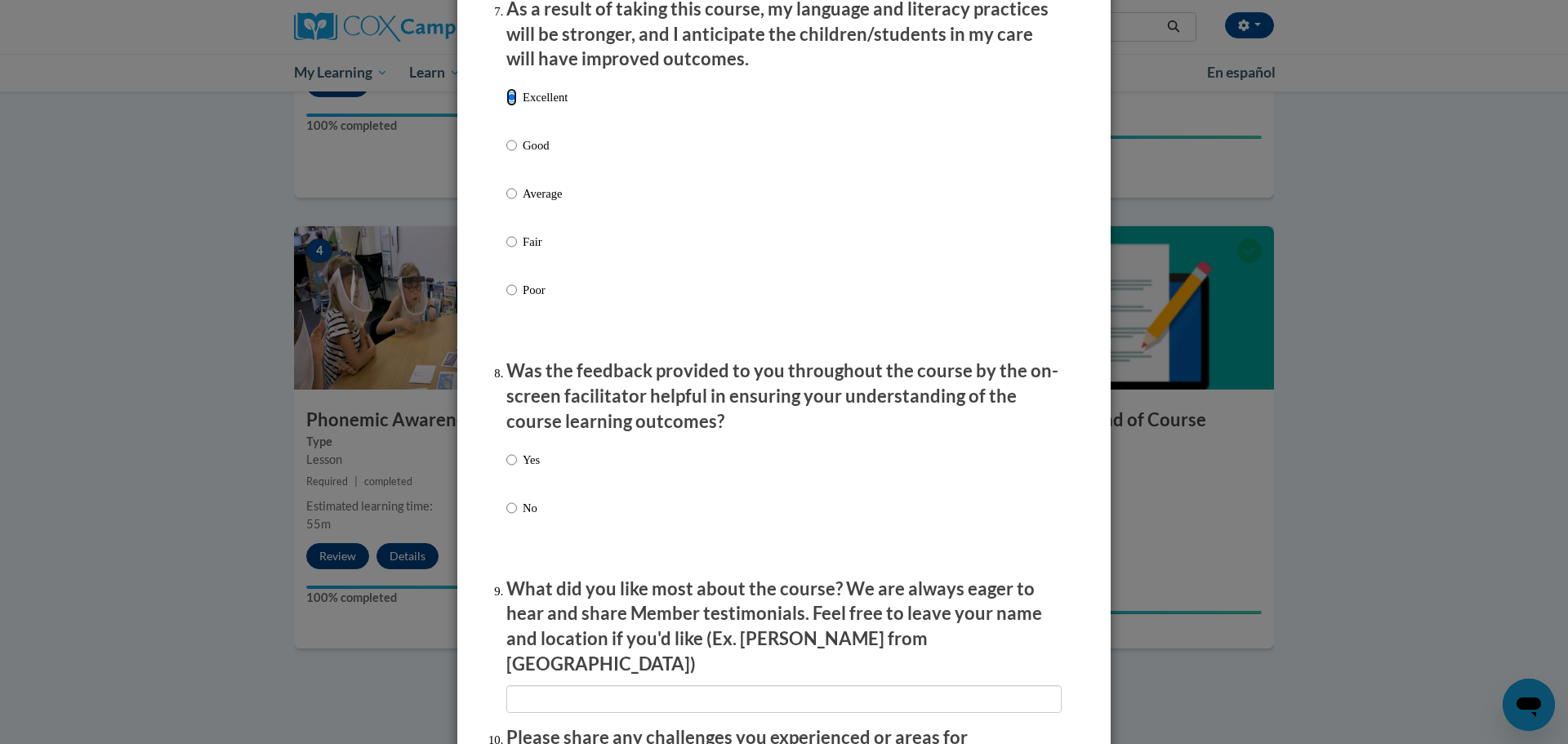
scroll to position [2206, 0]
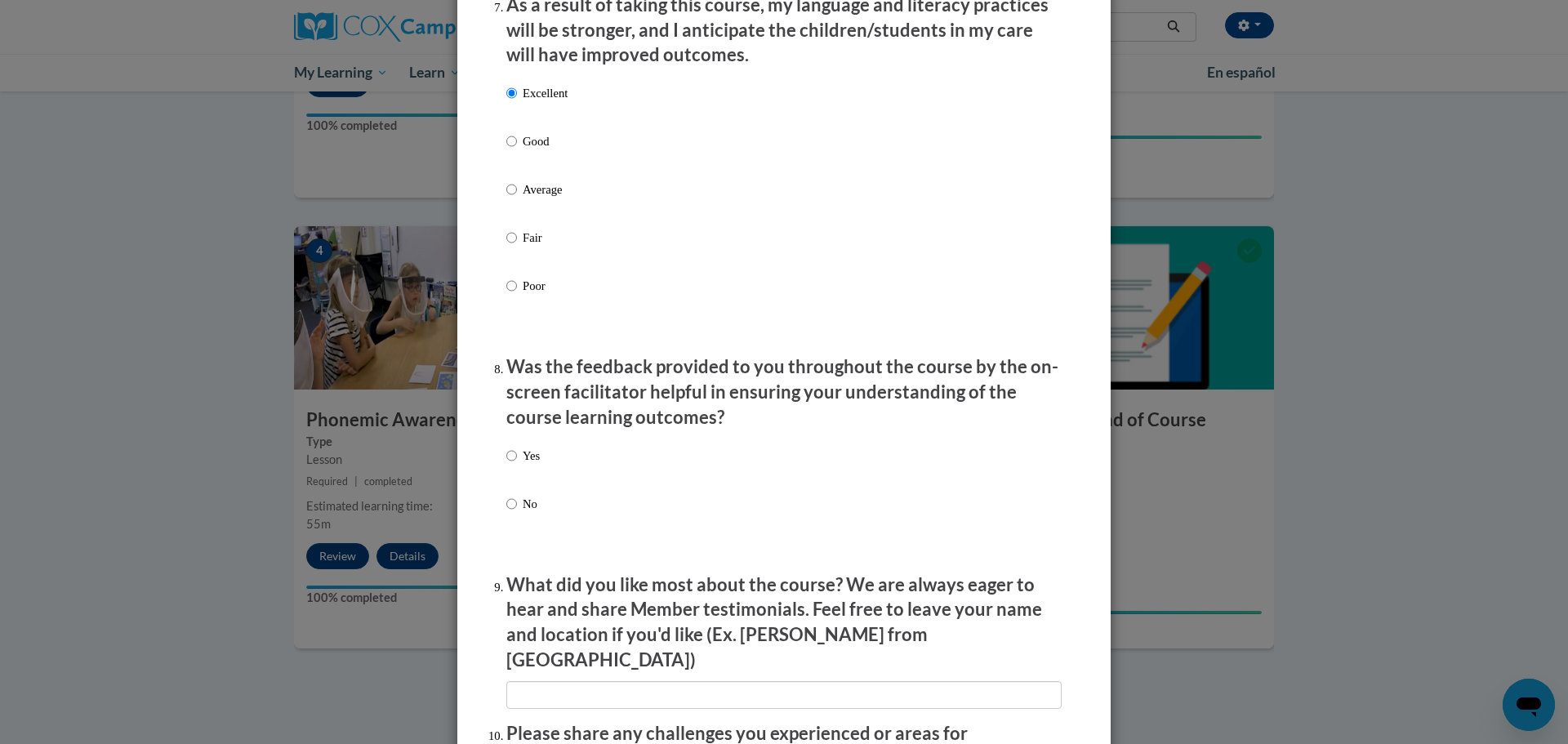
click at [525, 465] on p "Yes" at bounding box center [531, 455] width 17 height 18
click at [517, 465] on input "Yes" at bounding box center [512, 455] width 10 height 18
radio input "true"
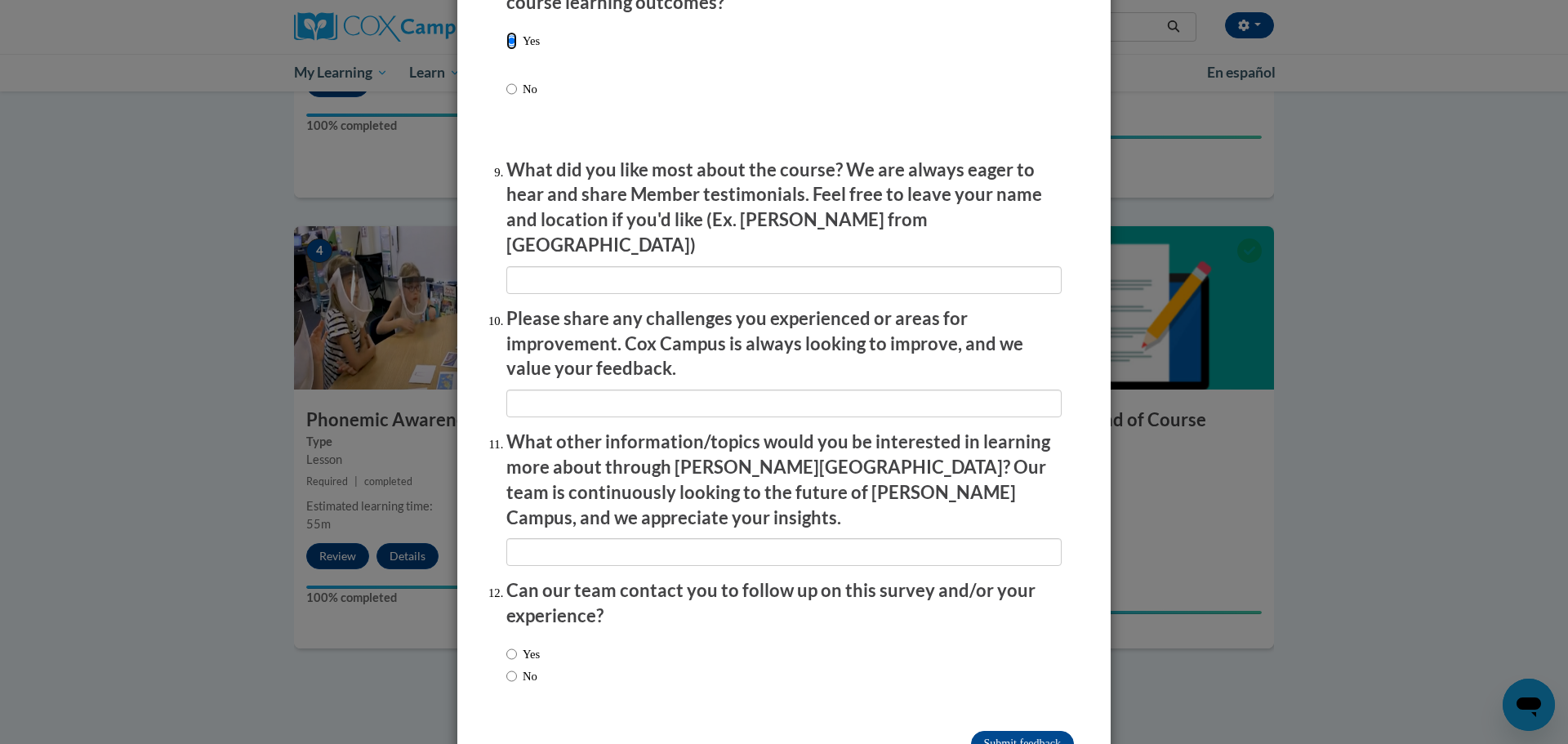
scroll to position [2648, 0]
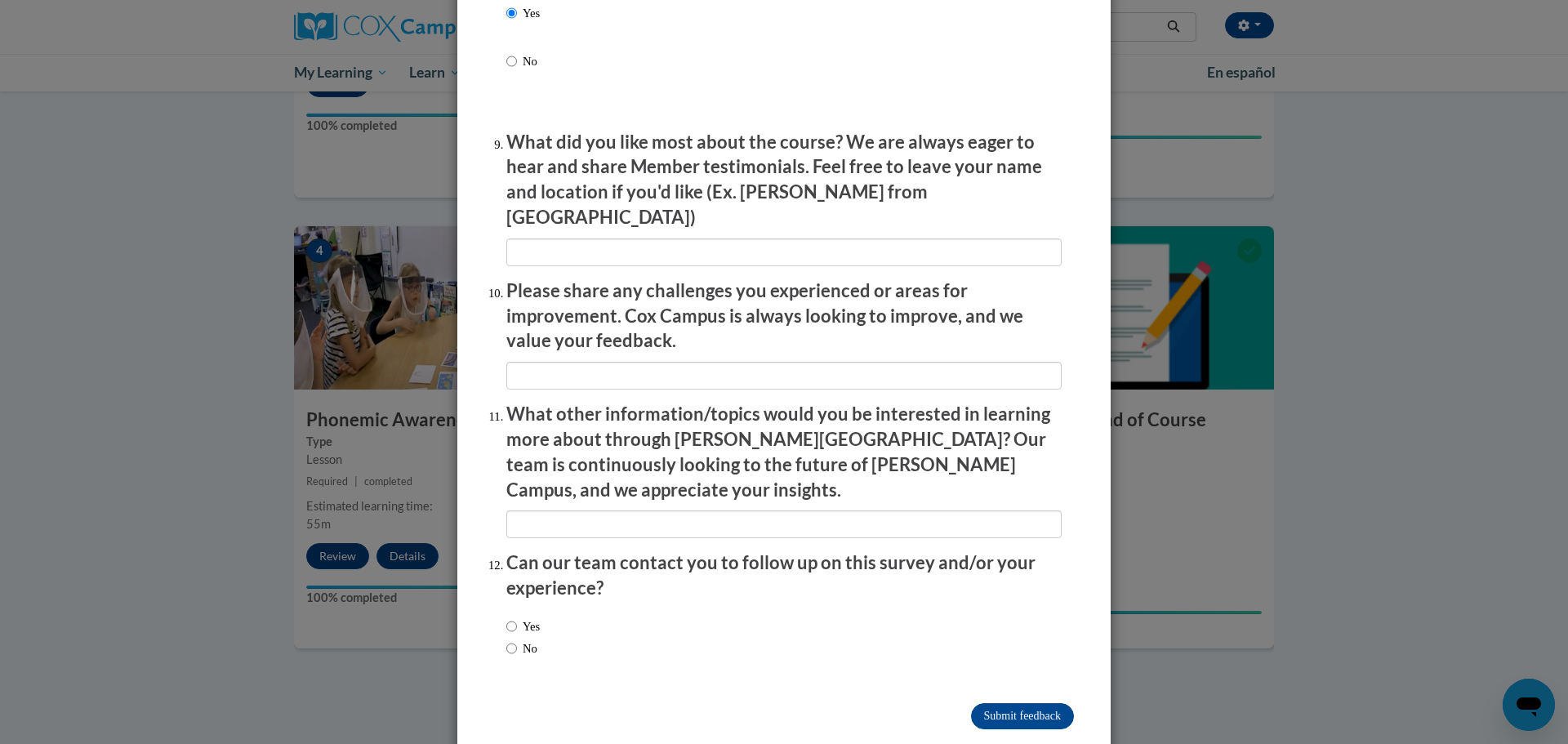
click at [509, 609] on div "Yes No" at bounding box center [523, 637] width 33 height 56
click at [508, 617] on input "Yes" at bounding box center [512, 626] width 10 height 18
radio input "true"
click at [997, 703] on input "Submit feedback" at bounding box center [1022, 716] width 103 height 26
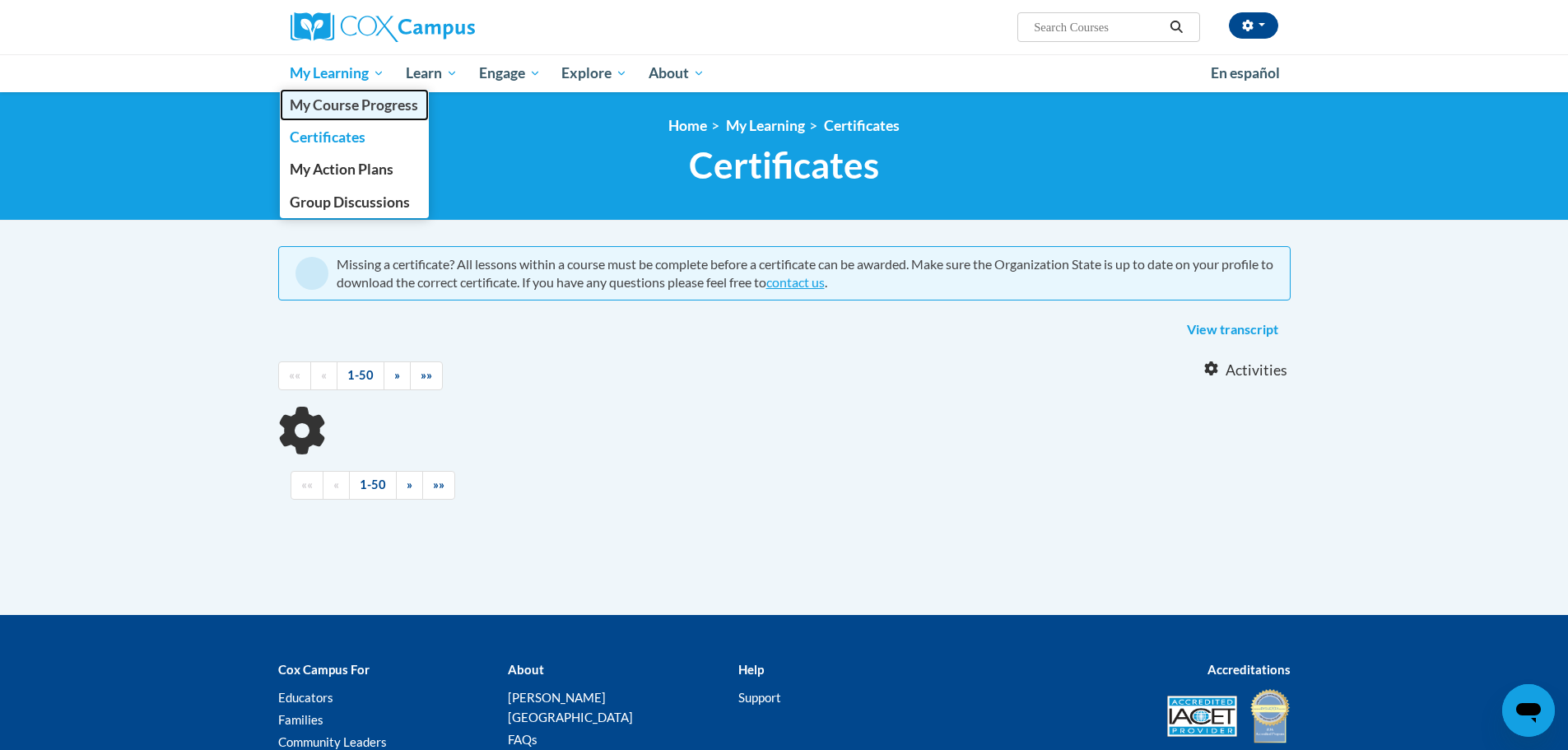
click at [346, 104] on span "My Course Progress" at bounding box center [354, 105] width 129 height 18
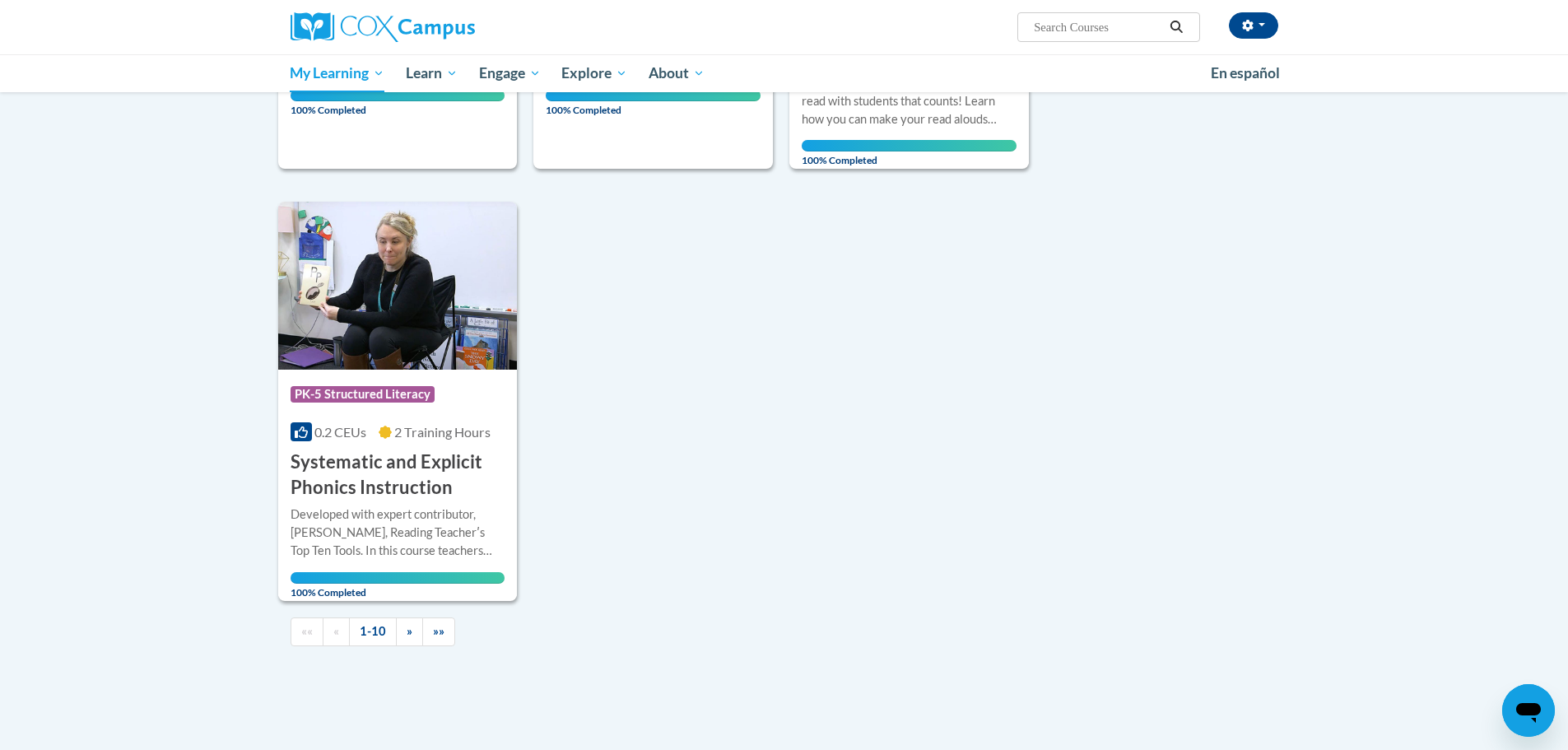
scroll to position [1604, 0]
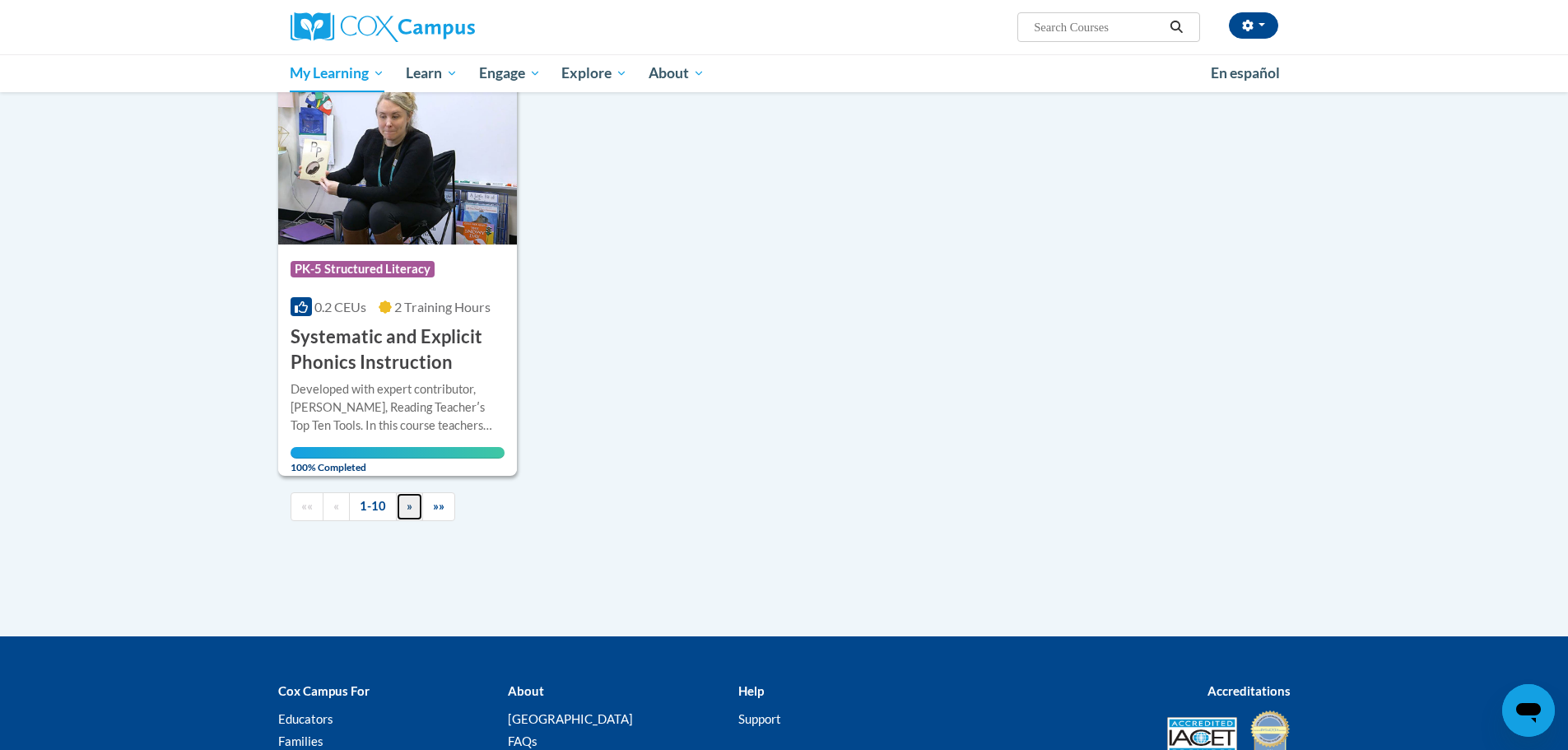
click at [404, 492] on link "»" at bounding box center [409, 506] width 27 height 29
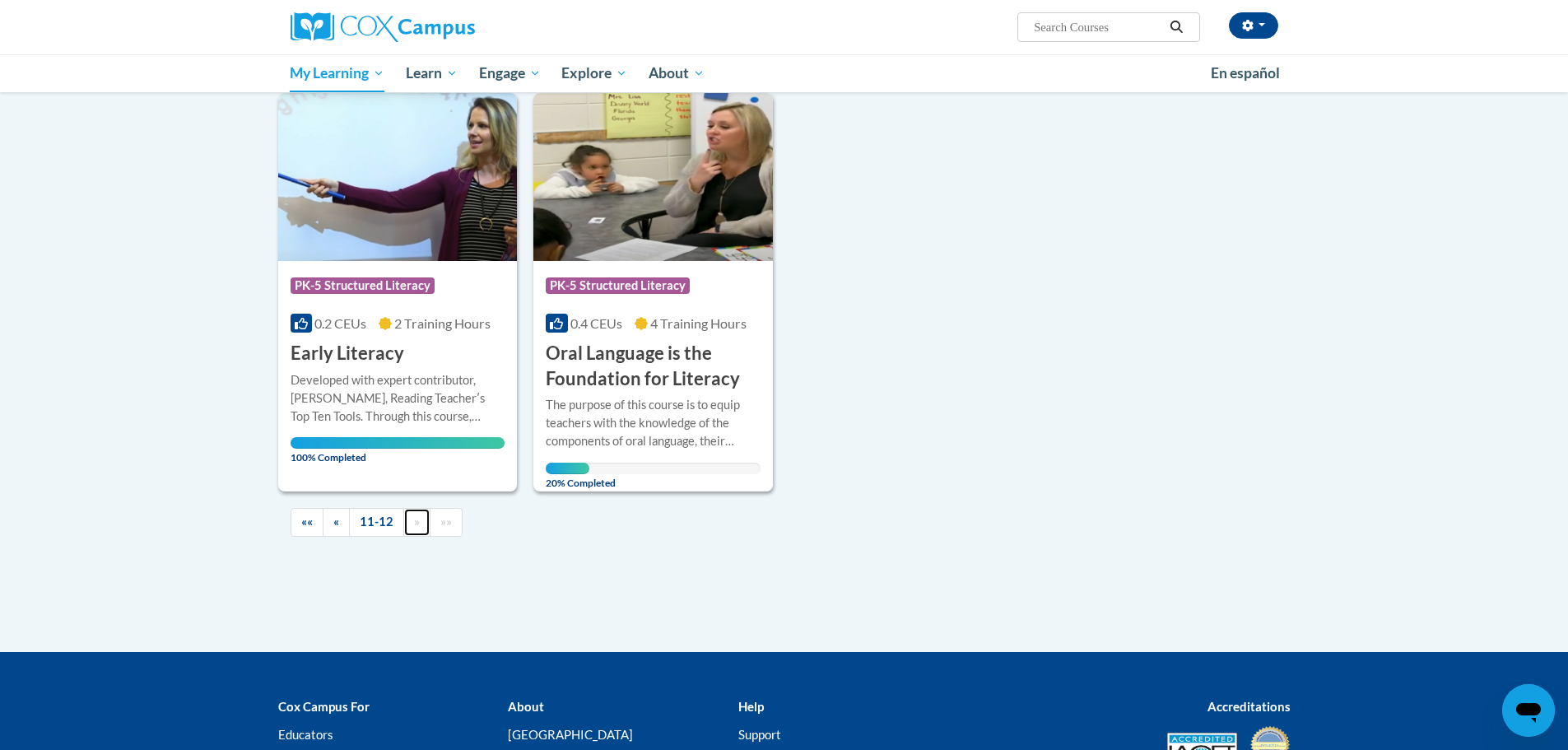
scroll to position [160, 0]
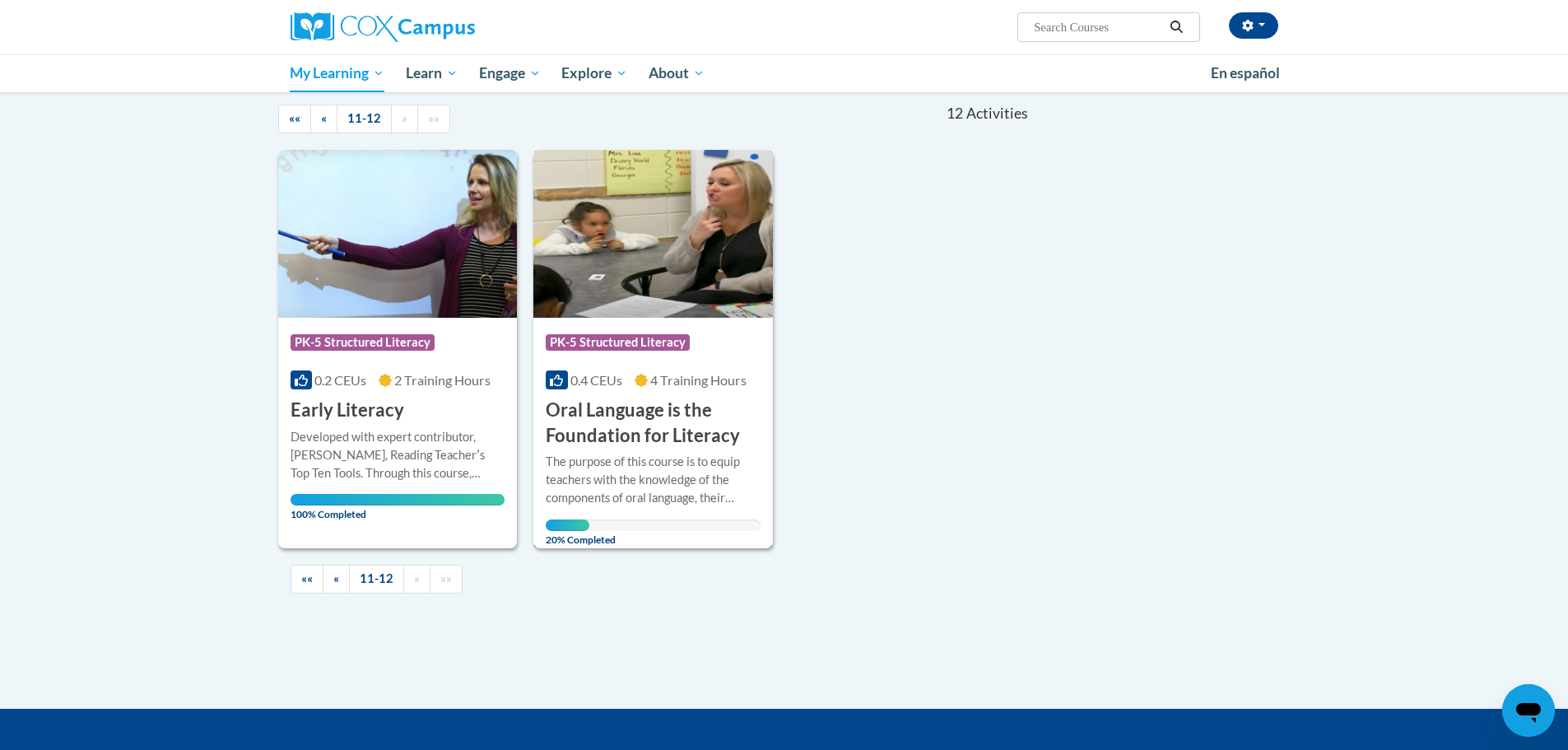
click at [649, 374] on div "0.4 CEUs 4 Training Hours" at bounding box center [653, 380] width 215 height 18
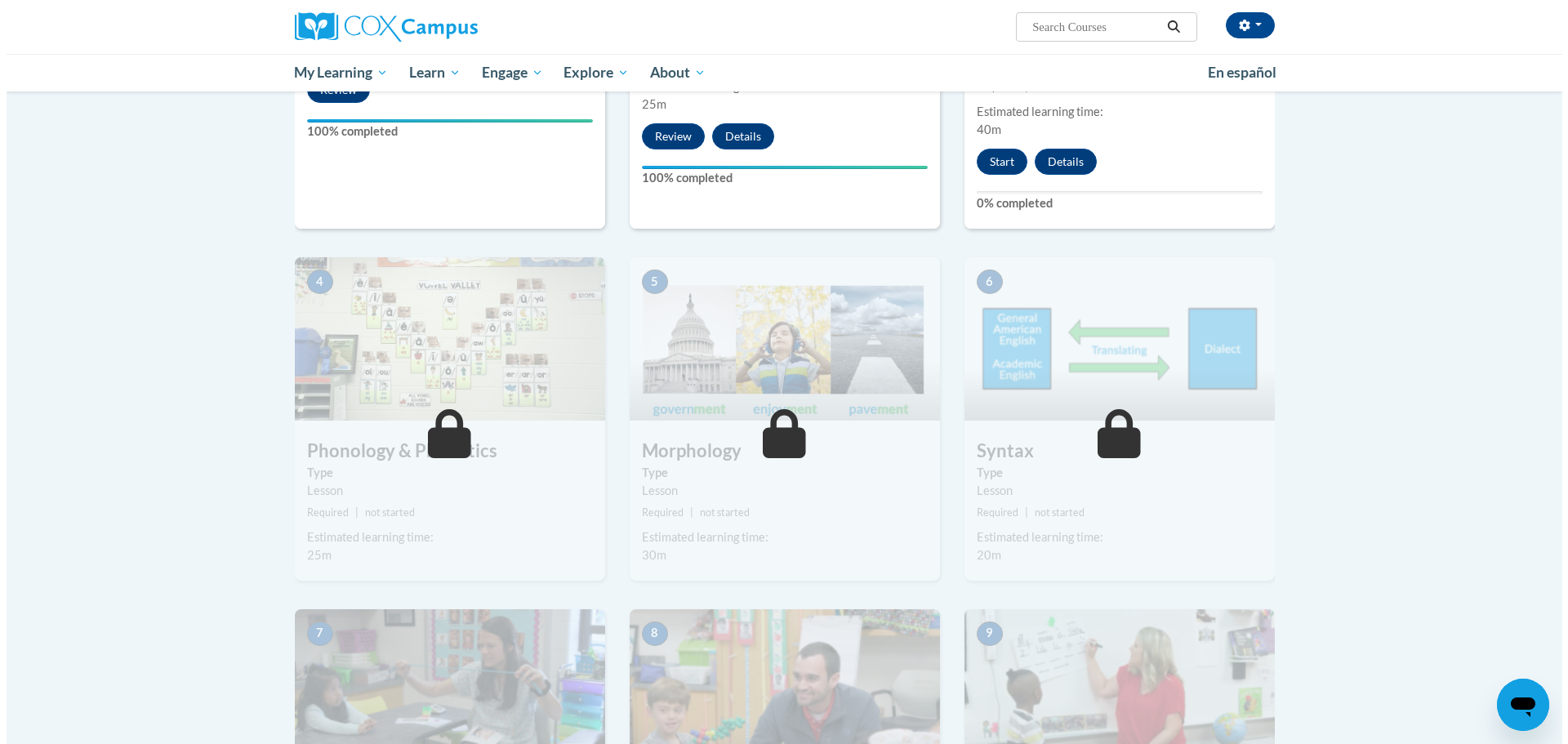
scroll to position [660, 0]
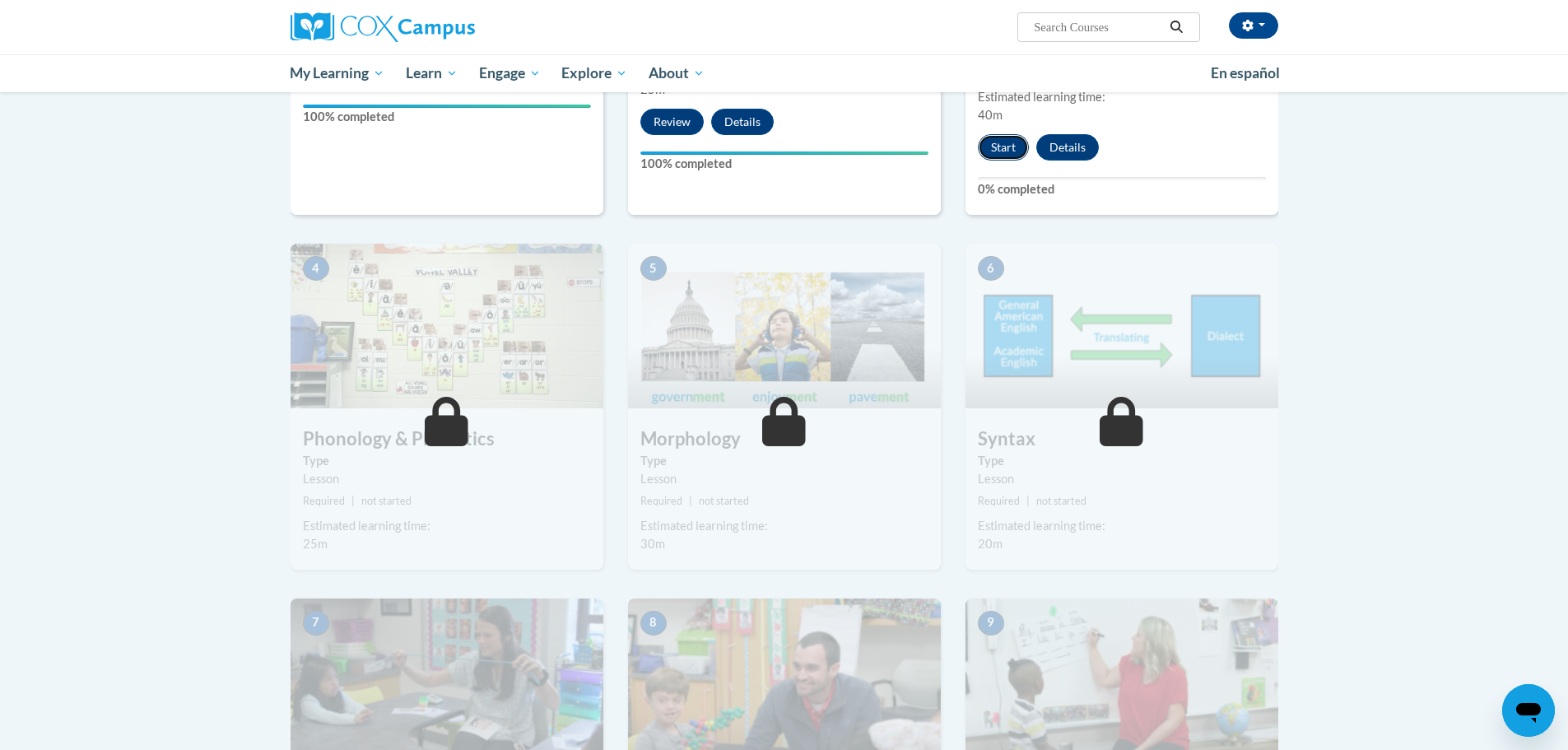
click at [1015, 146] on button "Start" at bounding box center [1003, 147] width 51 height 26
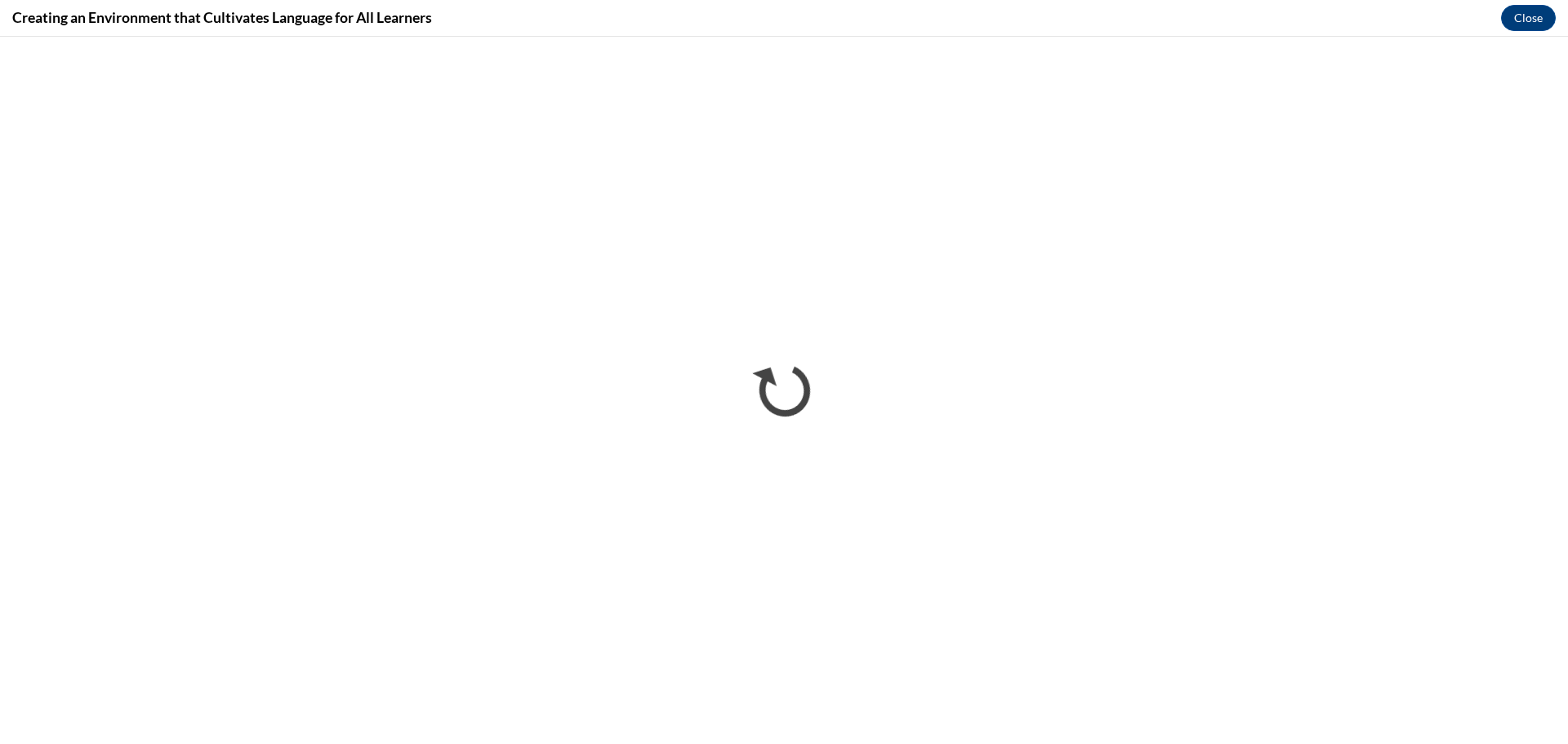
scroll to position [0, 0]
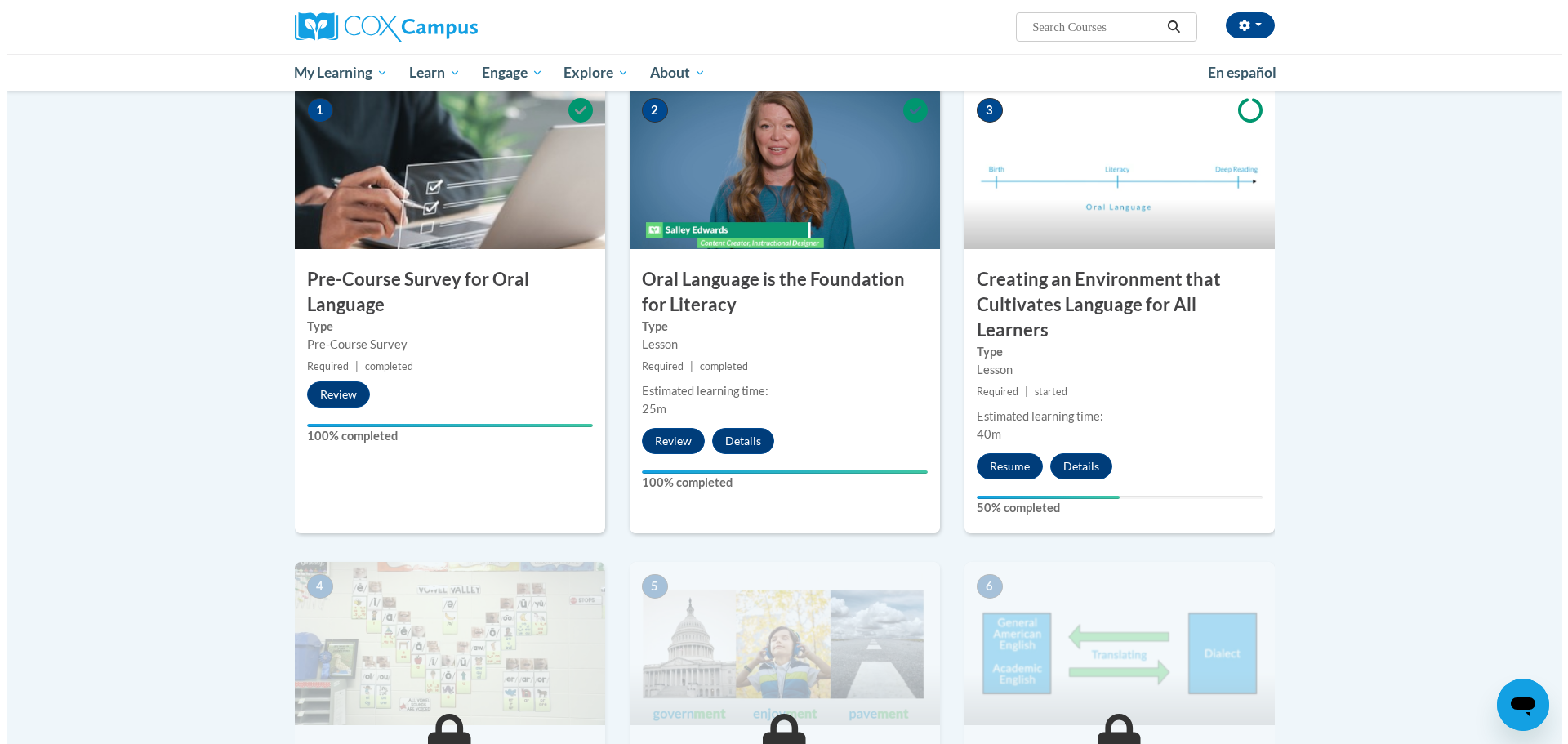
scroll to position [335, 0]
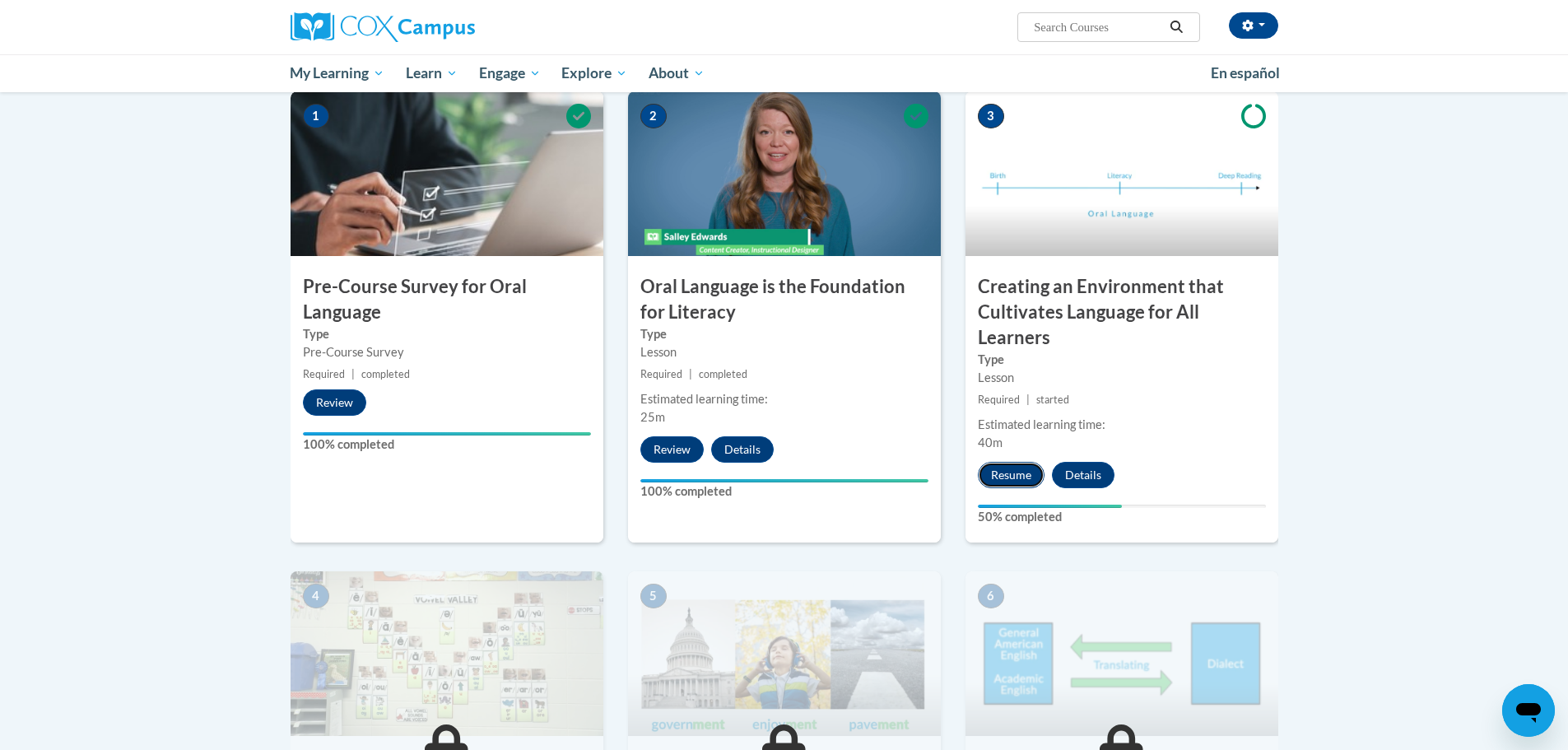
click at [1009, 473] on button "Resume" at bounding box center [1011, 474] width 67 height 26
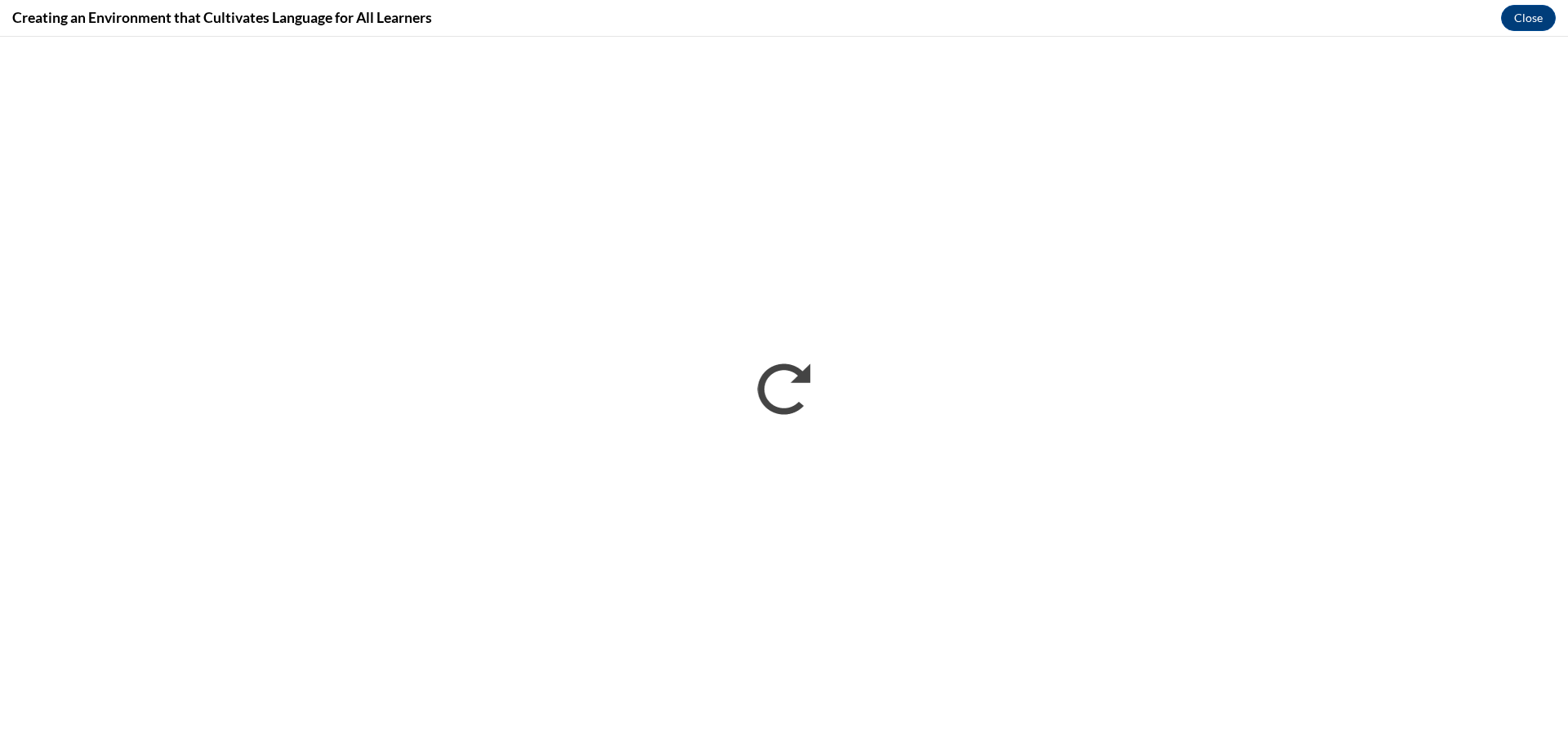
scroll to position [0, 0]
